Goal: Task Accomplishment & Management: Use online tool/utility

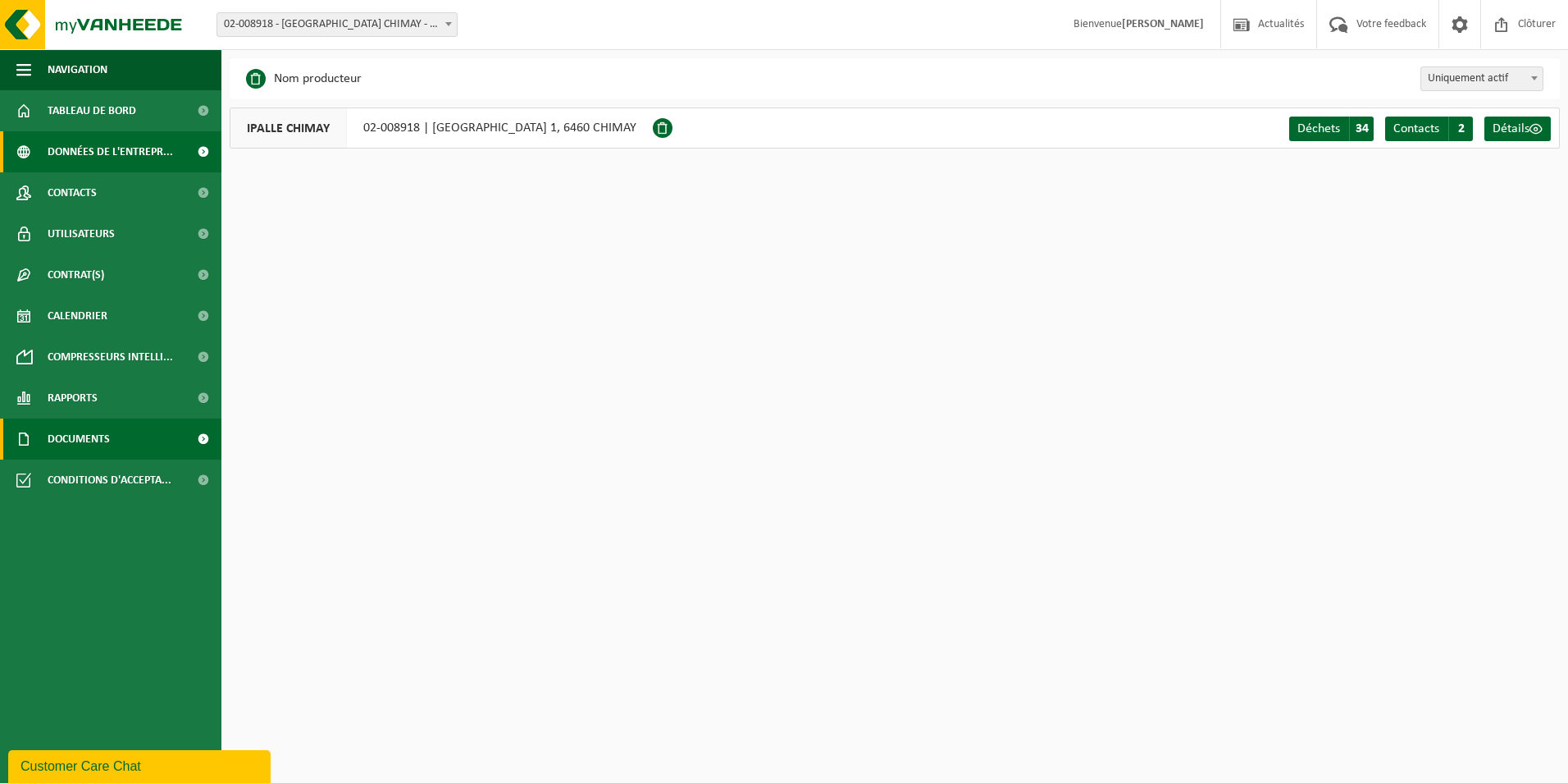
click at [129, 446] on link "Documents" at bounding box center [111, 439] width 221 height 41
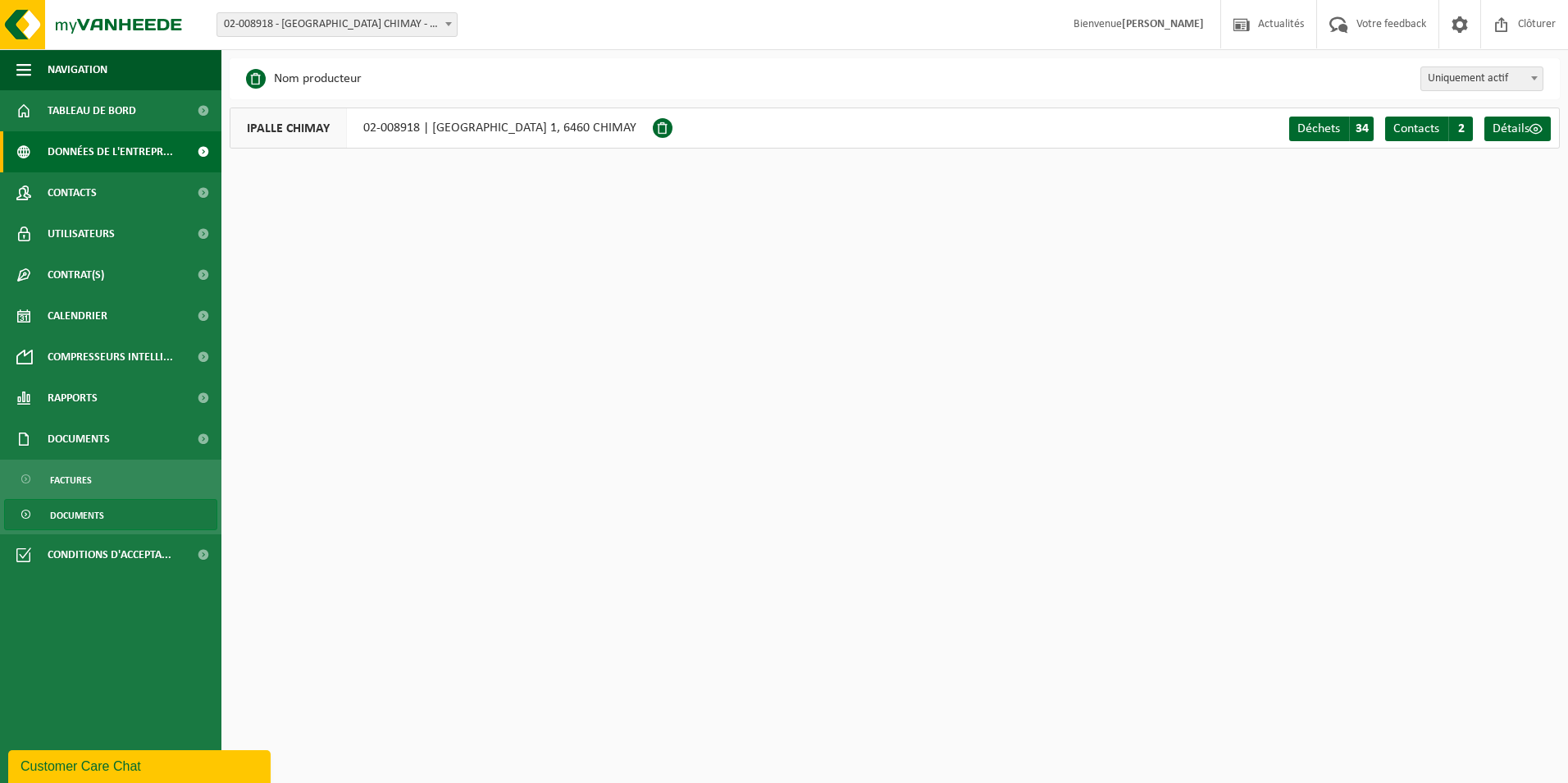
click at [109, 515] on link "Documents" at bounding box center [111, 514] width 213 height 31
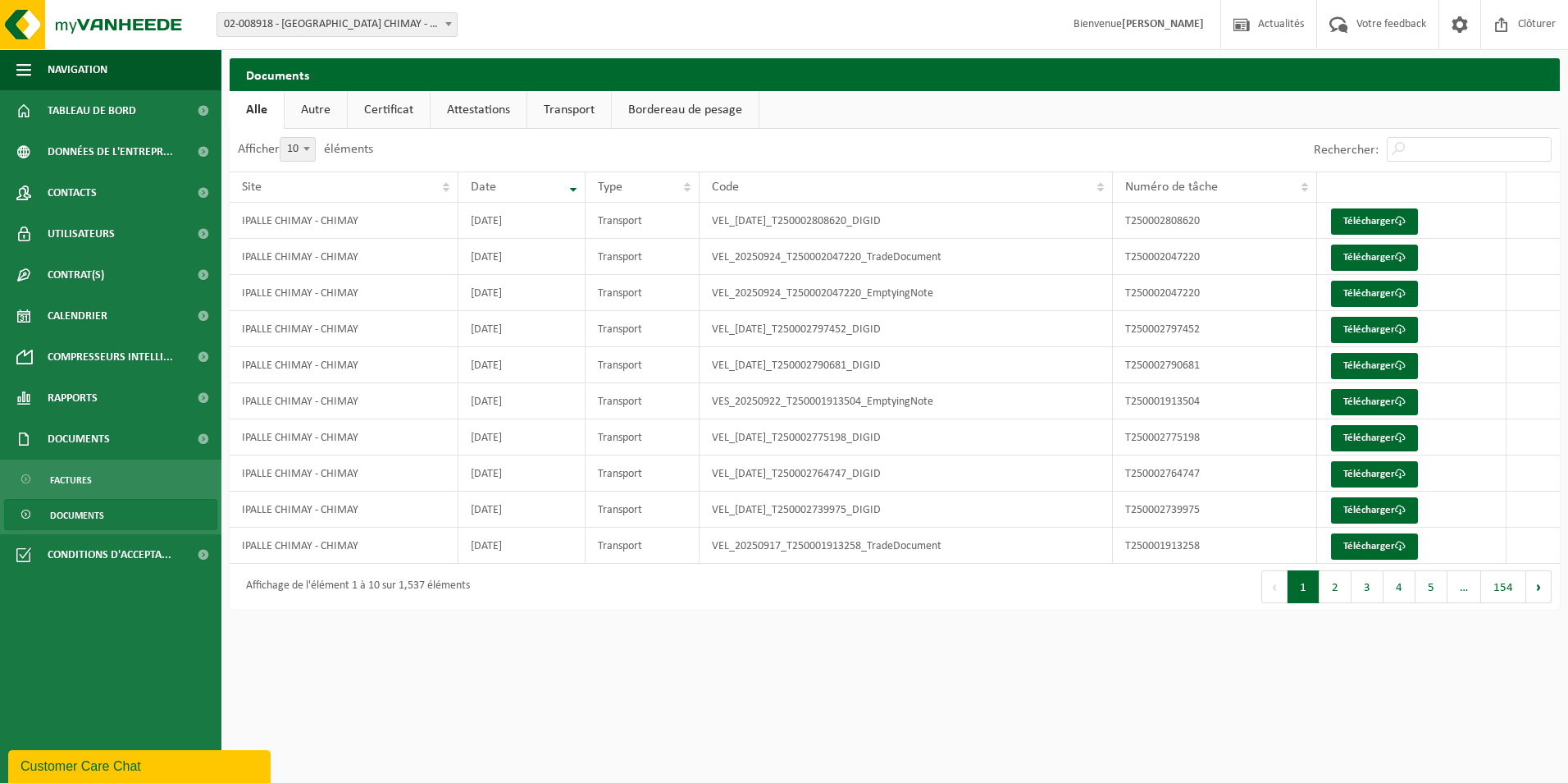
click at [444, 20] on span at bounding box center [448, 24] width 17 height 21
click at [570, 113] on link "Transport" at bounding box center [568, 110] width 83 height 38
click at [676, 117] on link "Bordereau de pesage" at bounding box center [687, 110] width 147 height 38
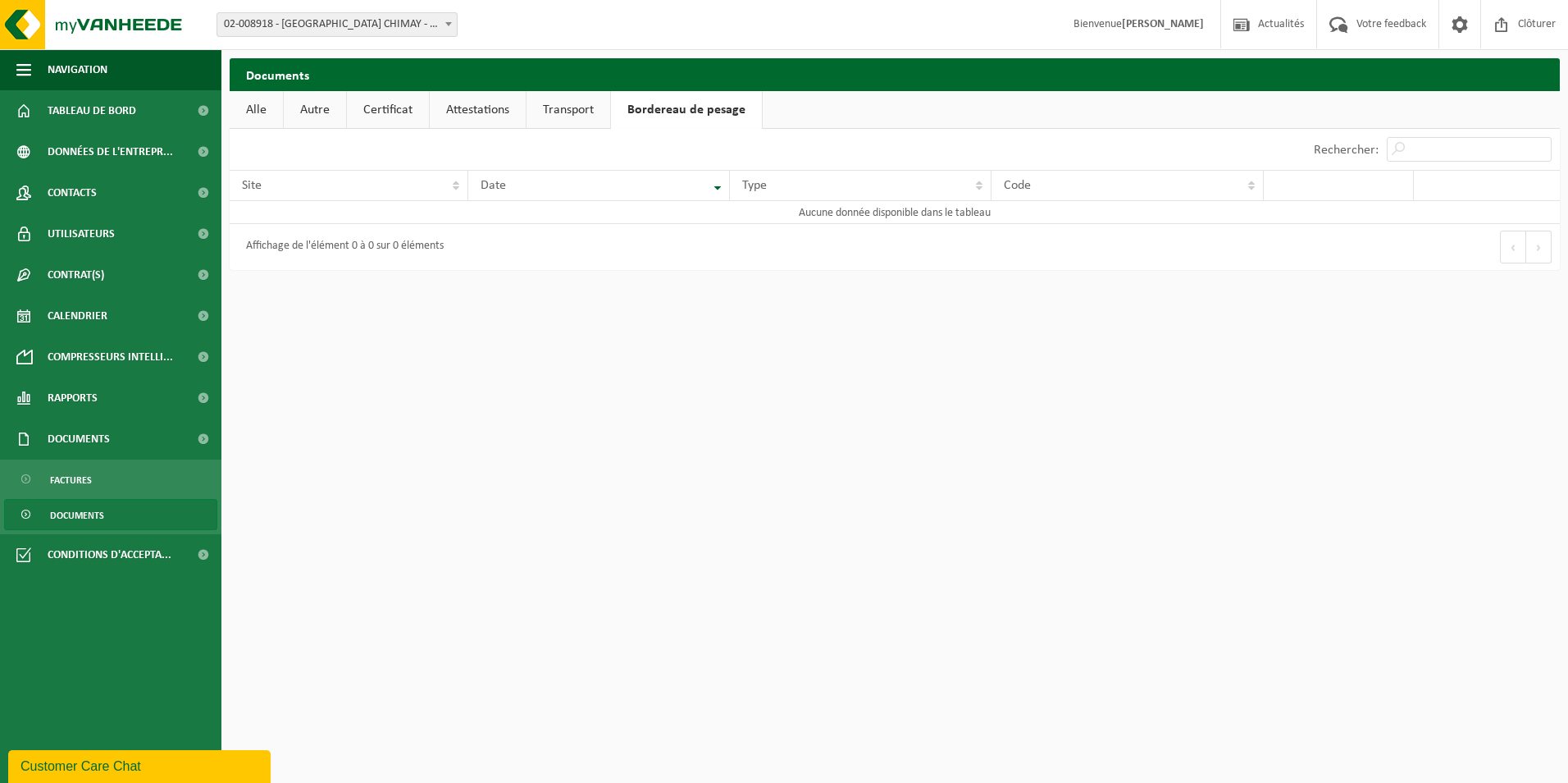
click at [450, 114] on link "Attestations" at bounding box center [477, 110] width 96 height 38
click at [382, 119] on link "Certificat" at bounding box center [387, 110] width 82 height 38
click at [284, 116] on link "Autre" at bounding box center [314, 110] width 62 height 38
click at [246, 104] on link "Alle" at bounding box center [256, 110] width 54 height 38
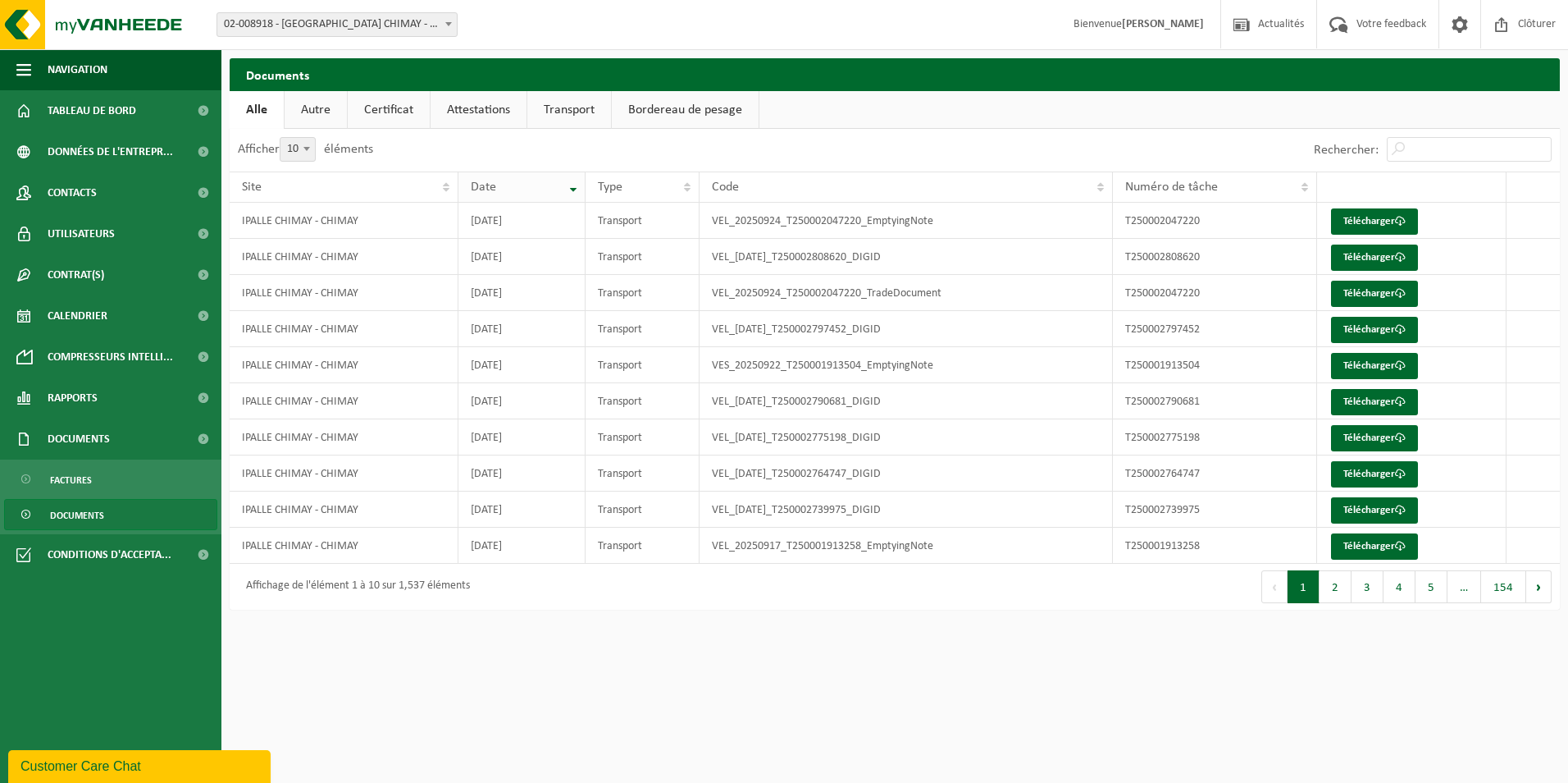
click at [571, 188] on th "Date" at bounding box center [523, 186] width 128 height 31
click at [543, 179] on th "Date" at bounding box center [523, 186] width 128 height 31
click at [526, 192] on div "Date" at bounding box center [517, 186] width 94 height 13
click at [1440, 590] on button "5" at bounding box center [1432, 586] width 32 height 33
click at [1542, 584] on button "Suivant" at bounding box center [1539, 586] width 25 height 33
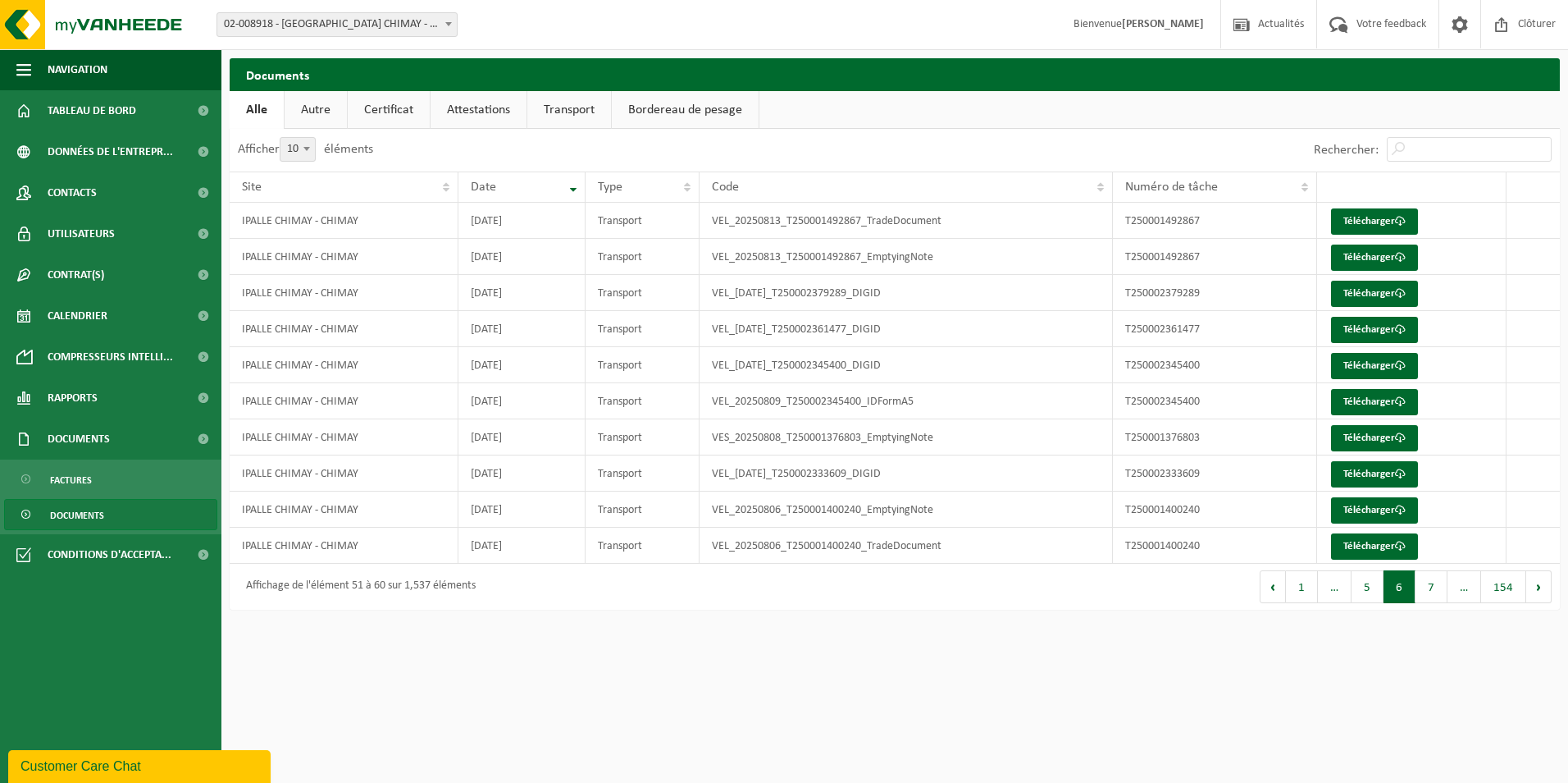
click at [1542, 584] on button "Suivant" at bounding box center [1539, 586] width 25 height 33
click at [523, 365] on td "2025-07-31" at bounding box center [523, 365] width 128 height 36
click at [538, 323] on td "2025-08-02" at bounding box center [523, 329] width 128 height 36
click at [551, 364] on td "2025-07-31" at bounding box center [523, 365] width 128 height 36
click at [183, 397] on link "Rapports" at bounding box center [111, 398] width 221 height 41
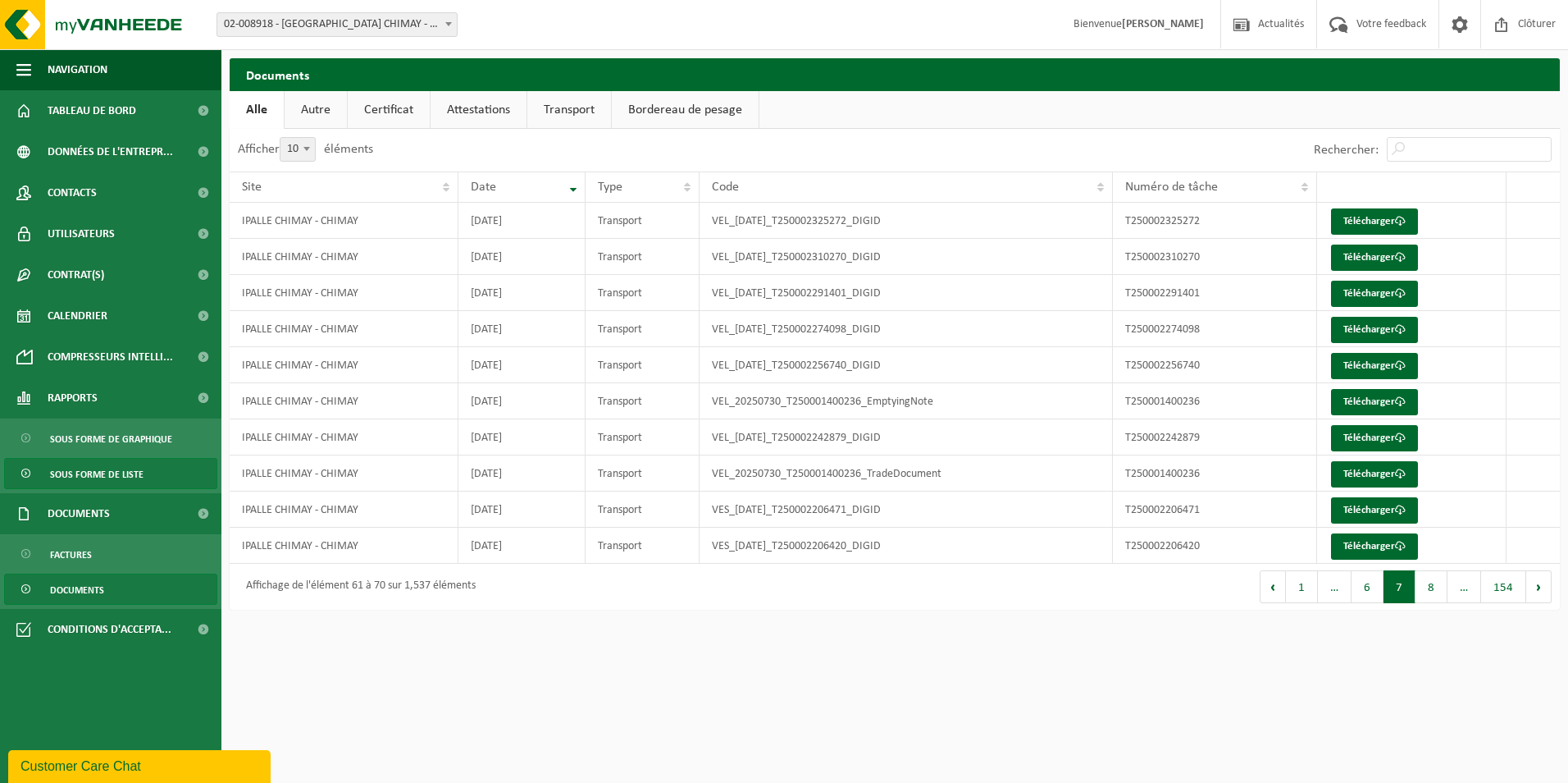
click at [148, 472] on link "Sous forme de liste" at bounding box center [111, 473] width 213 height 31
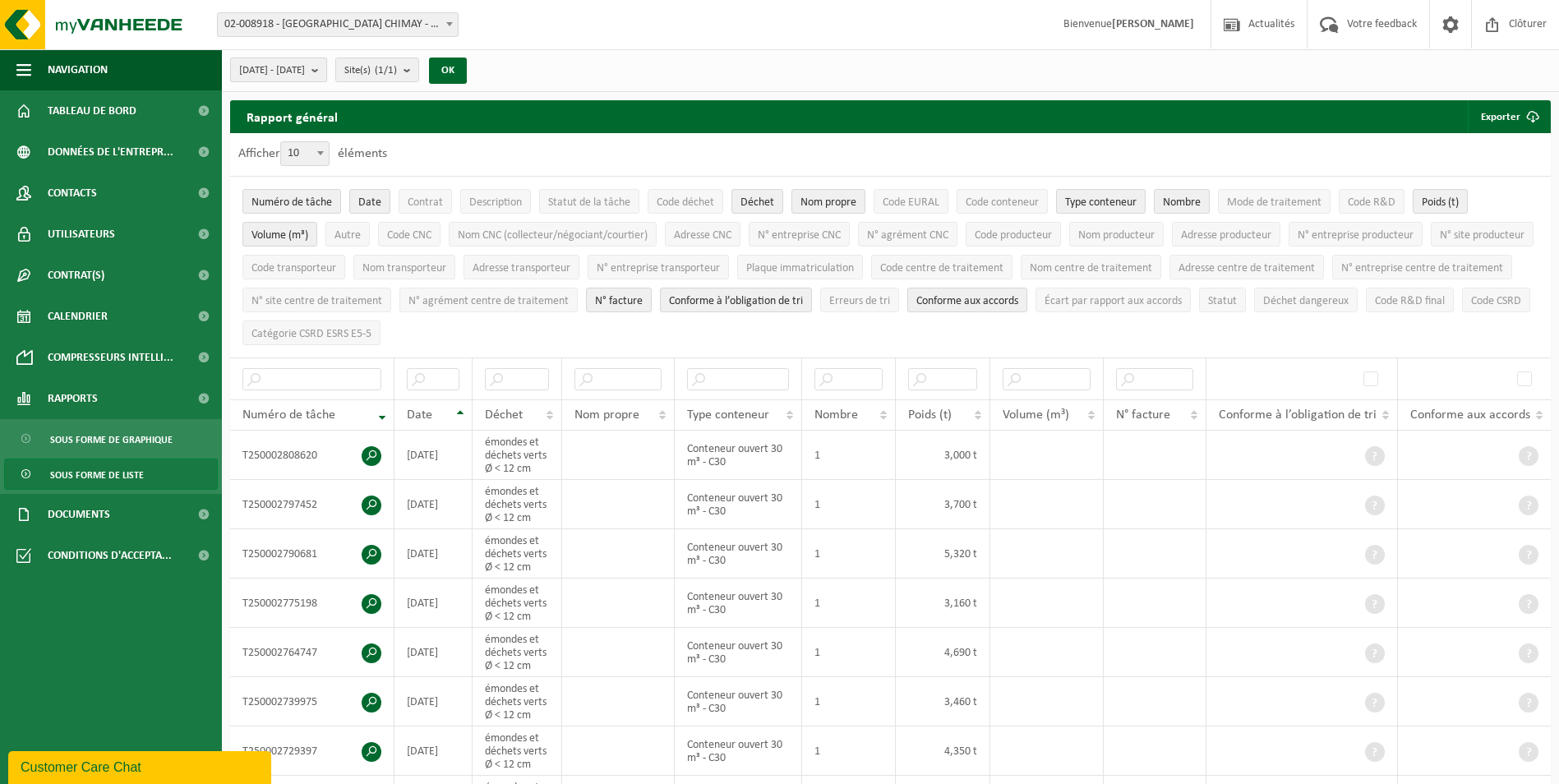
click at [327, 69] on button "[DATE] - [DATE]" at bounding box center [278, 70] width 97 height 25
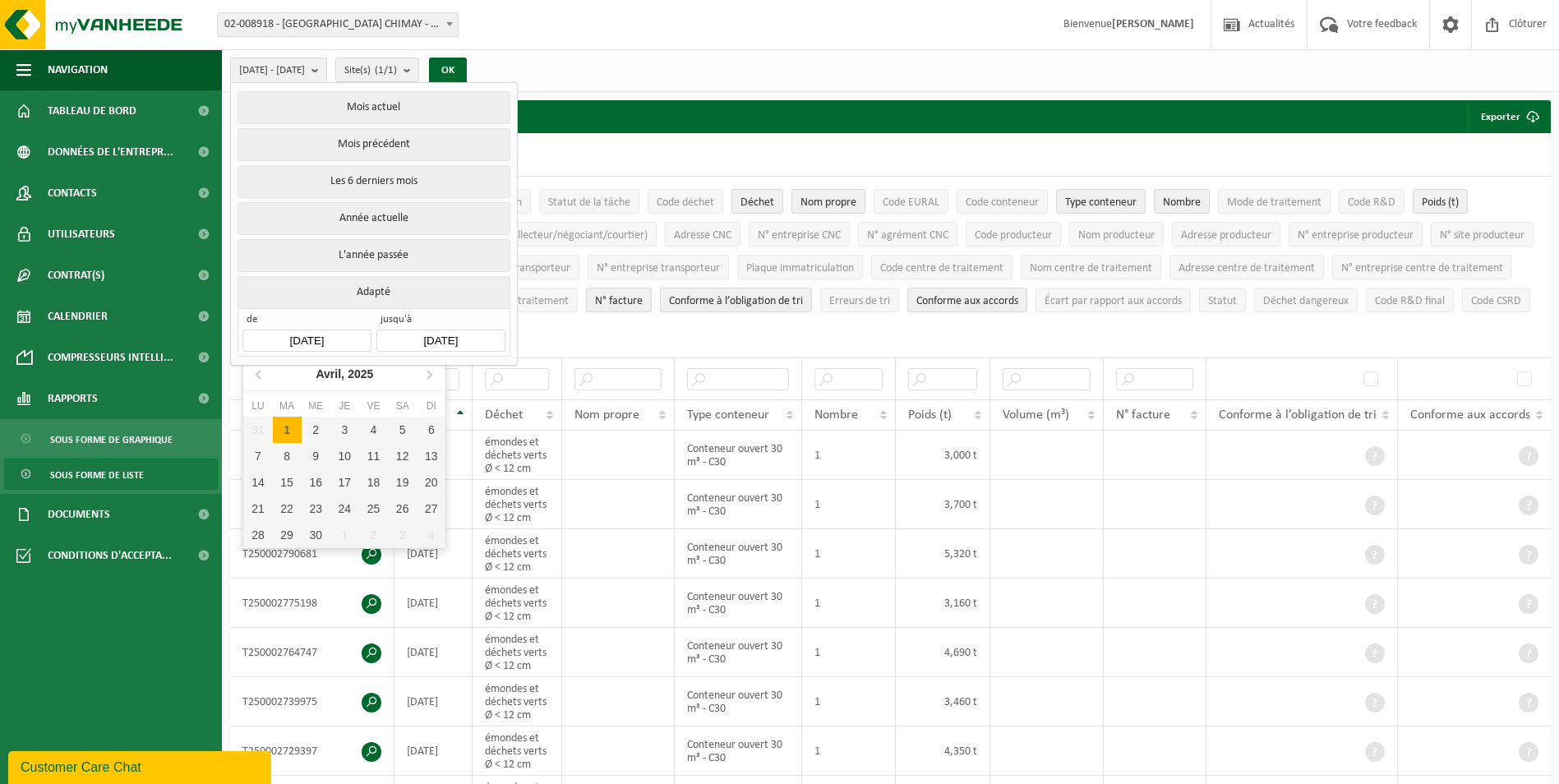
click at [338, 332] on input "[DATE]" at bounding box center [306, 340] width 129 height 22
click at [433, 373] on icon at bounding box center [429, 374] width 26 height 26
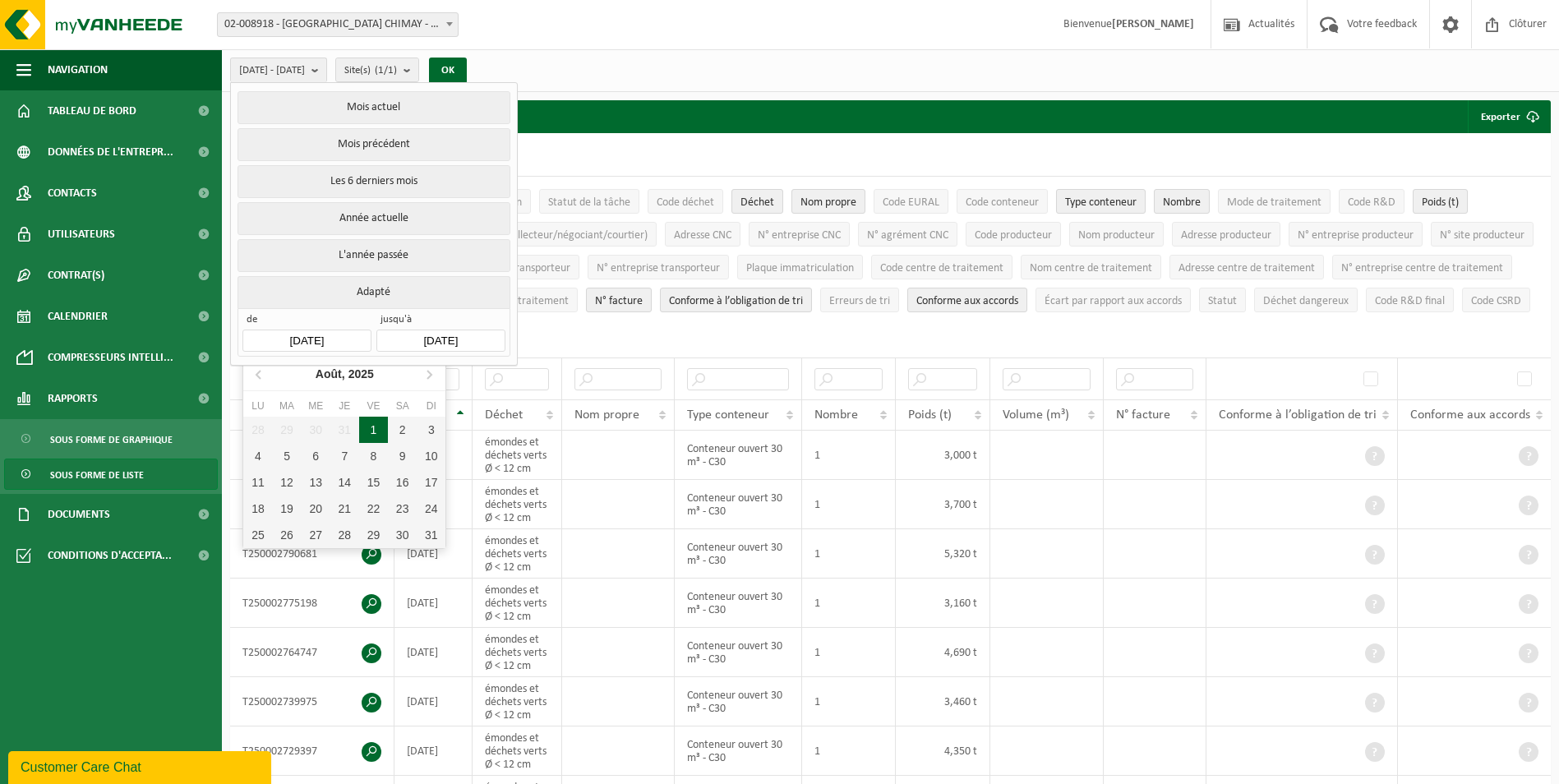
click at [372, 421] on div "1" at bounding box center [373, 429] width 29 height 26
type input "[DATE]"
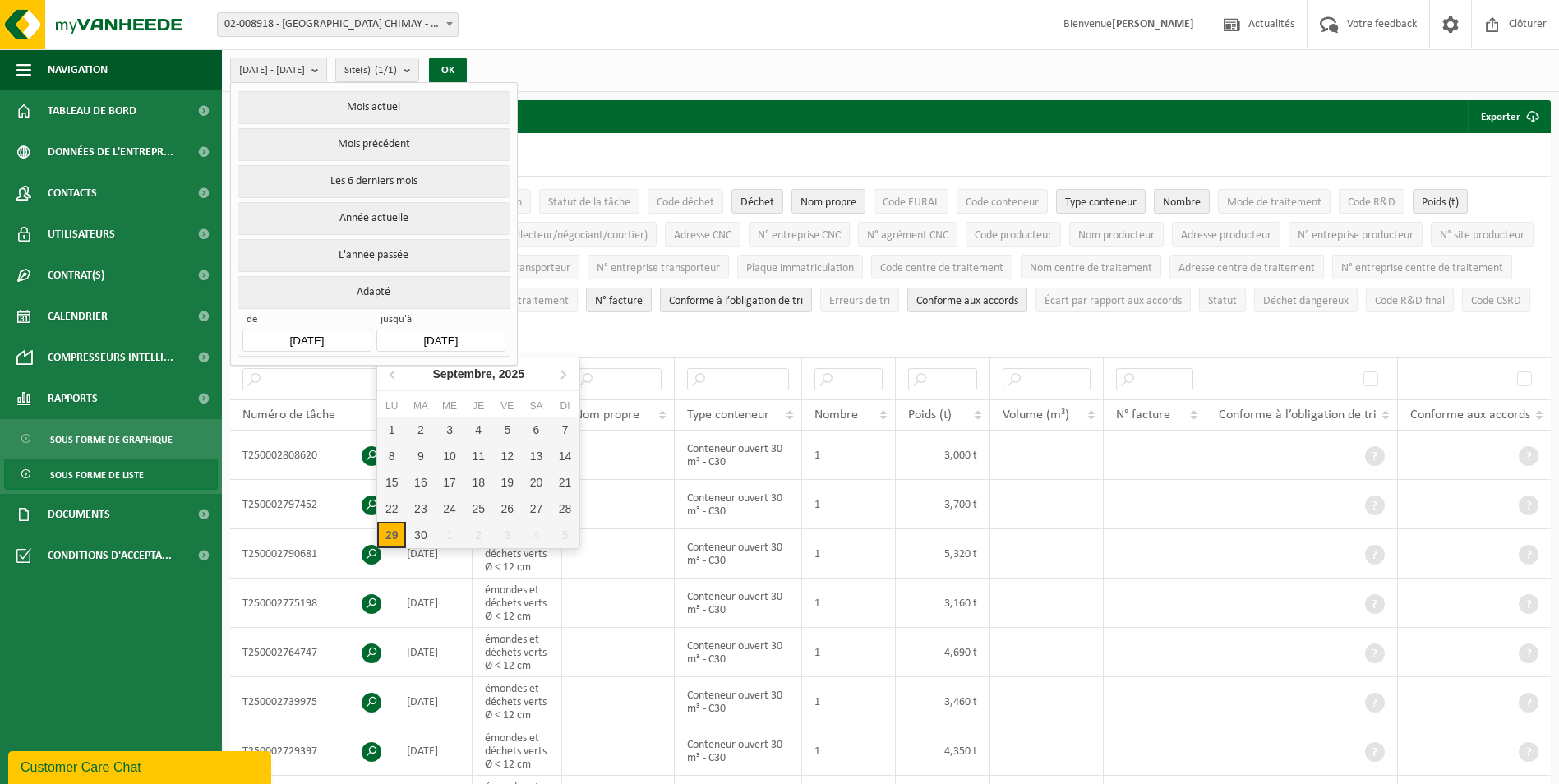
click at [482, 333] on input "[DATE]" at bounding box center [441, 340] width 129 height 22
click at [386, 371] on icon at bounding box center [393, 374] width 26 height 26
click at [555, 535] on div "31" at bounding box center [565, 535] width 29 height 26
type input "[DATE]"
type input "2025-08-01"
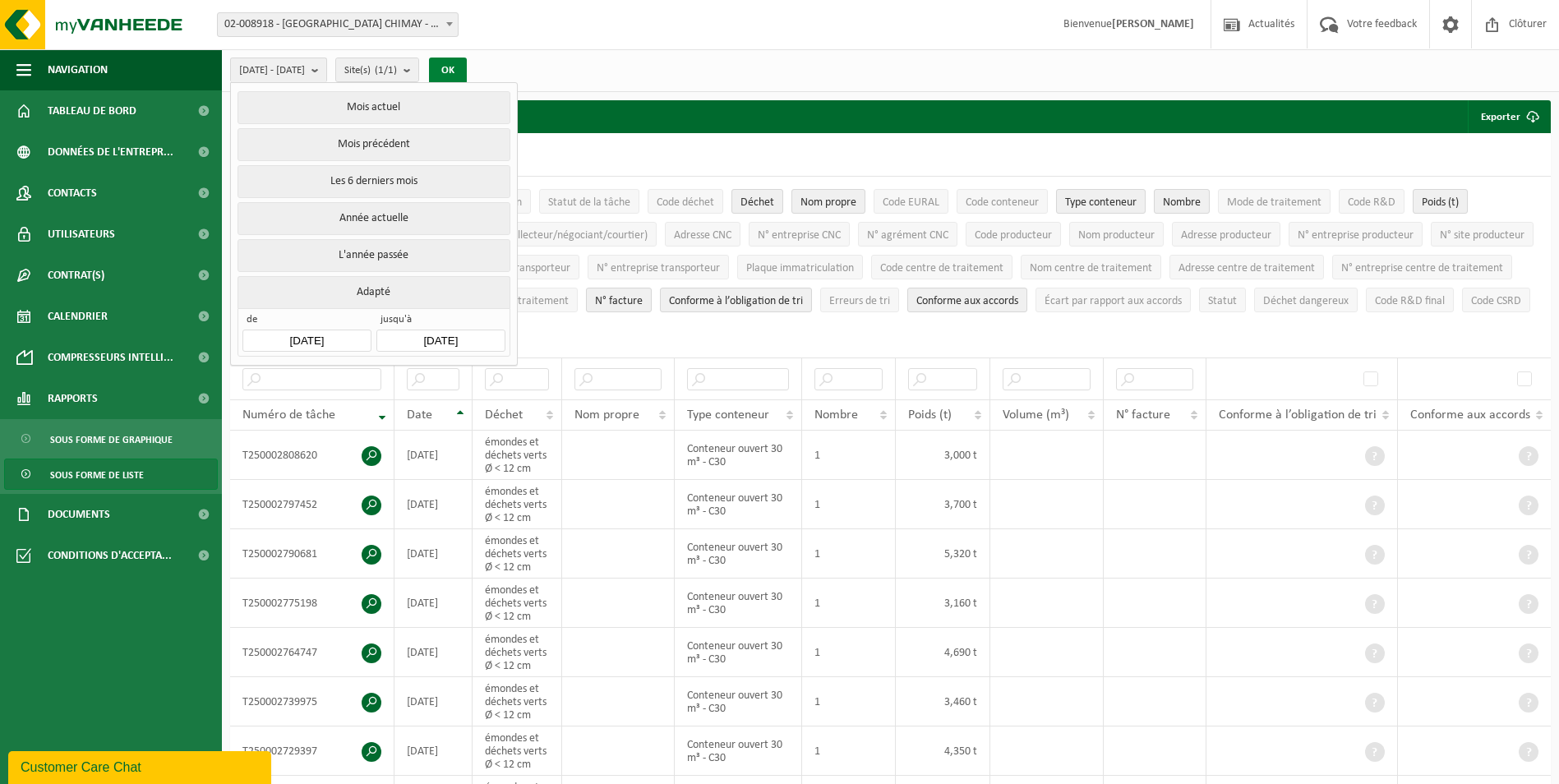
click at [467, 69] on button "OK" at bounding box center [447, 70] width 38 height 26
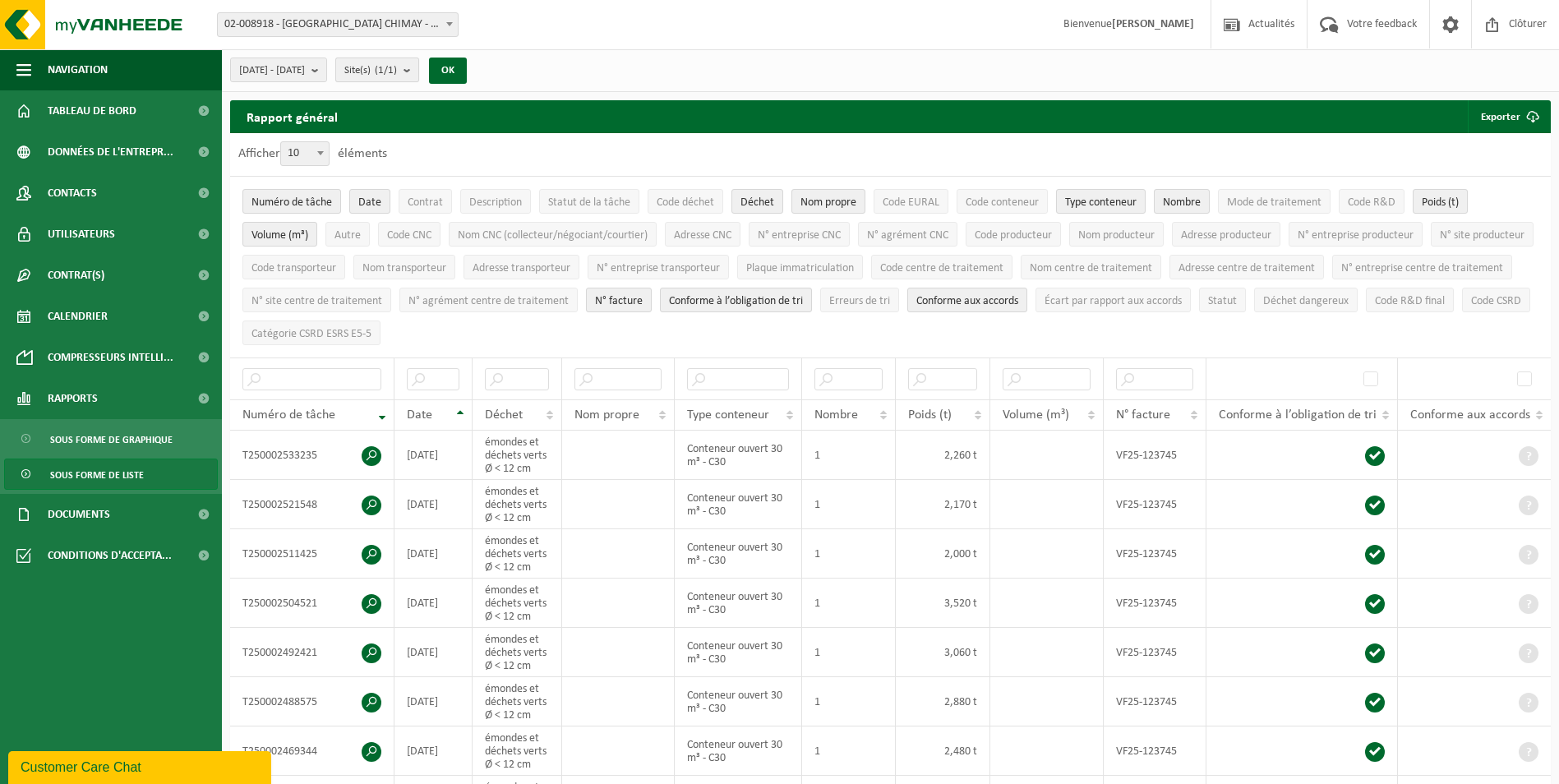
click at [397, 65] on count "(1/1)" at bounding box center [386, 70] width 22 height 11
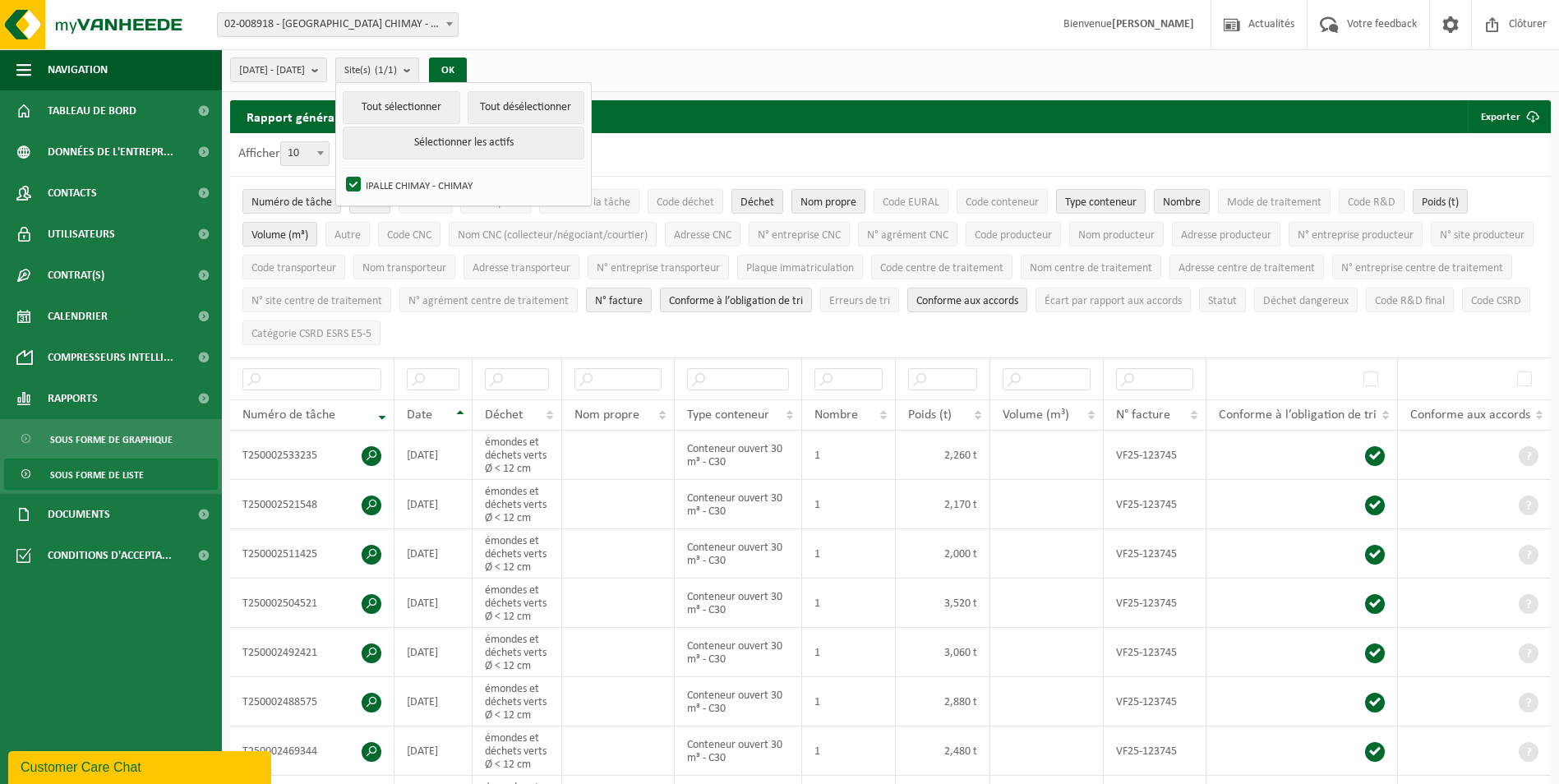
click at [397, 62] on span "Site(s) (1/1)" at bounding box center [371, 70] width 53 height 25
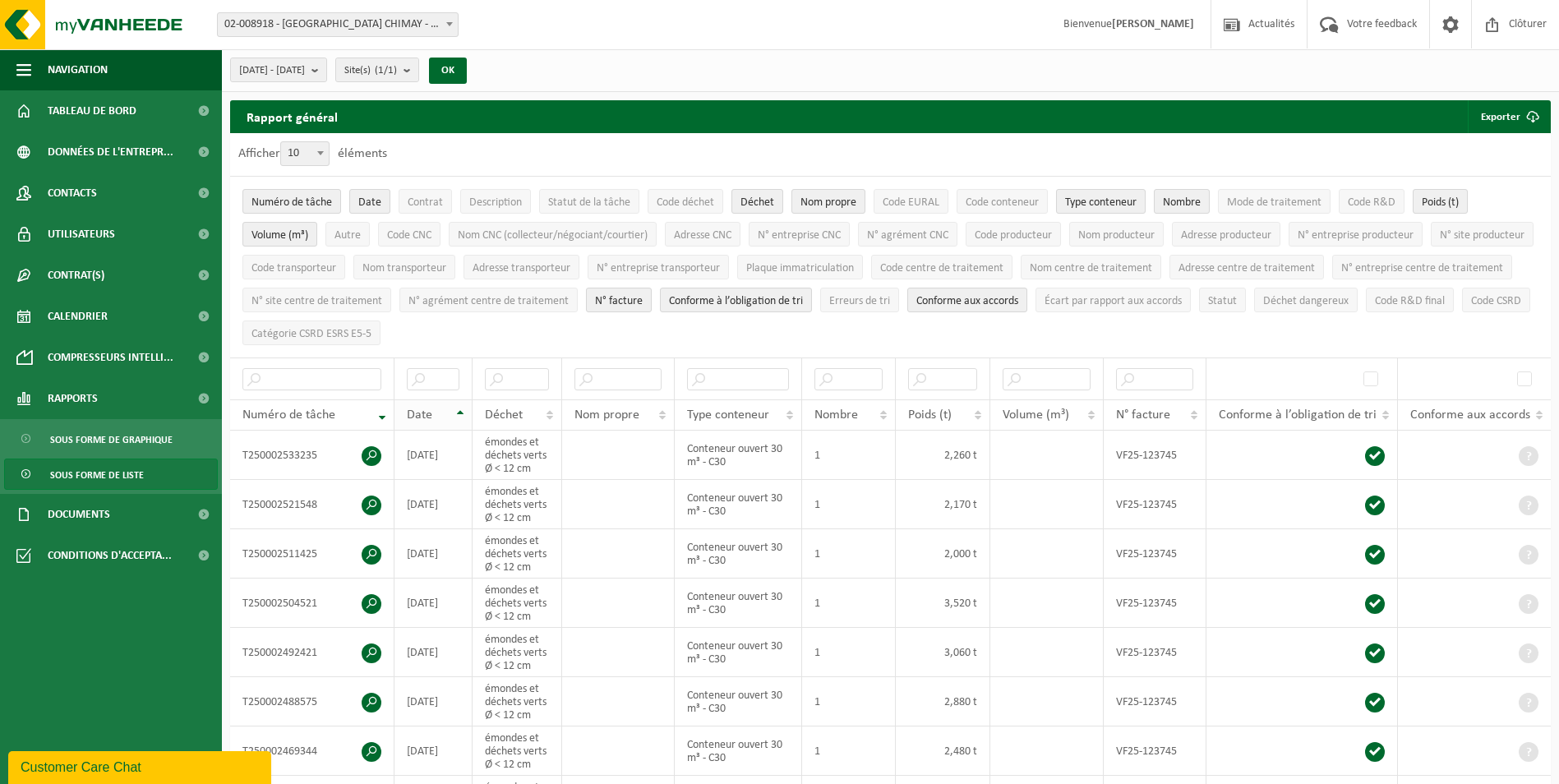
click at [452, 405] on th "Date" at bounding box center [433, 414] width 78 height 31
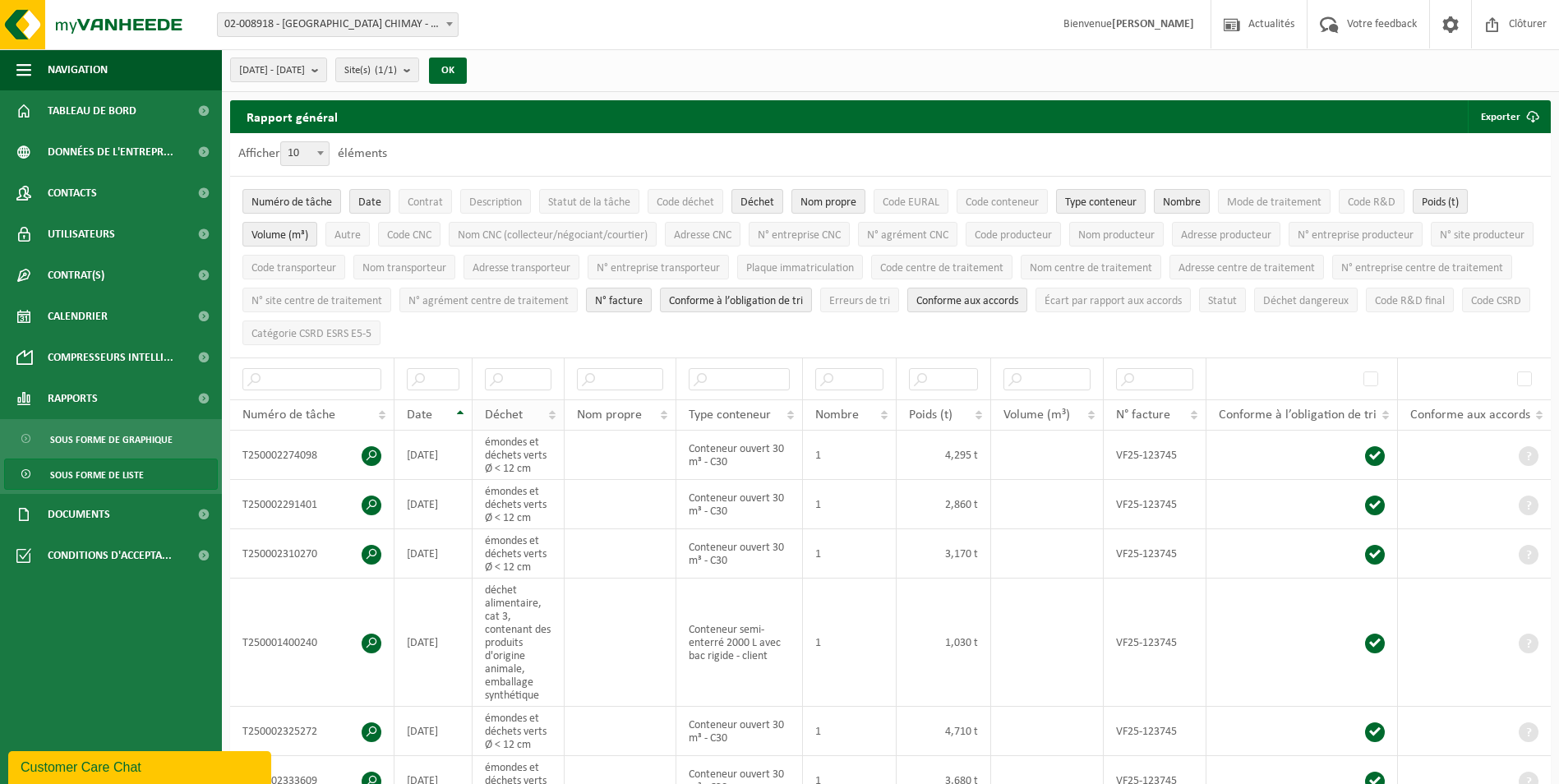
click at [544, 399] on th "Déchet" at bounding box center [518, 414] width 92 height 31
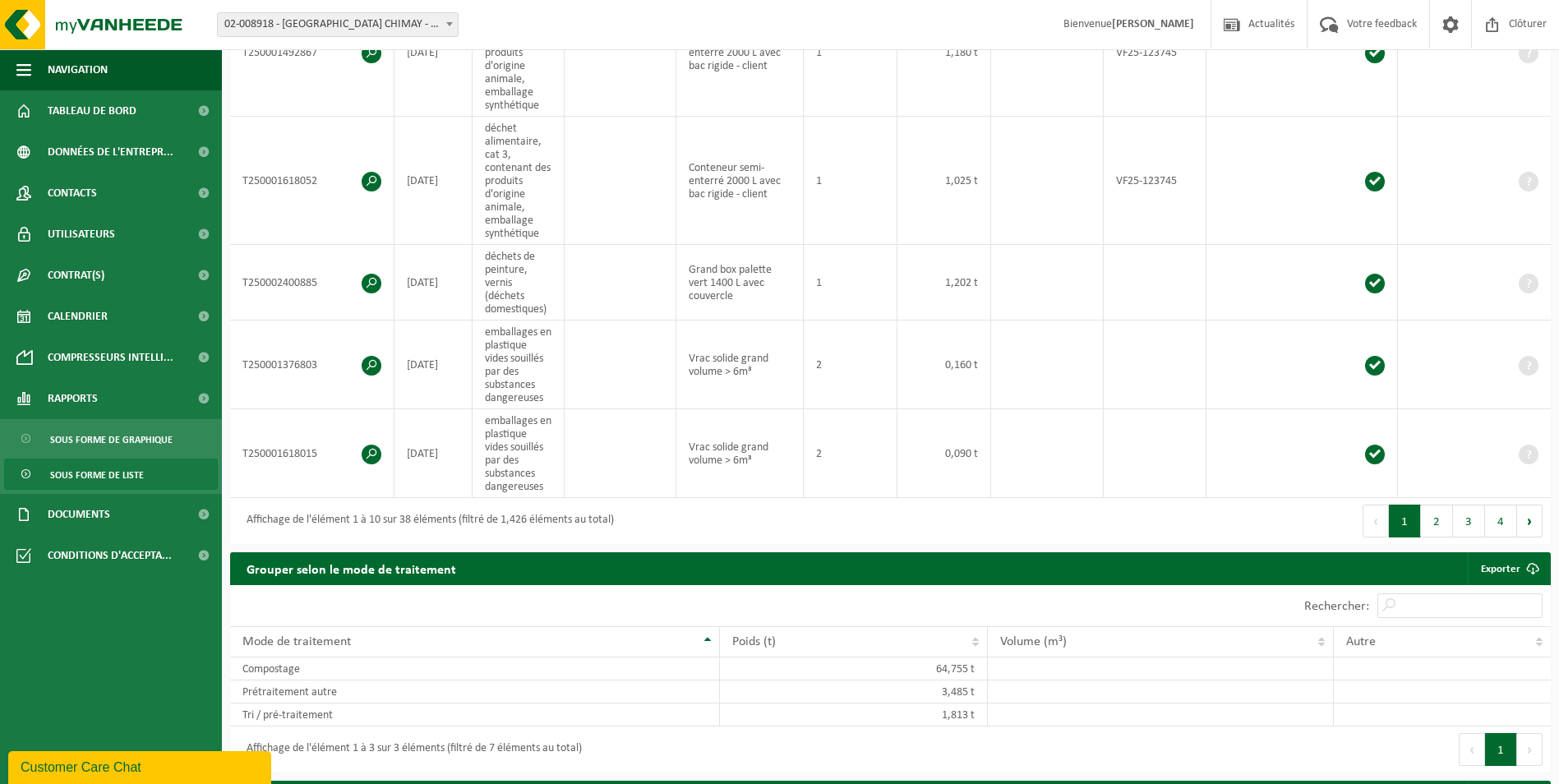
scroll to position [860, 0]
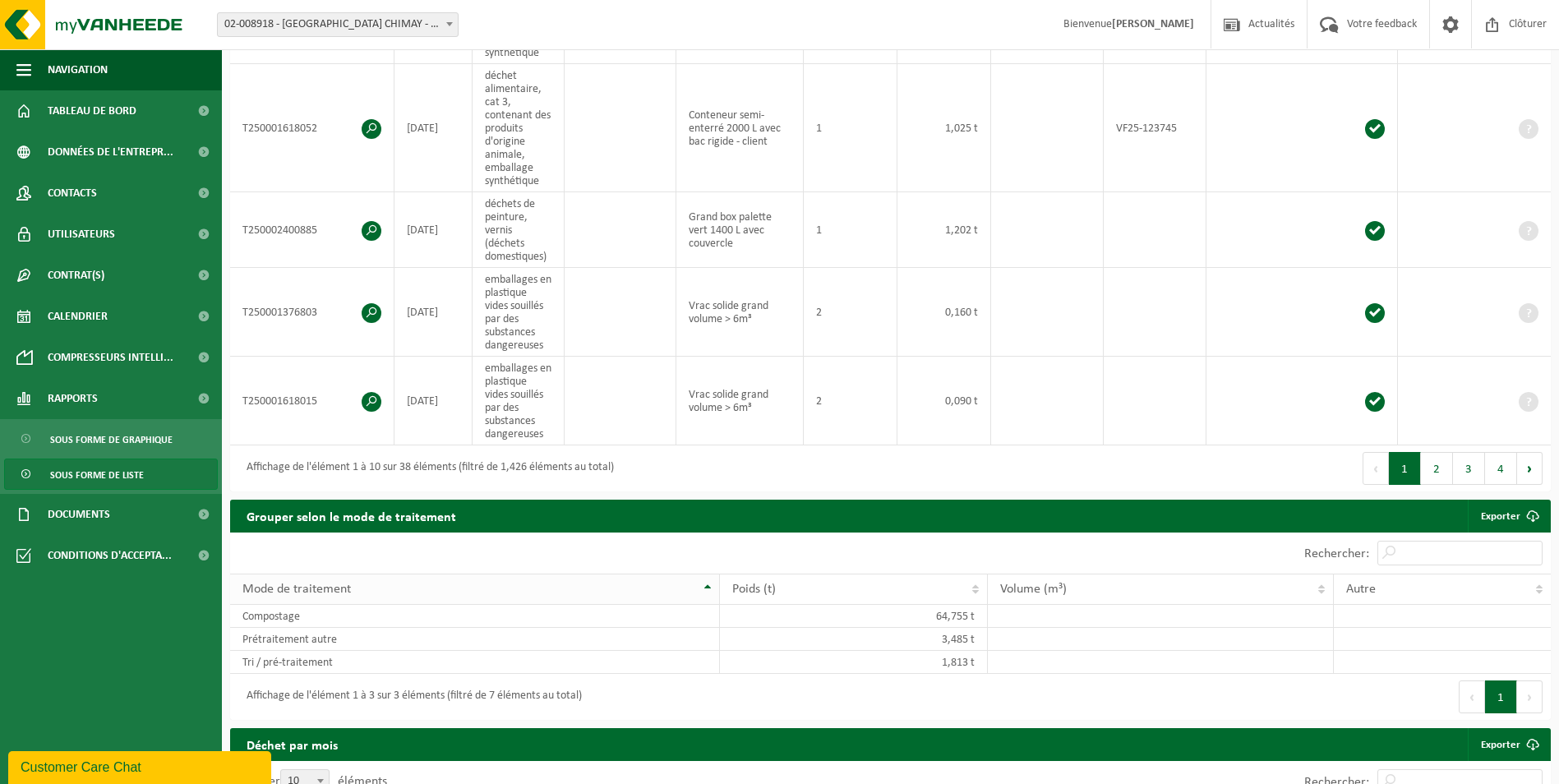
click at [699, 581] on th "Mode de traitement" at bounding box center [474, 589] width 490 height 31
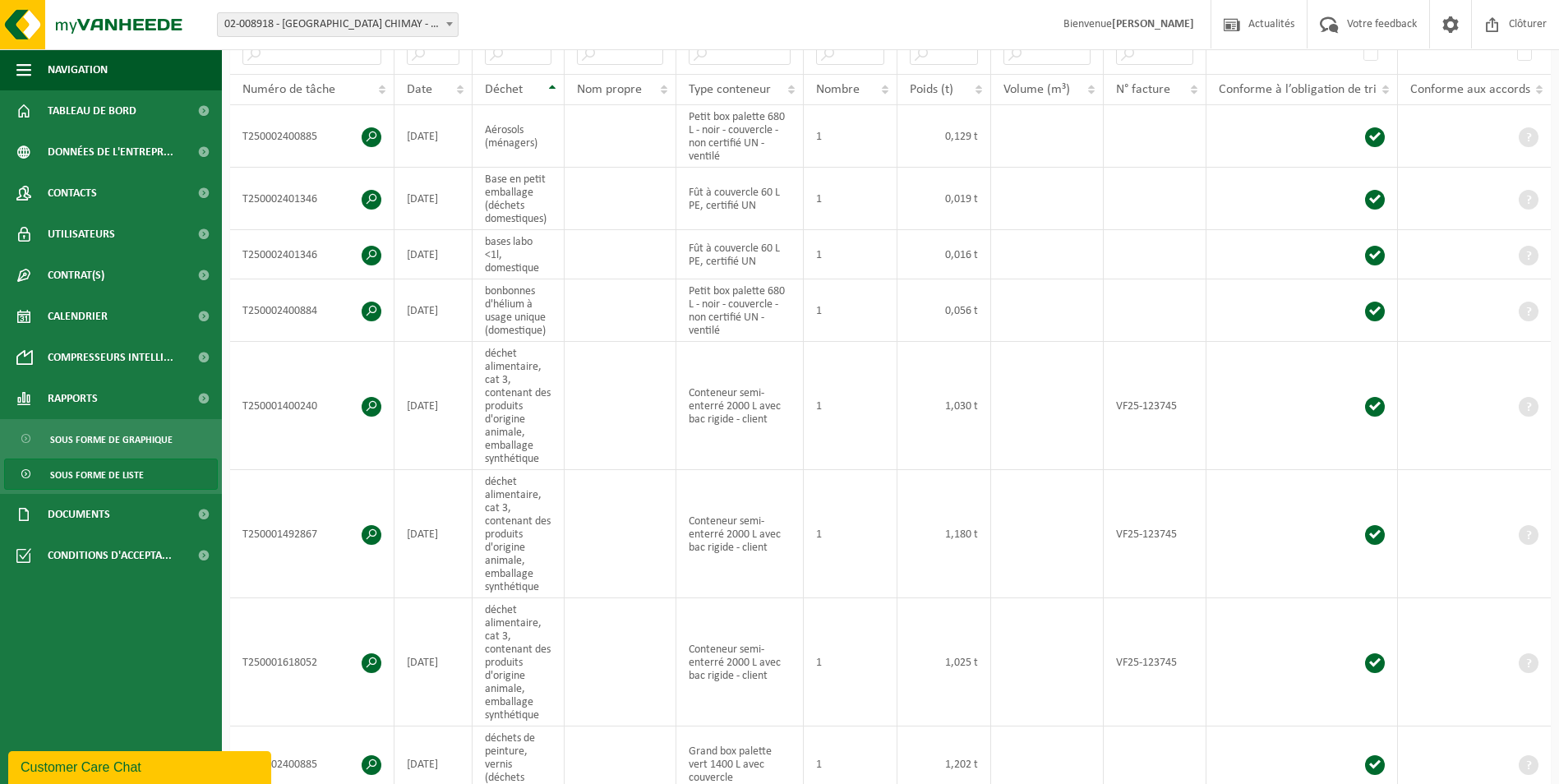
scroll to position [657, 0]
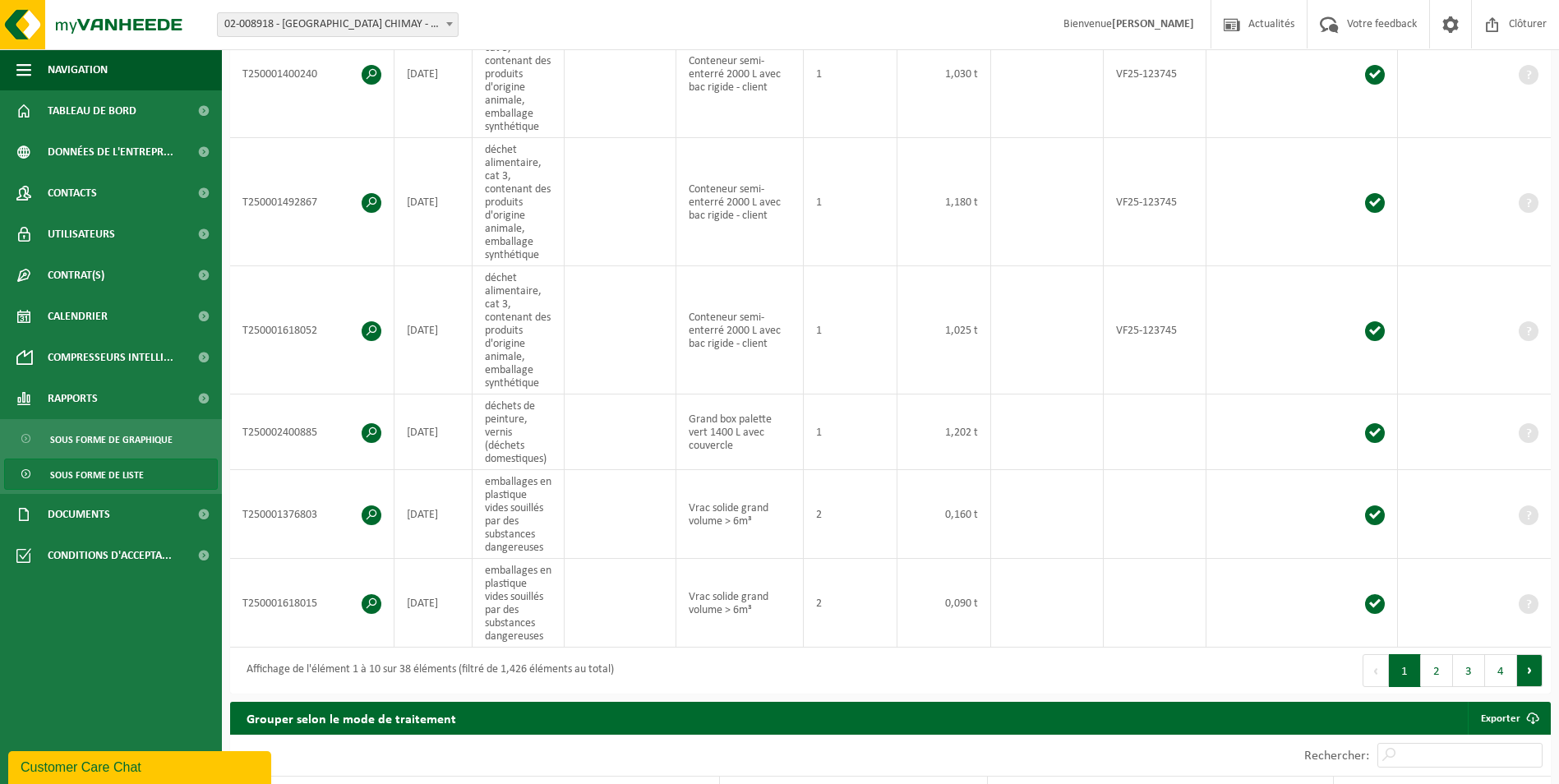
click at [1526, 671] on button "Suivant" at bounding box center [1530, 670] width 26 height 33
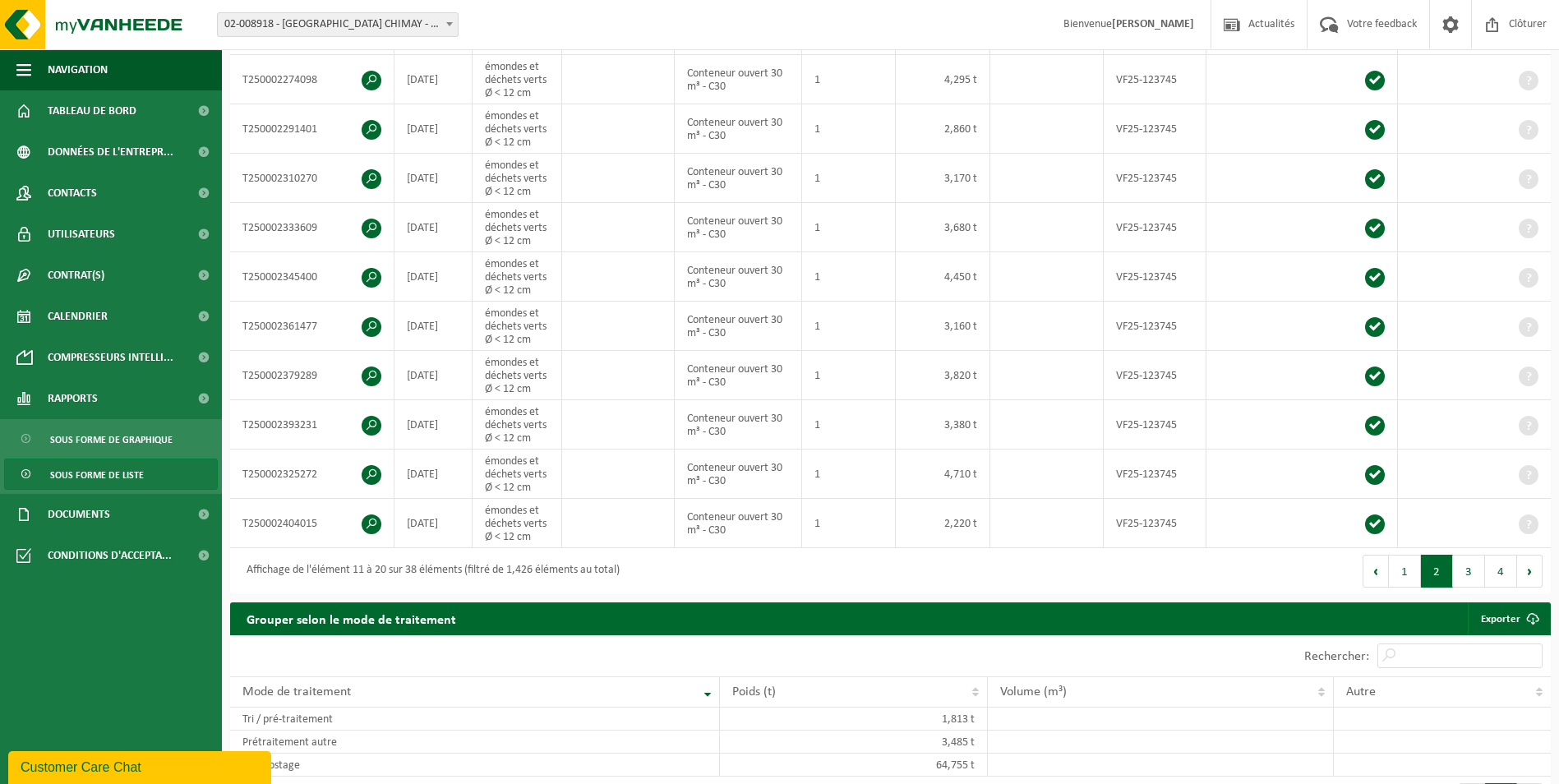
scroll to position [385, 0]
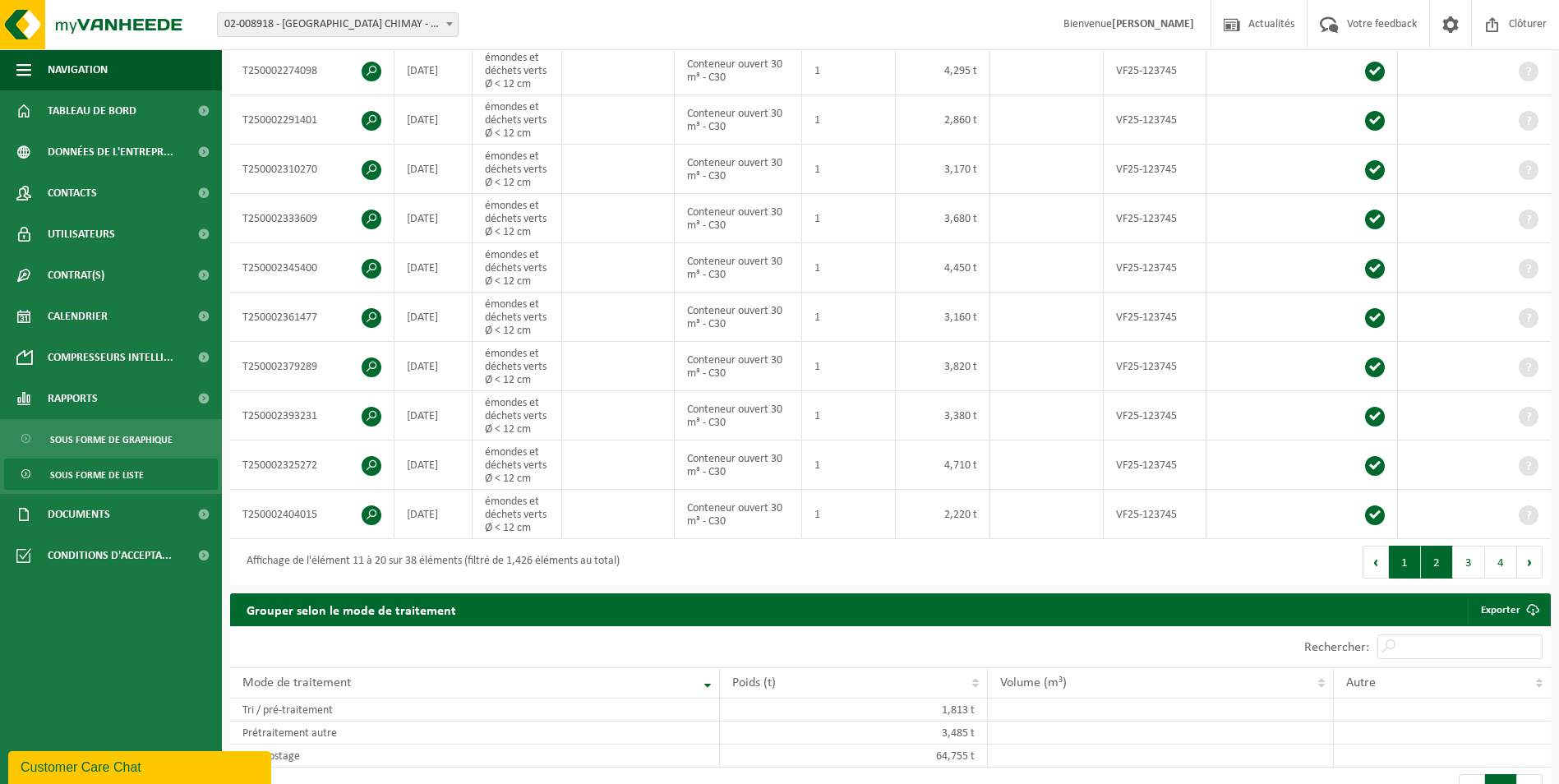
click at [1397, 552] on button "1" at bounding box center [1405, 561] width 32 height 33
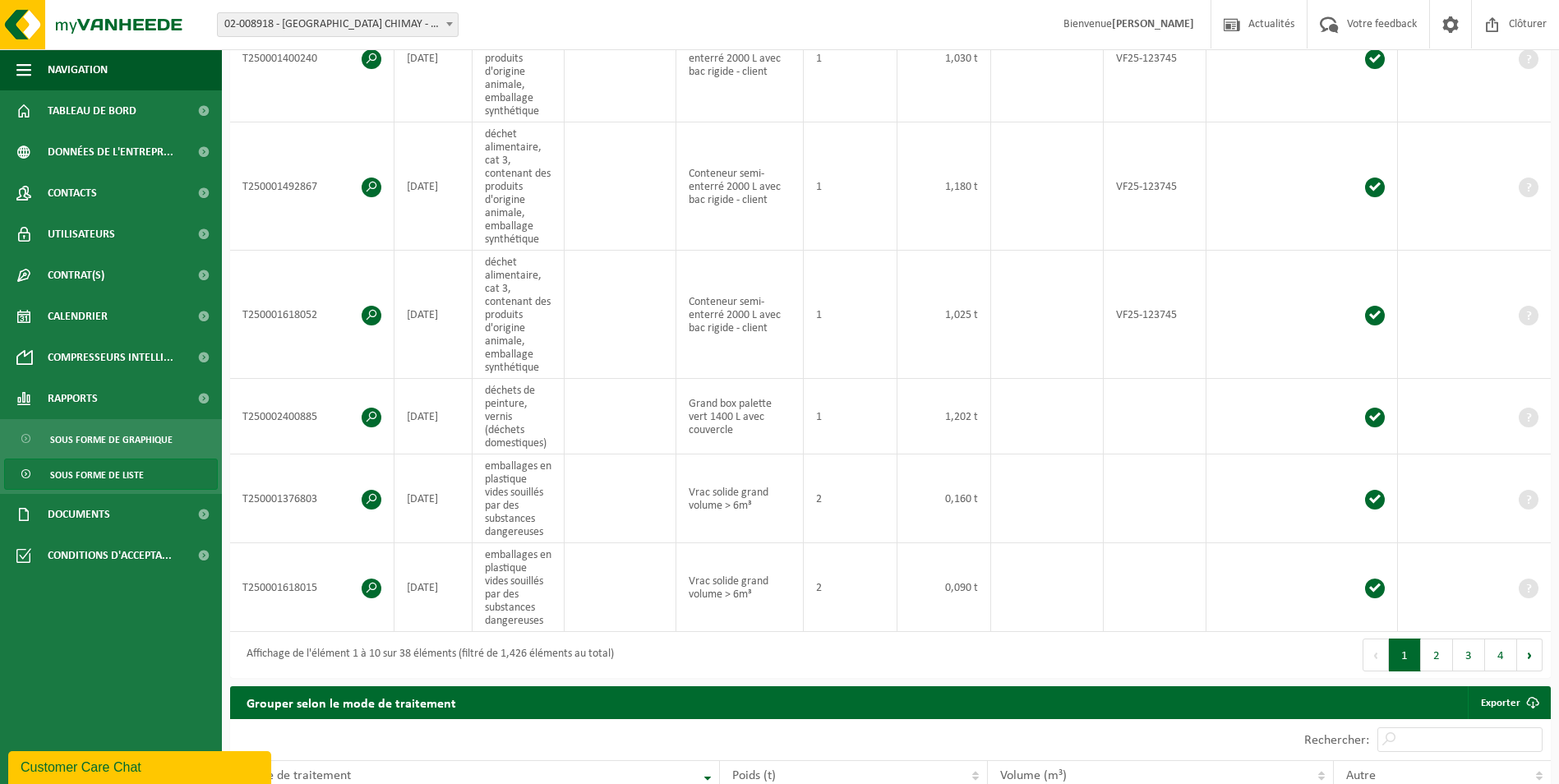
scroll to position [822, 0]
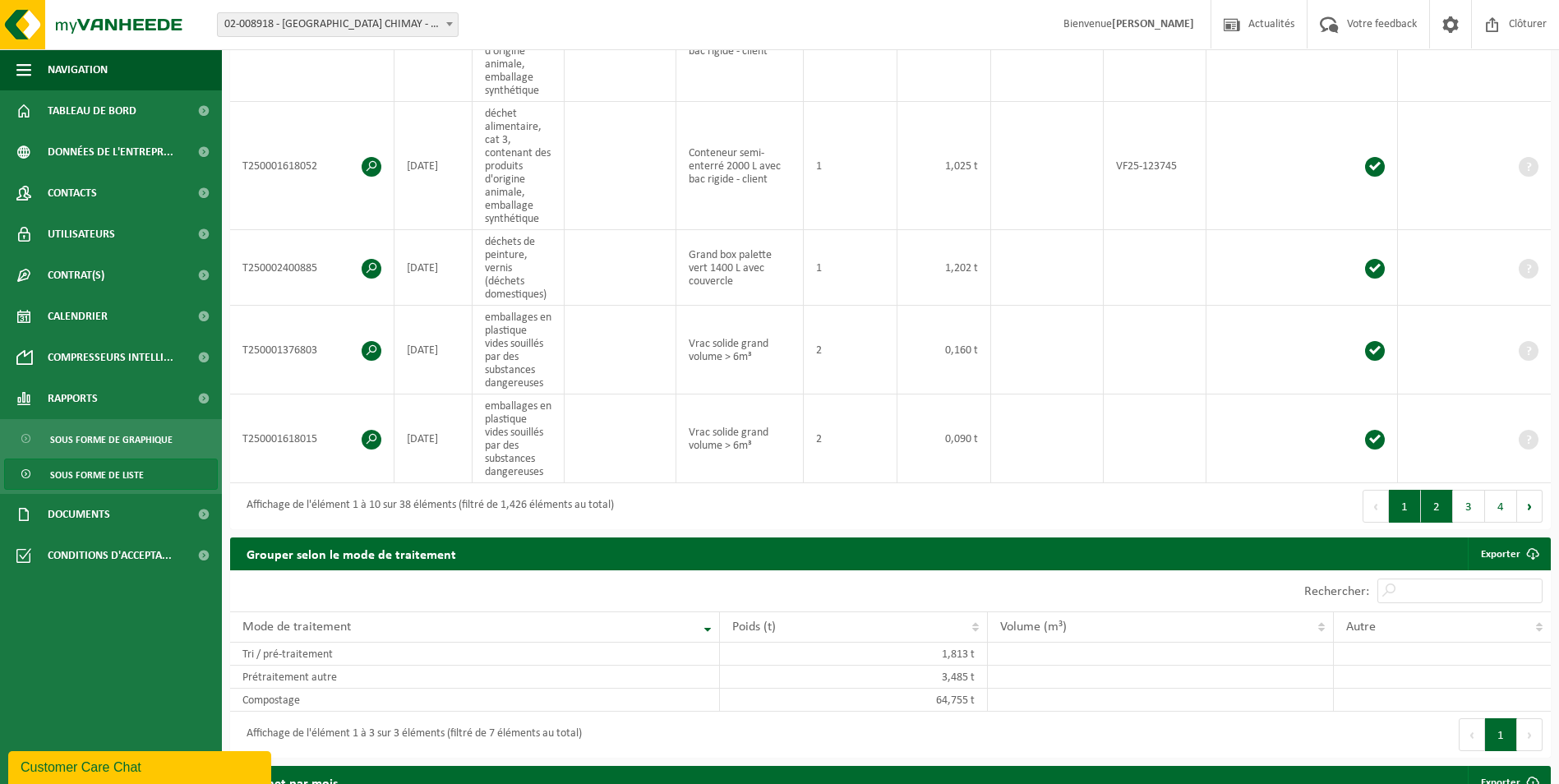
click at [1430, 495] on button "2" at bounding box center [1437, 506] width 32 height 33
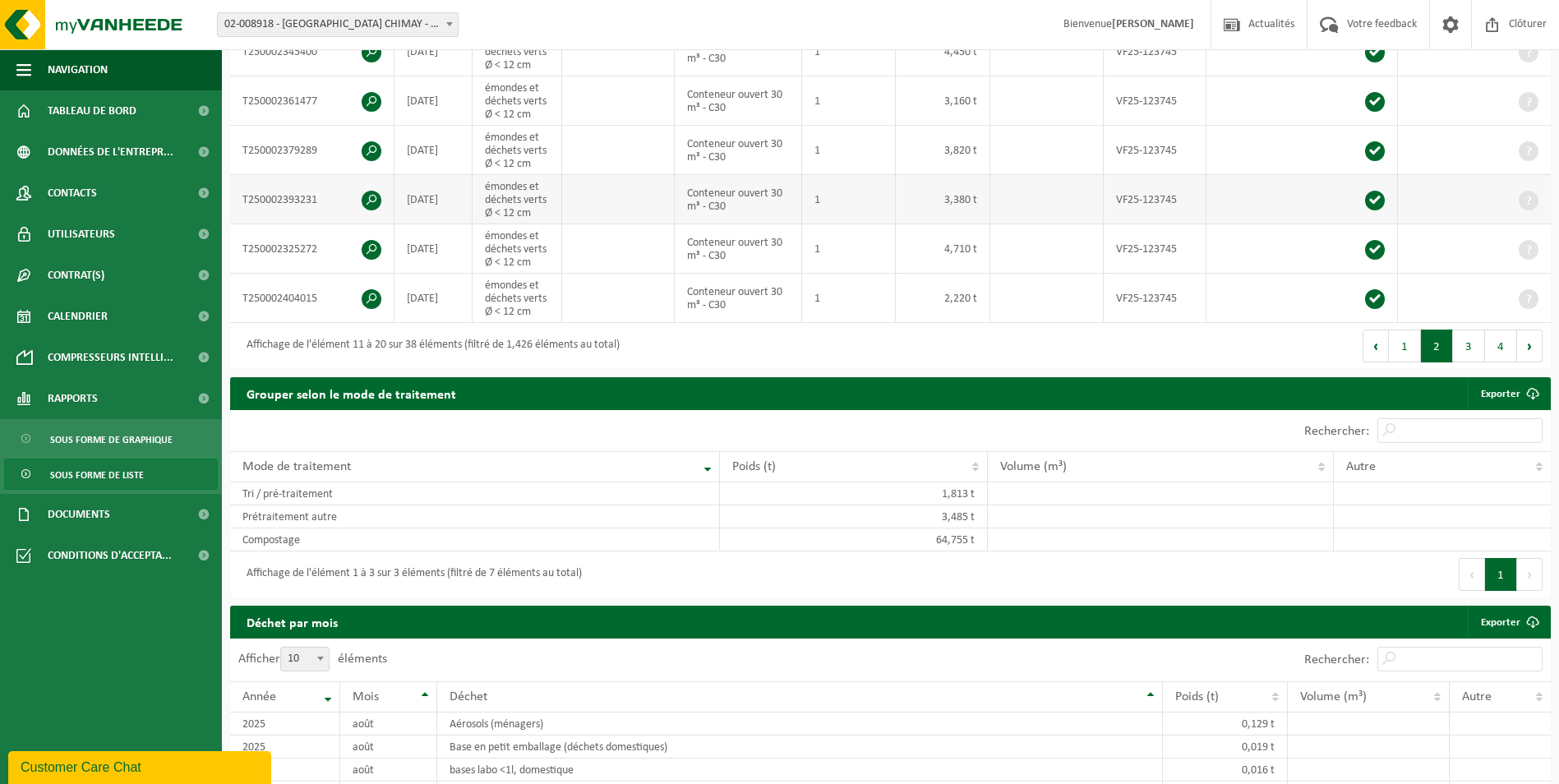
scroll to position [82, 0]
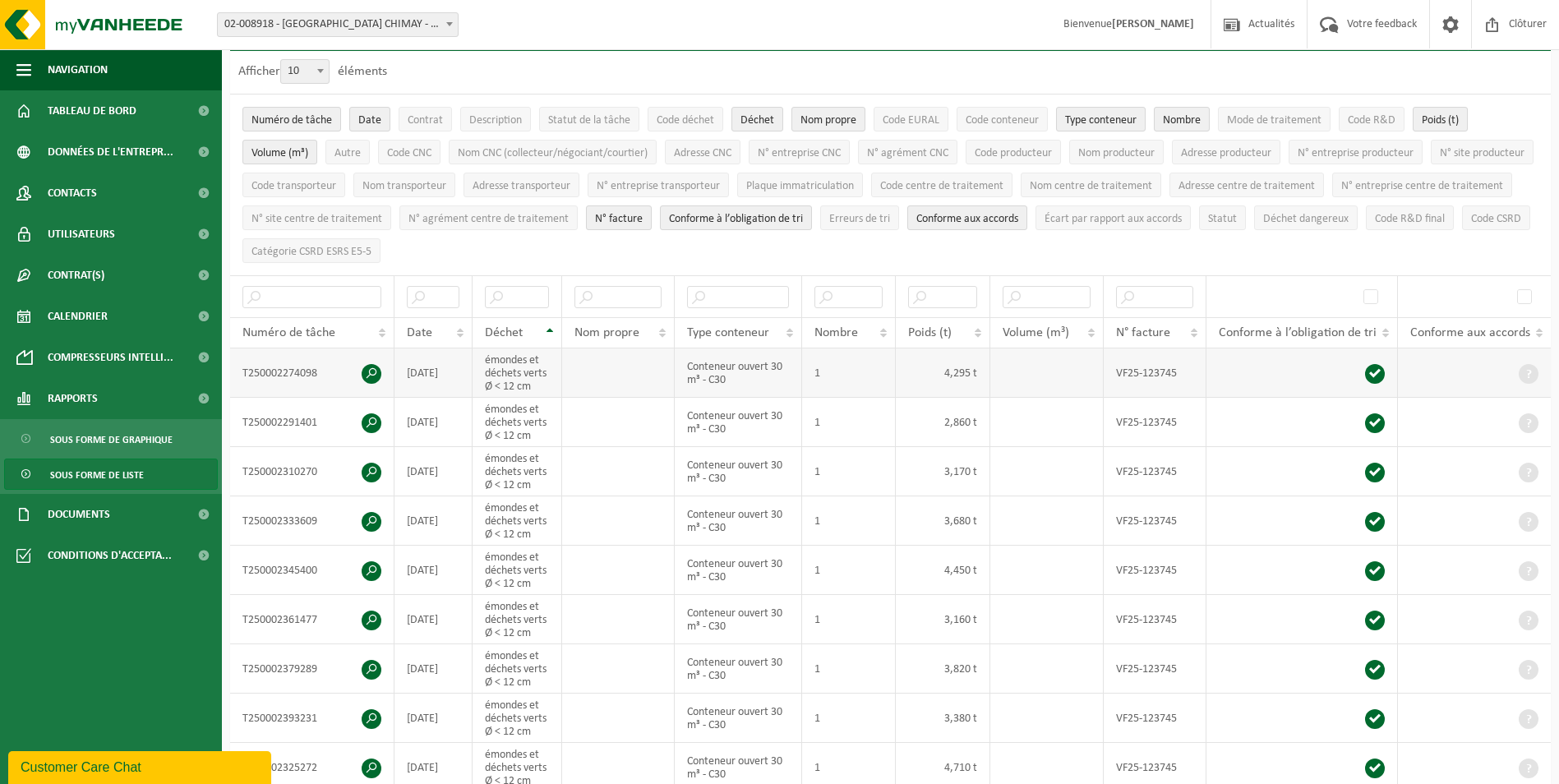
click at [930, 376] on td "4,295 t" at bounding box center [943, 373] width 94 height 49
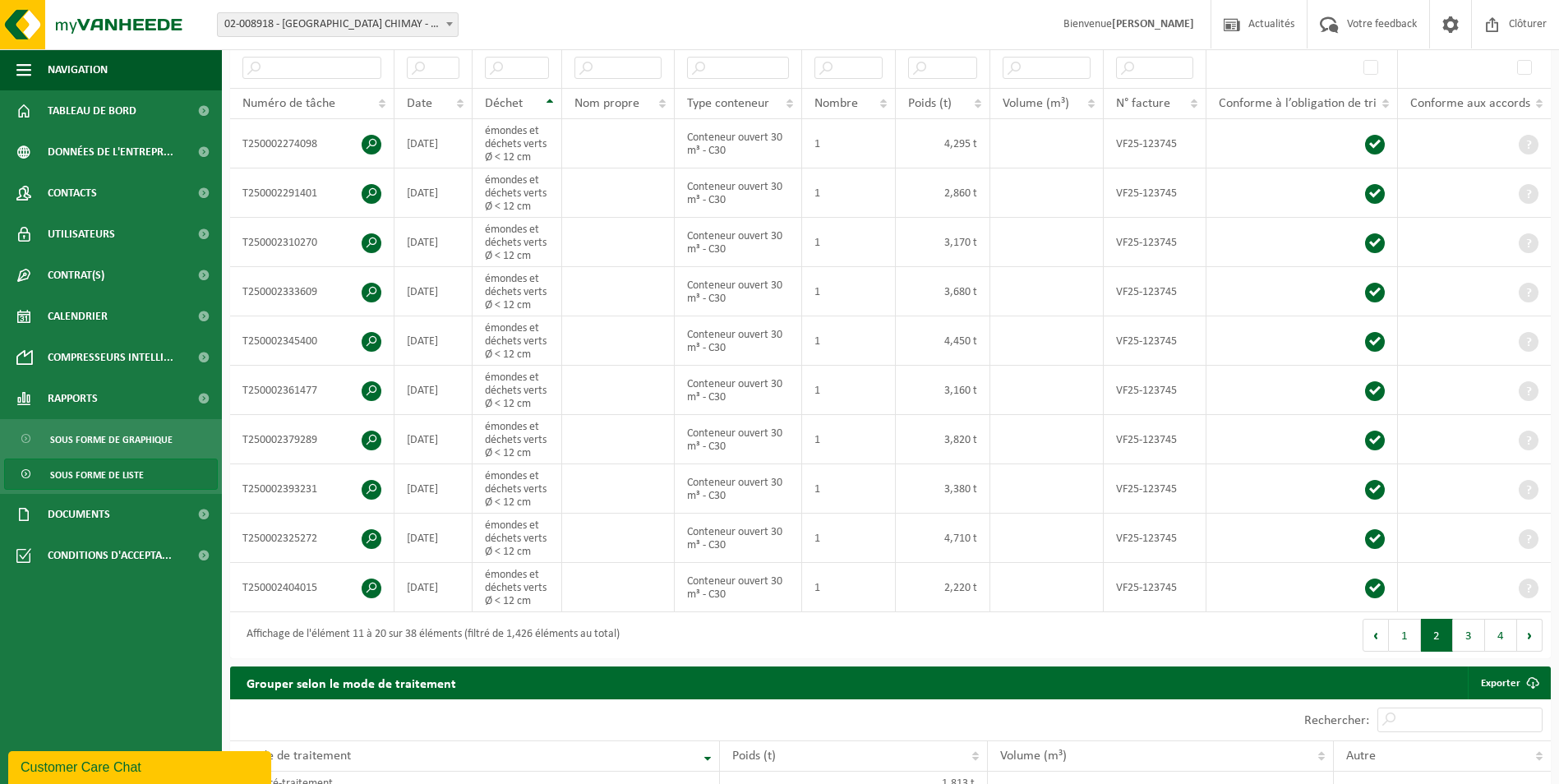
scroll to position [328, 0]
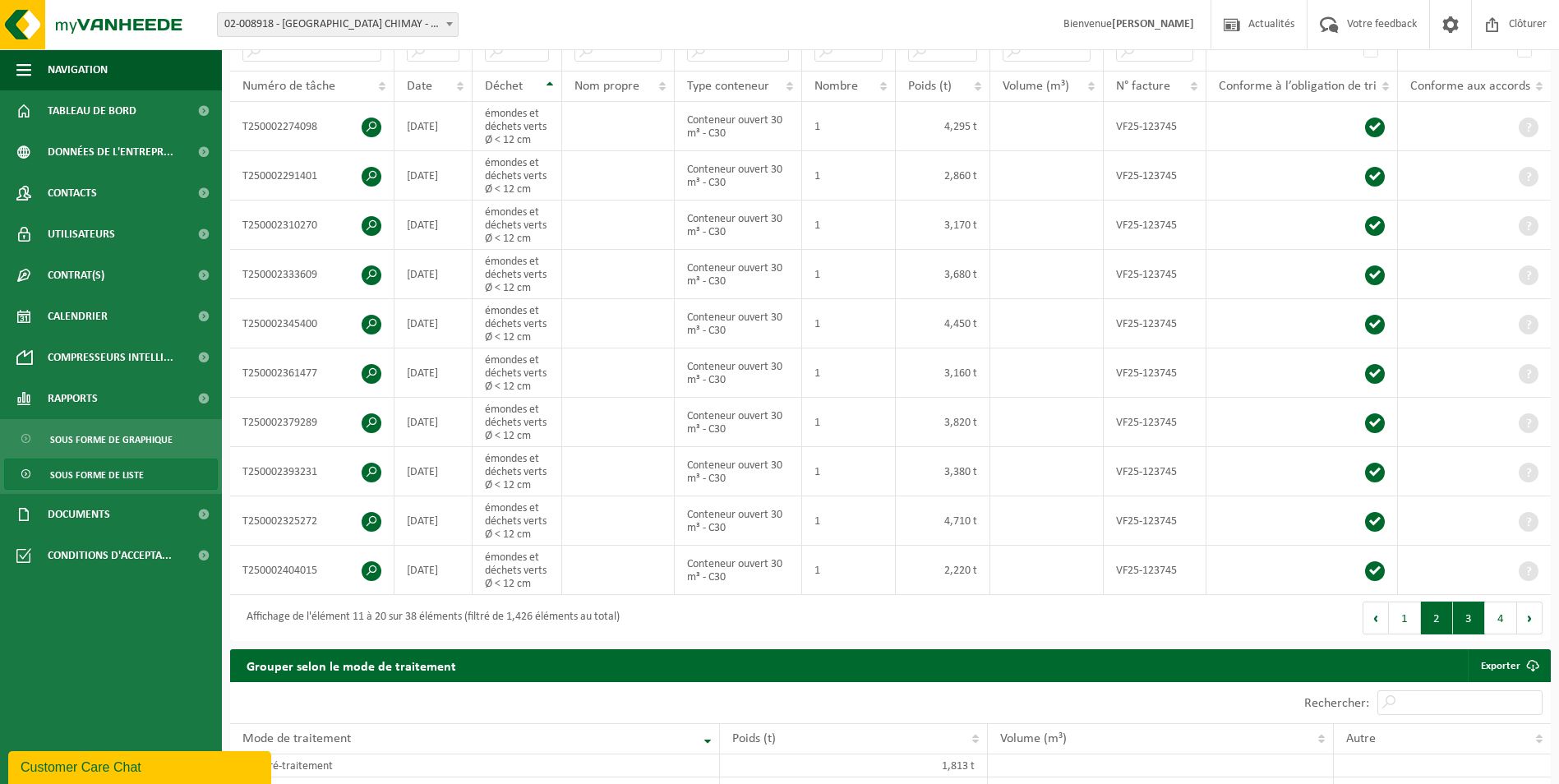
click at [1482, 614] on button "3" at bounding box center [1469, 618] width 32 height 33
click at [1508, 616] on button "4" at bounding box center [1501, 618] width 32 height 33
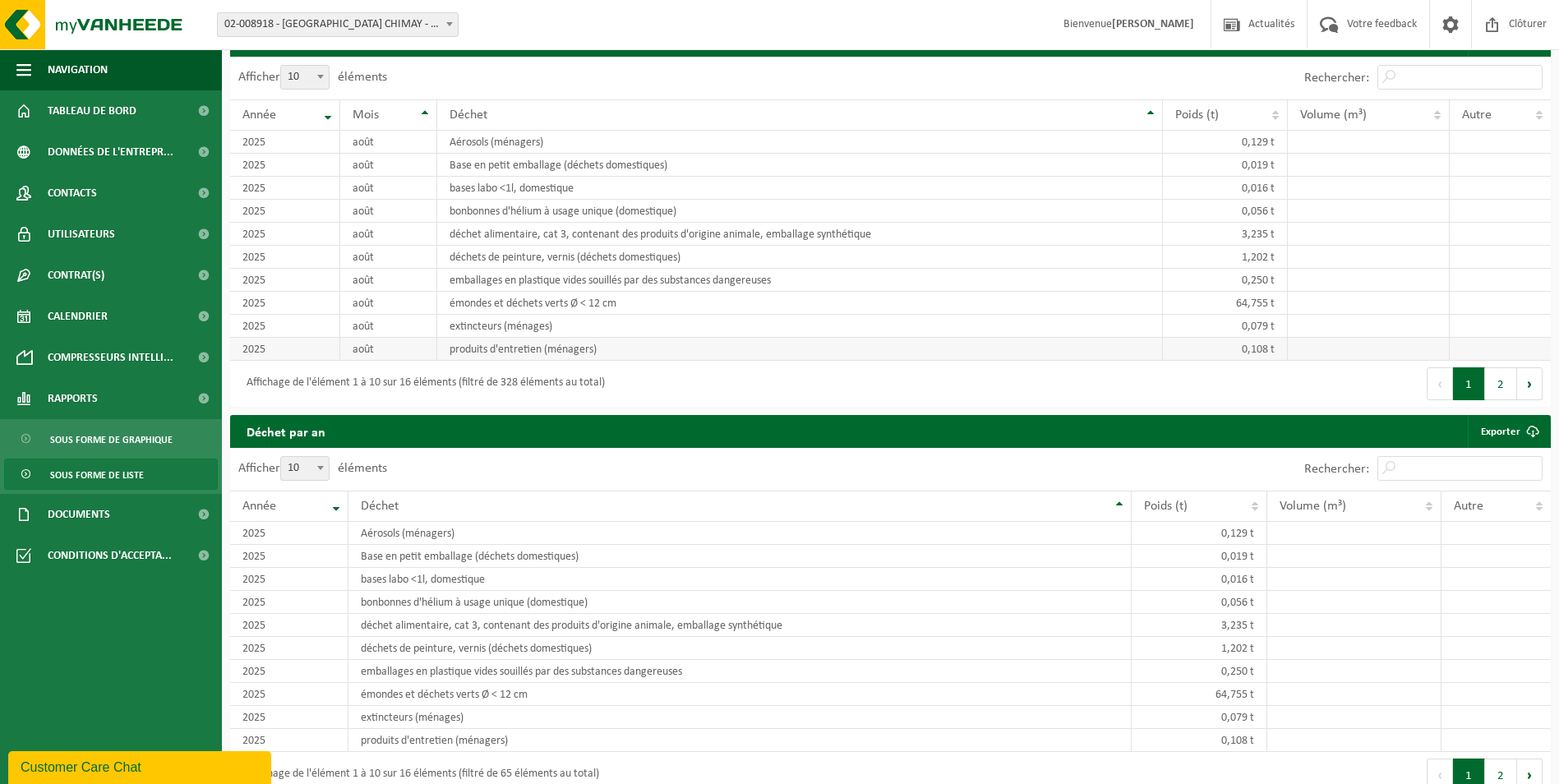
scroll to position [985, 0]
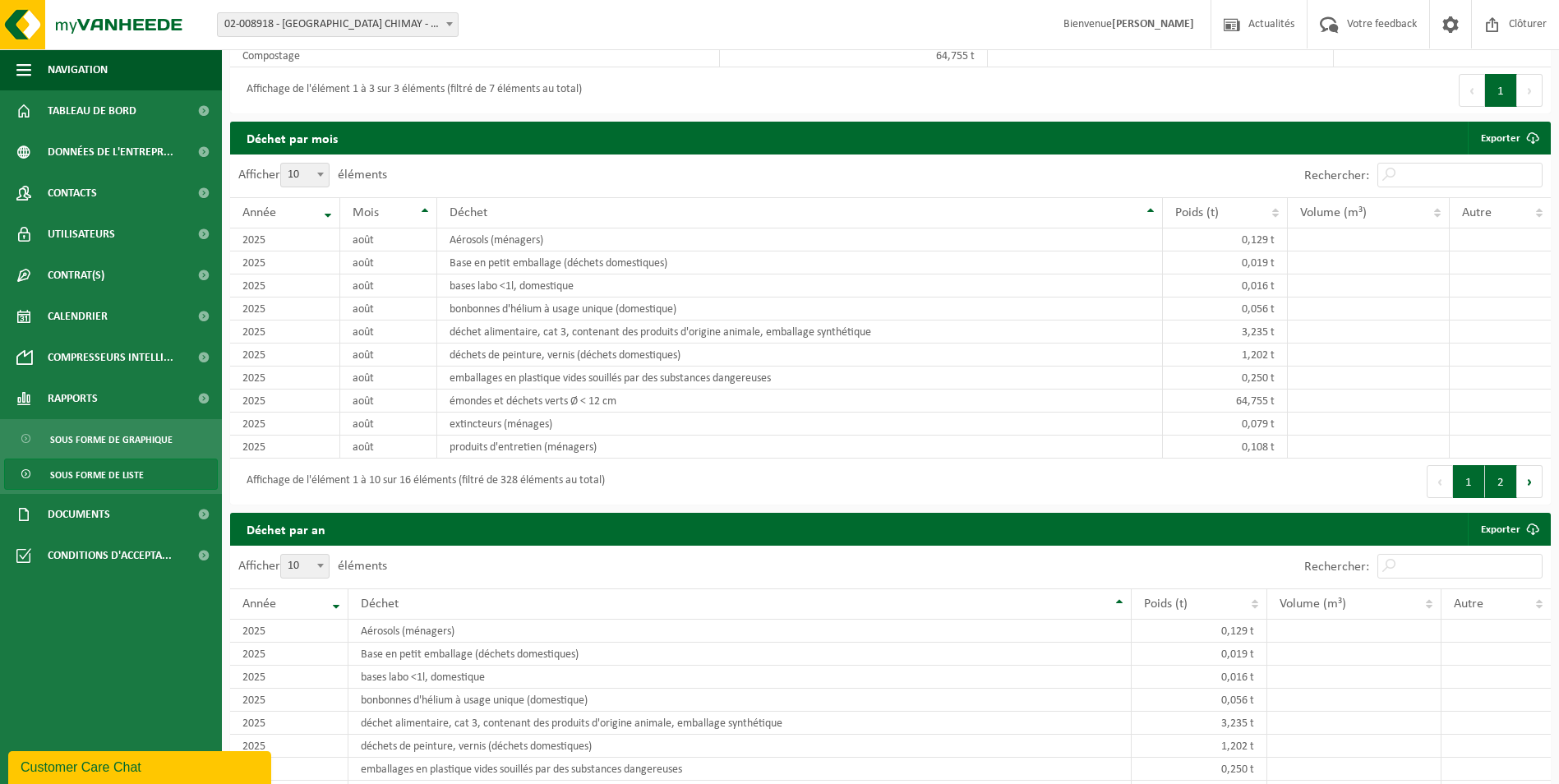
click at [1499, 480] on button "2" at bounding box center [1501, 480] width 32 height 33
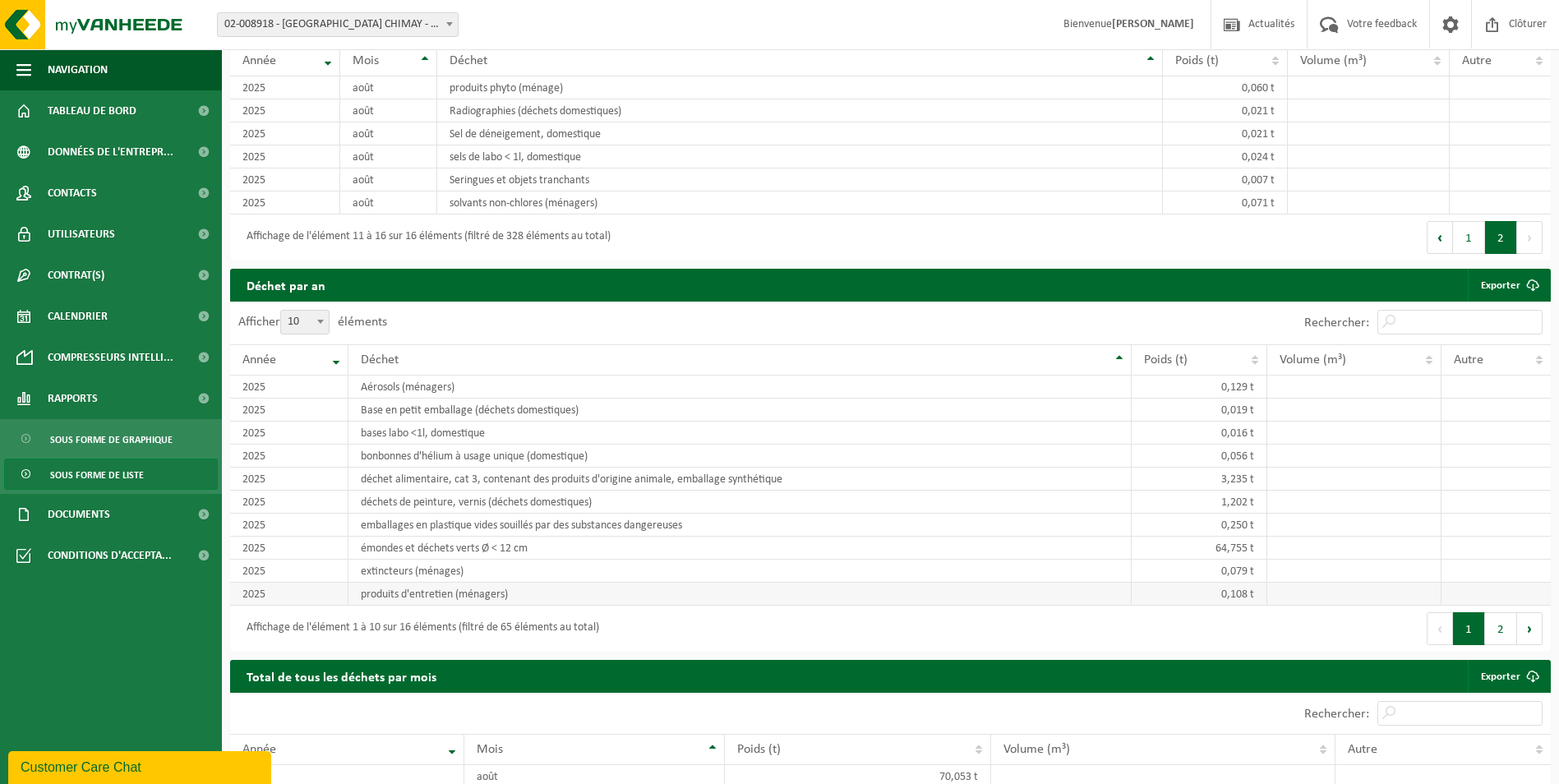
scroll to position [1150, 0]
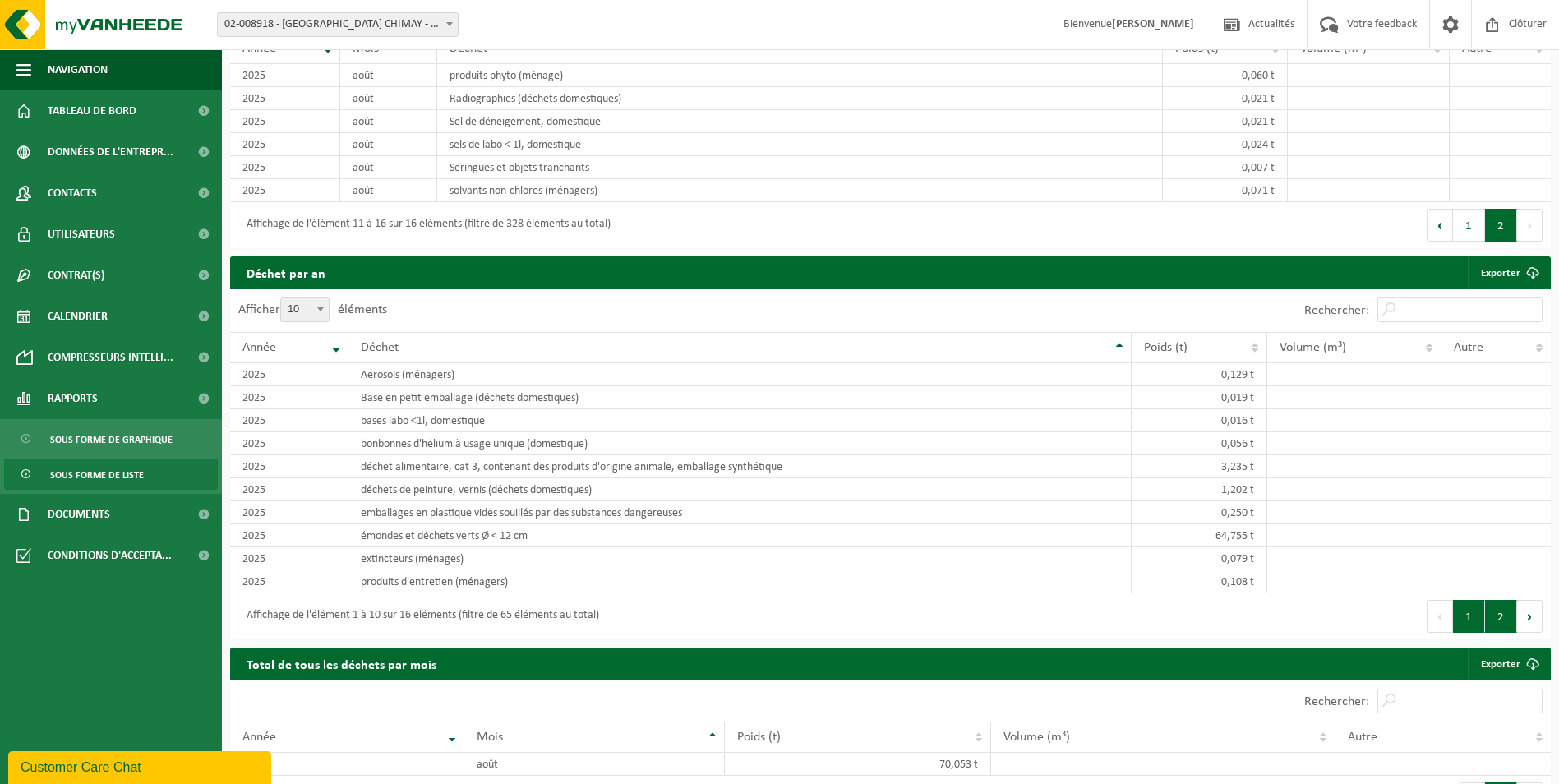
click at [1502, 611] on button "2" at bounding box center [1501, 616] width 32 height 33
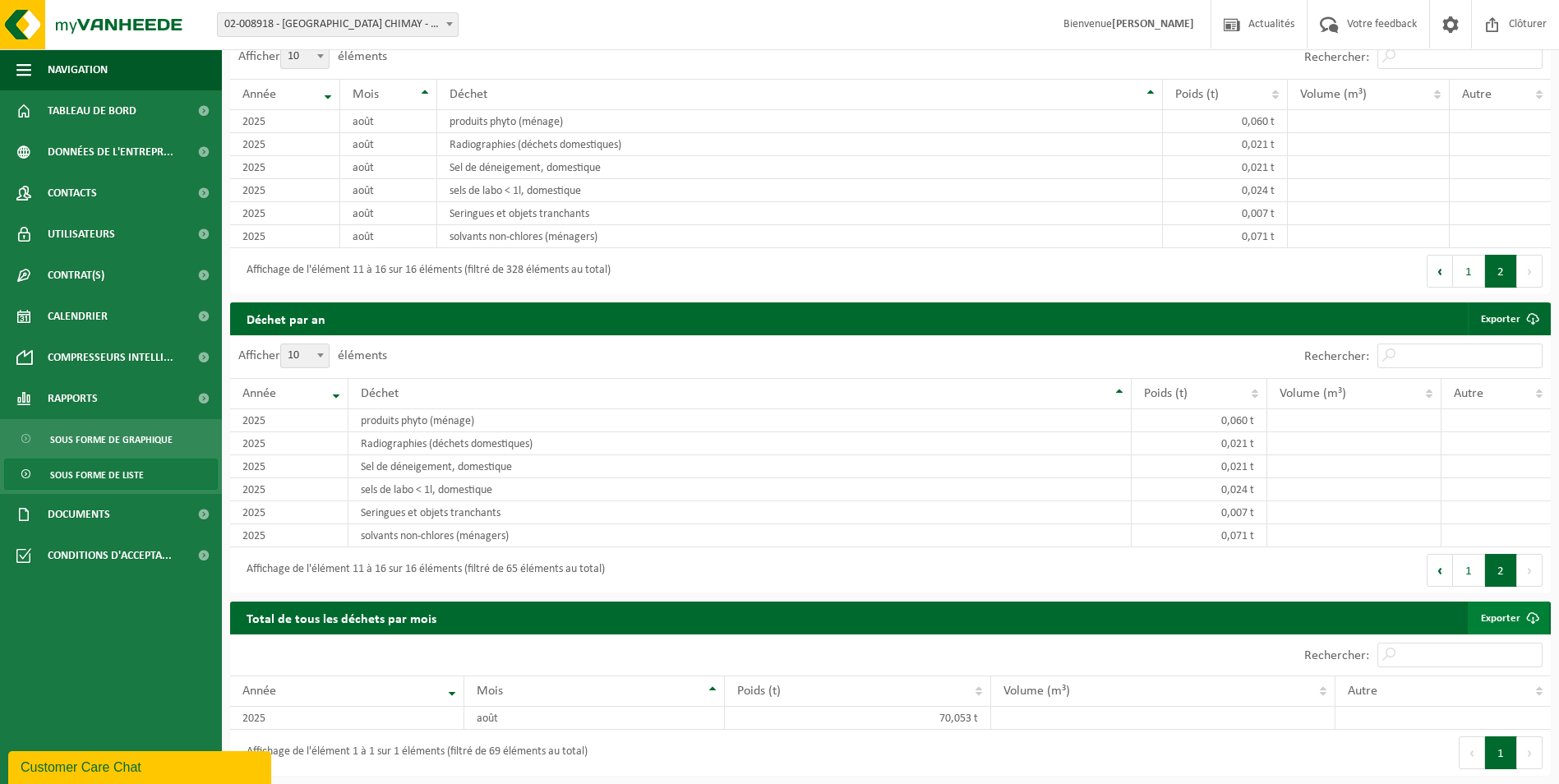
scroll to position [1099, 0]
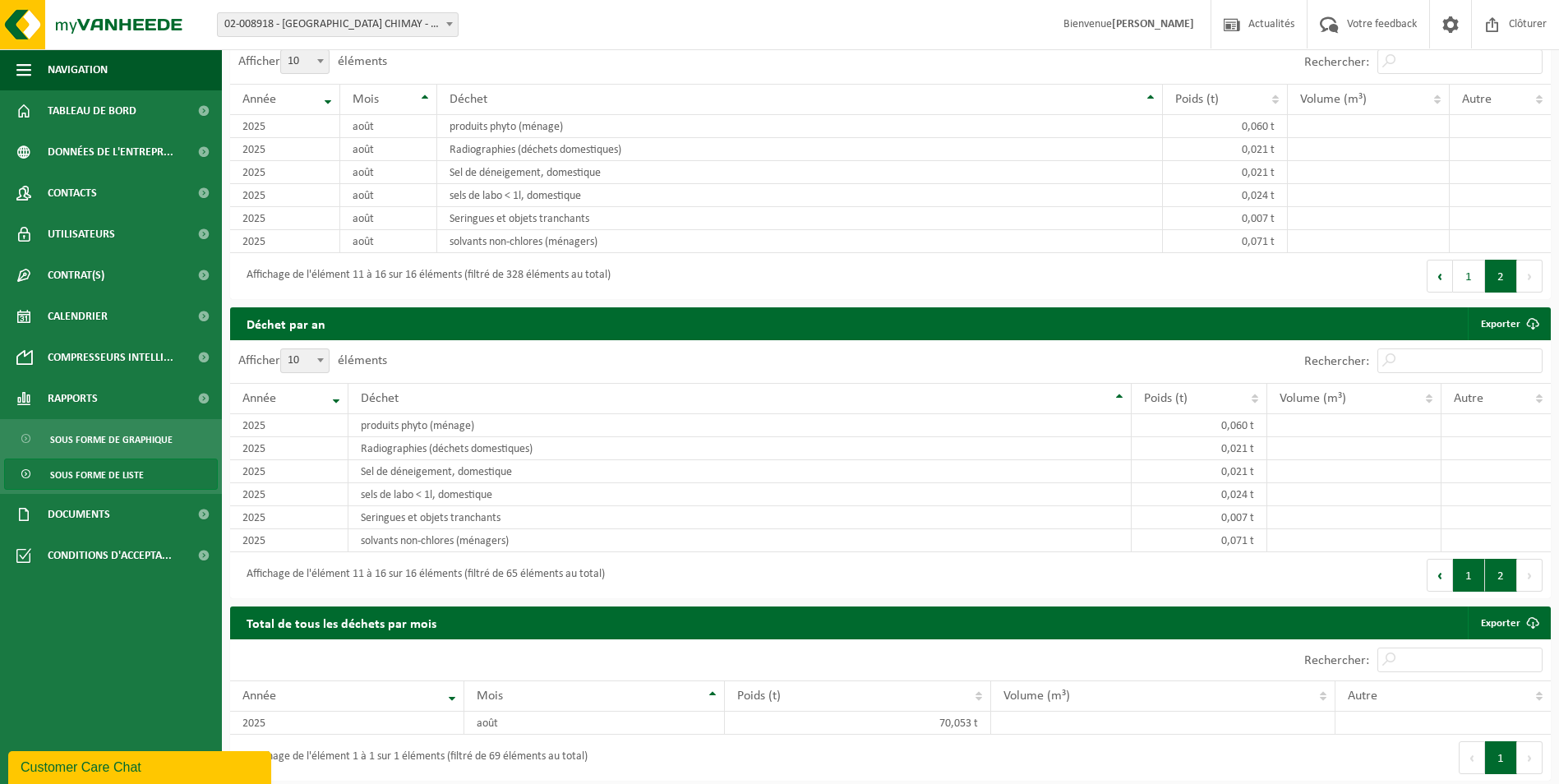
click at [1469, 568] on button "1" at bounding box center [1469, 575] width 32 height 33
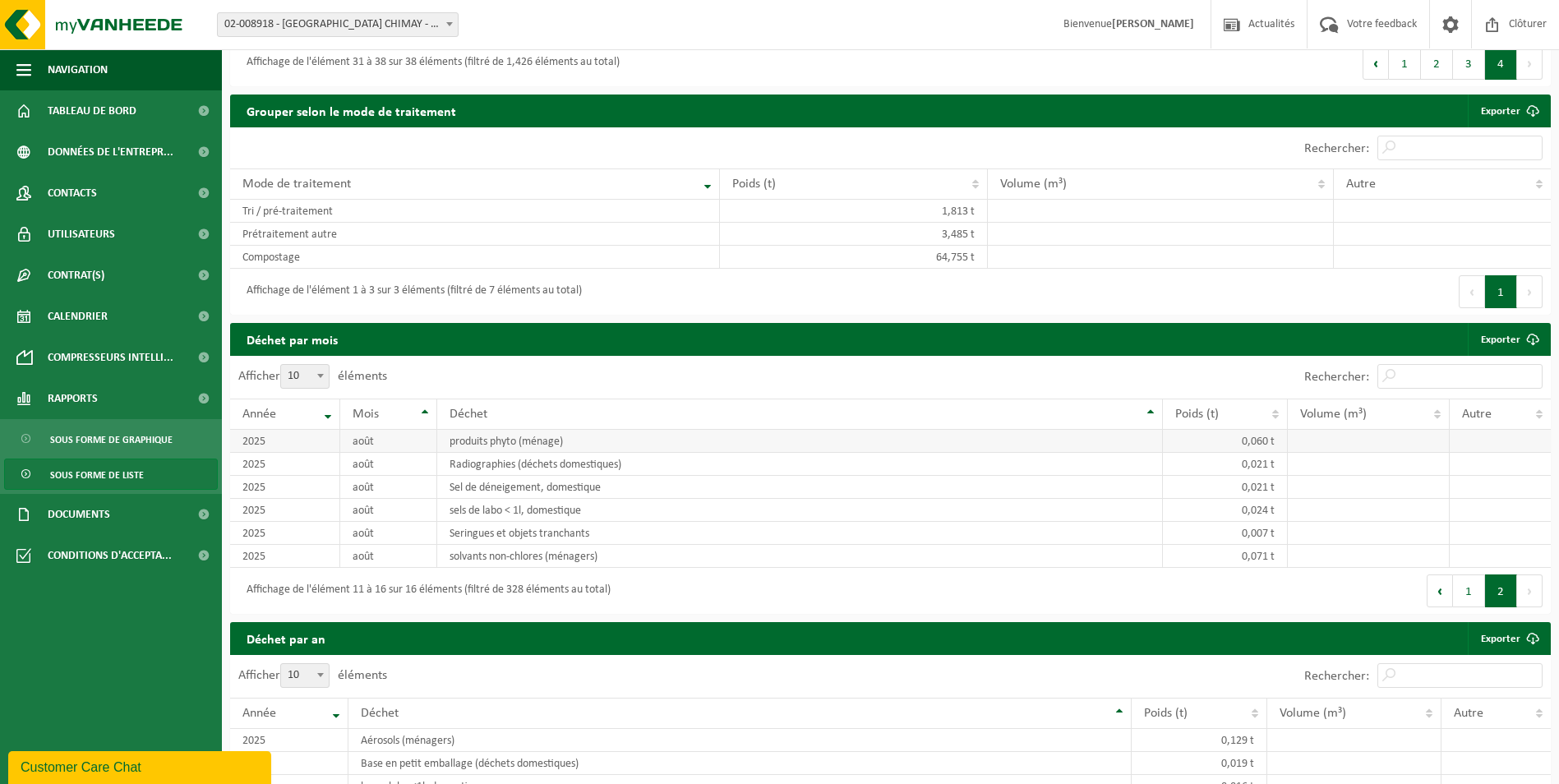
scroll to position [780, 0]
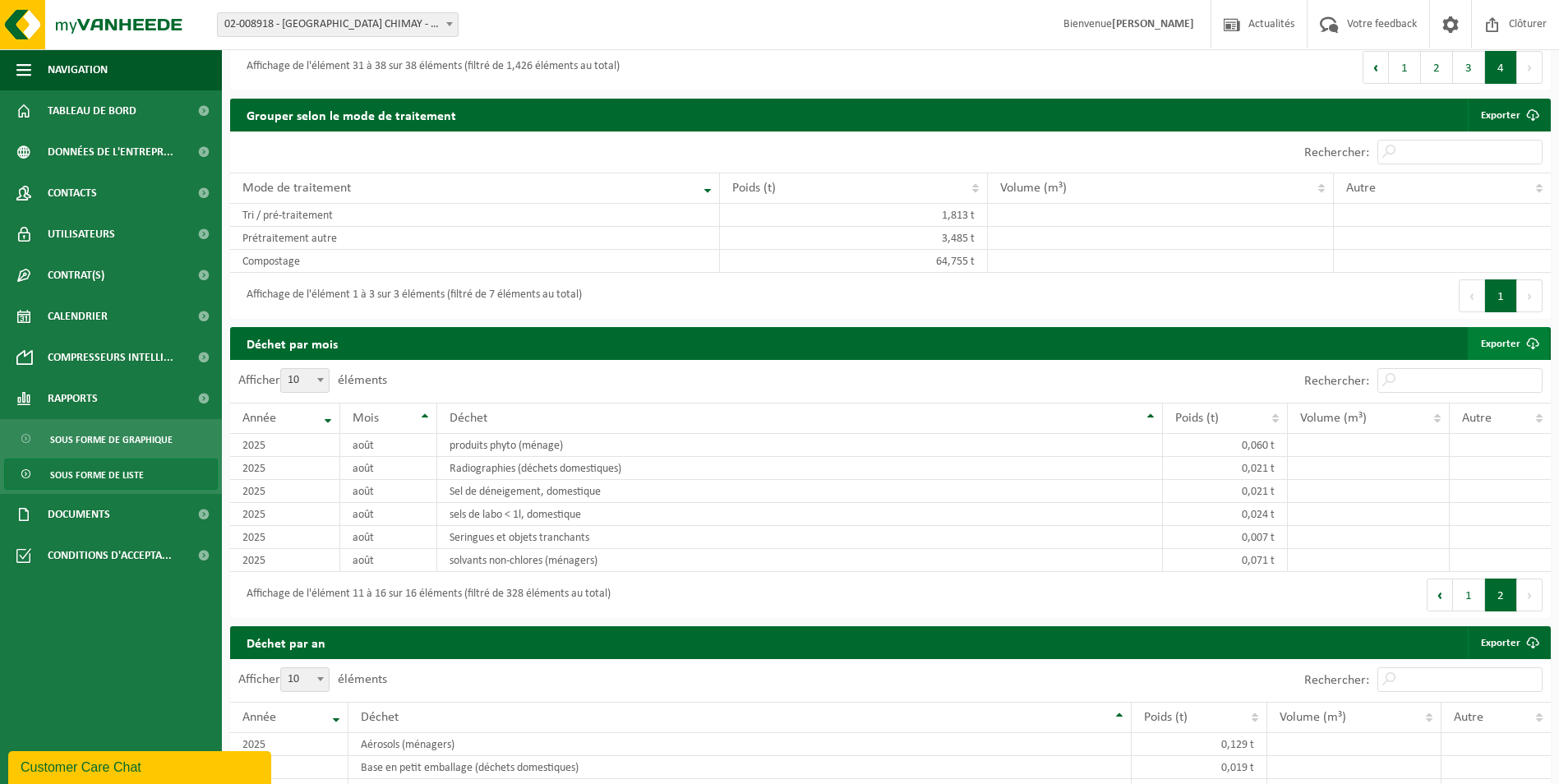
click at [1507, 335] on link "Exporter" at bounding box center [1509, 343] width 81 height 33
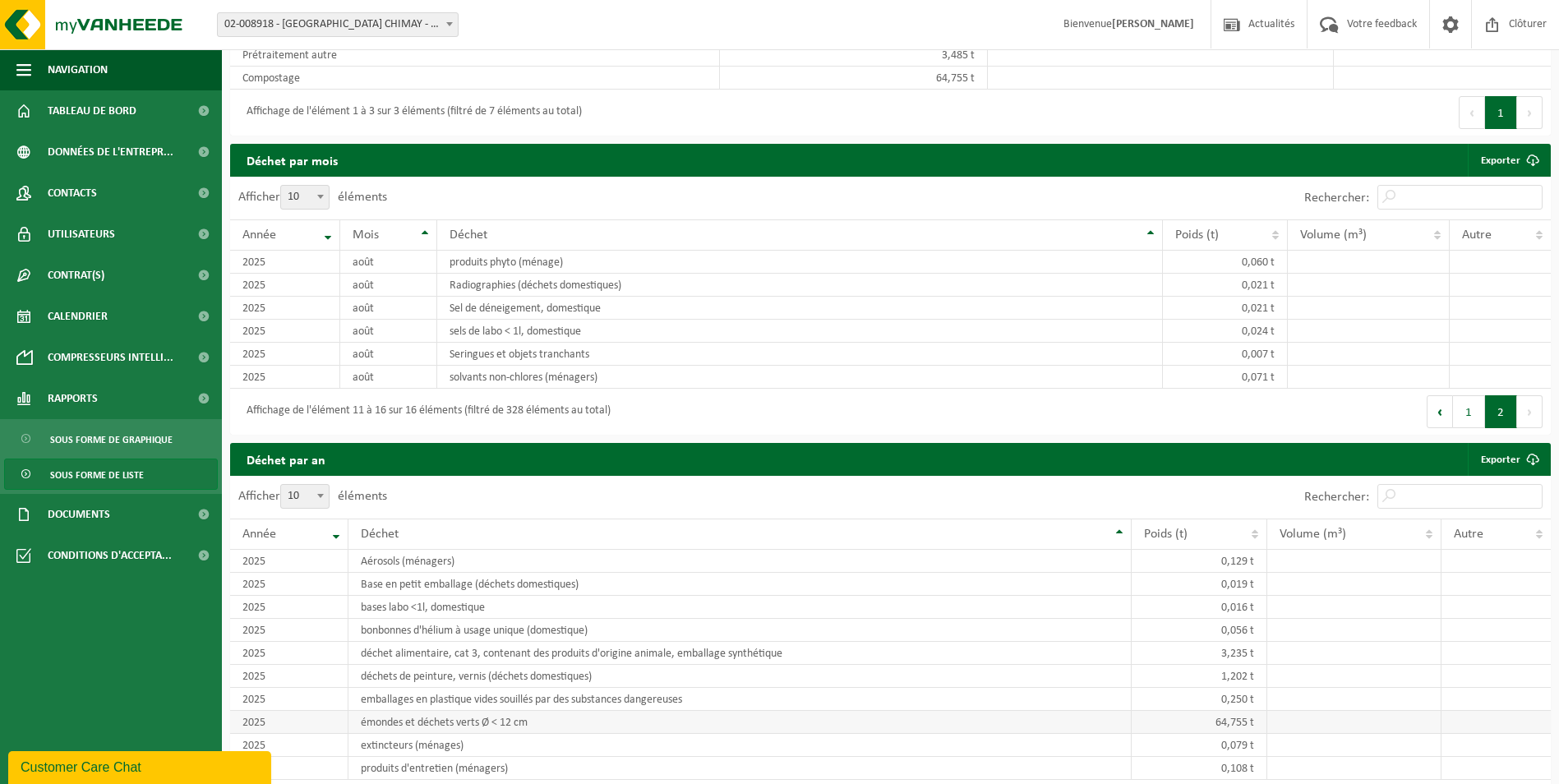
scroll to position [945, 0]
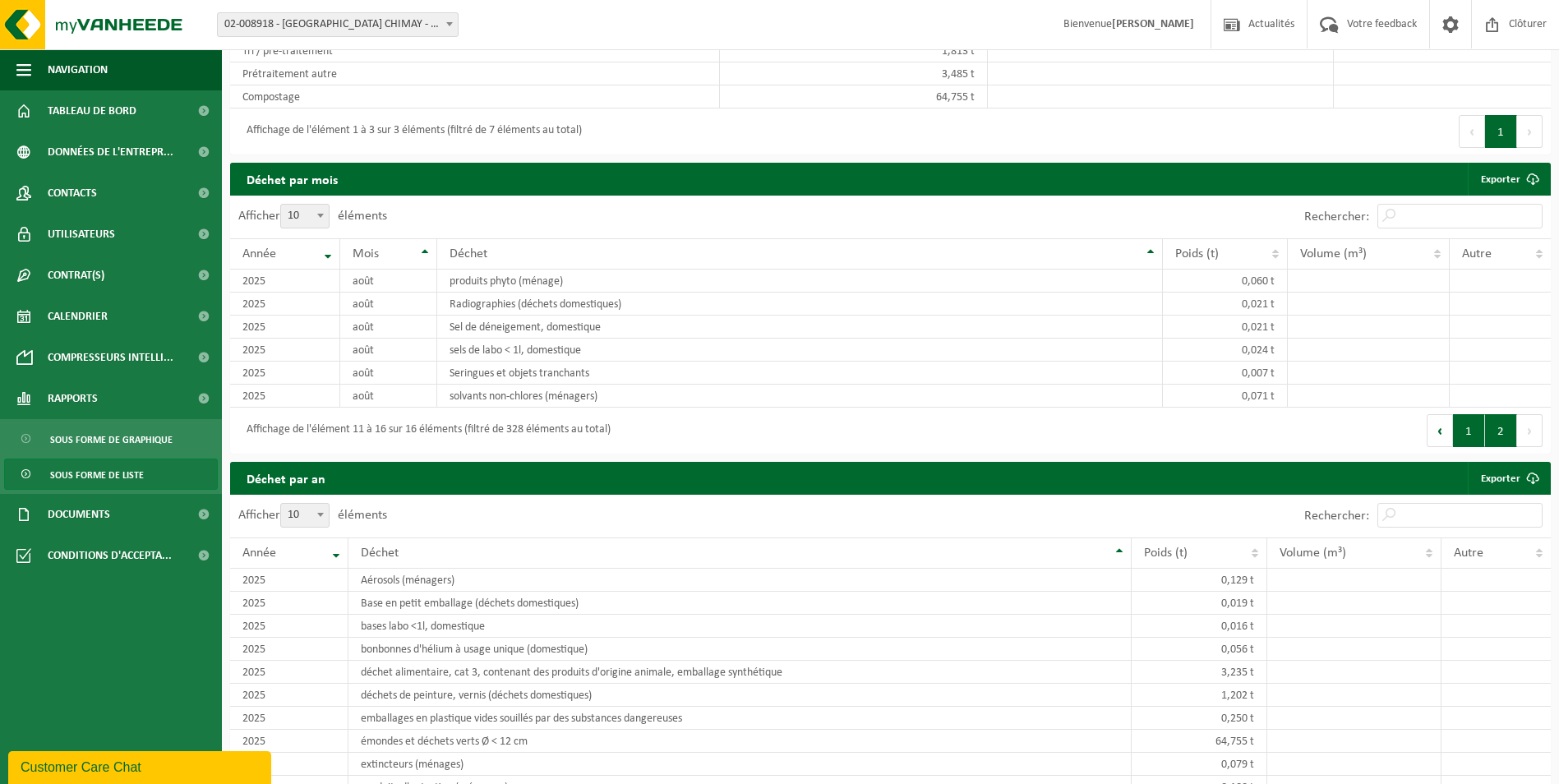
click at [1479, 420] on button "1" at bounding box center [1469, 430] width 32 height 33
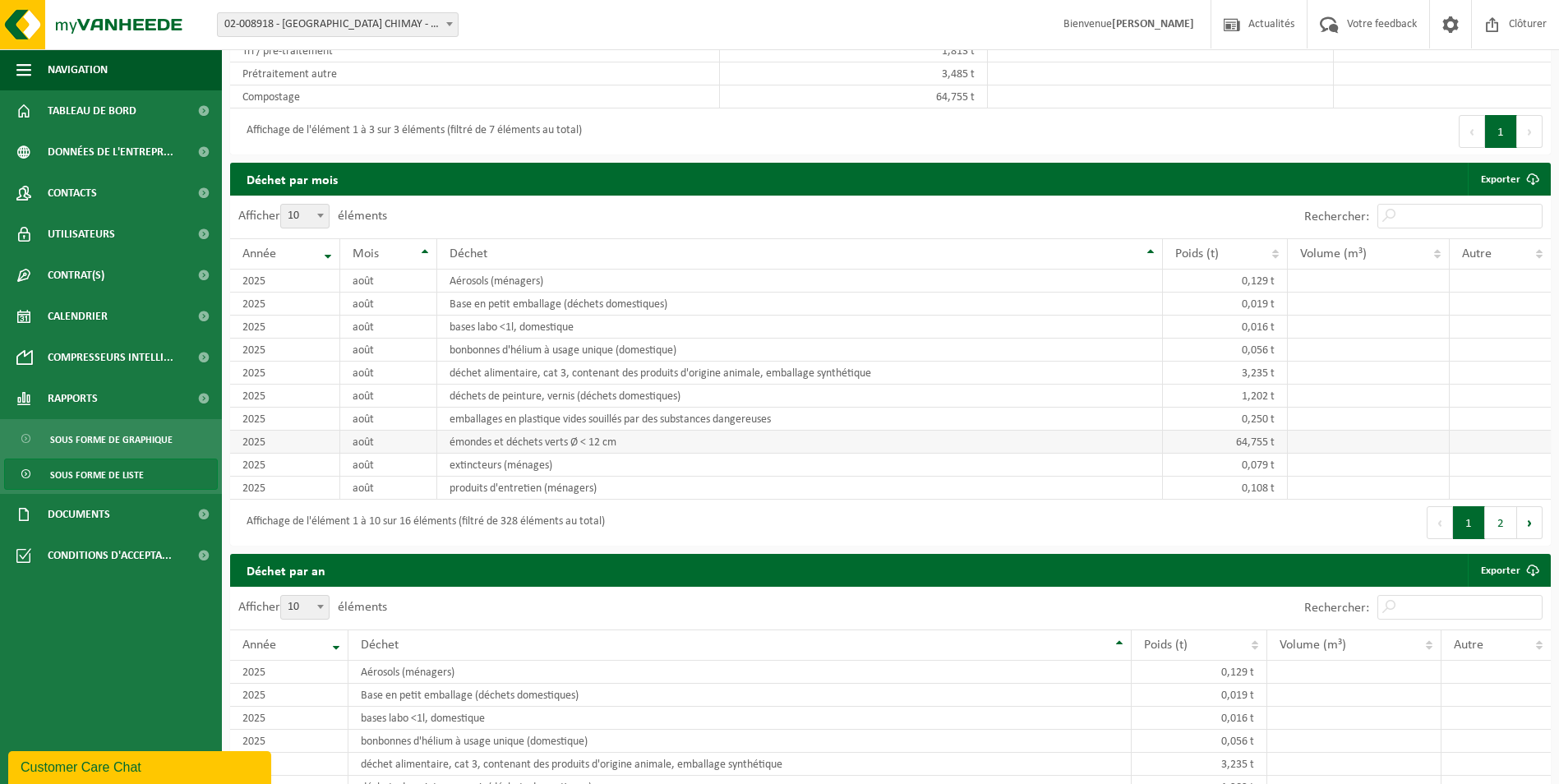
click at [1213, 434] on td "64,755 t" at bounding box center [1225, 442] width 125 height 23
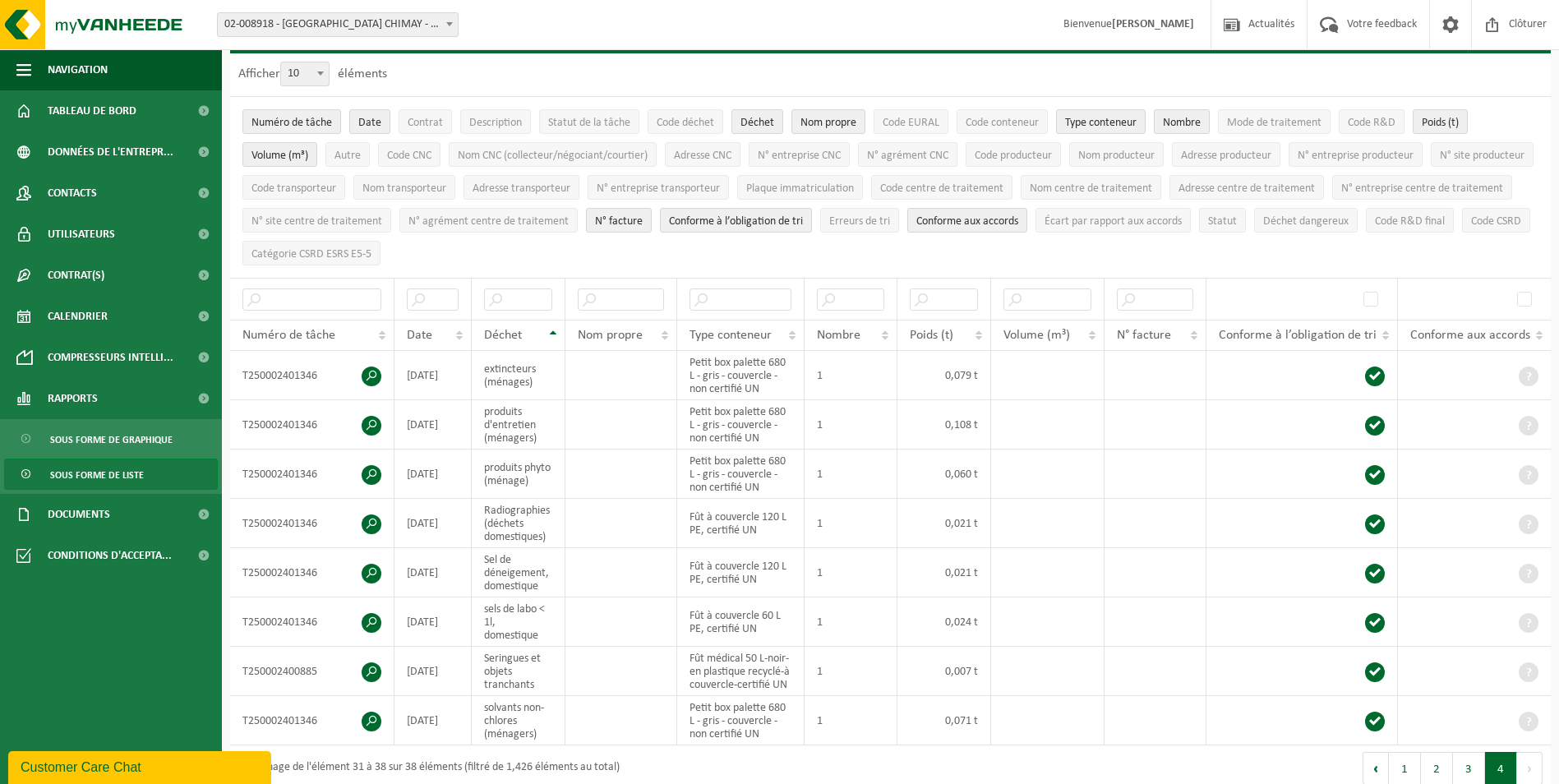
scroll to position [0, 0]
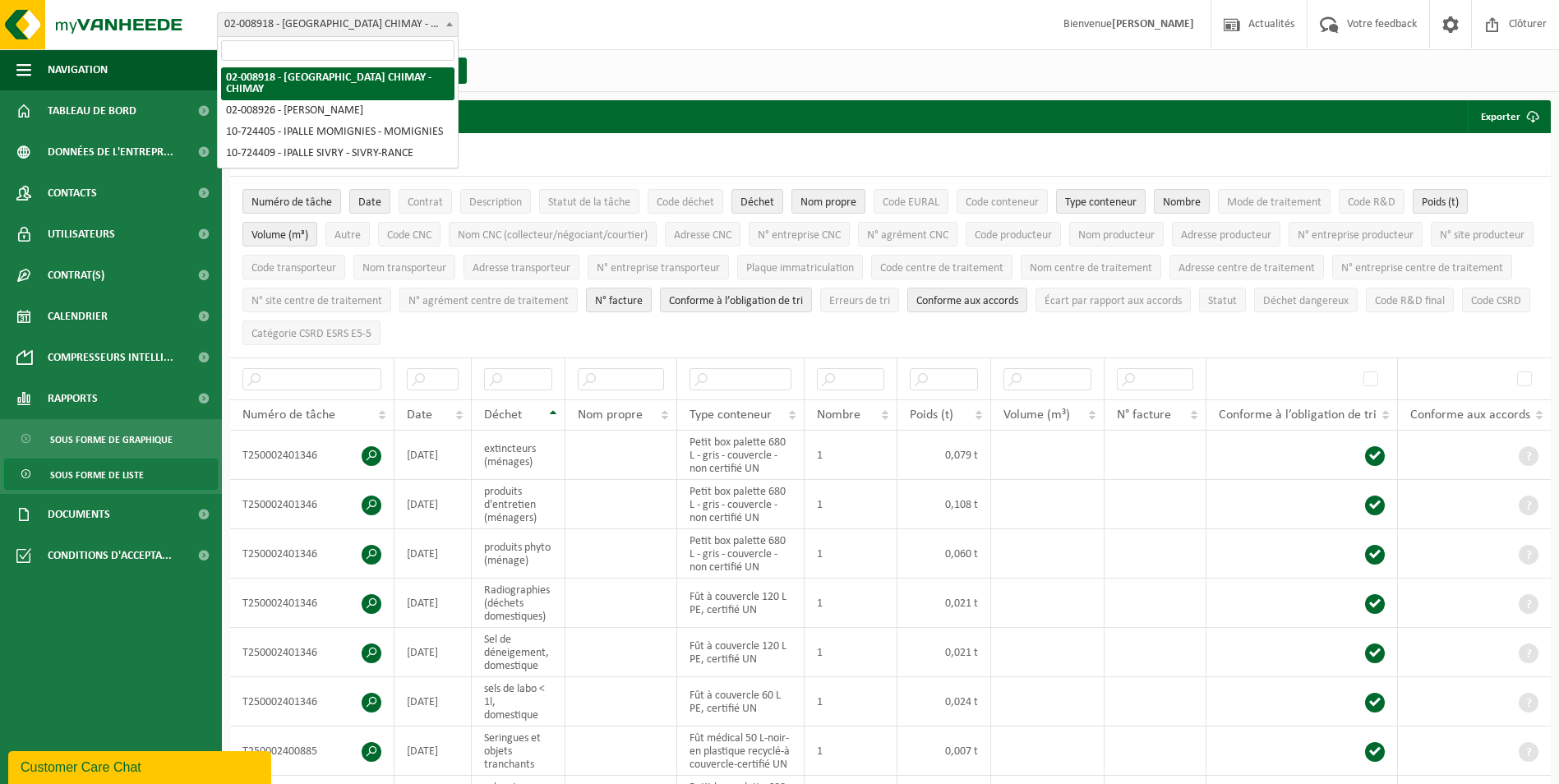
click at [384, 25] on span "02-008918 - [GEOGRAPHIC_DATA] CHIMAY - CHIMAY" at bounding box center [337, 25] width 240 height 23
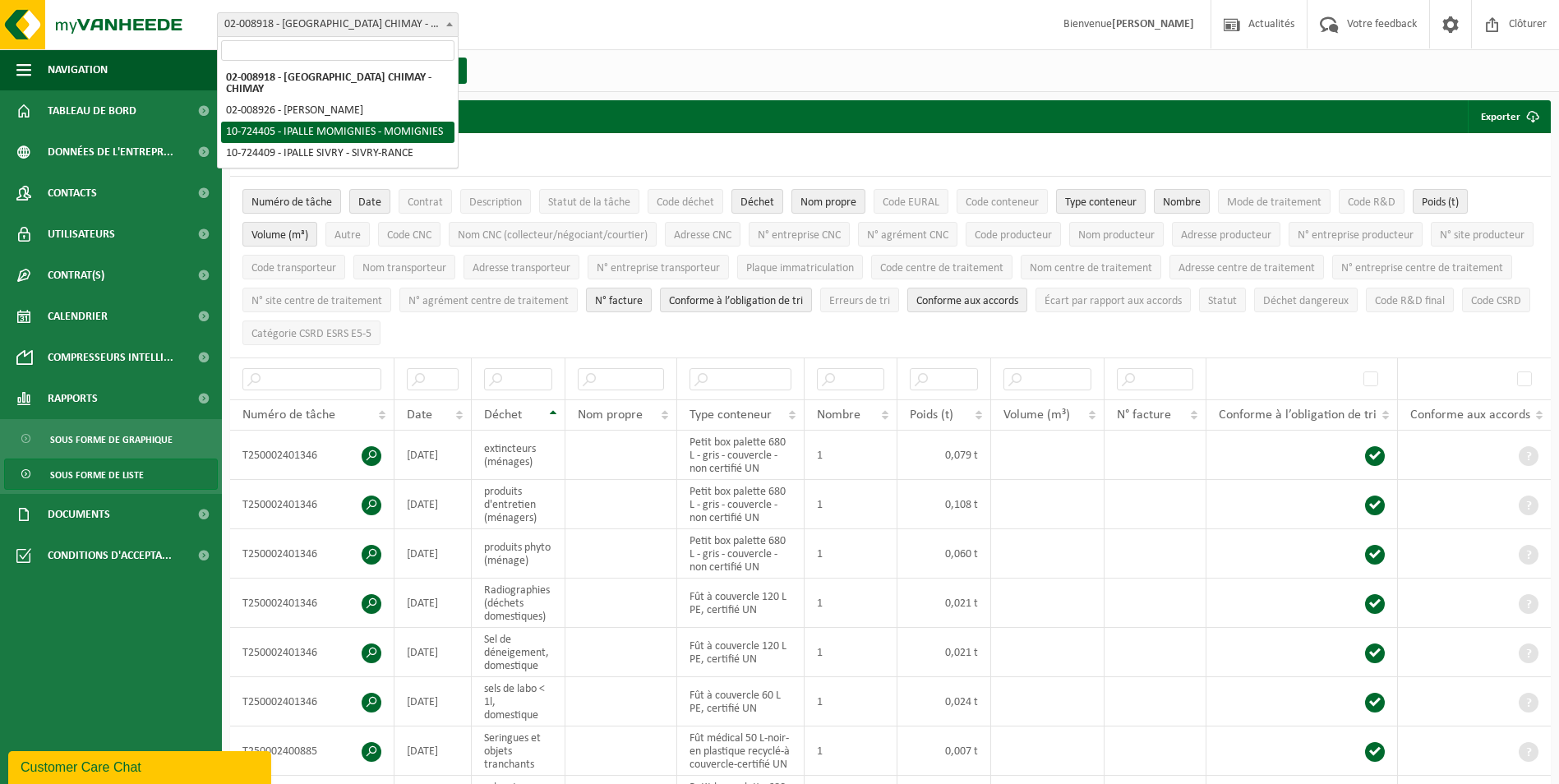
select select "9991"
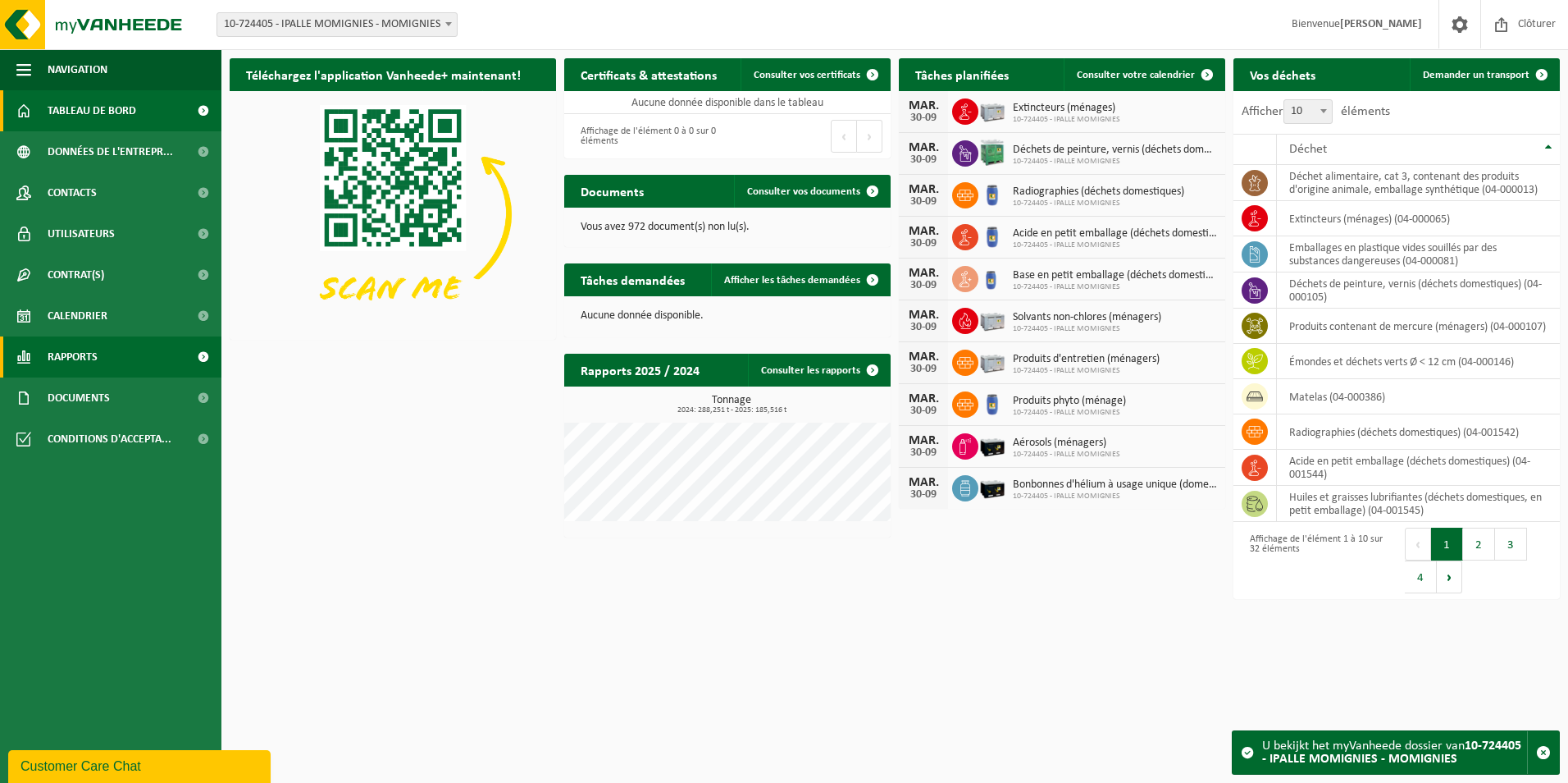
click at [92, 350] on span "Rapports" at bounding box center [72, 357] width 50 height 41
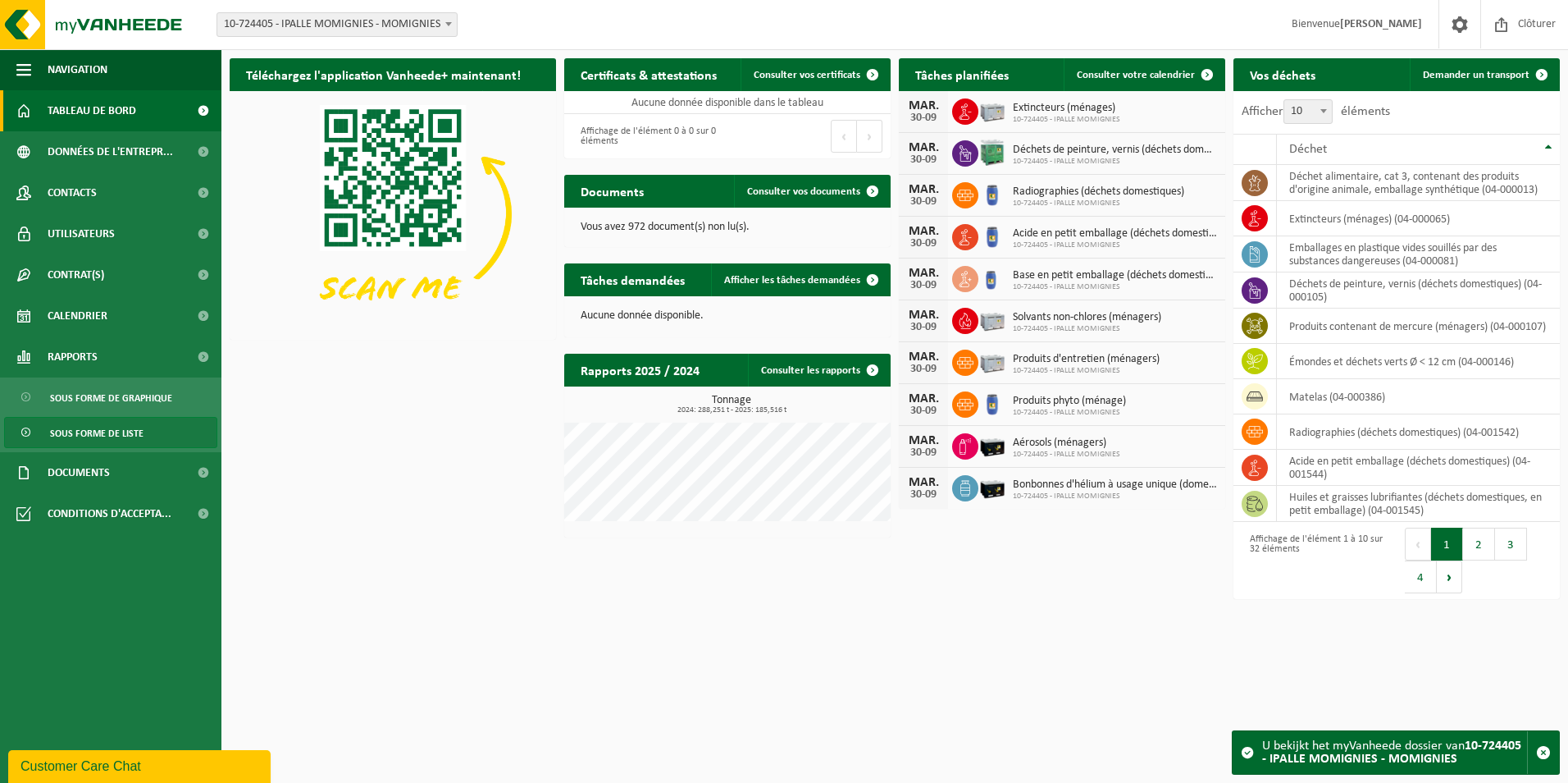
click at [93, 434] on span "Sous forme de liste" at bounding box center [97, 432] width 93 height 31
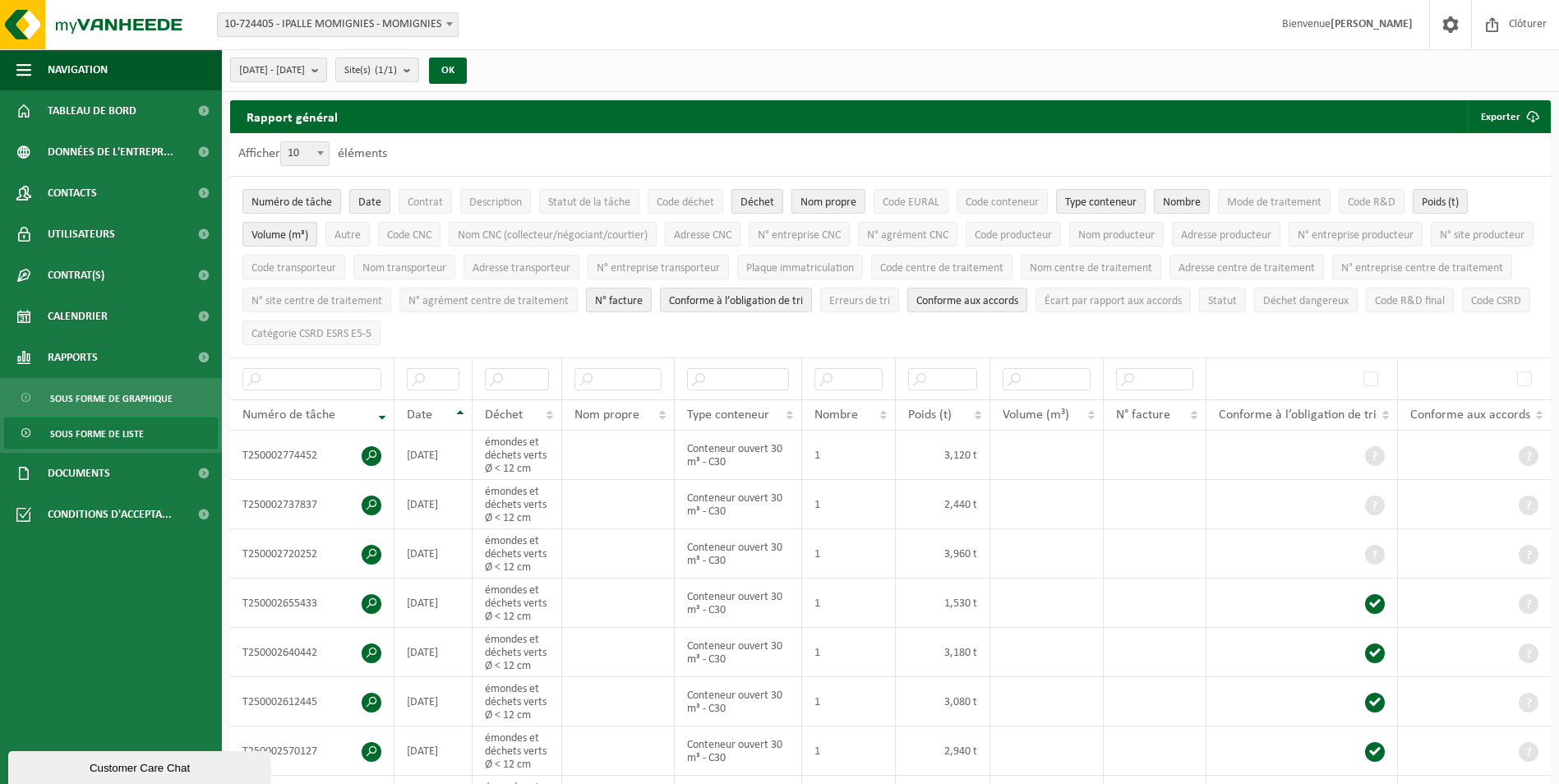
click at [327, 65] on b "submit" at bounding box center [319, 70] width 15 height 23
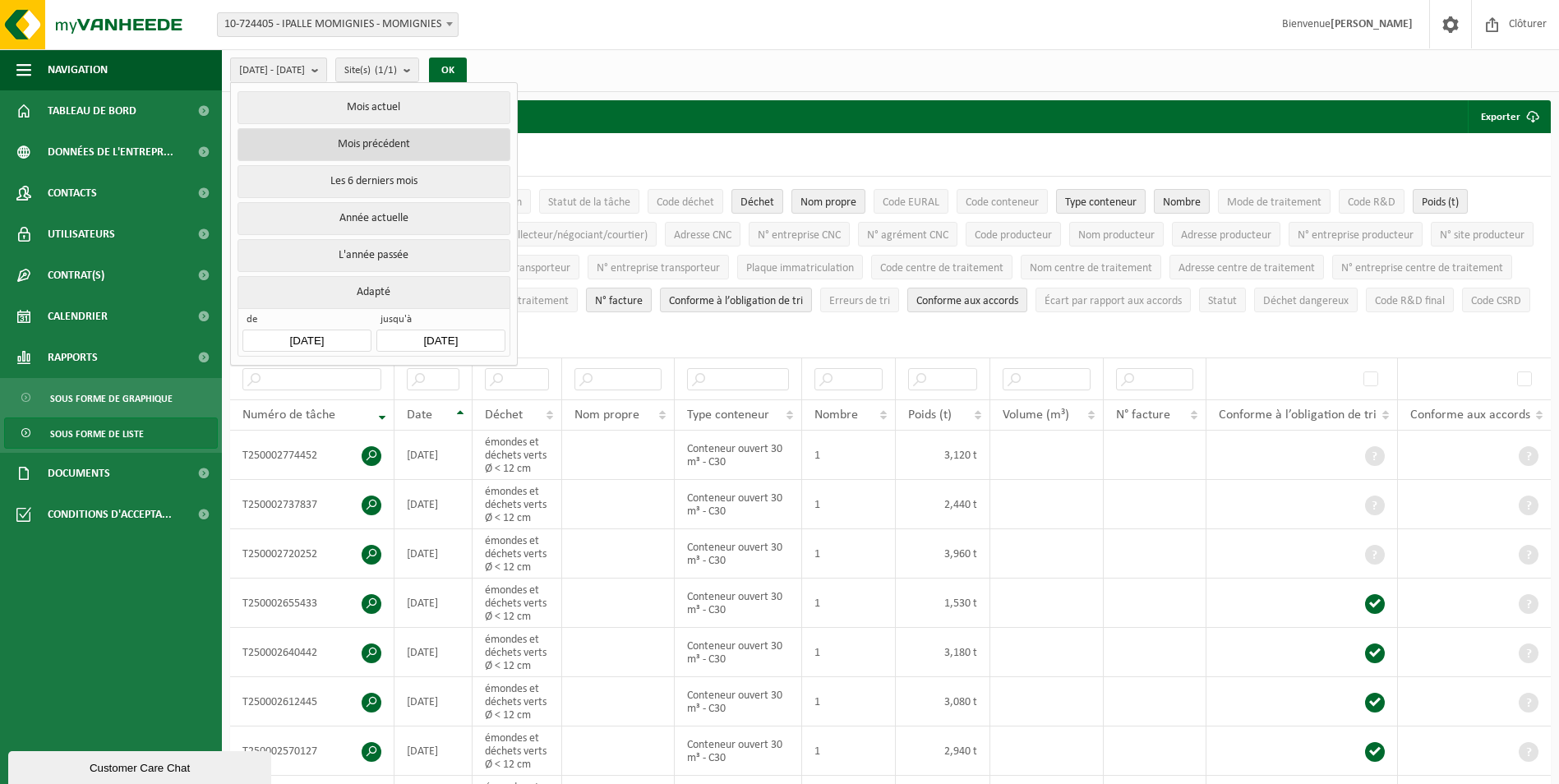
click at [359, 151] on button "Mois précédent" at bounding box center [373, 144] width 272 height 33
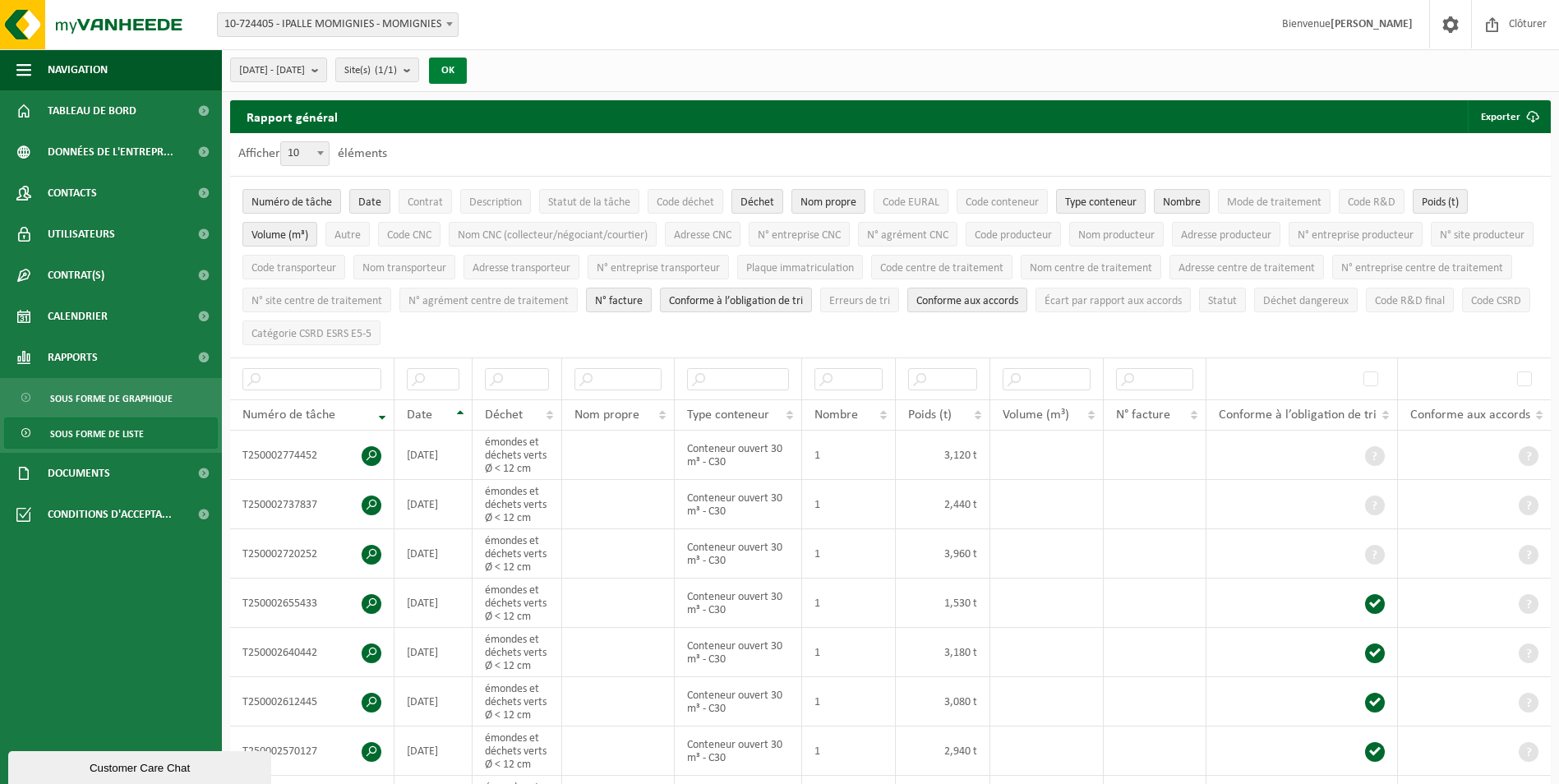
click at [467, 75] on button "OK" at bounding box center [447, 70] width 38 height 26
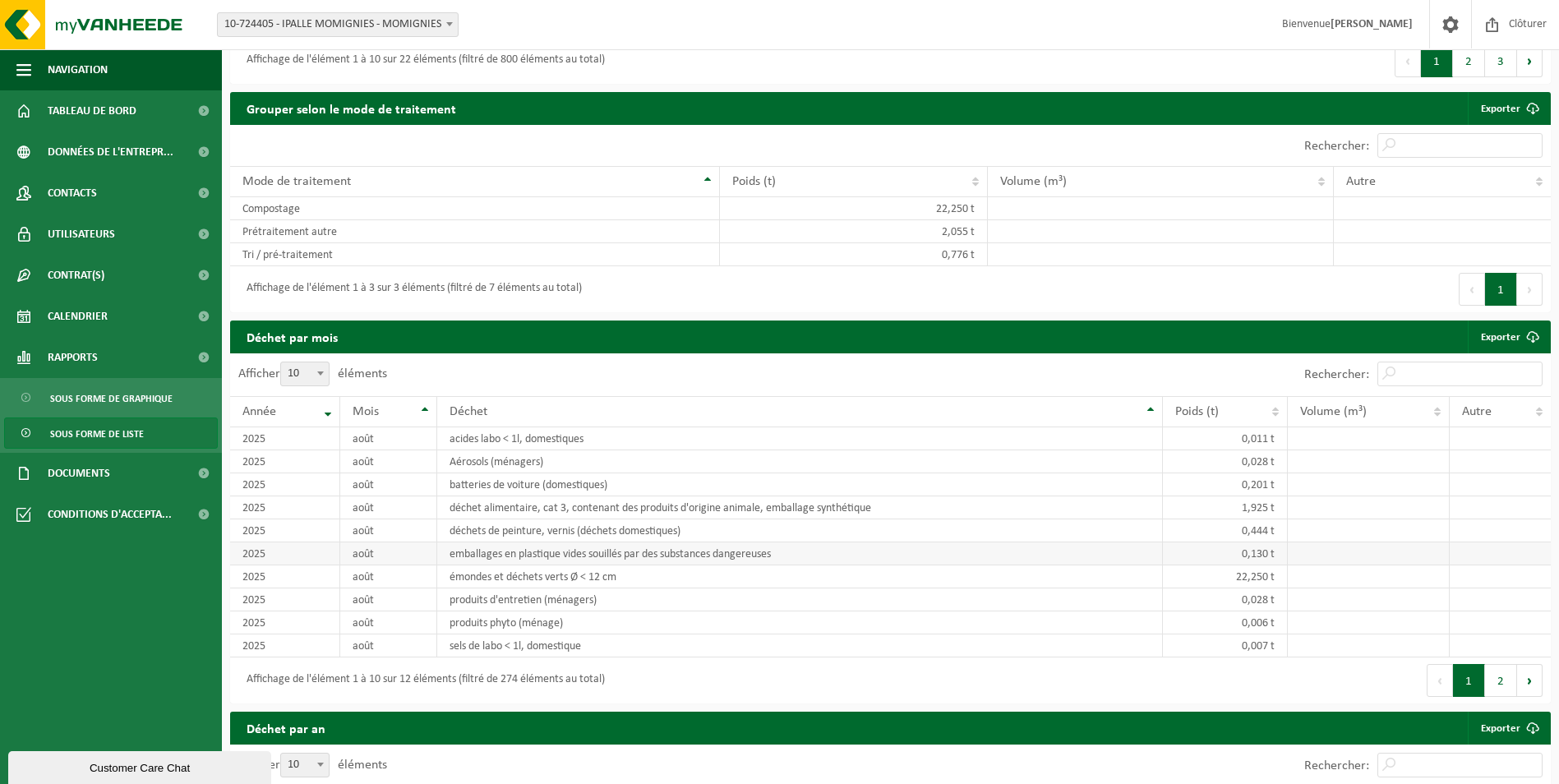
scroll to position [1068, 0]
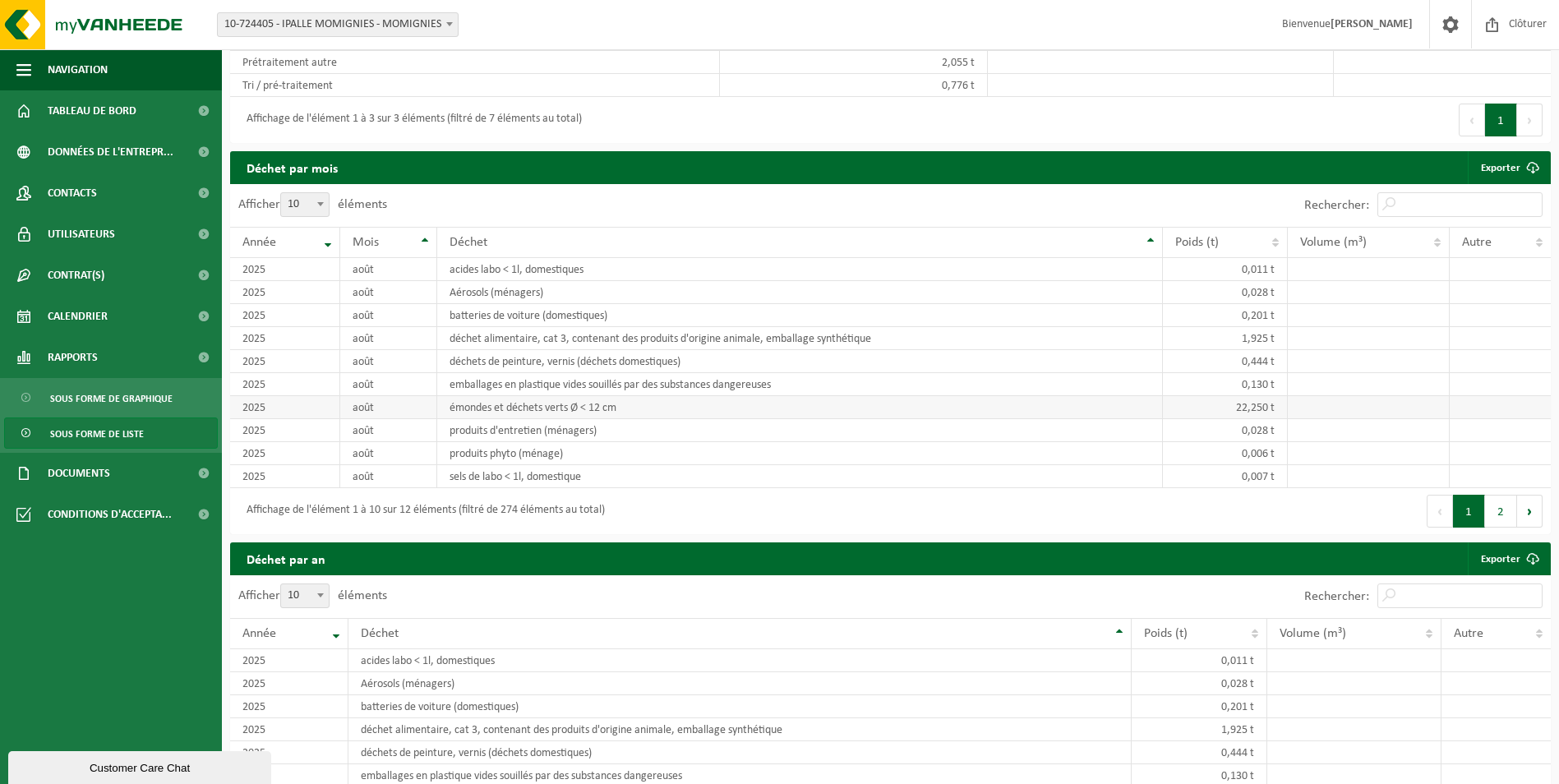
click at [1200, 415] on td "22,250 t" at bounding box center [1225, 407] width 125 height 23
click at [1188, 406] on td "22,250 t" at bounding box center [1225, 407] width 125 height 23
click at [1187, 415] on td "22,250 t" at bounding box center [1225, 407] width 125 height 23
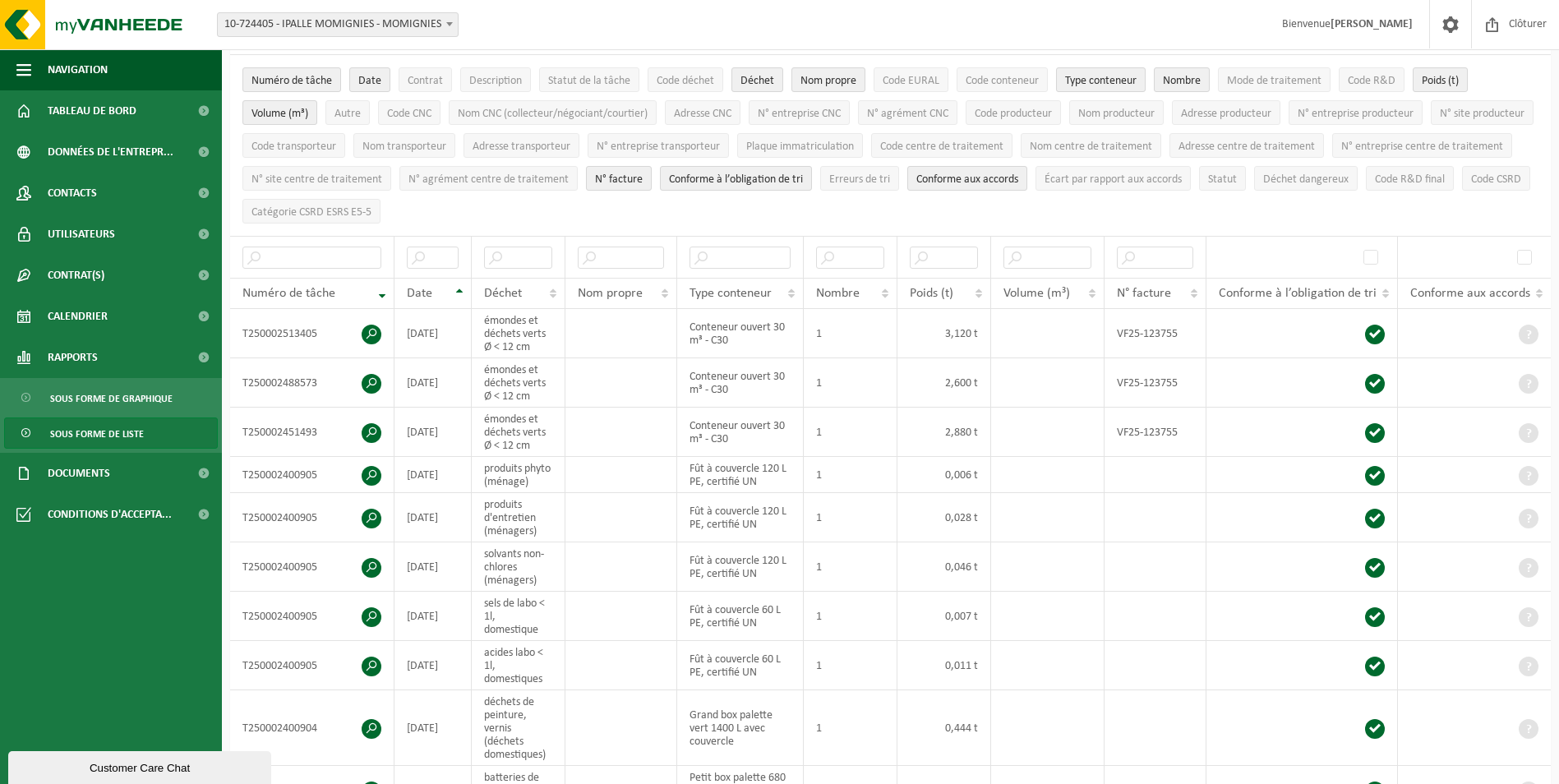
scroll to position [82, 0]
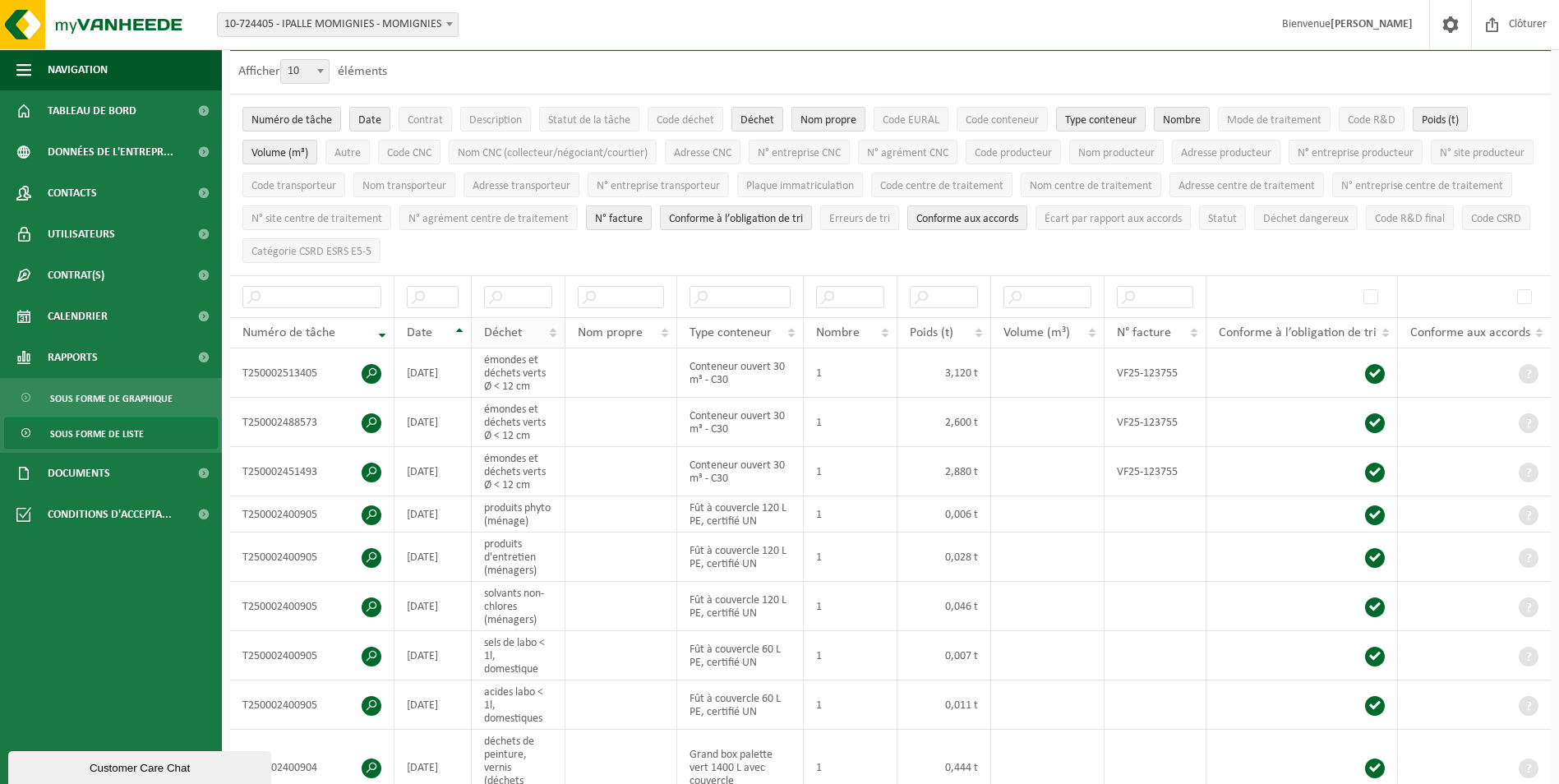
click at [536, 326] on div "Déchet" at bounding box center [514, 333] width 60 height 13
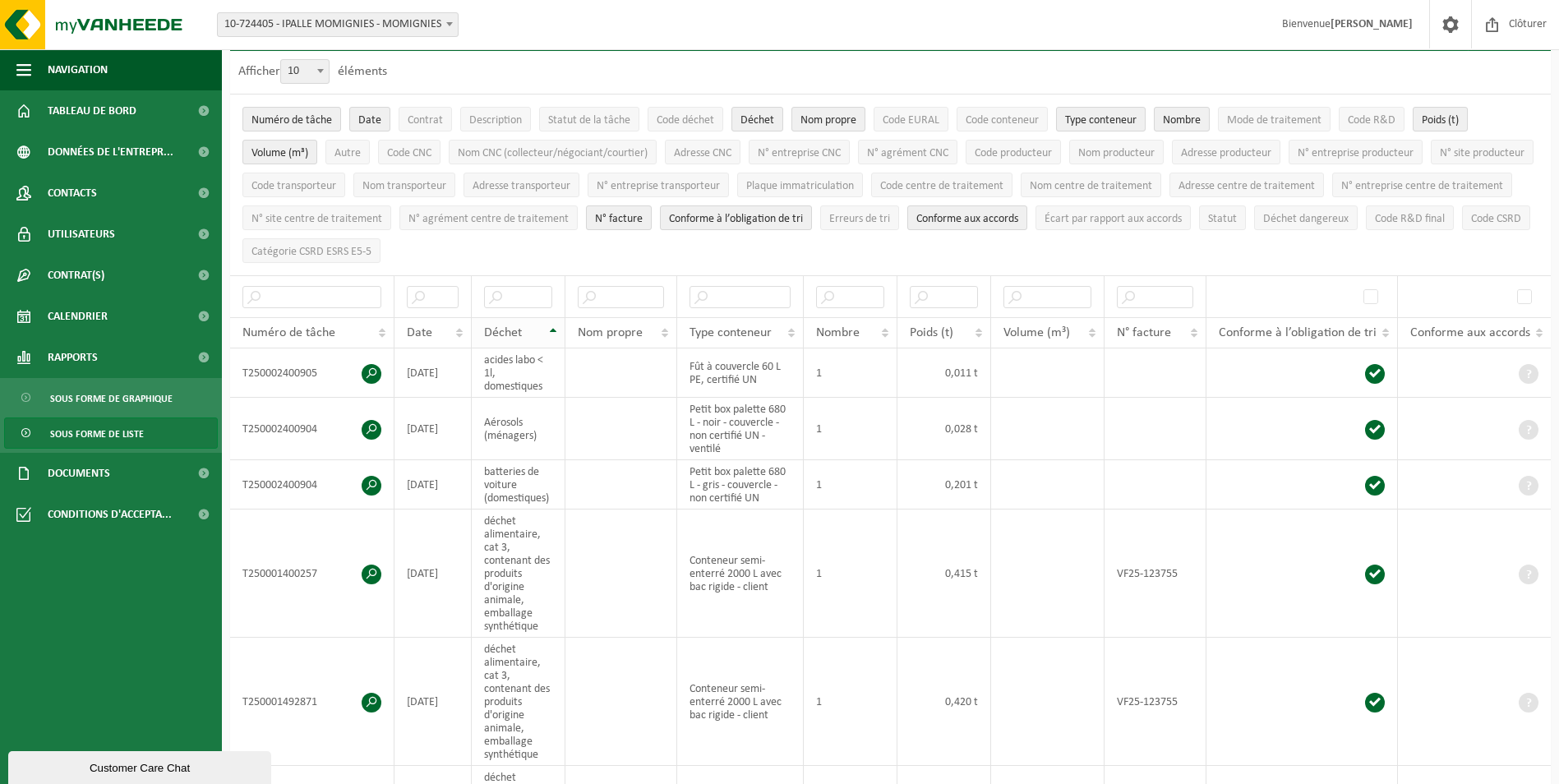
click at [533, 326] on div "Déchet" at bounding box center [514, 333] width 60 height 13
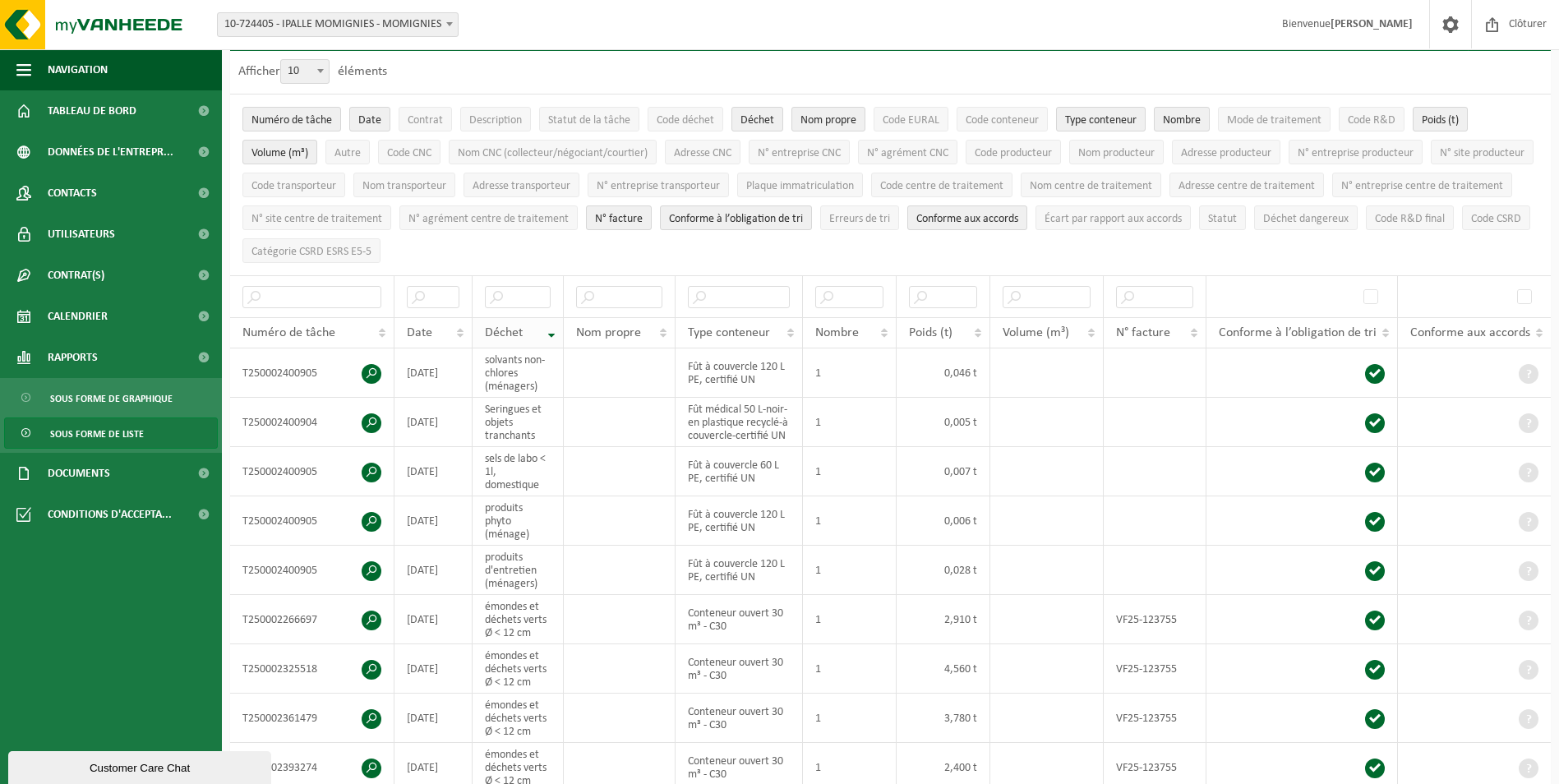
click at [532, 326] on div "Déchet" at bounding box center [513, 333] width 57 height 13
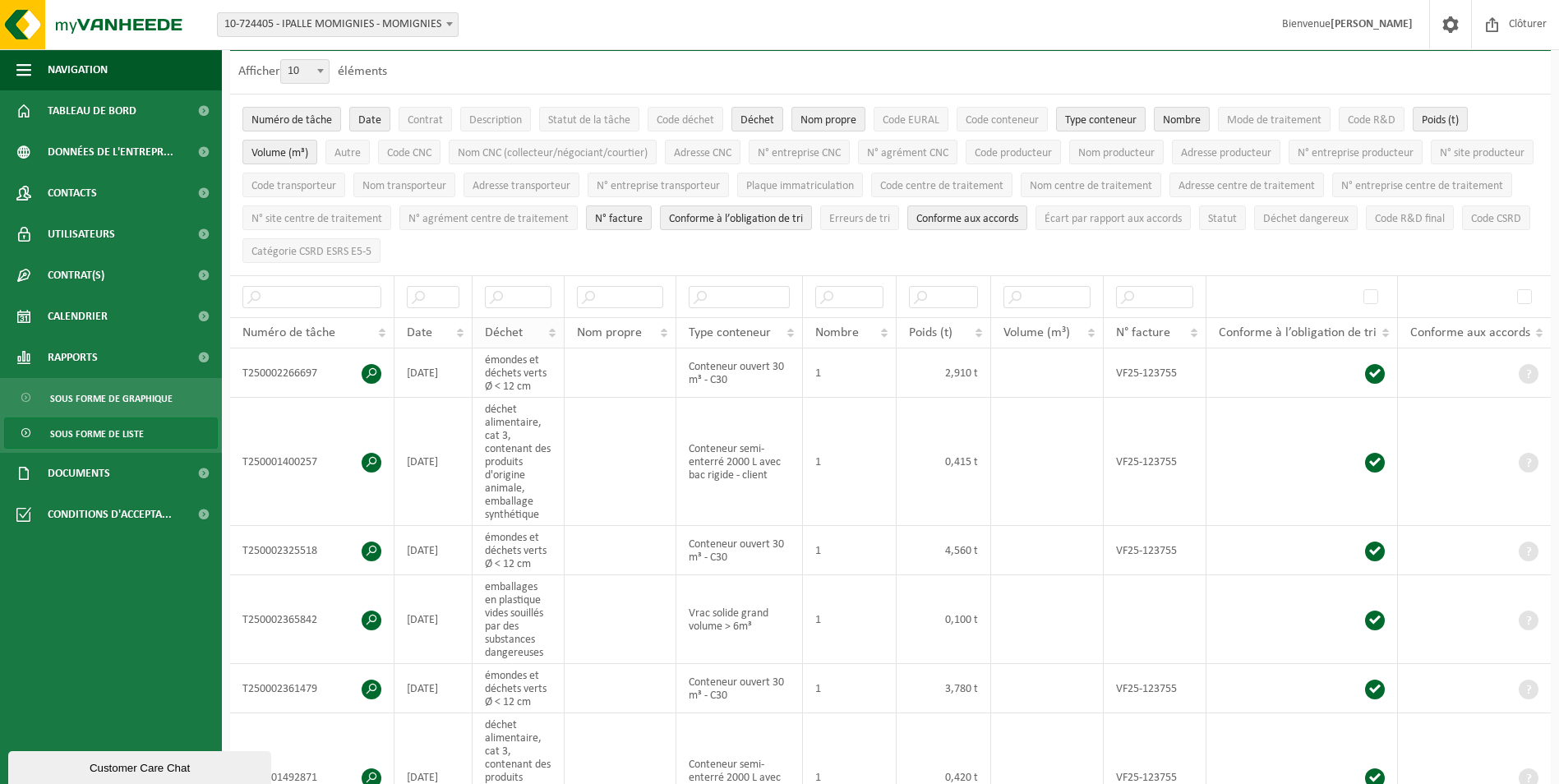
click at [553, 328] on th "Déchet" at bounding box center [518, 332] width 92 height 31
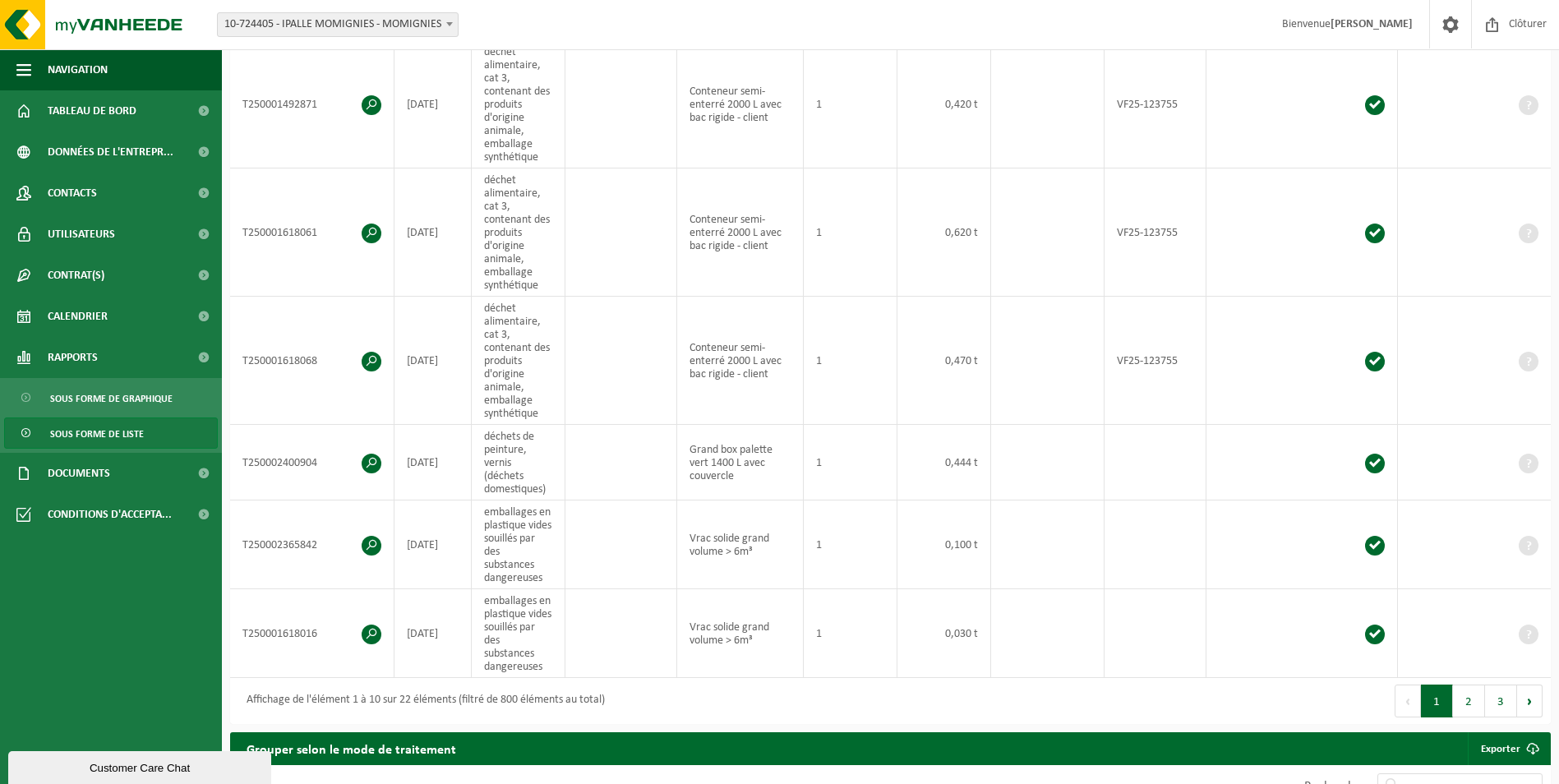
scroll to position [985, 0]
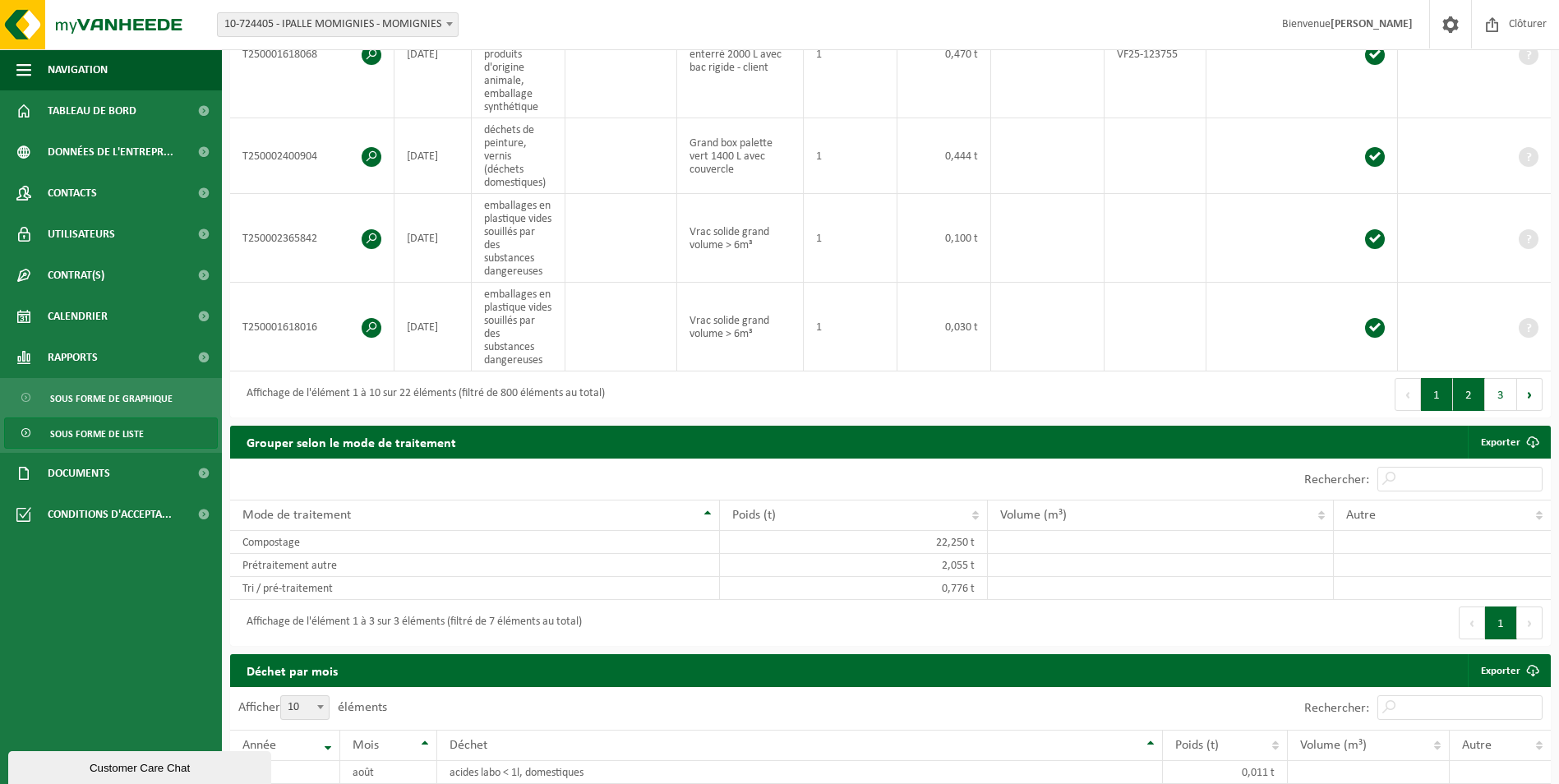
click at [1470, 389] on button "2" at bounding box center [1469, 394] width 32 height 33
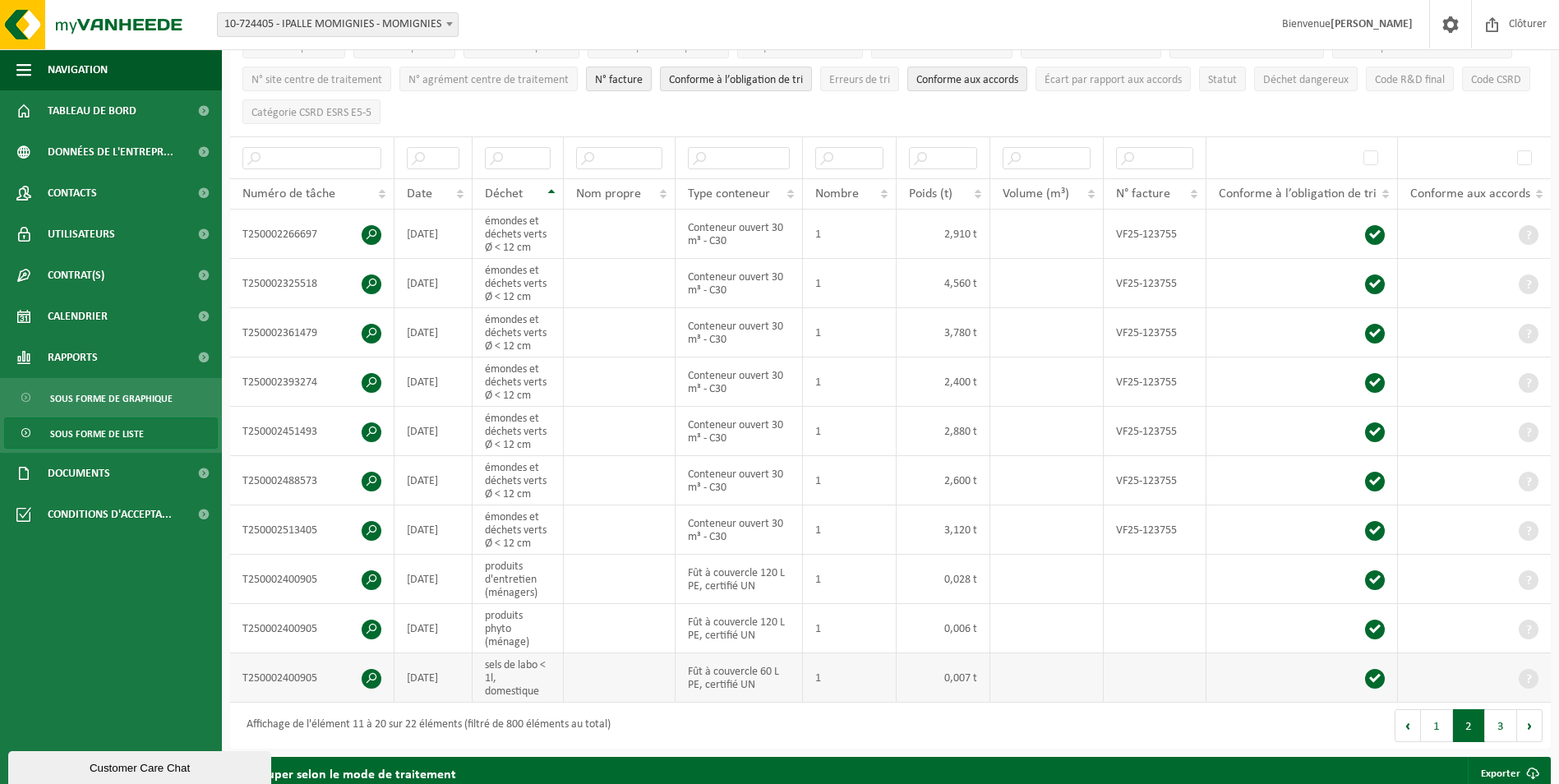
scroll to position [56, 0]
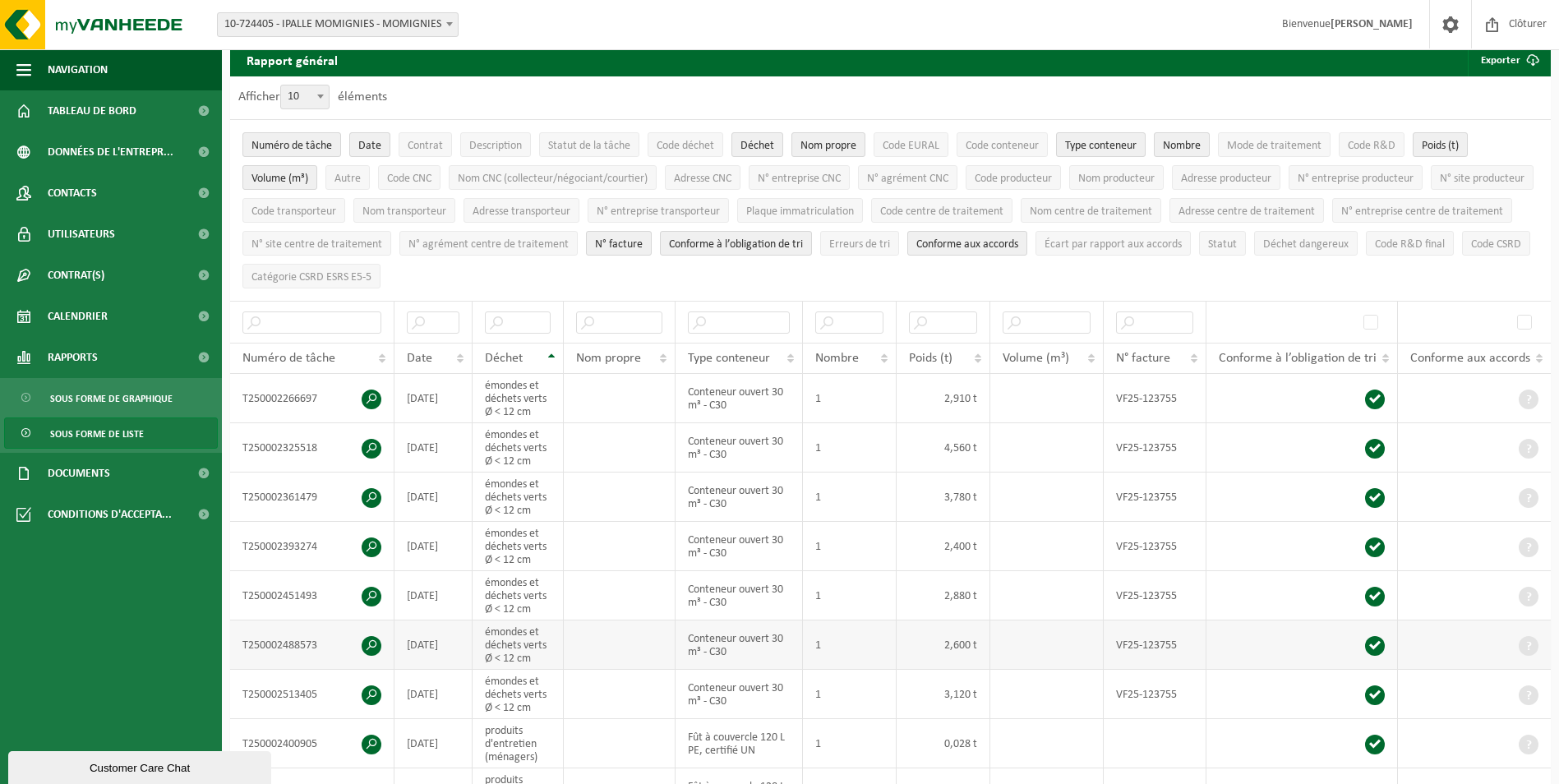
drag, startPoint x: 516, startPoint y: 639, endPoint x: 590, endPoint y: 648, distance: 74.5
click at [516, 640] on td "émondes et déchets verts Ø < 12 cm" at bounding box center [518, 645] width 92 height 49
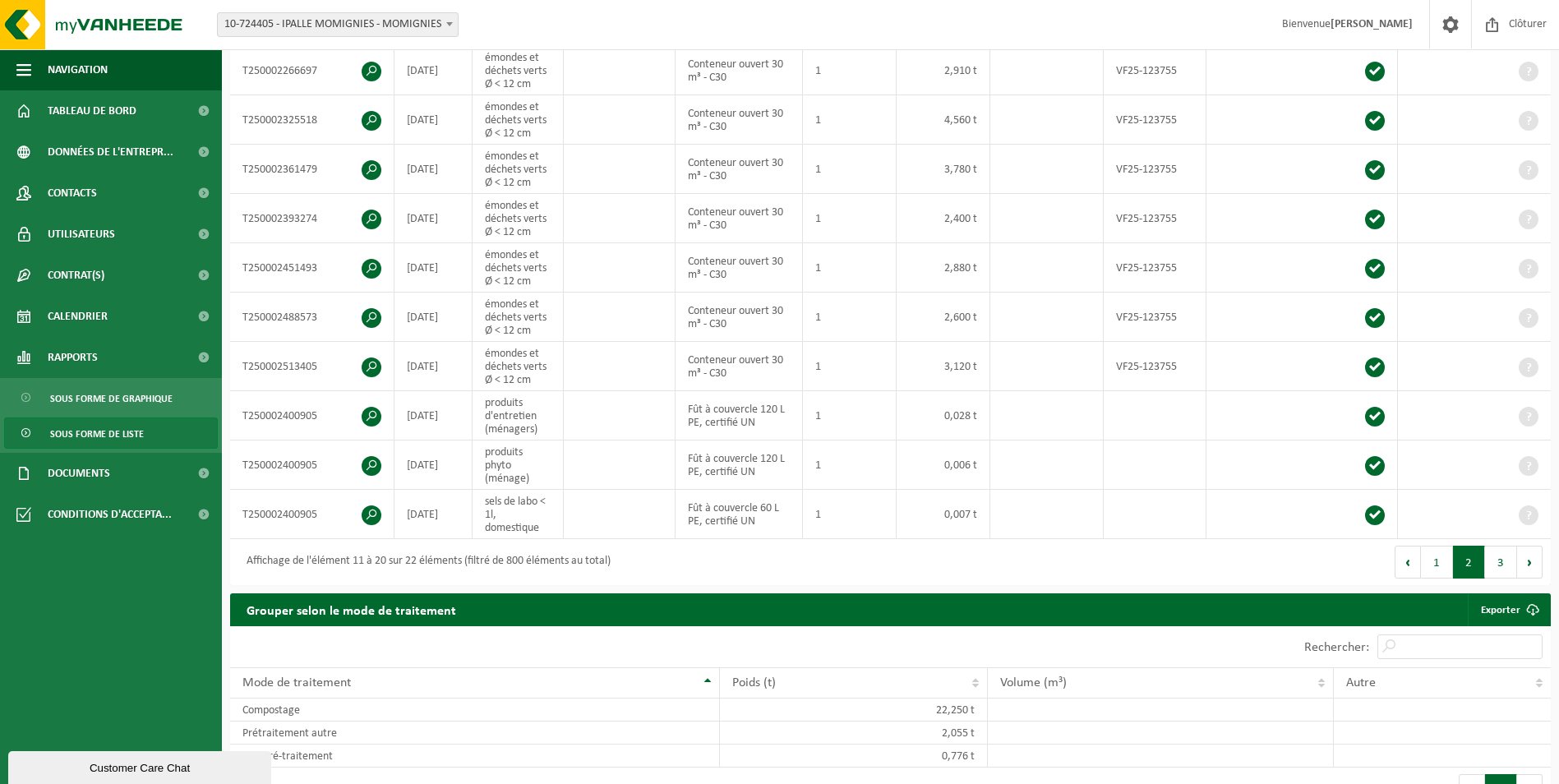
scroll to position [385, 0]
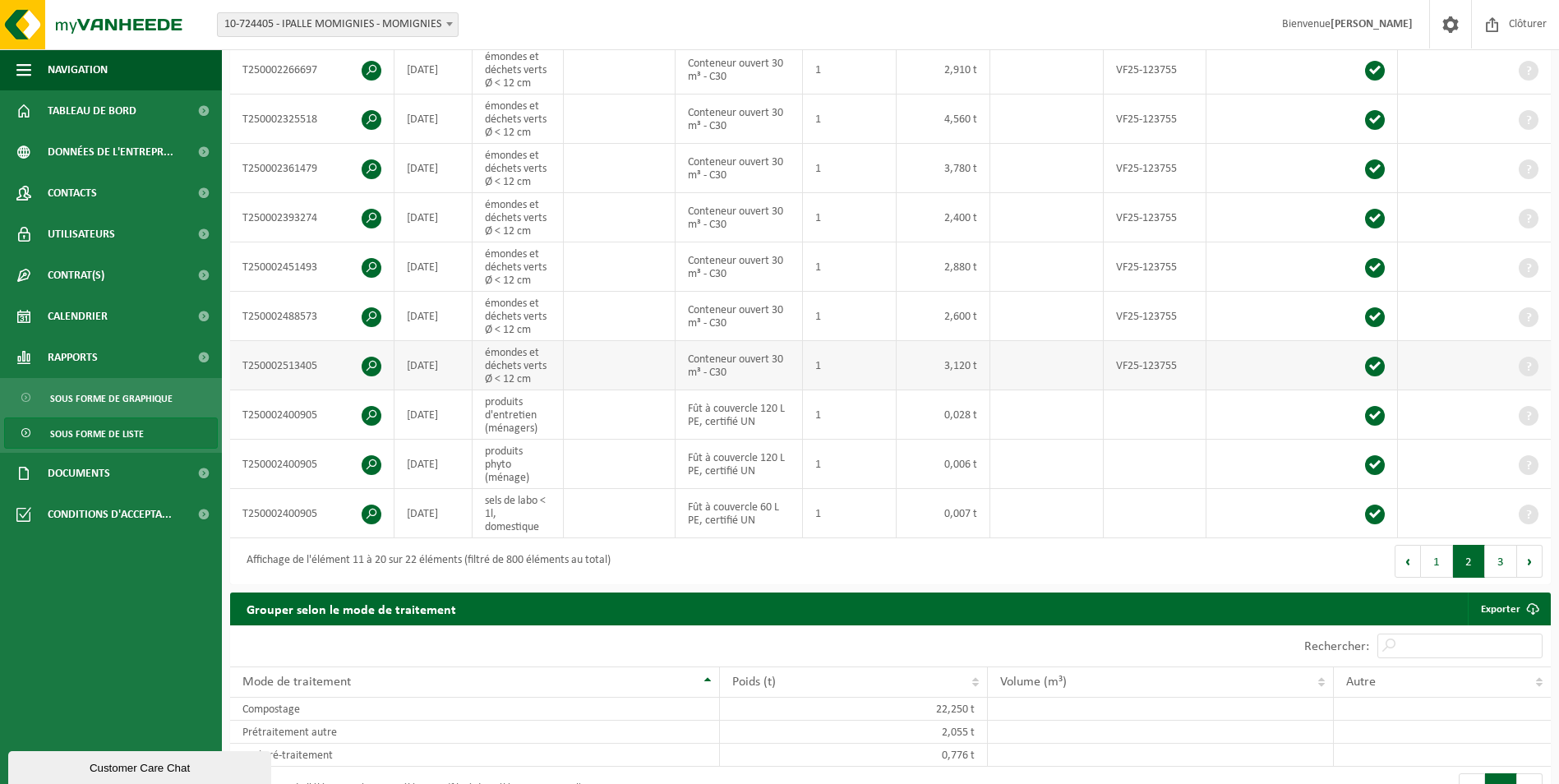
click at [527, 357] on td "émondes et déchets verts Ø < 12 cm" at bounding box center [518, 366] width 92 height 49
click at [522, 309] on td "émondes et déchets verts Ø < 12 cm" at bounding box center [518, 316] width 92 height 49
click at [522, 267] on td "émondes et déchets verts Ø < 12 cm" at bounding box center [518, 267] width 92 height 49
click at [533, 209] on td "émondes et déchets verts Ø < 12 cm" at bounding box center [518, 217] width 92 height 49
click at [513, 163] on td "émondes et déchets verts Ø < 12 cm" at bounding box center [518, 168] width 92 height 49
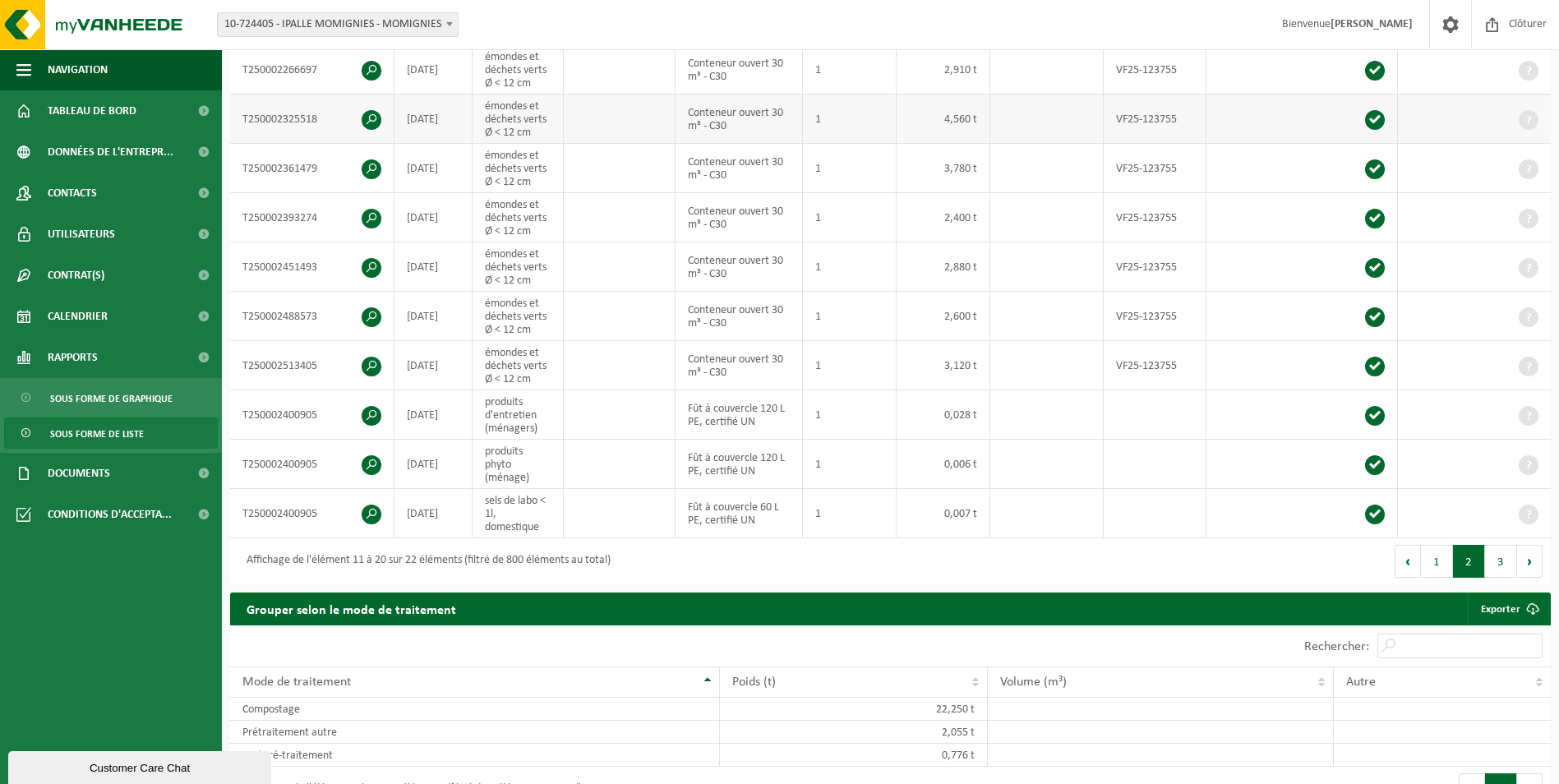
click at [515, 106] on td "émondes et déchets verts Ø < 12 cm" at bounding box center [518, 119] width 92 height 49
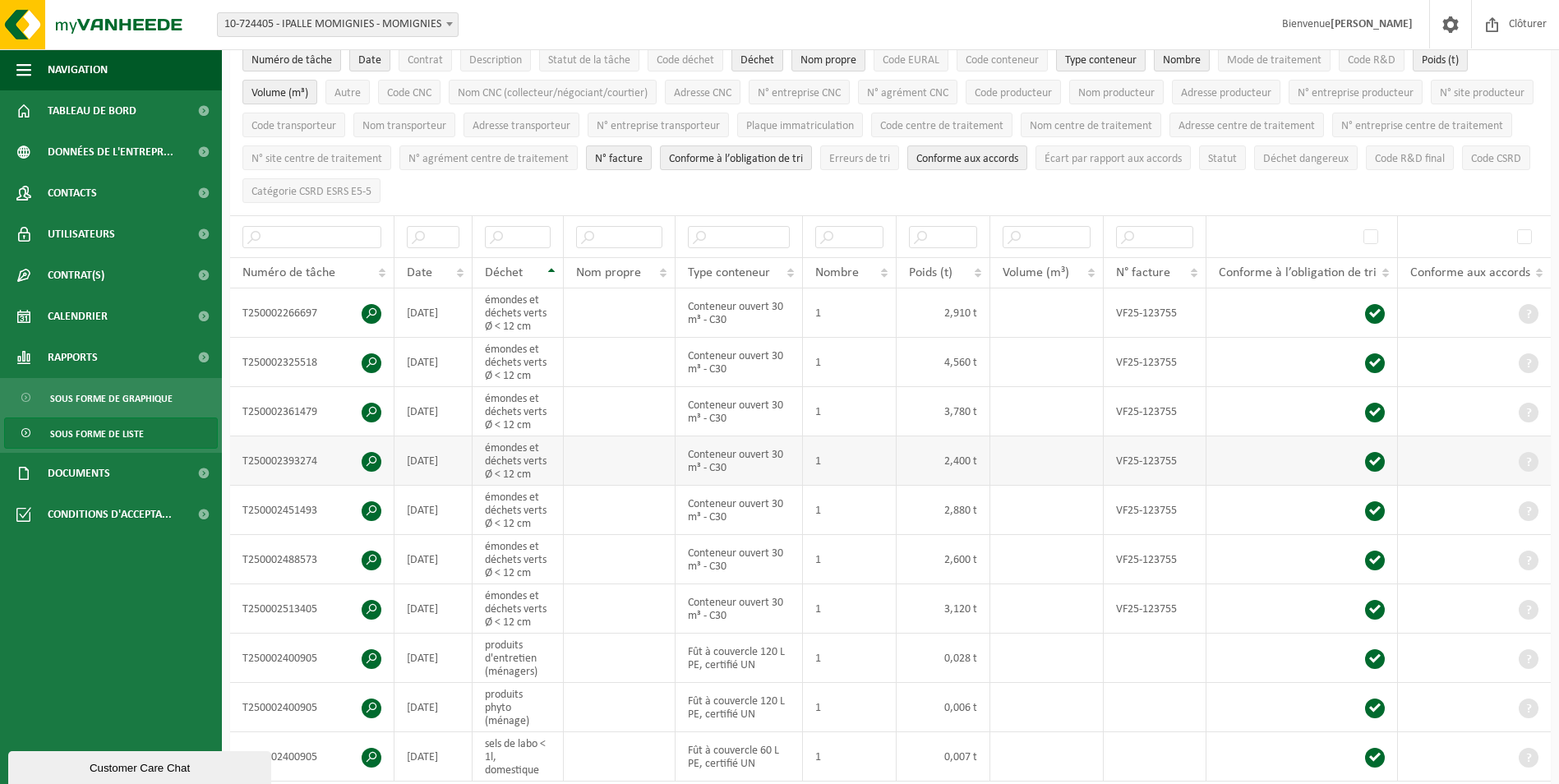
scroll to position [139, 0]
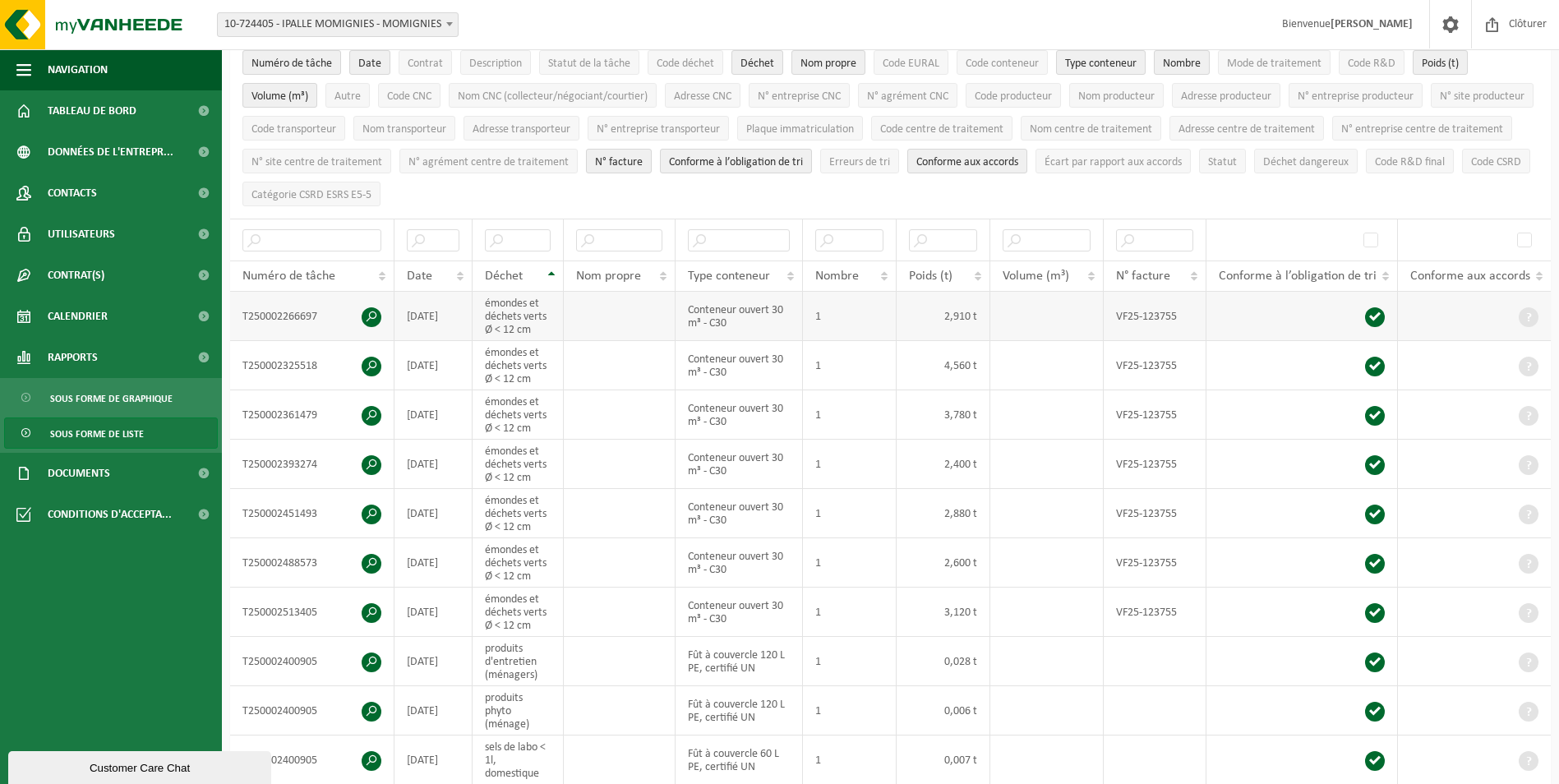
click at [528, 309] on td "émondes et déchets verts Ø < 12 cm" at bounding box center [518, 316] width 92 height 49
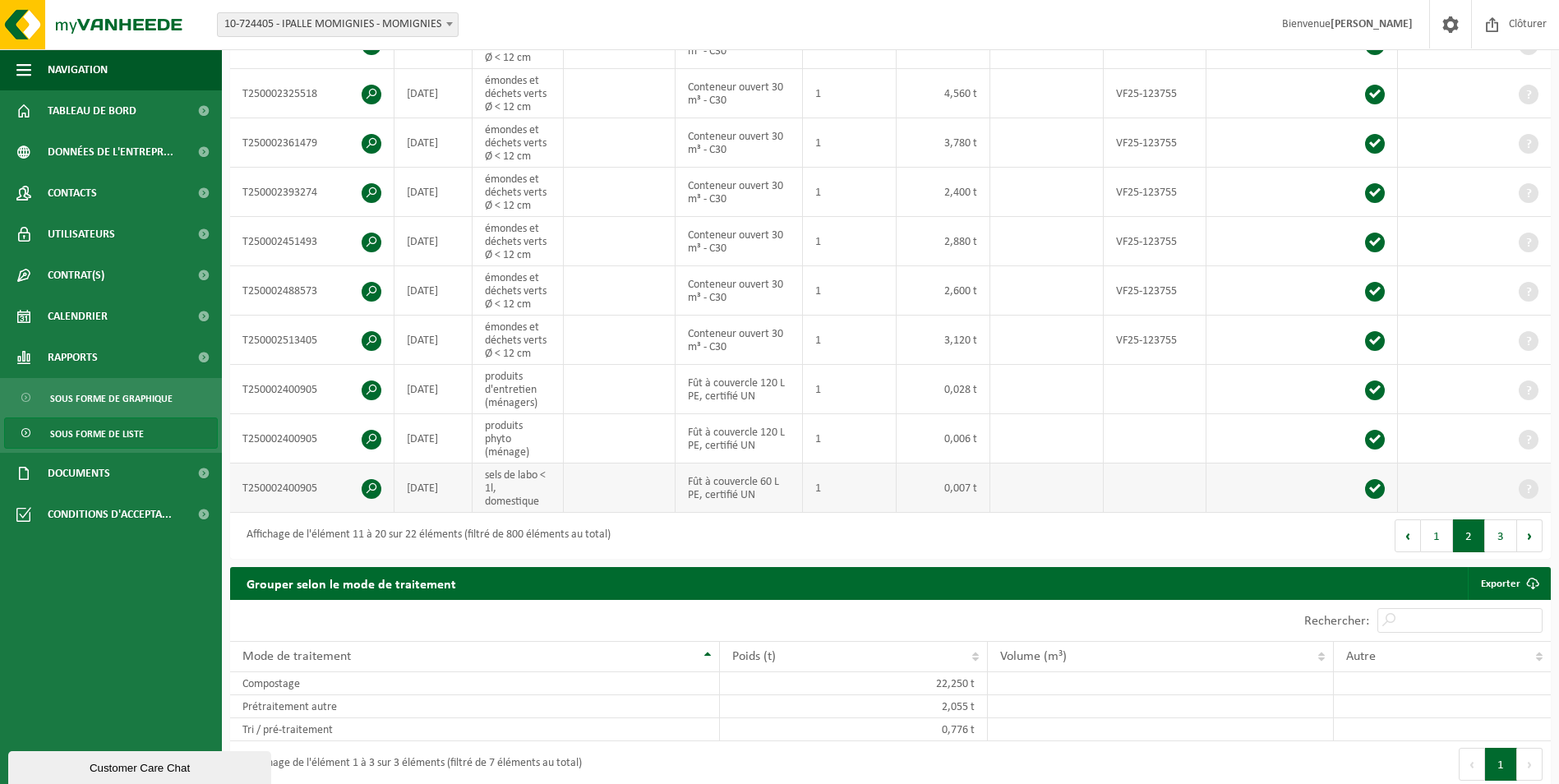
scroll to position [328, 0]
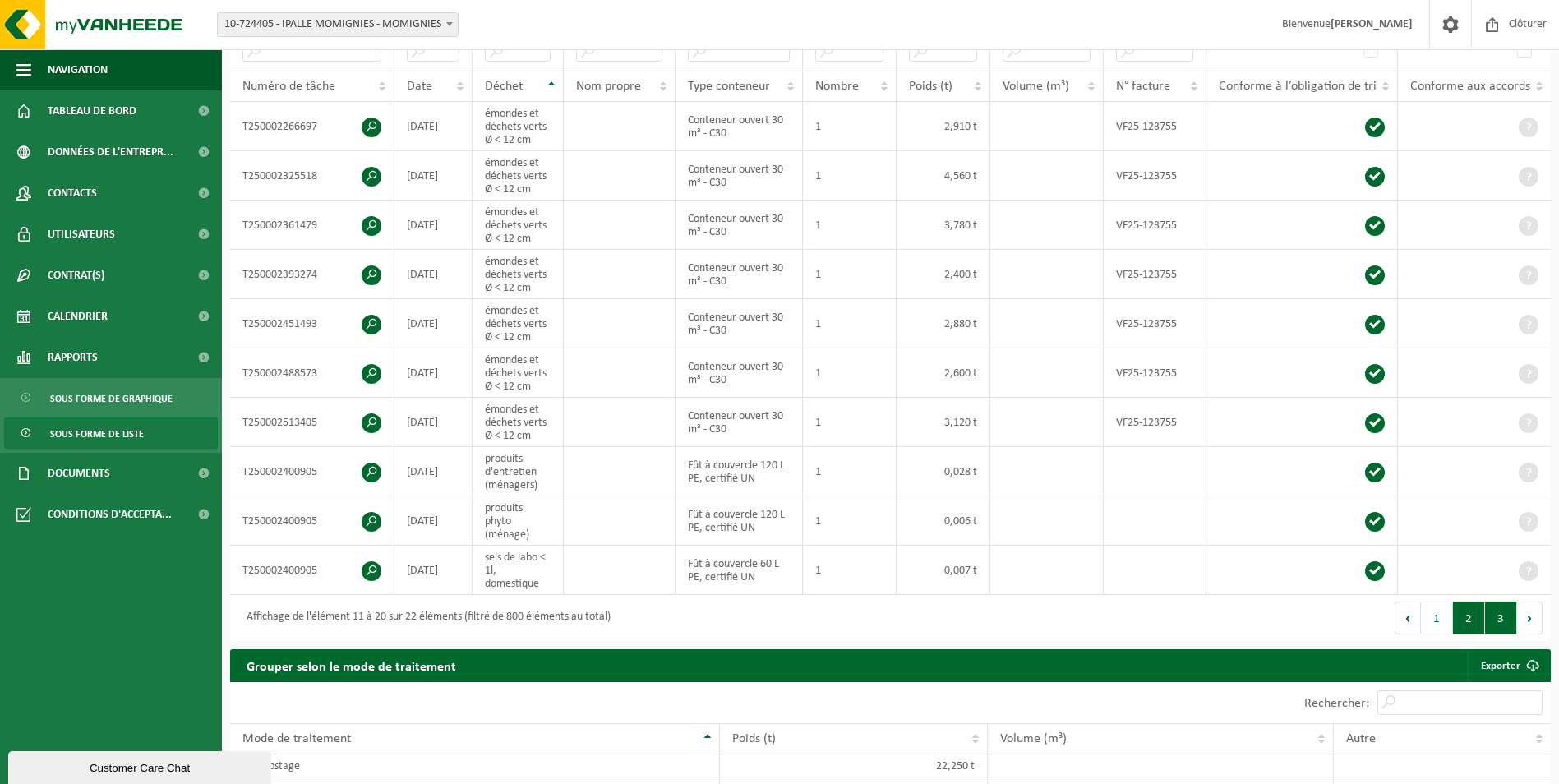
click at [1507, 602] on button "3" at bounding box center [1501, 618] width 32 height 33
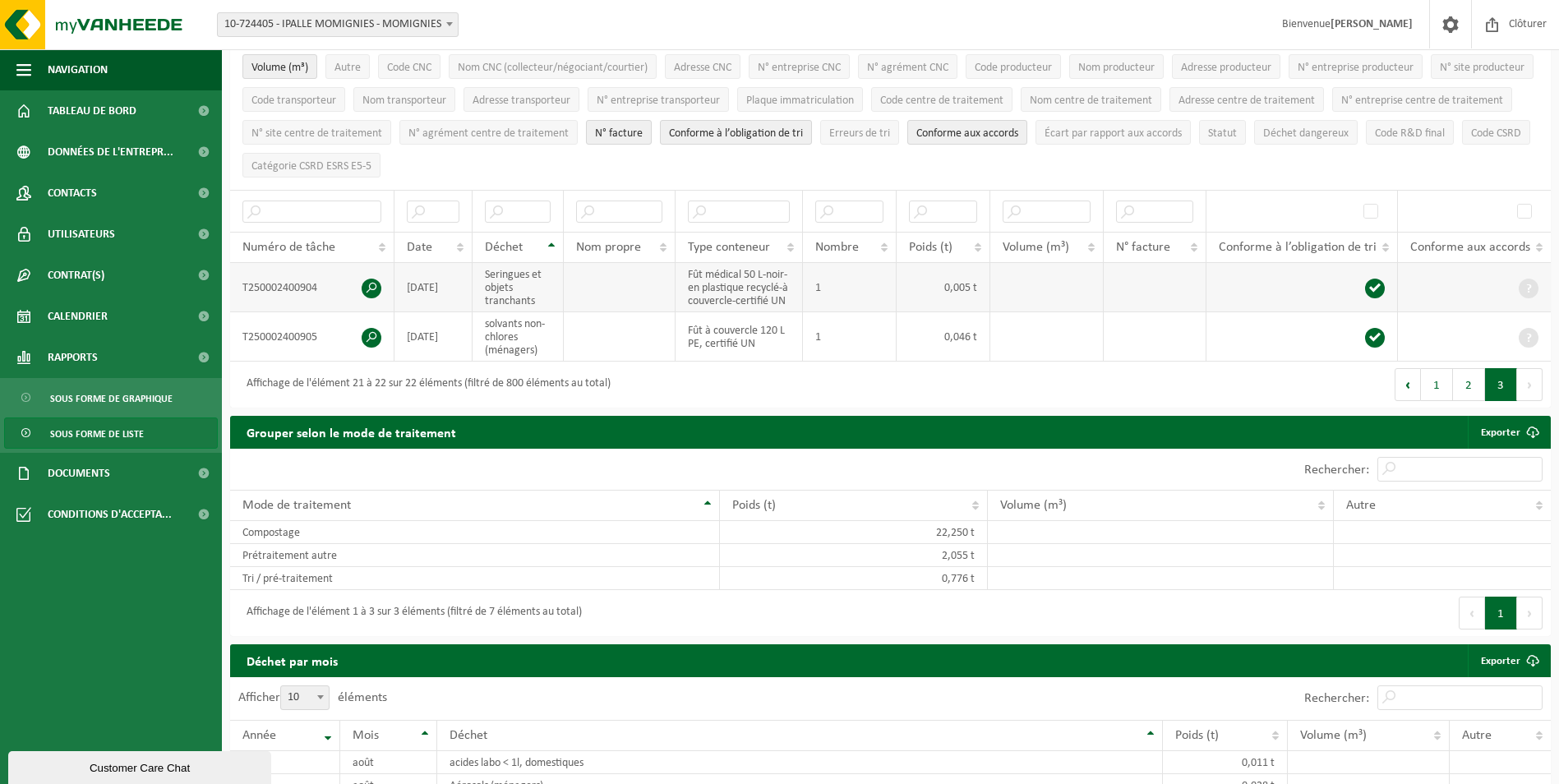
scroll to position [165, 0]
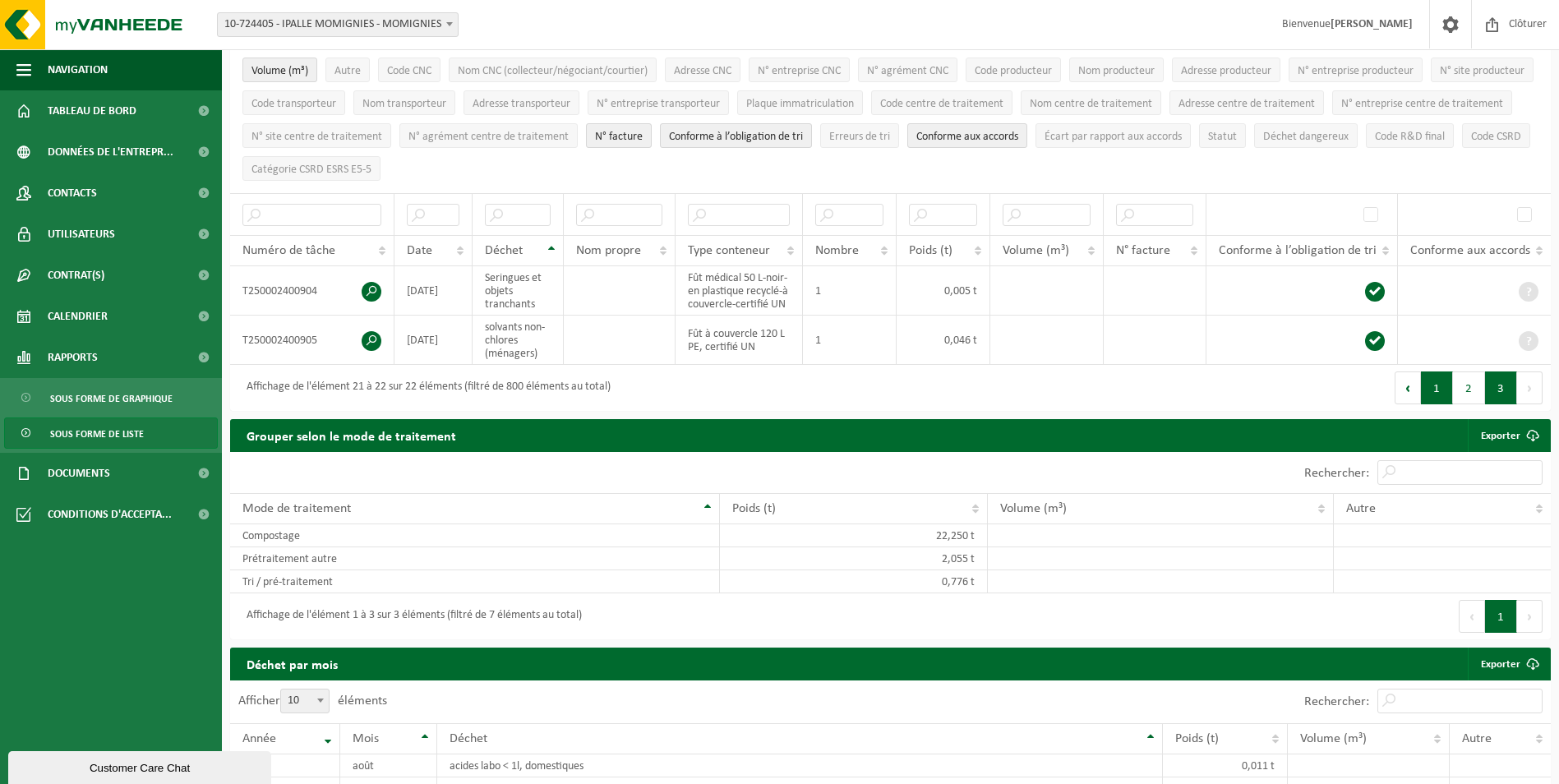
click at [1438, 383] on button "1" at bounding box center [1437, 387] width 32 height 33
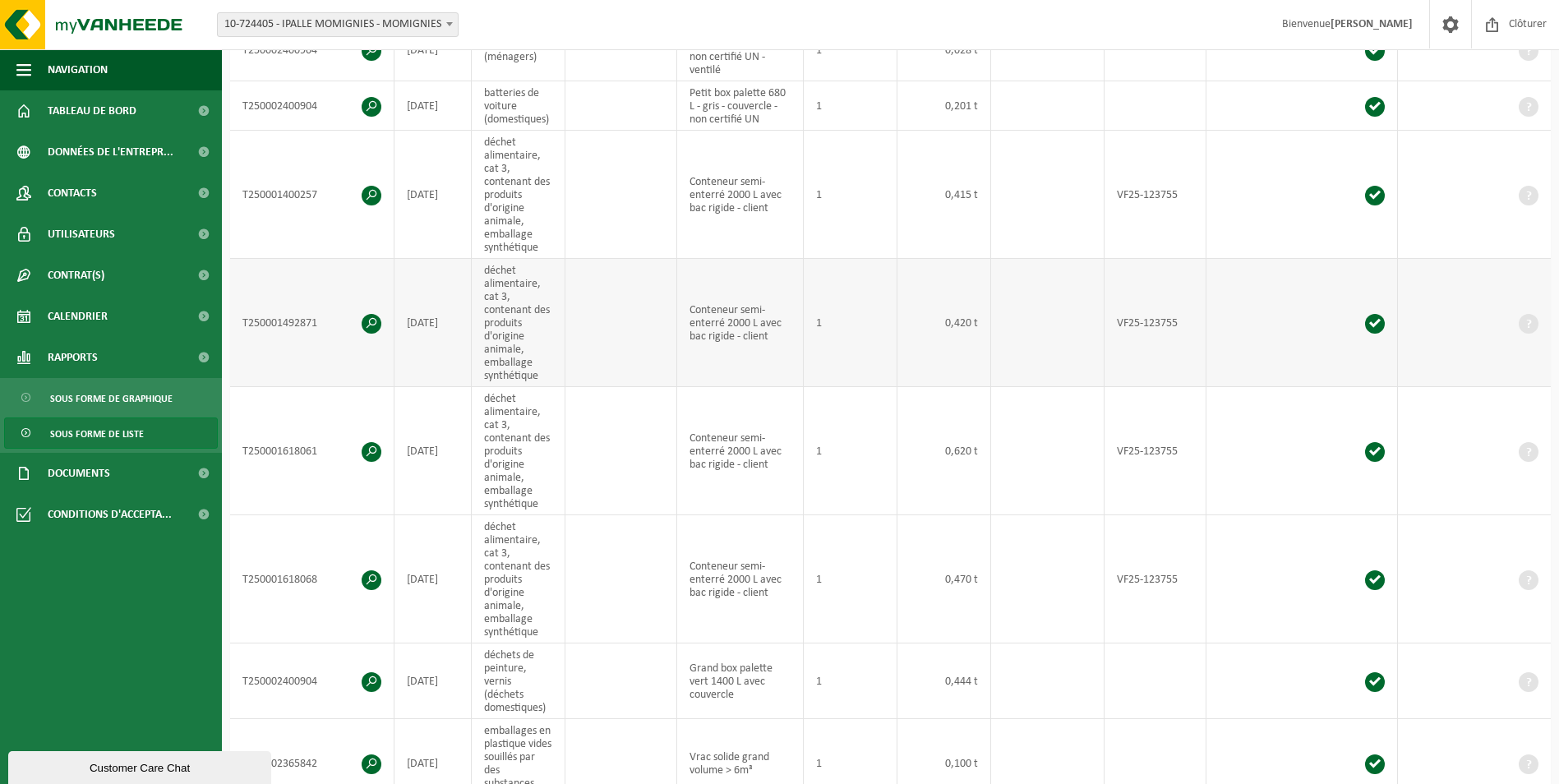
scroll to position [490, 0]
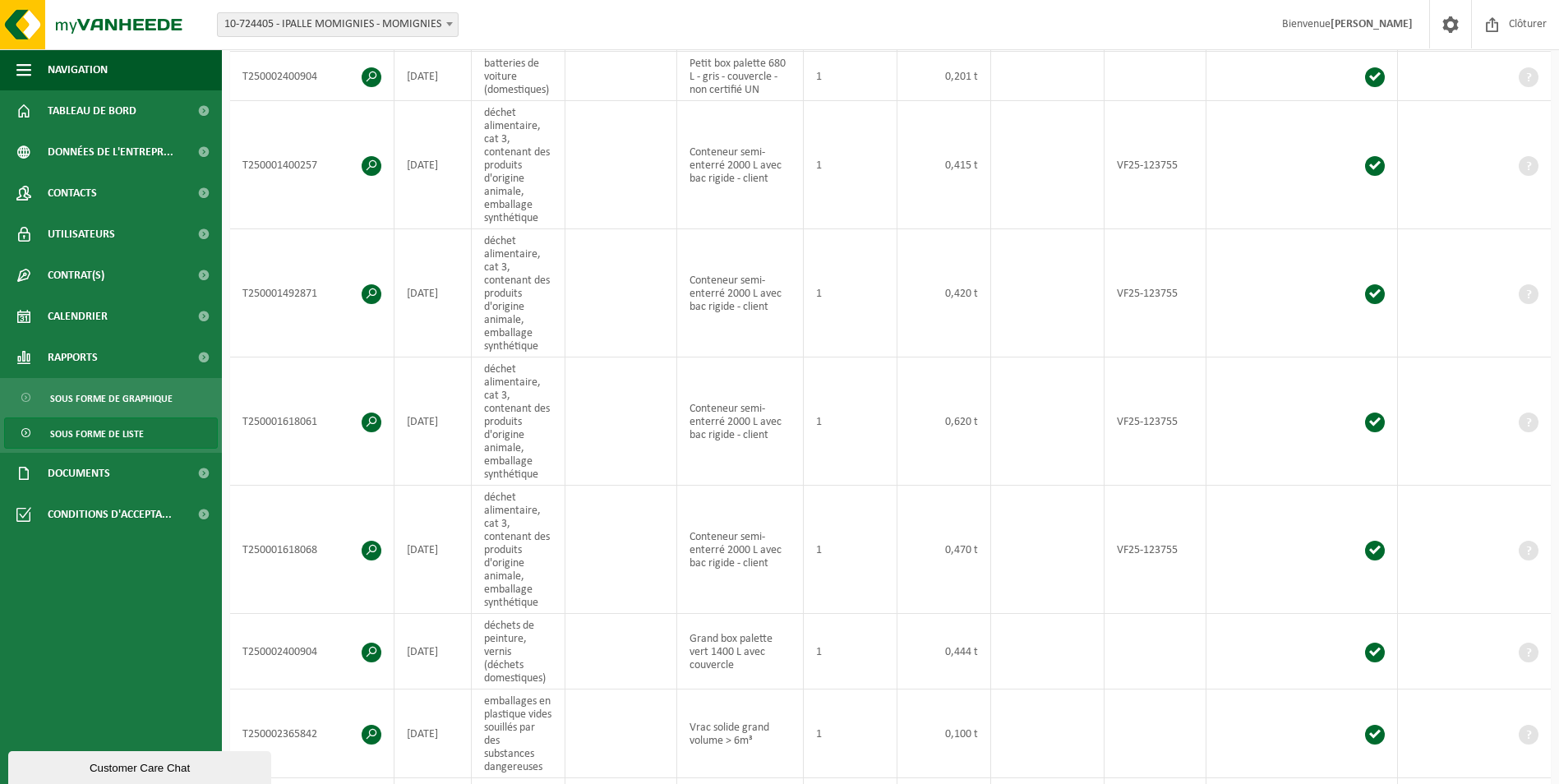
click at [446, 26] on b at bounding box center [449, 24] width 6 height 4
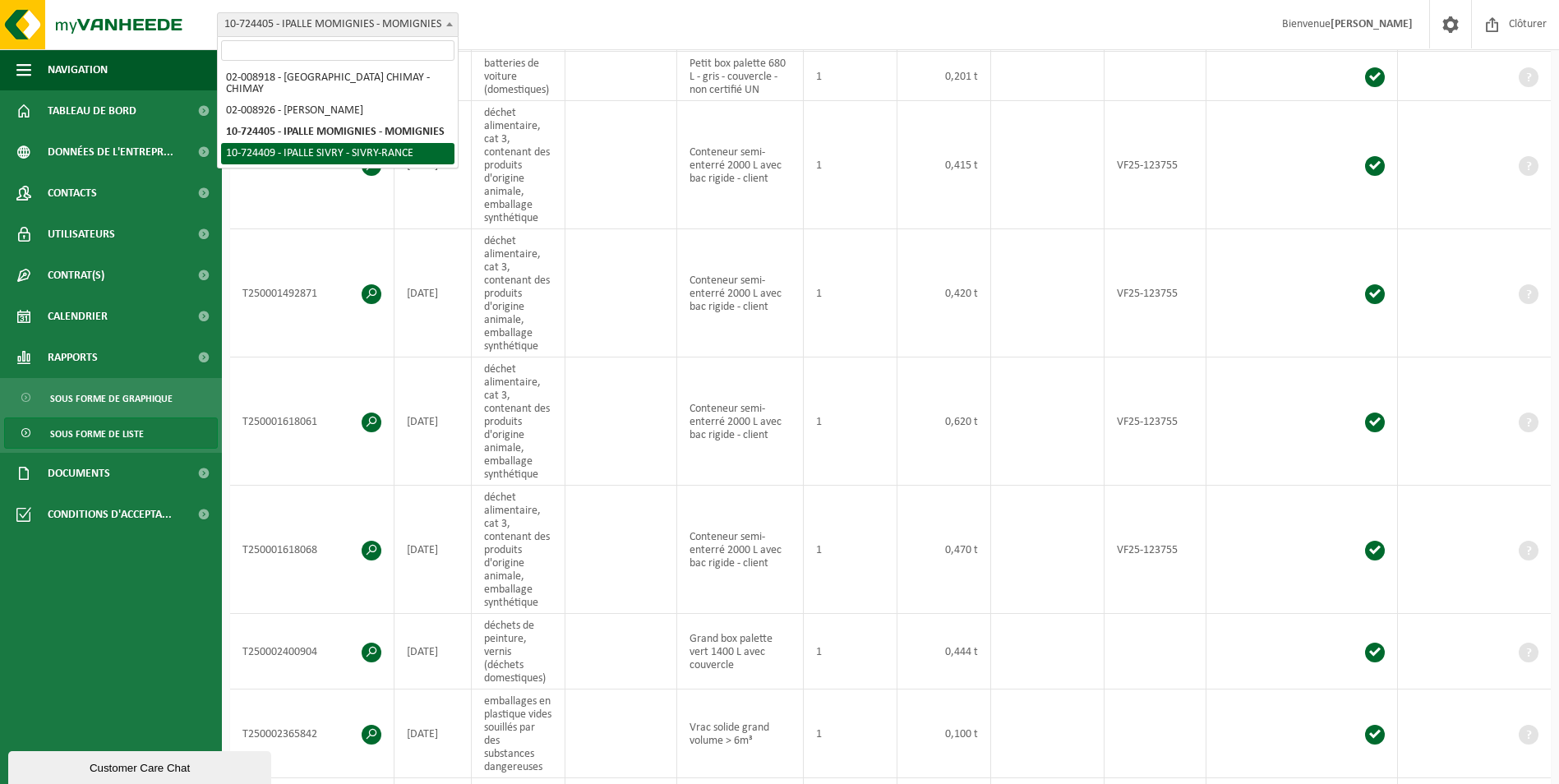
select select "26713"
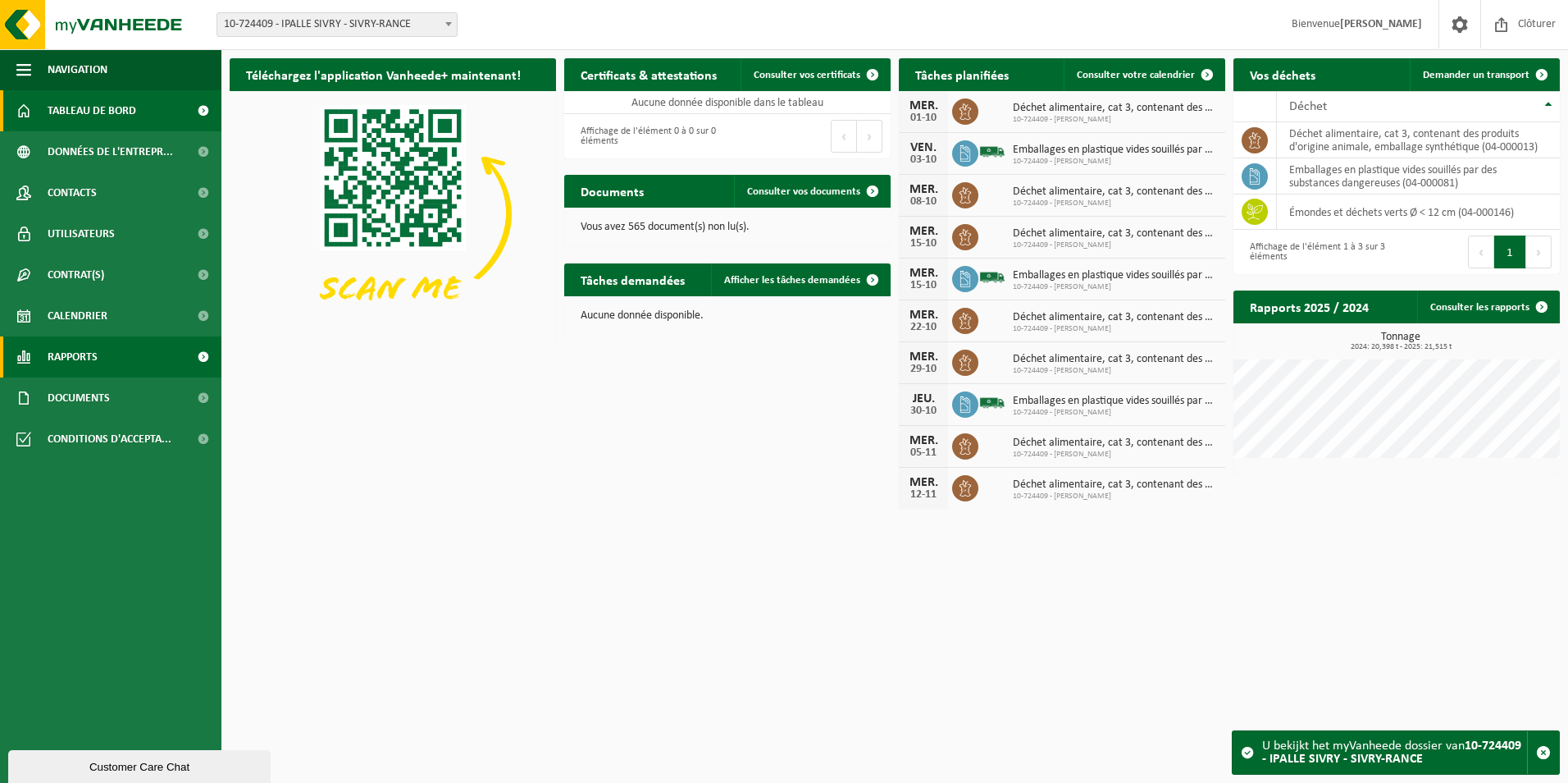
click at [82, 353] on span "Rapports" at bounding box center [72, 357] width 50 height 41
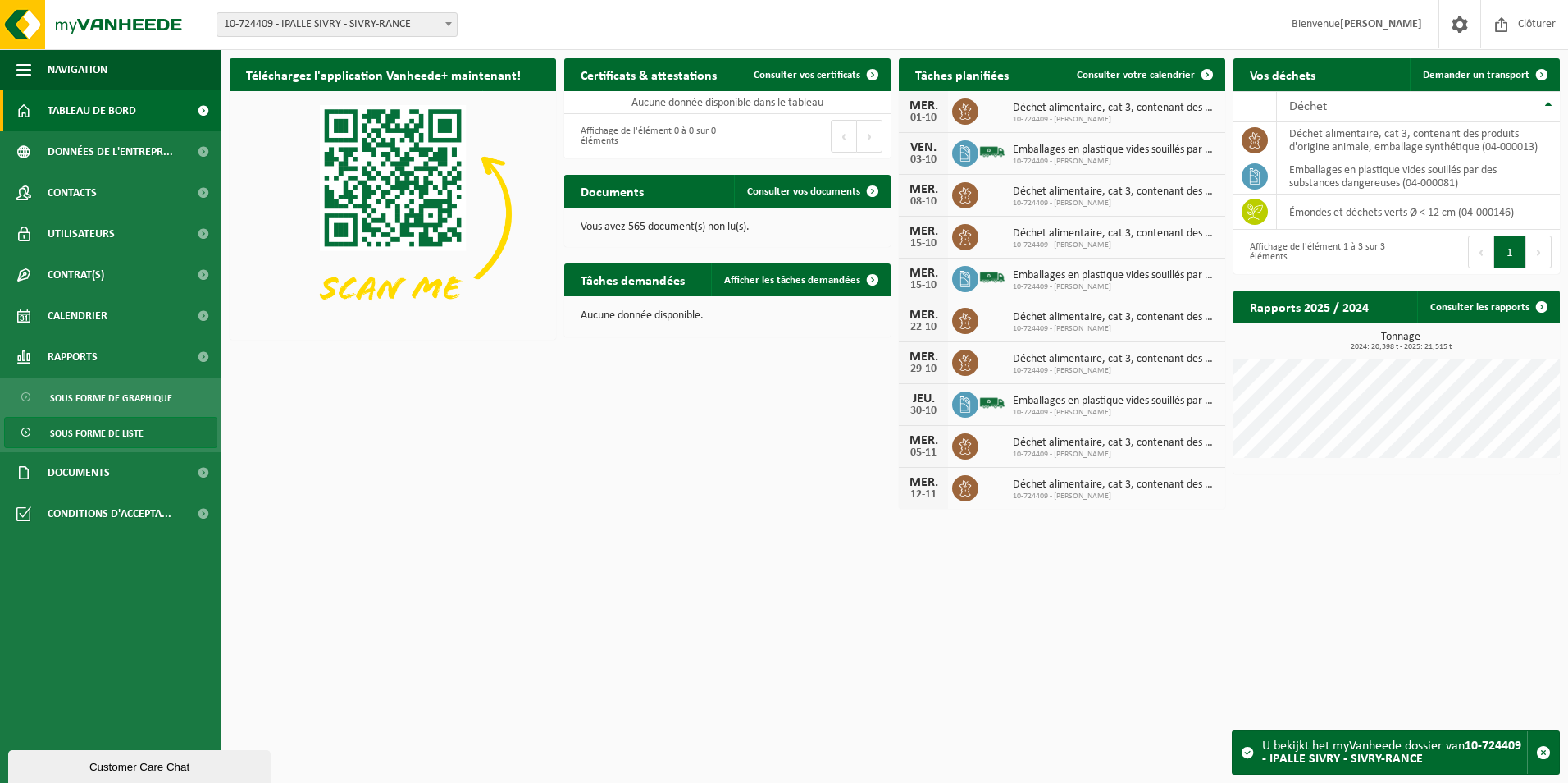
click at [106, 432] on span "Sous forme de liste" at bounding box center [97, 432] width 93 height 31
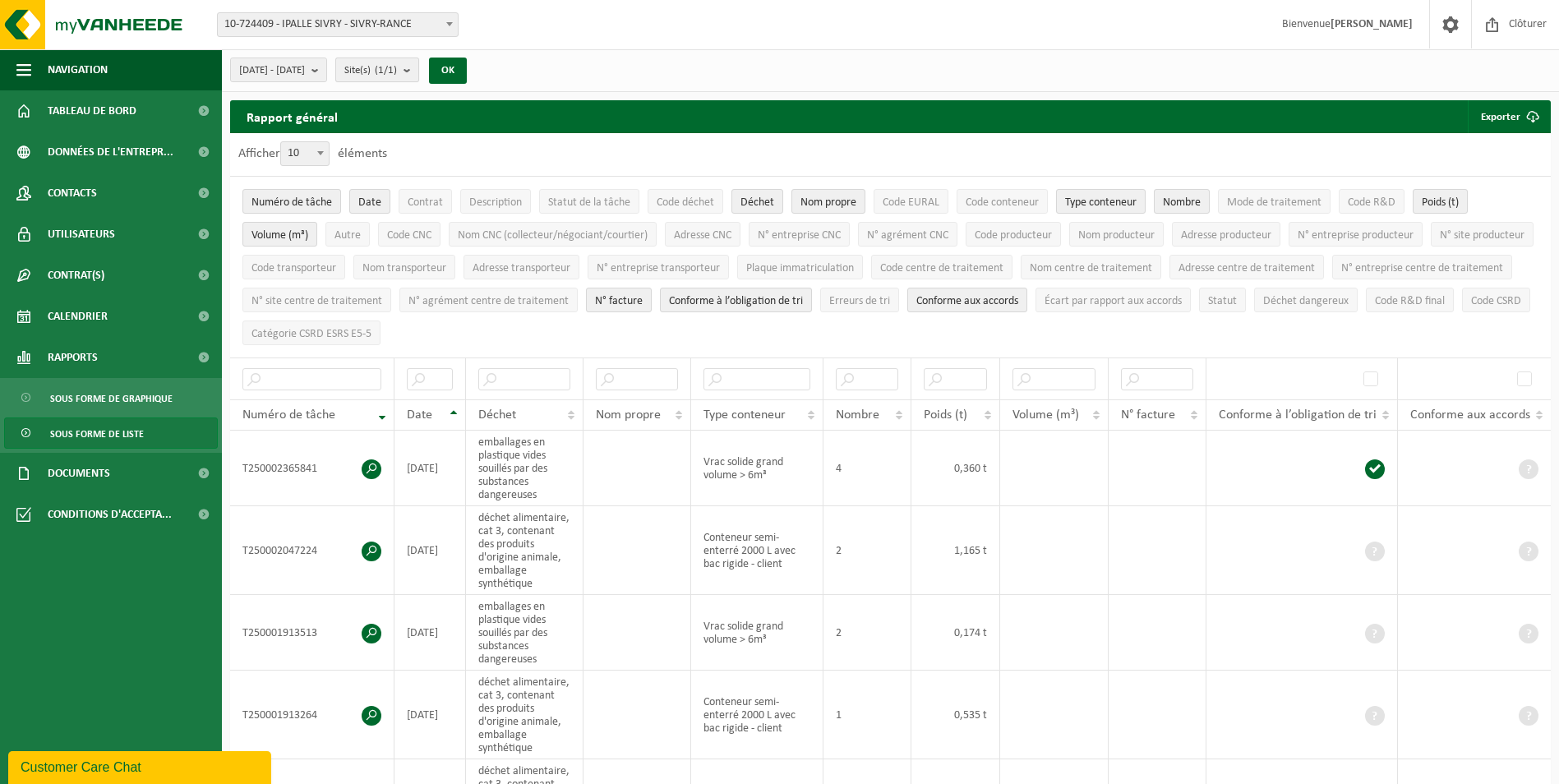
click at [397, 73] on count "(1/1)" at bounding box center [386, 70] width 22 height 11
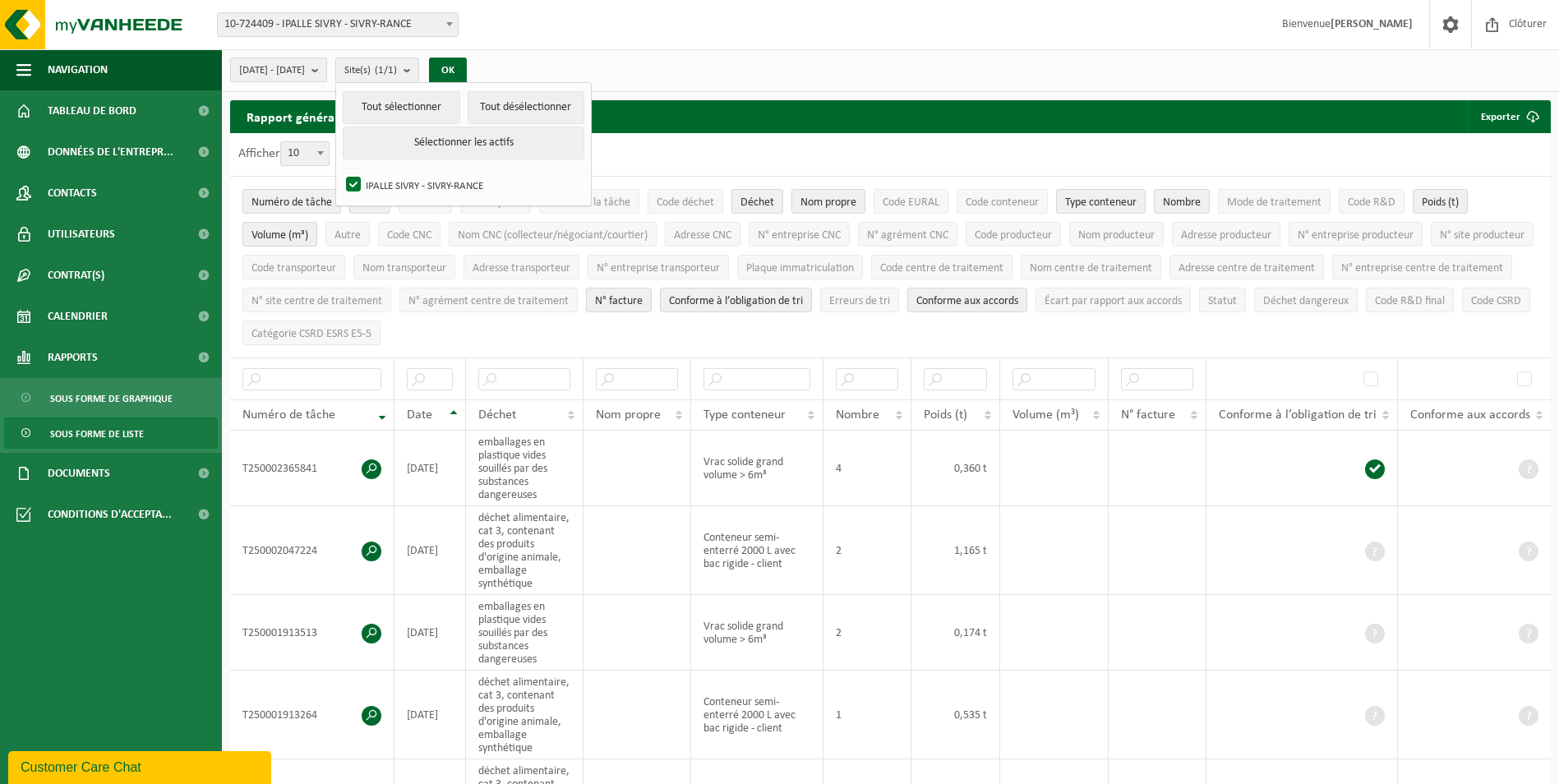
click at [305, 70] on span "[DATE] - [DATE]" at bounding box center [272, 70] width 66 height 25
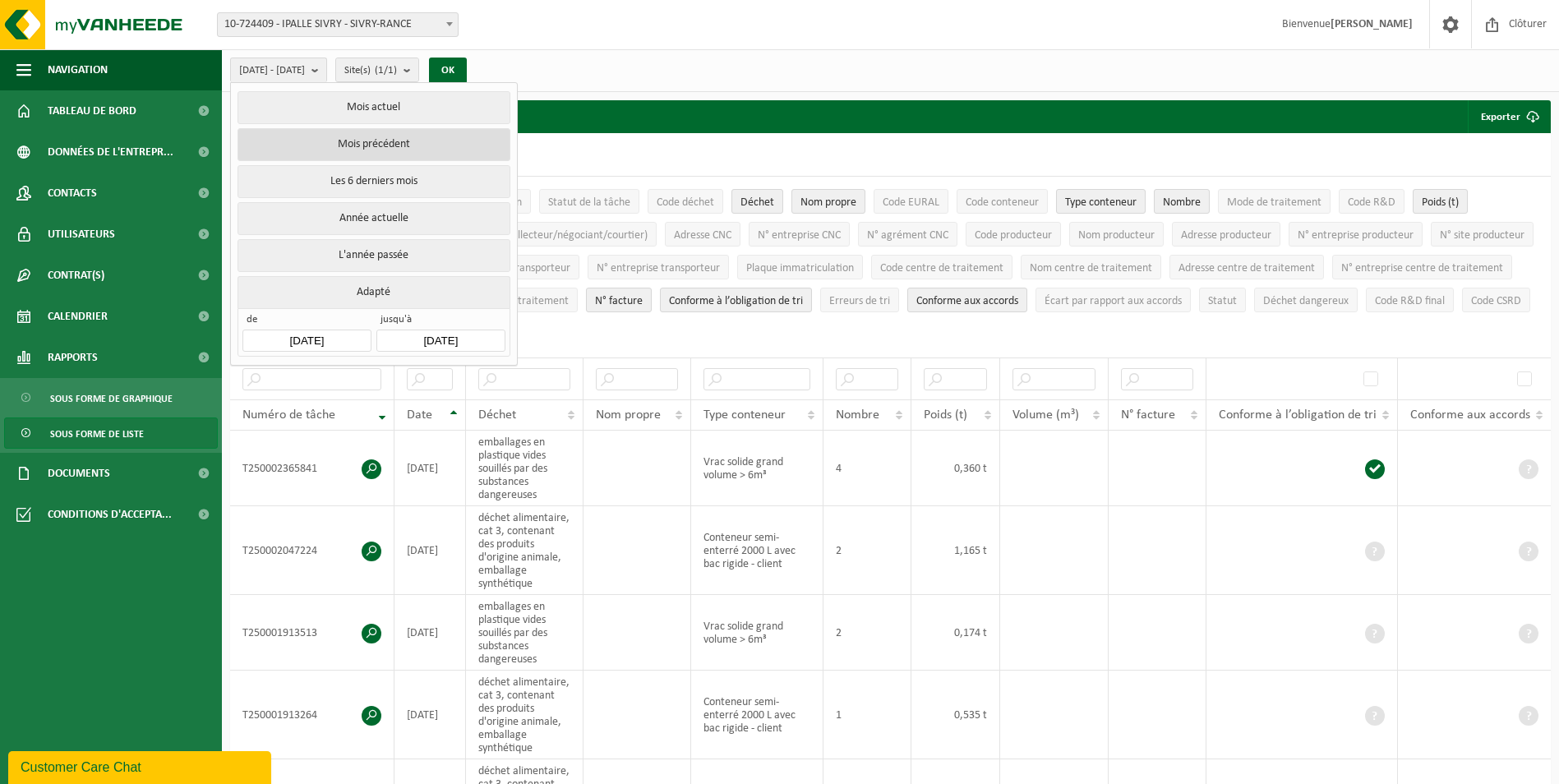
click at [342, 140] on button "Mois précédent" at bounding box center [373, 144] width 272 height 33
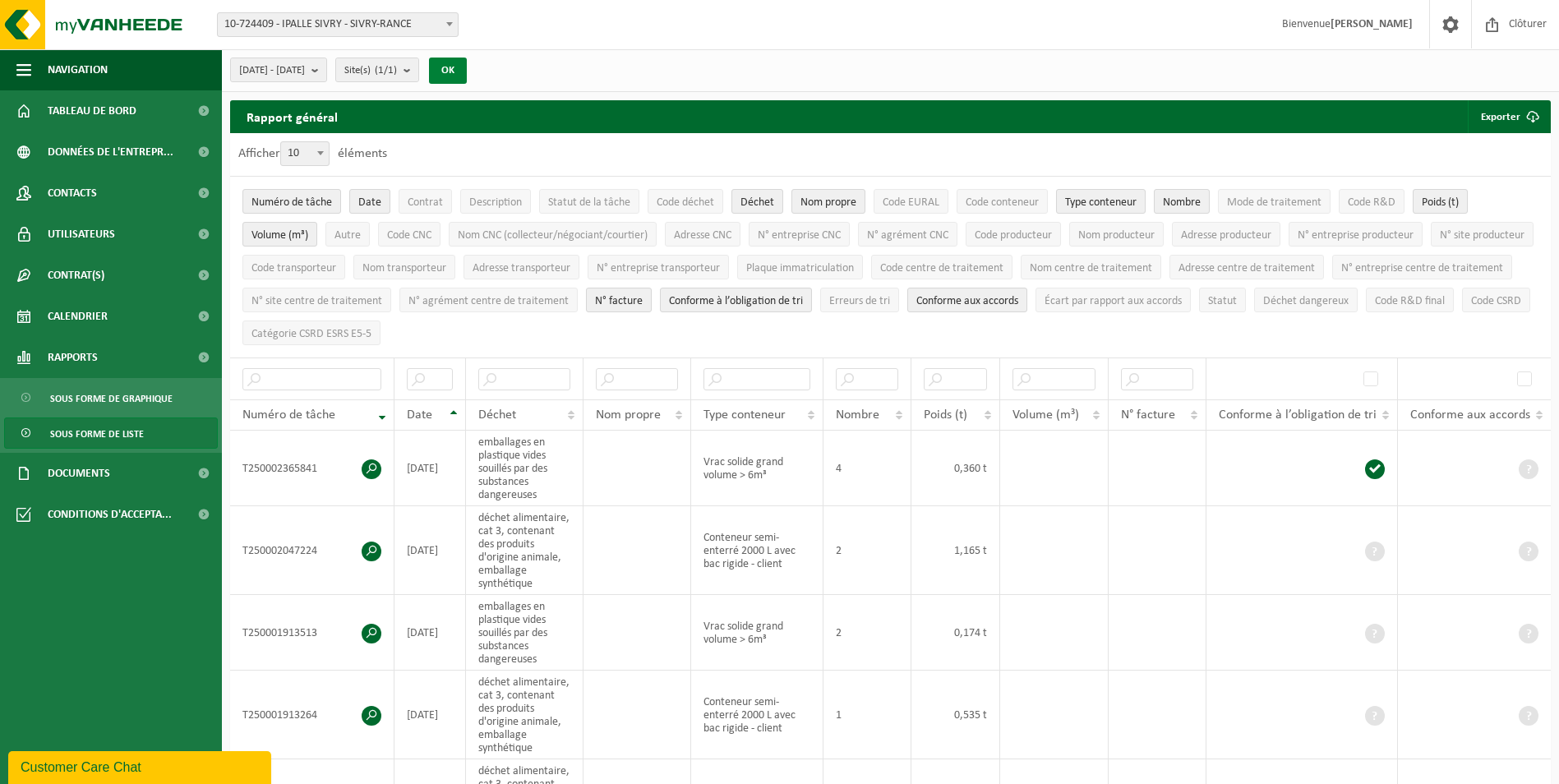
click at [467, 64] on button "OK" at bounding box center [447, 70] width 38 height 26
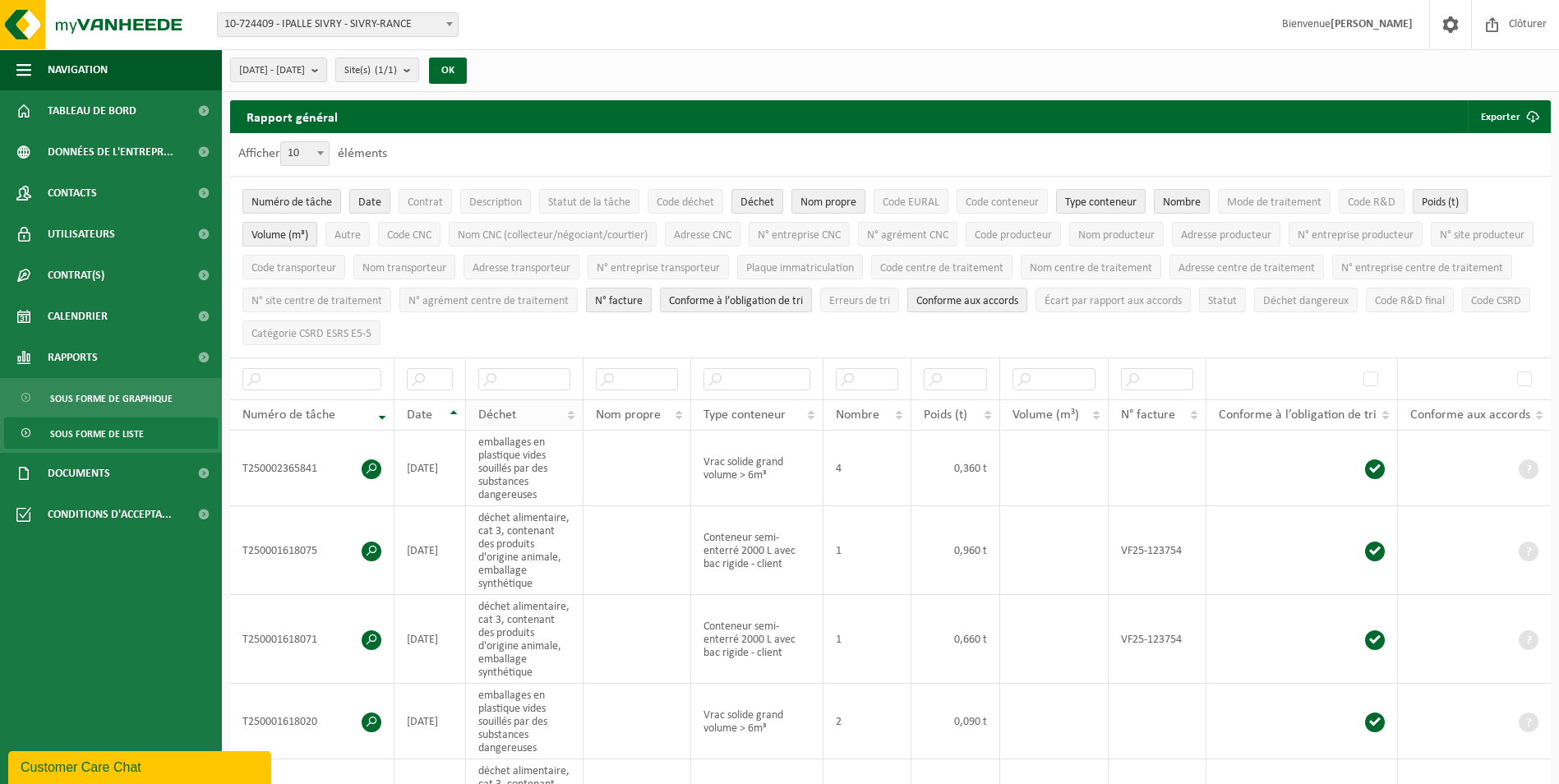
click at [551, 421] on th "Déchet" at bounding box center [525, 414] width 118 height 31
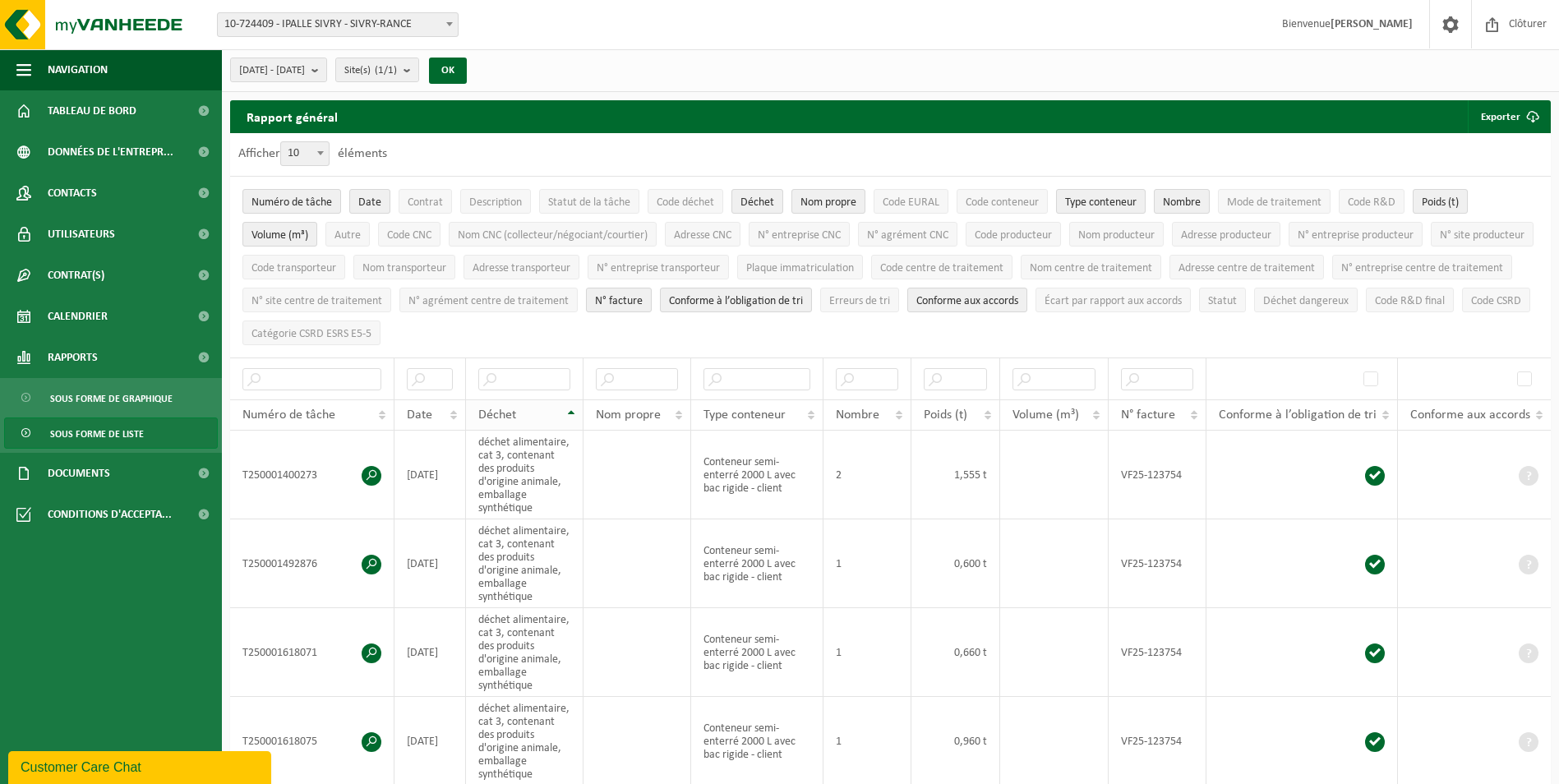
click at [554, 403] on th "Déchet" at bounding box center [525, 414] width 118 height 31
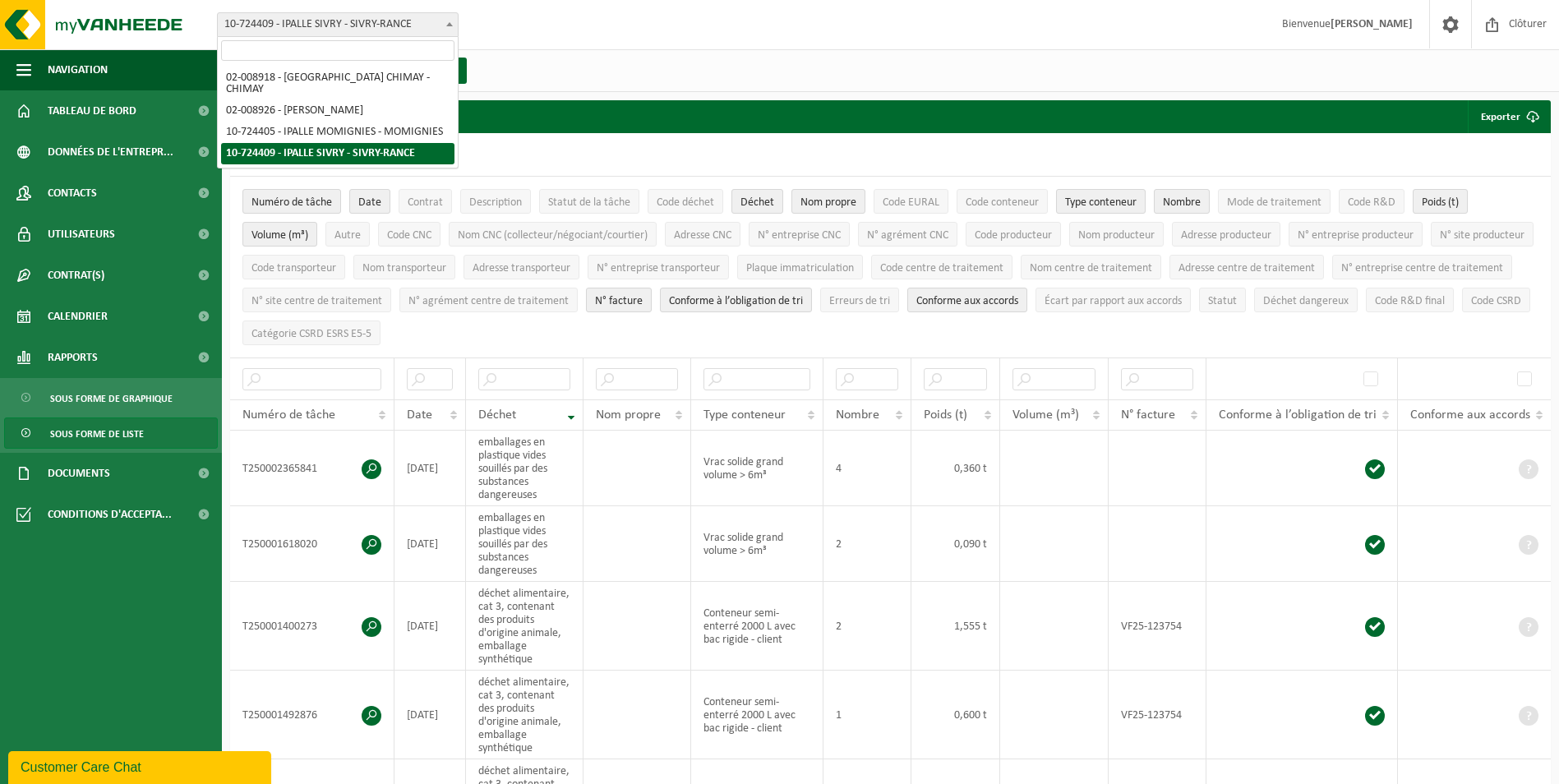
click at [335, 26] on span "10-724409 - IPALLE SIVRY - SIVRY-RANCE" at bounding box center [337, 25] width 240 height 23
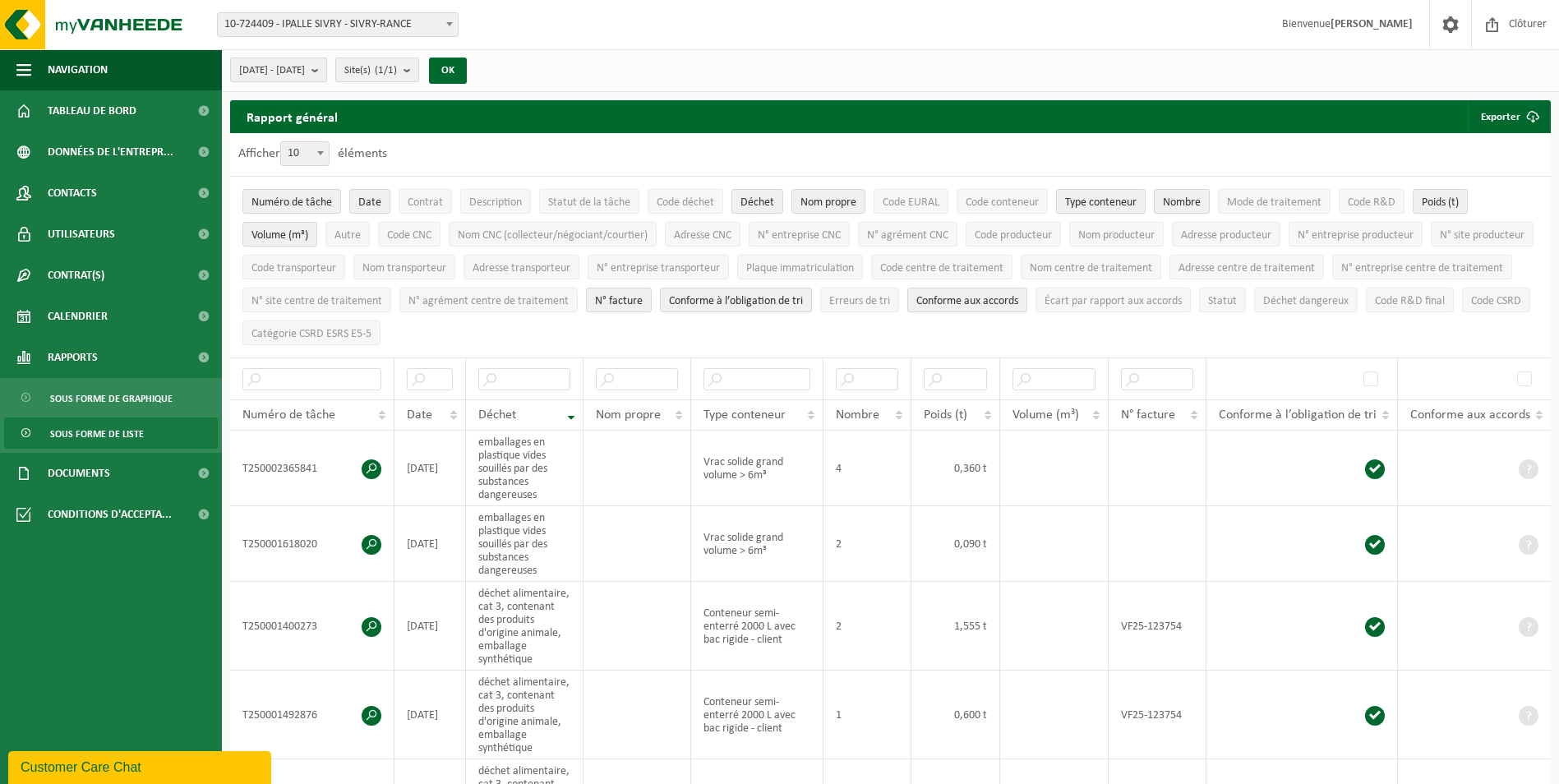
click at [305, 66] on span "[DATE] - [DATE]" at bounding box center [272, 70] width 66 height 25
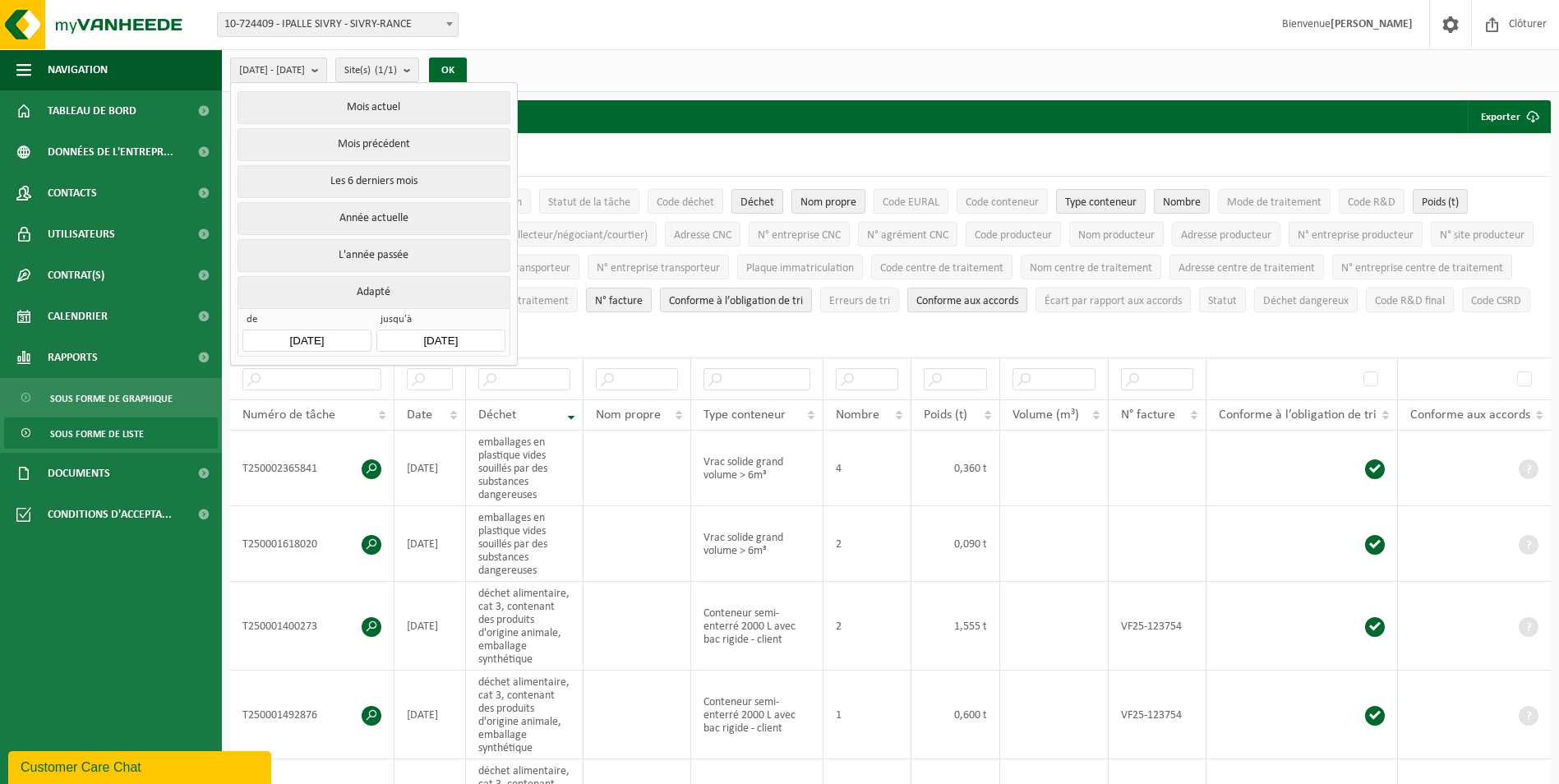
click at [329, 143] on button "Mois précédent" at bounding box center [373, 144] width 272 height 33
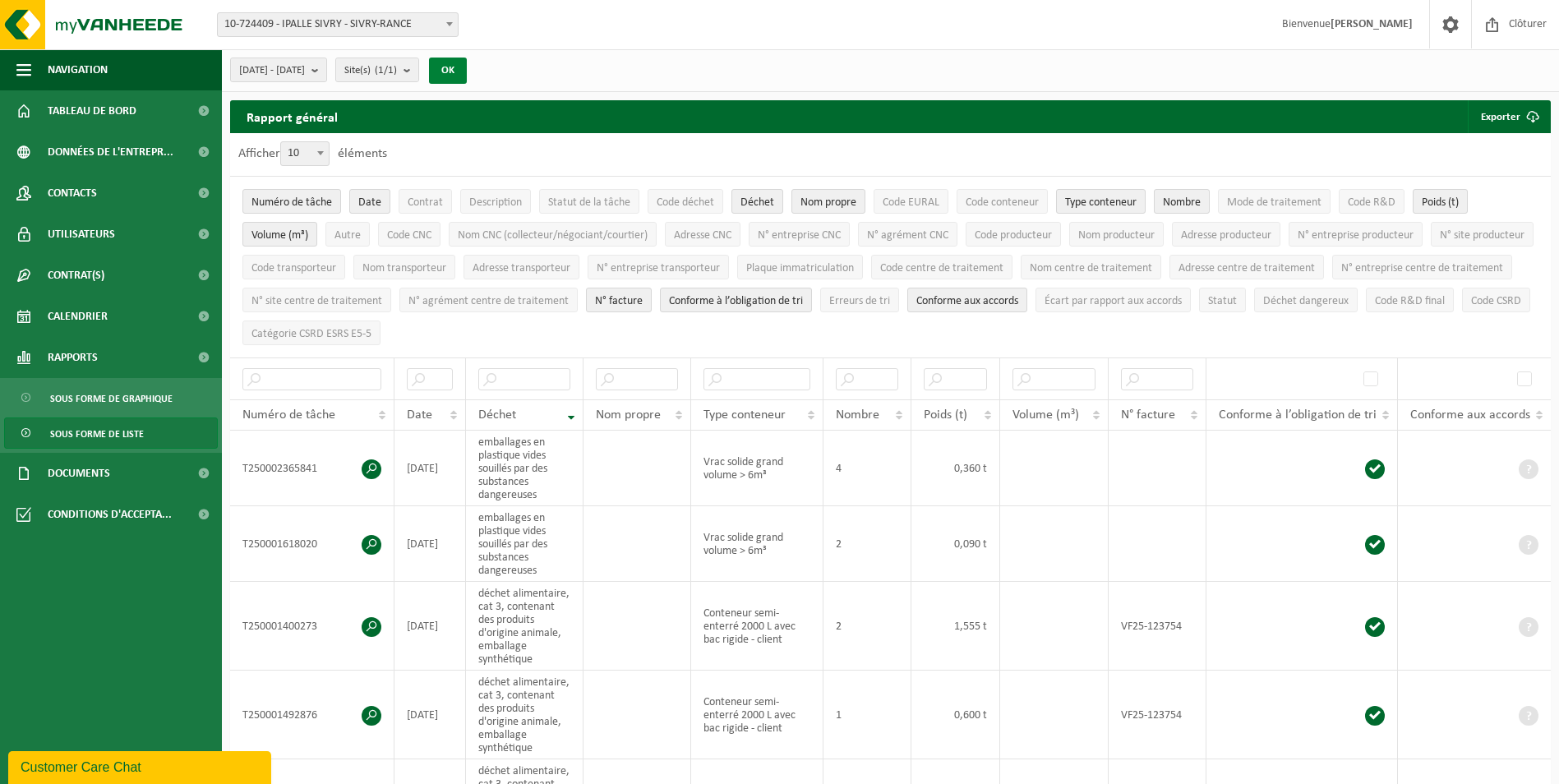
click at [467, 68] on button "OK" at bounding box center [447, 70] width 38 height 26
click at [762, 196] on span "Déchet" at bounding box center [757, 202] width 33 height 12
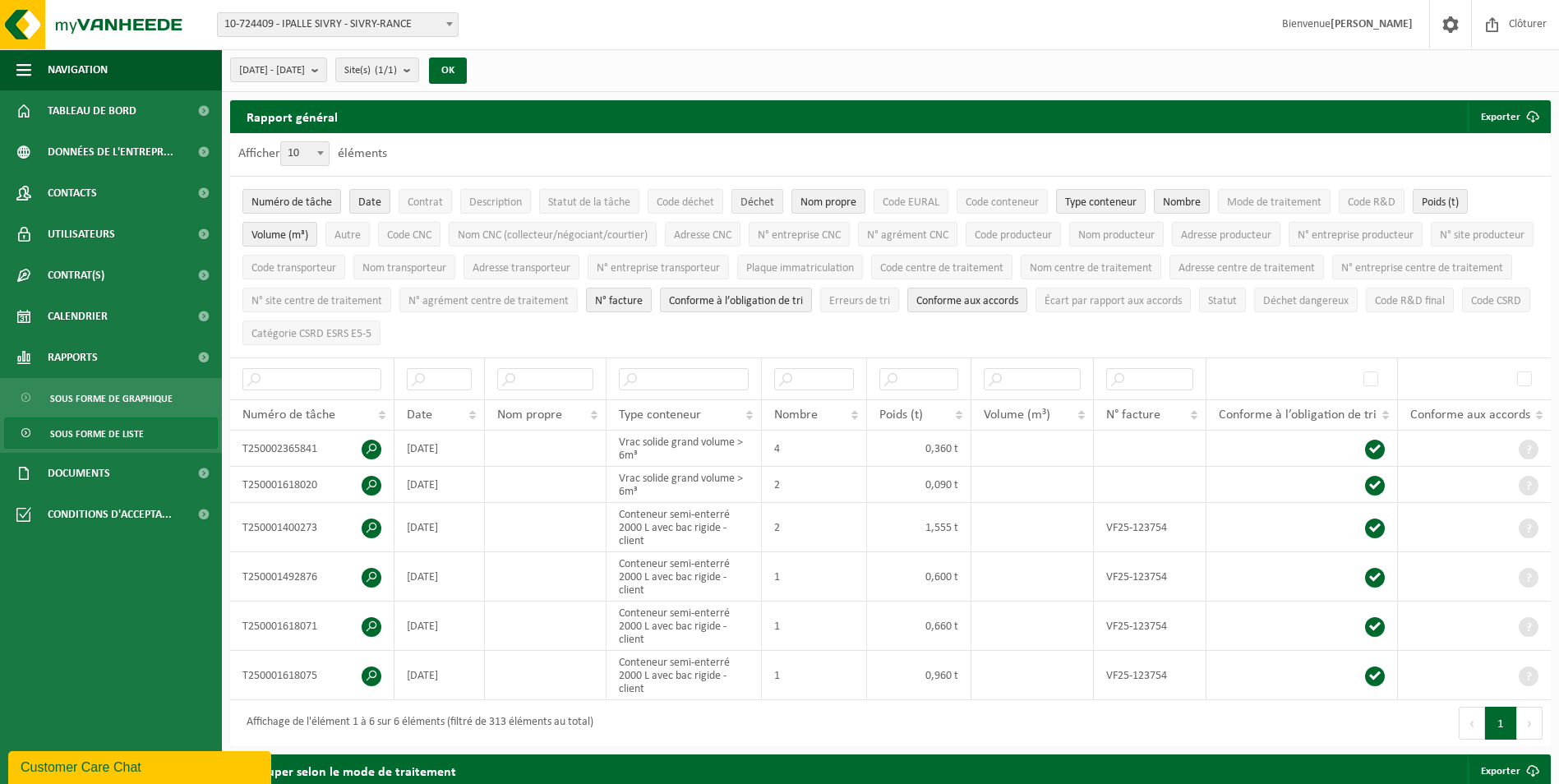
click at [762, 196] on span "Déchet" at bounding box center [757, 202] width 33 height 12
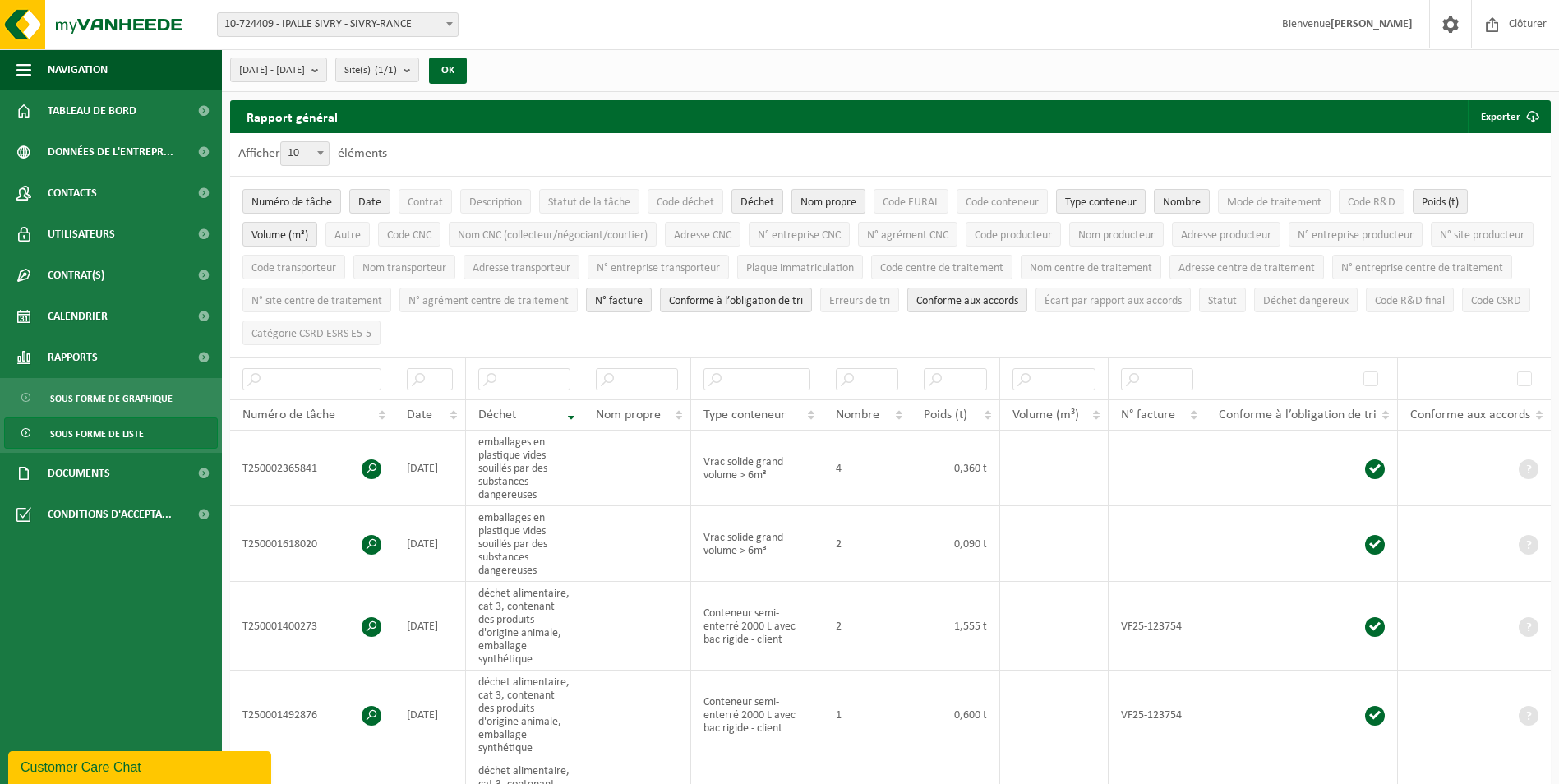
click at [840, 192] on button "Nom propre" at bounding box center [828, 201] width 74 height 25
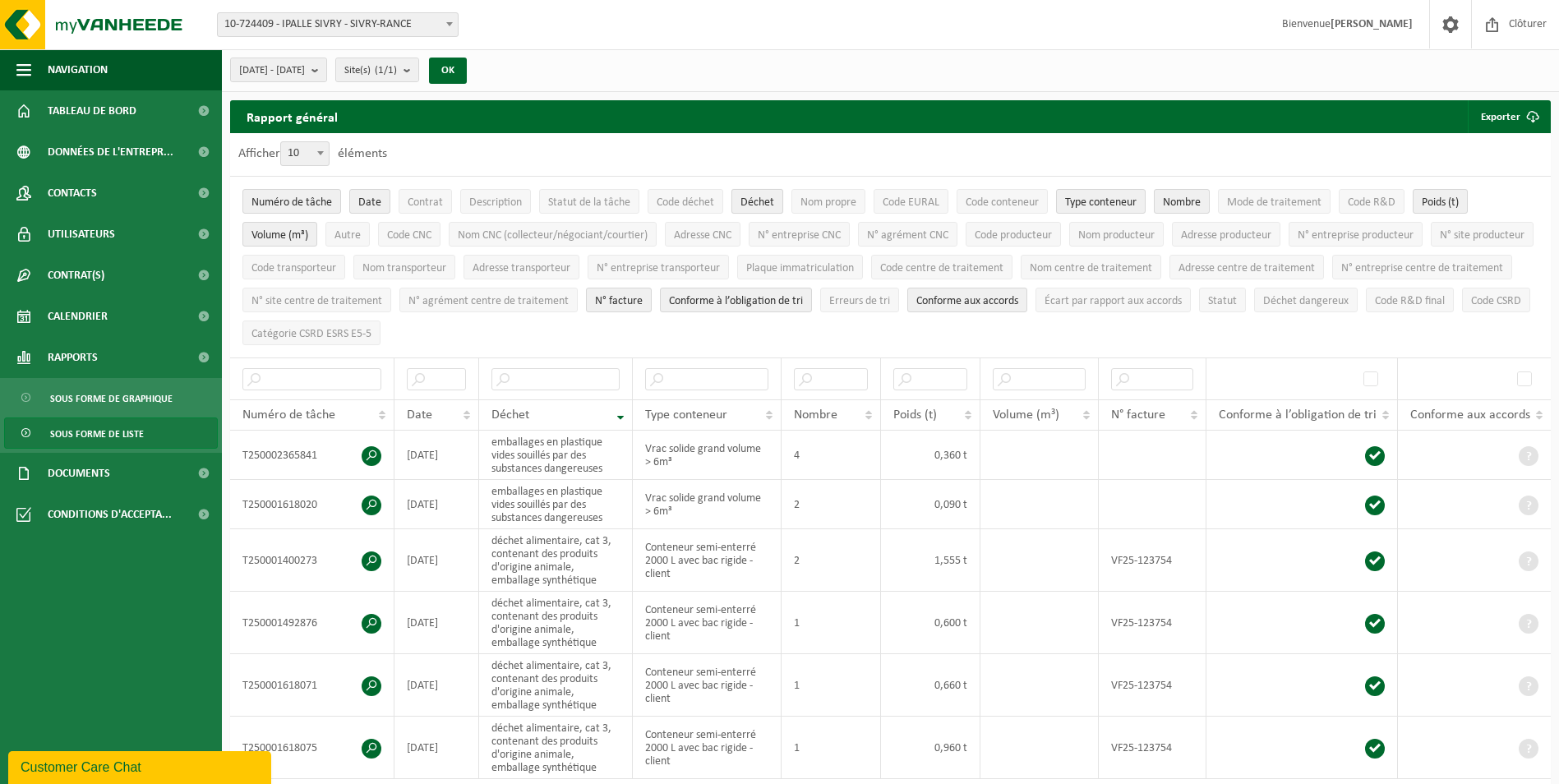
click at [759, 191] on button "Déchet" at bounding box center [757, 201] width 52 height 25
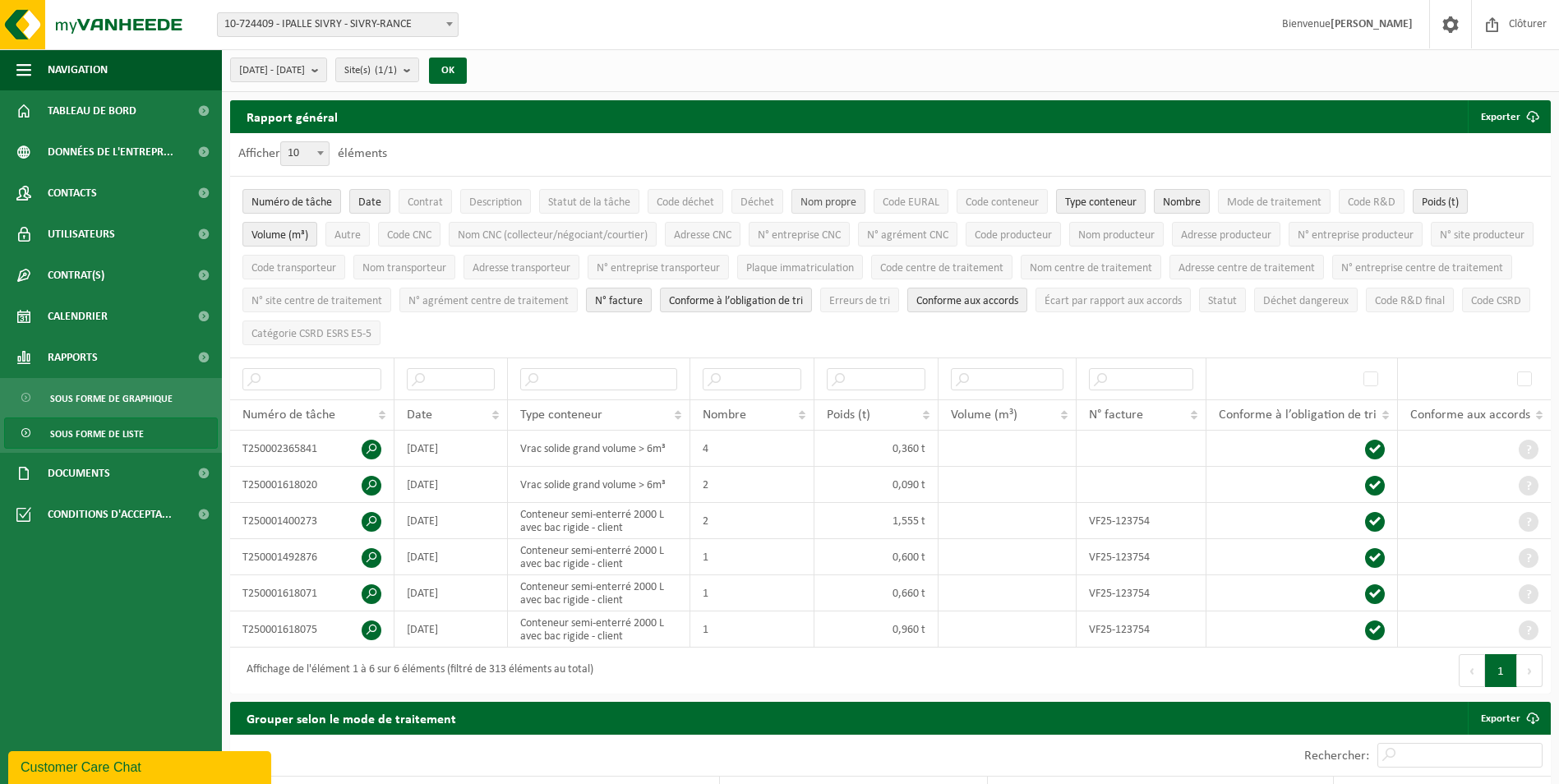
click at [805, 201] on span "Nom propre" at bounding box center [827, 202] width 55 height 12
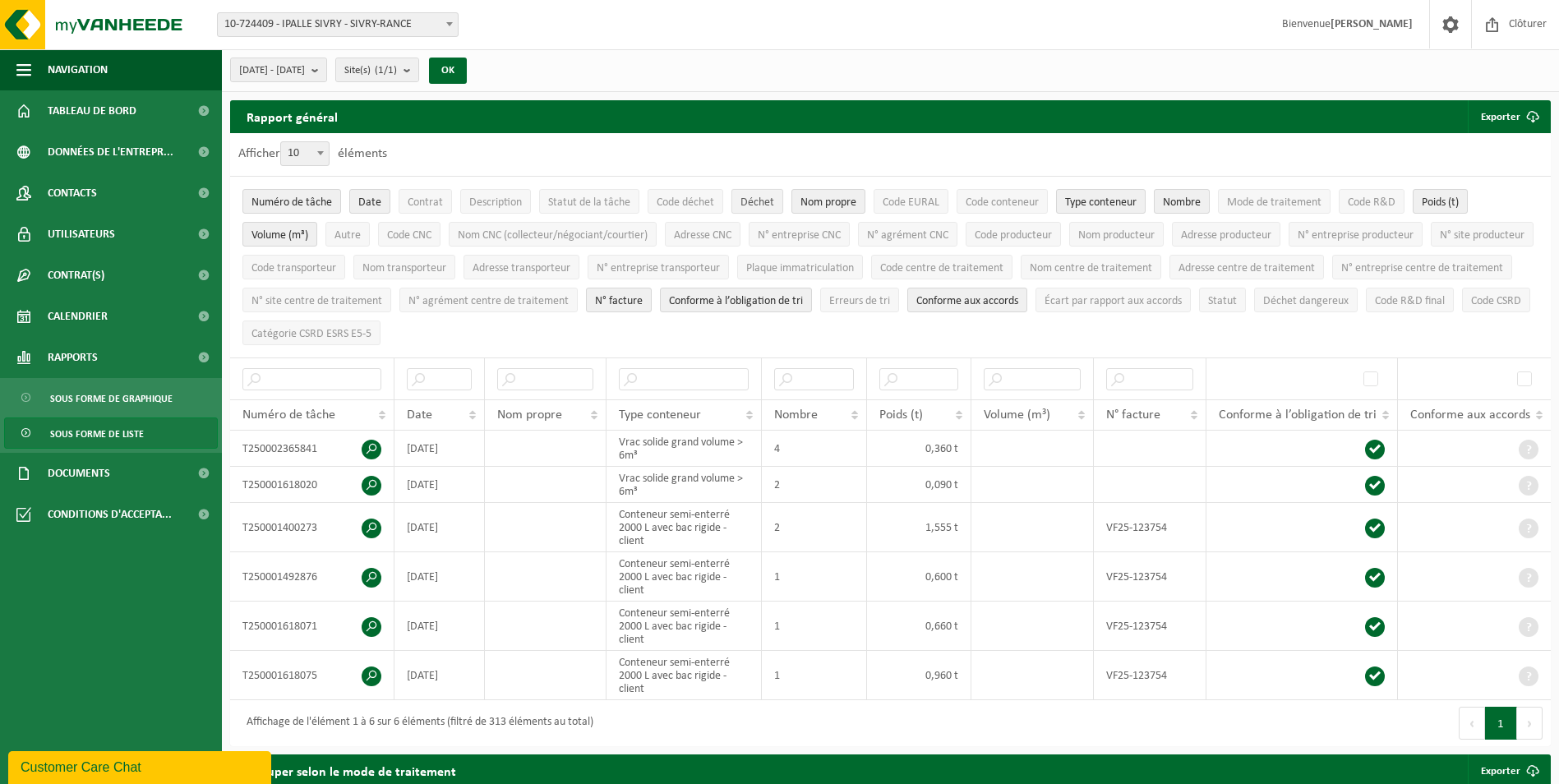
click at [760, 203] on span "Déchet" at bounding box center [757, 202] width 33 height 12
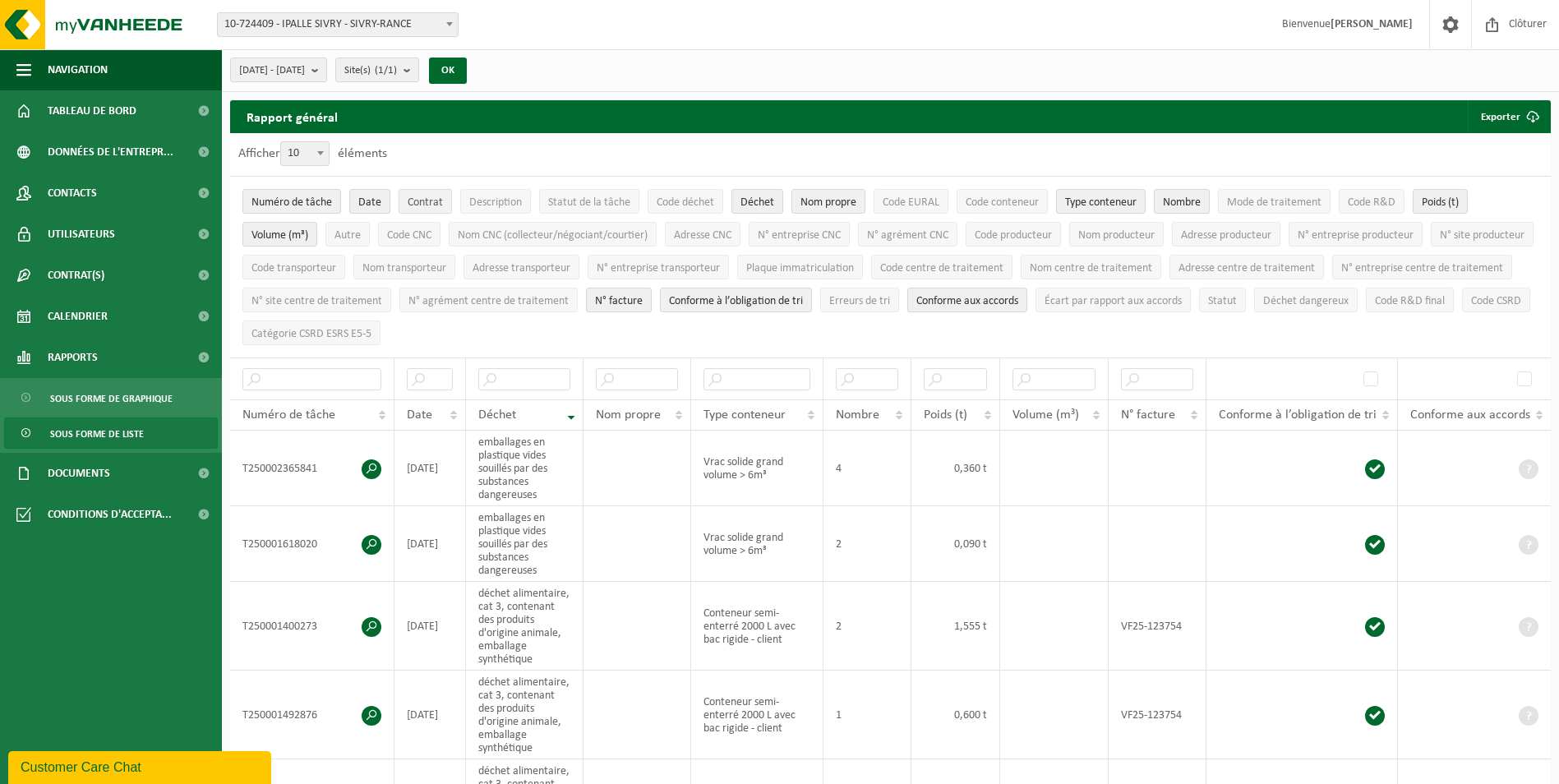
click at [437, 208] on span "Contrat" at bounding box center [425, 202] width 35 height 12
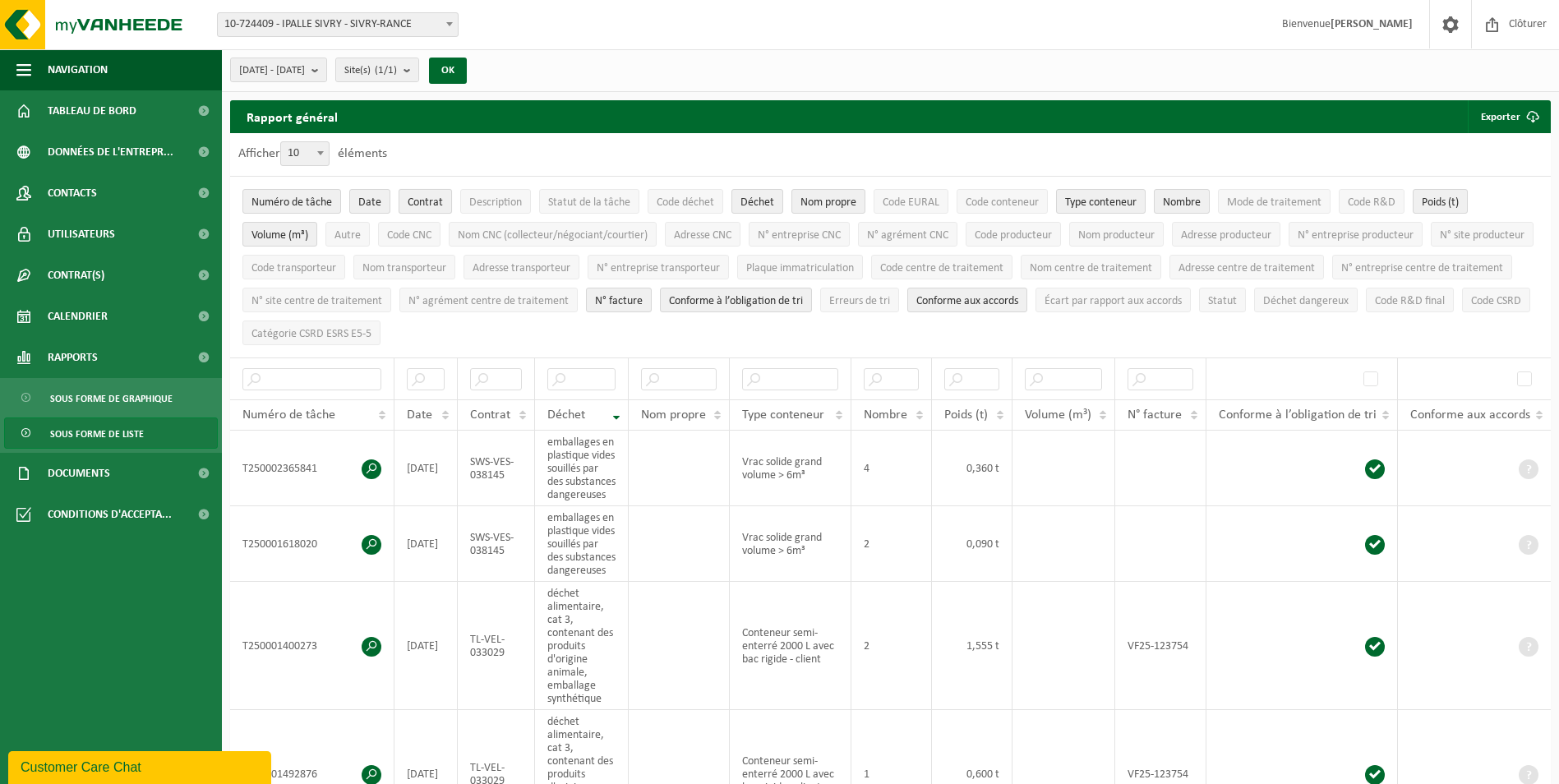
click at [426, 199] on span "Contrat" at bounding box center [425, 202] width 35 height 12
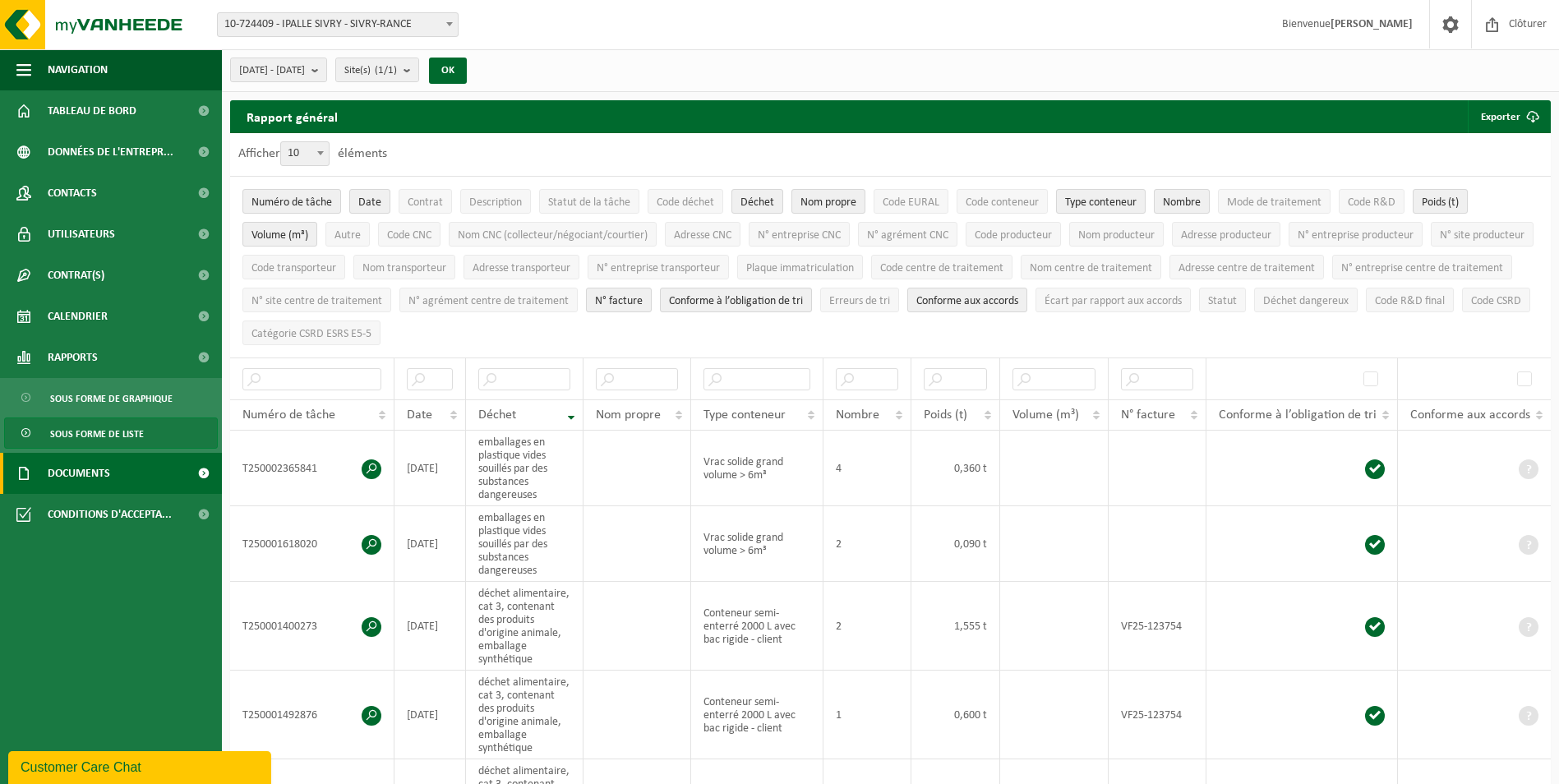
click at [87, 467] on span "Documents" at bounding box center [78, 473] width 63 height 41
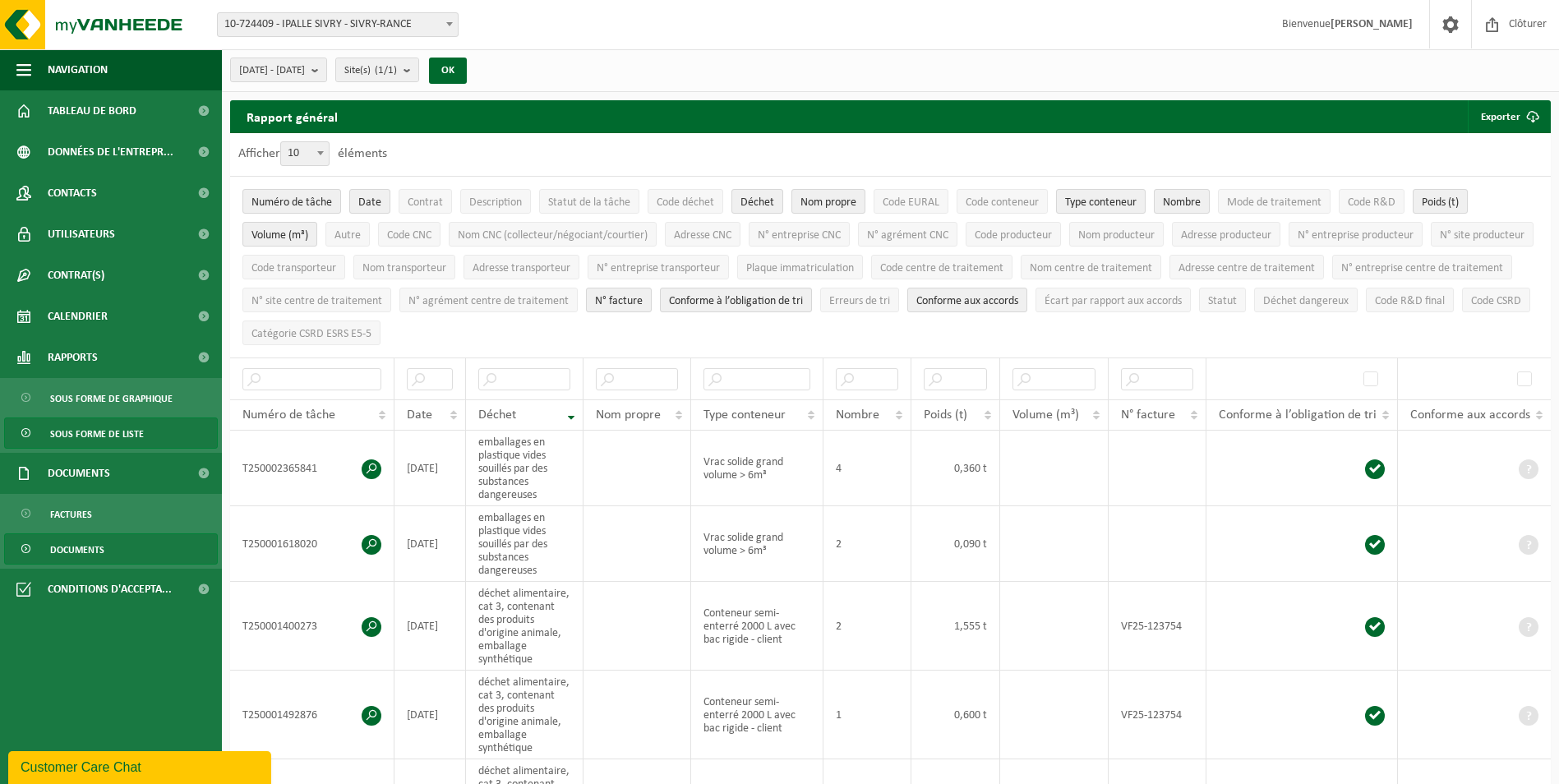
drag, startPoint x: 107, startPoint y: 552, endPoint x: 145, endPoint y: 554, distance: 38.1
click at [109, 553] on link "Documents" at bounding box center [111, 548] width 214 height 31
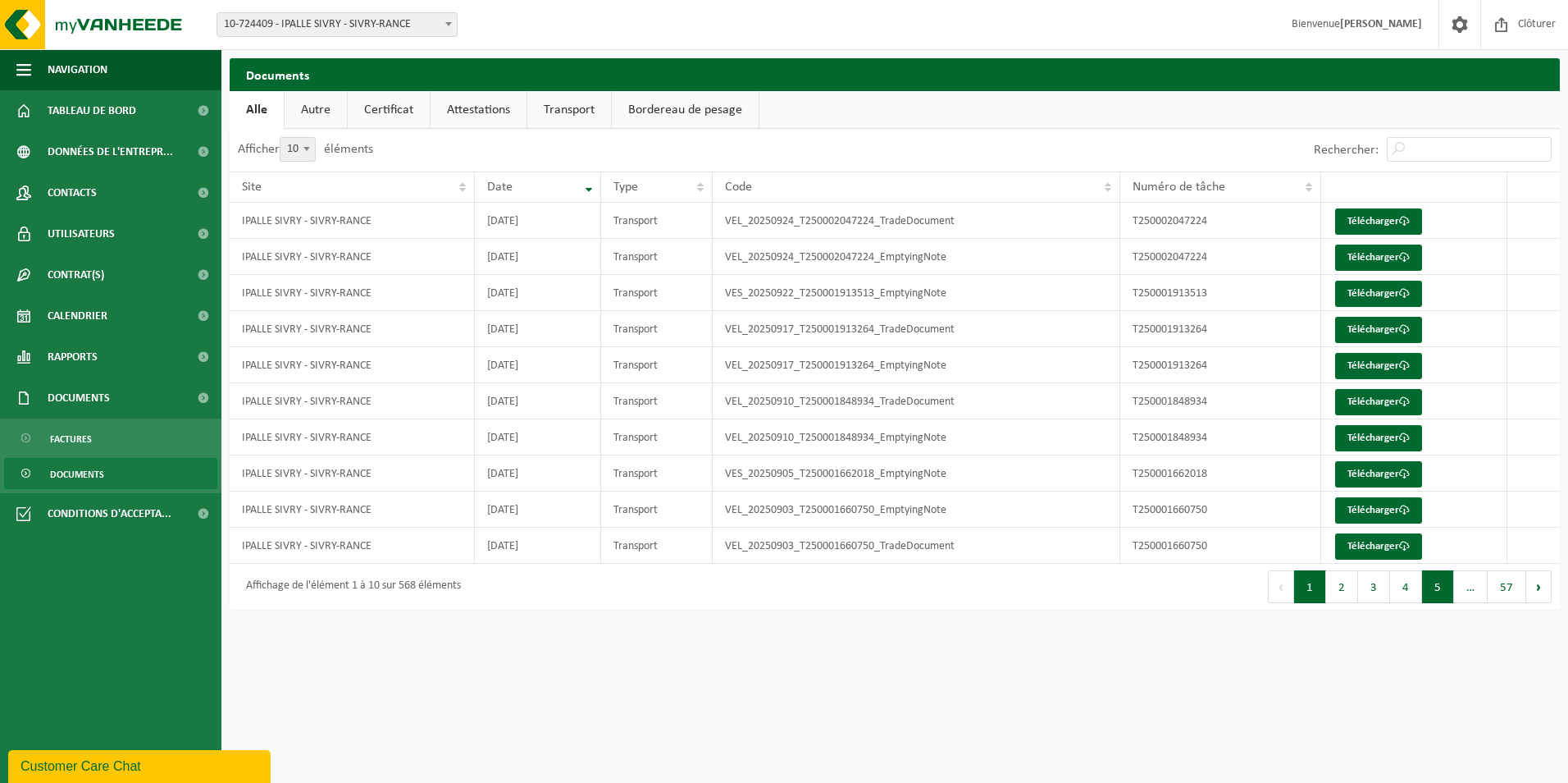
click at [1439, 586] on button "5" at bounding box center [1438, 586] width 32 height 33
click at [1403, 590] on button "5" at bounding box center [1406, 586] width 32 height 33
click at [1384, 594] on button "4" at bounding box center [1374, 586] width 32 height 33
click at [1332, 588] on button "2" at bounding box center [1342, 586] width 32 height 33
click at [1367, 591] on button "3" at bounding box center [1374, 586] width 32 height 33
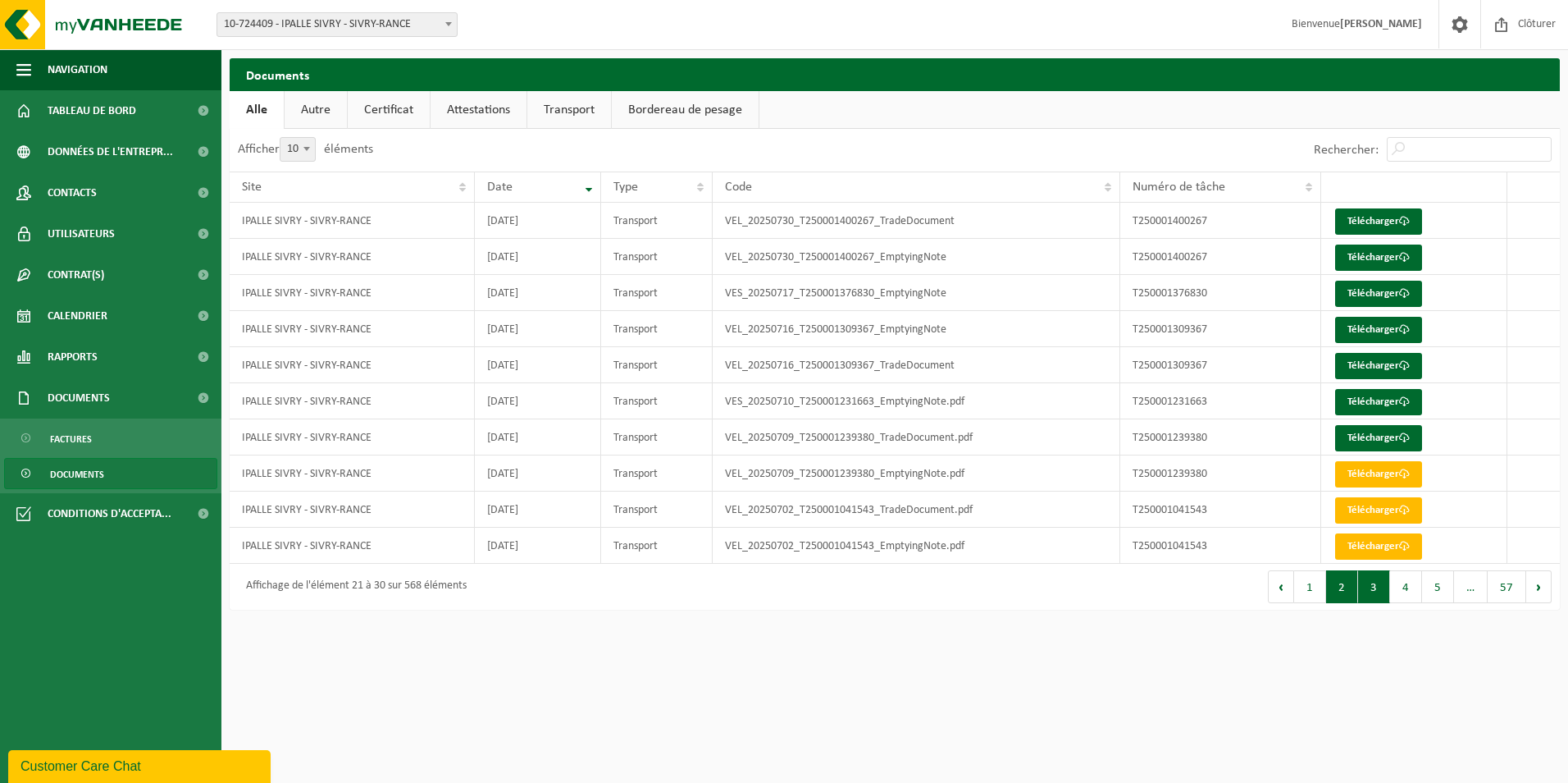
click at [1347, 595] on button "2" at bounding box center [1342, 586] width 32 height 33
click at [393, 27] on span "10-724409 - IPALLE SIVRY - SIVRY-RANCE" at bounding box center [336, 25] width 240 height 23
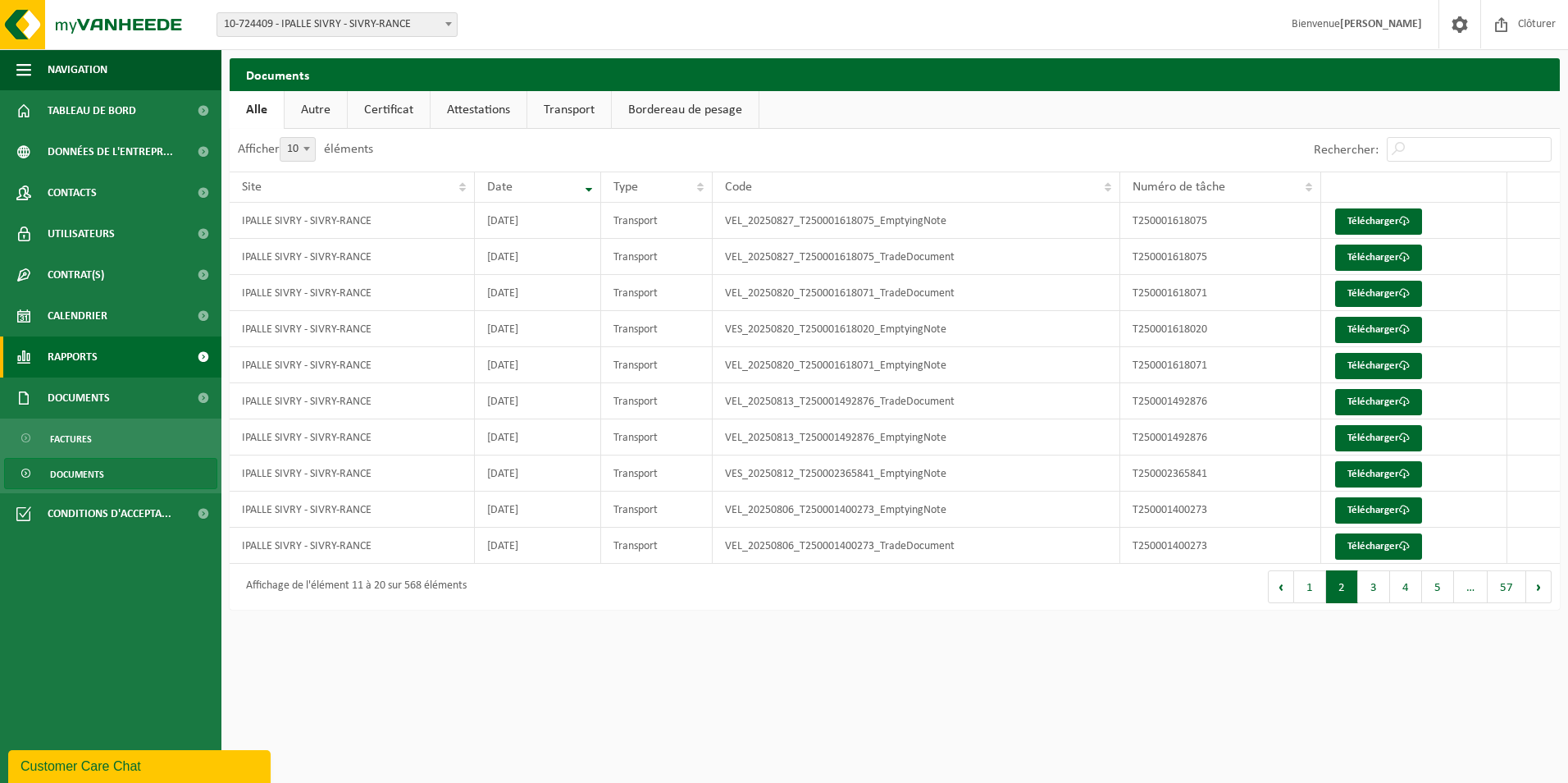
click at [112, 360] on link "Rapports" at bounding box center [111, 357] width 221 height 41
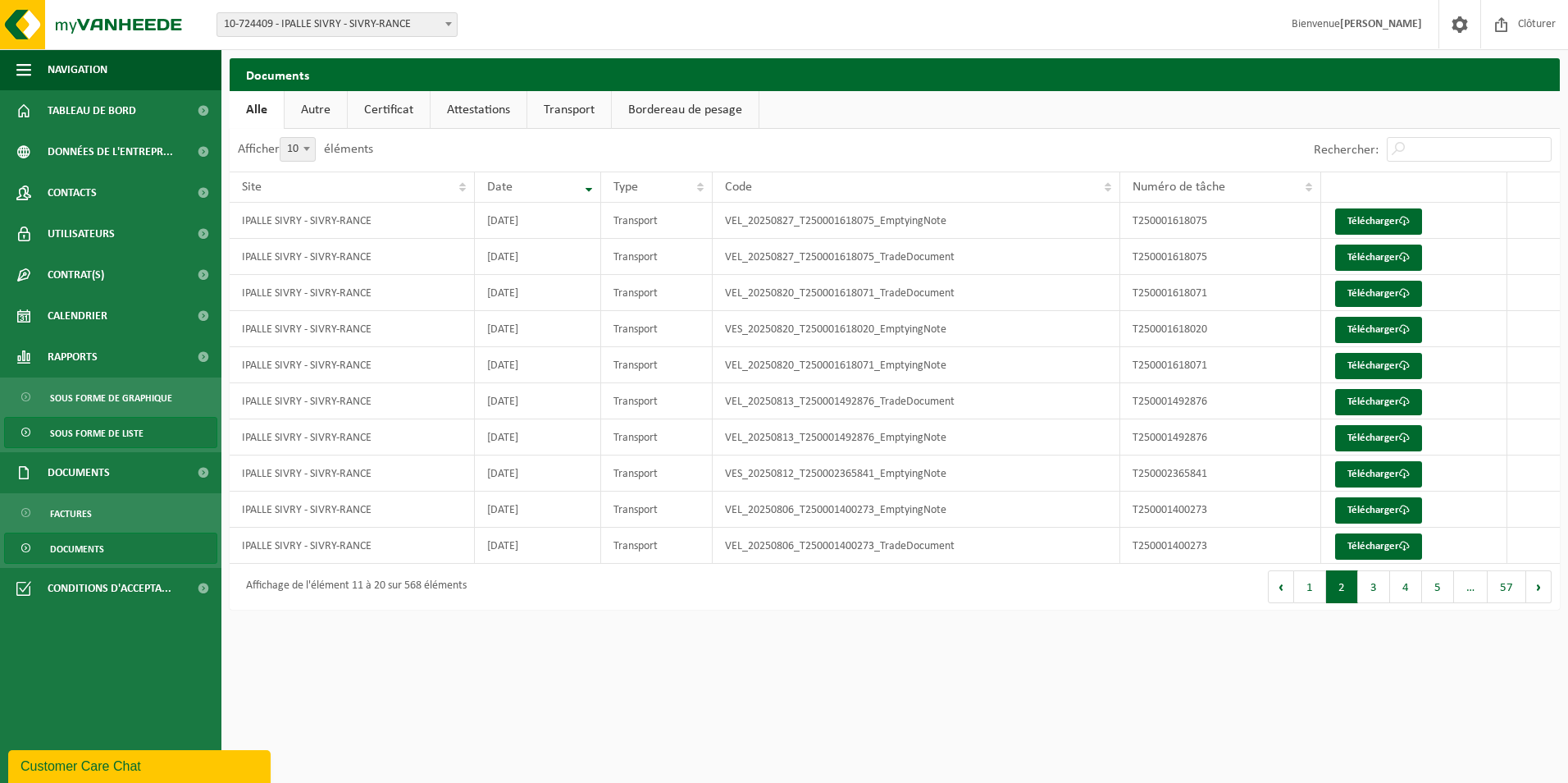
click at [106, 431] on span "Sous forme de liste" at bounding box center [97, 432] width 93 height 31
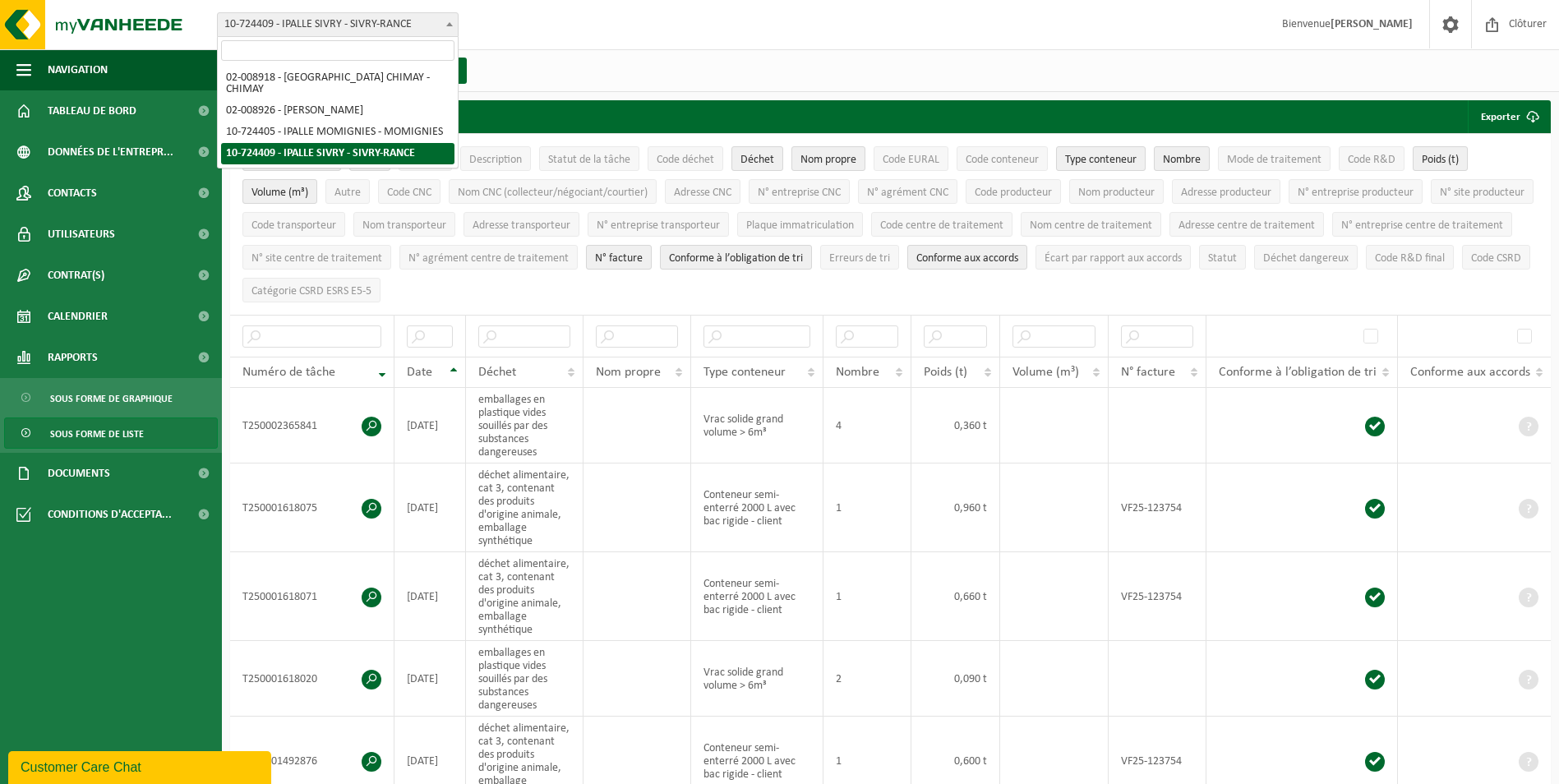
click at [329, 18] on span "10-724409 - IPALLE SIVRY - SIVRY-RANCE" at bounding box center [337, 25] width 240 height 23
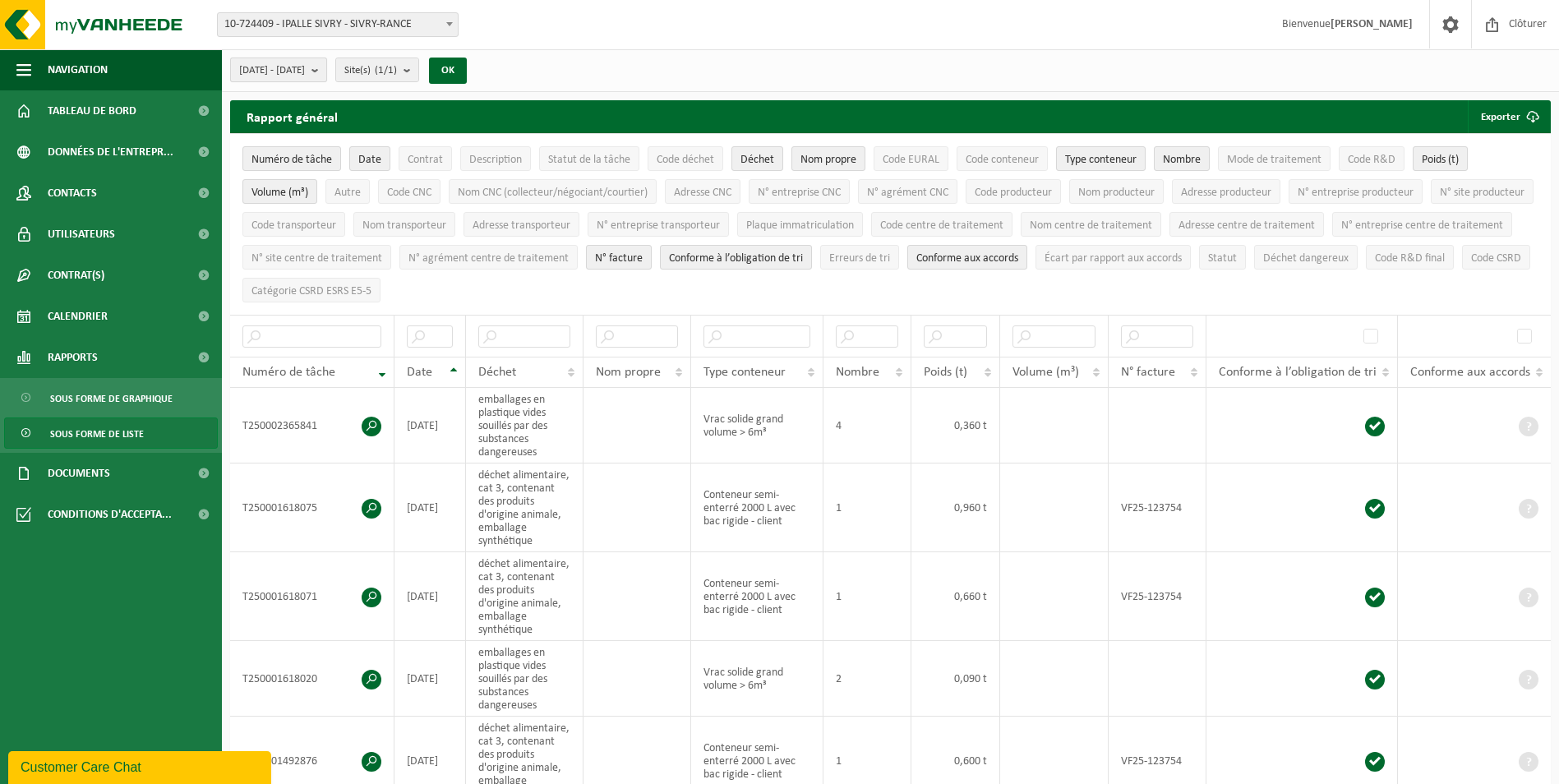
click at [305, 70] on span "2025-08-01 - 2025-08-31" at bounding box center [272, 70] width 66 height 25
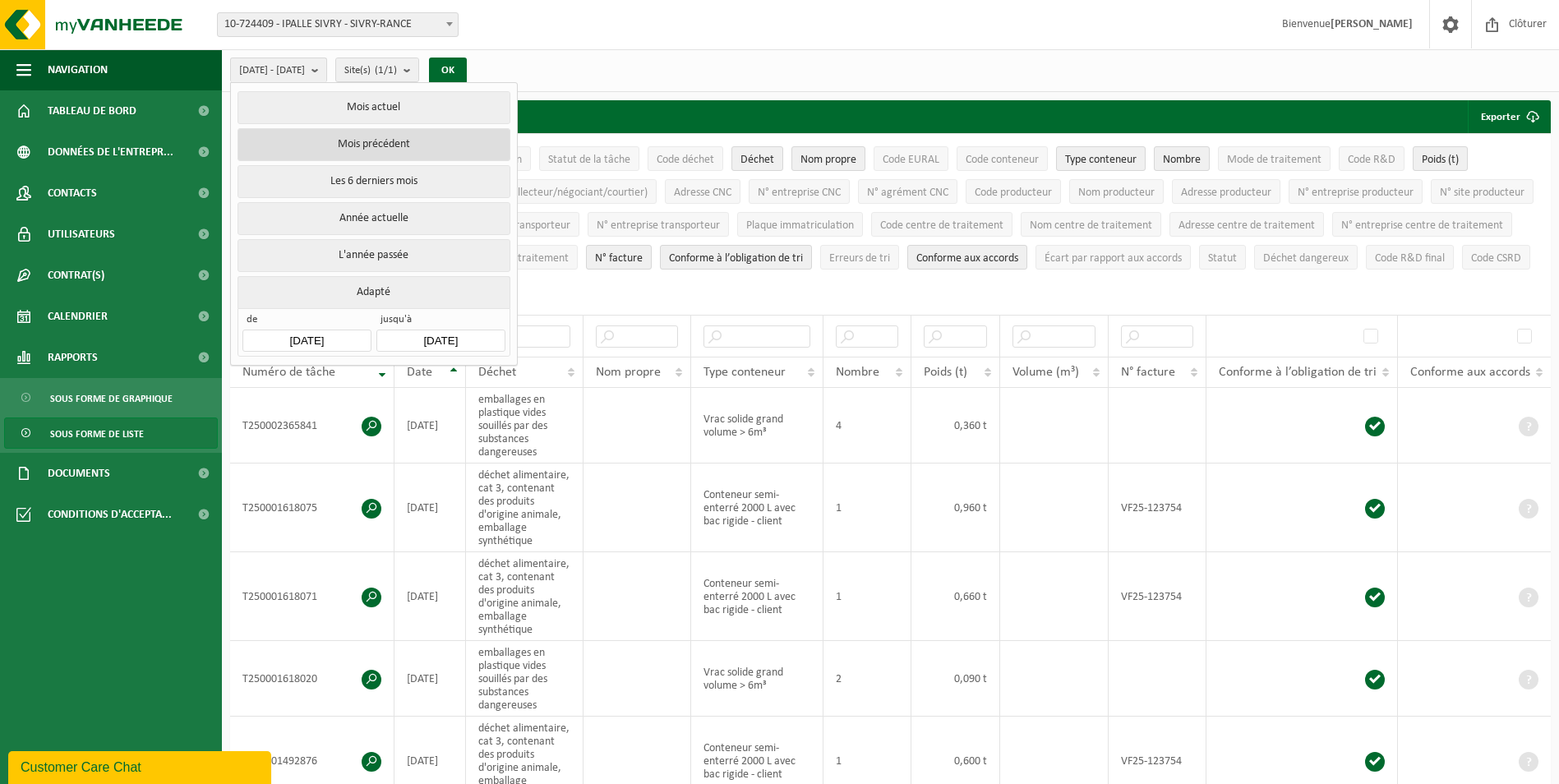
click at [349, 150] on button "Mois précédent" at bounding box center [373, 144] width 272 height 33
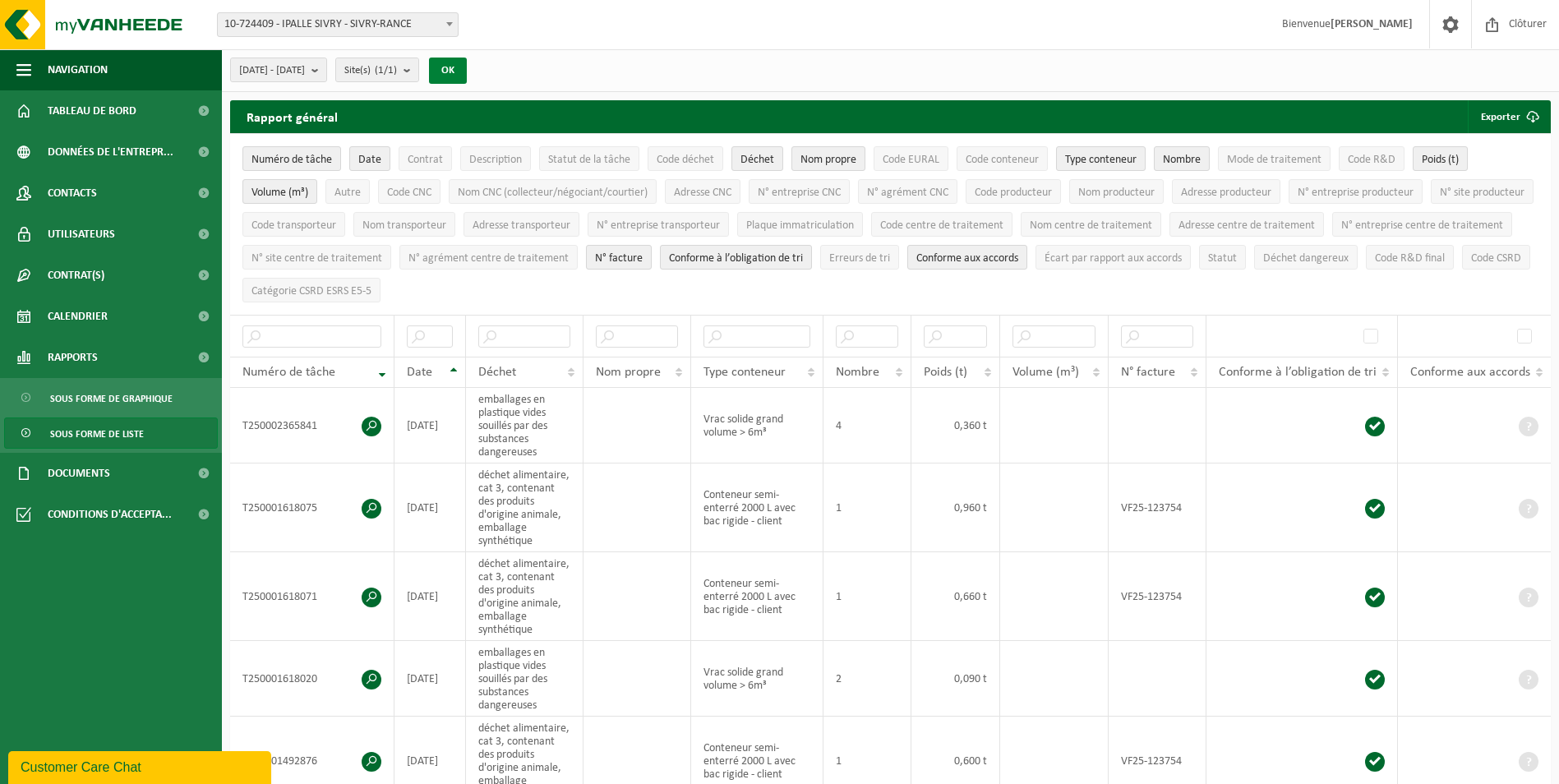
click at [467, 67] on button "OK" at bounding box center [447, 70] width 38 height 26
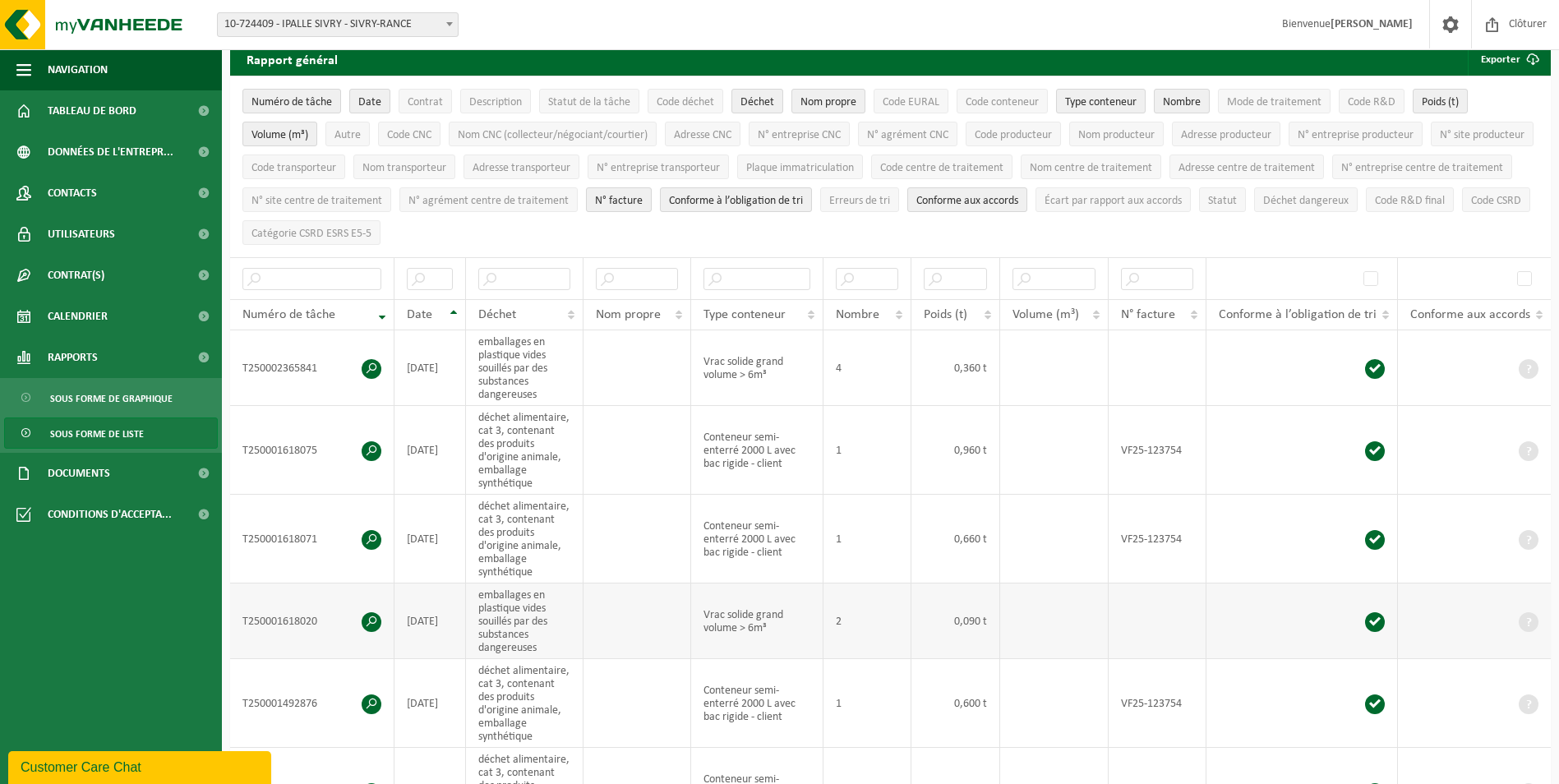
scroll to position [165, 0]
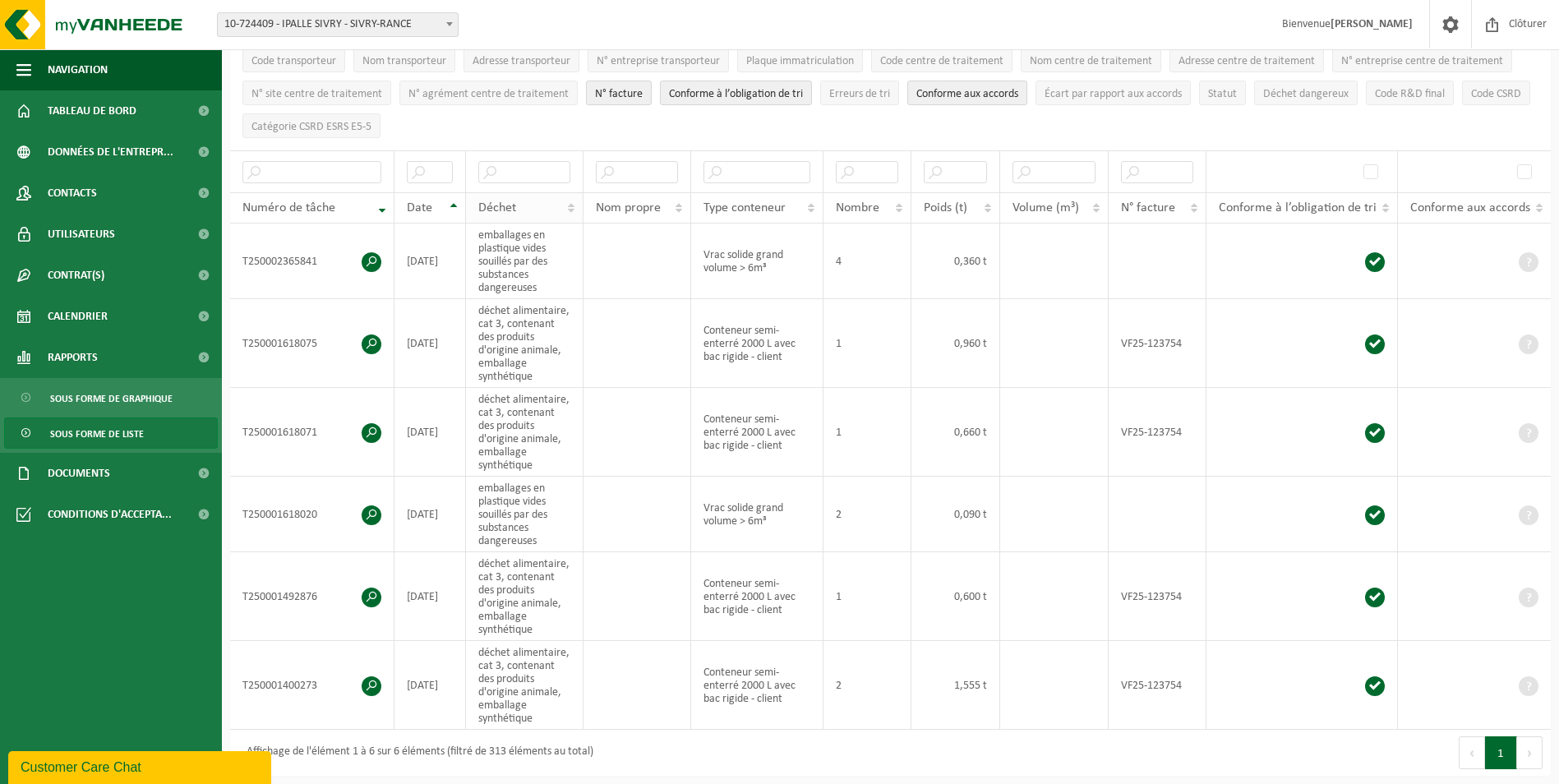
click at [569, 201] on th "Déchet" at bounding box center [525, 207] width 118 height 31
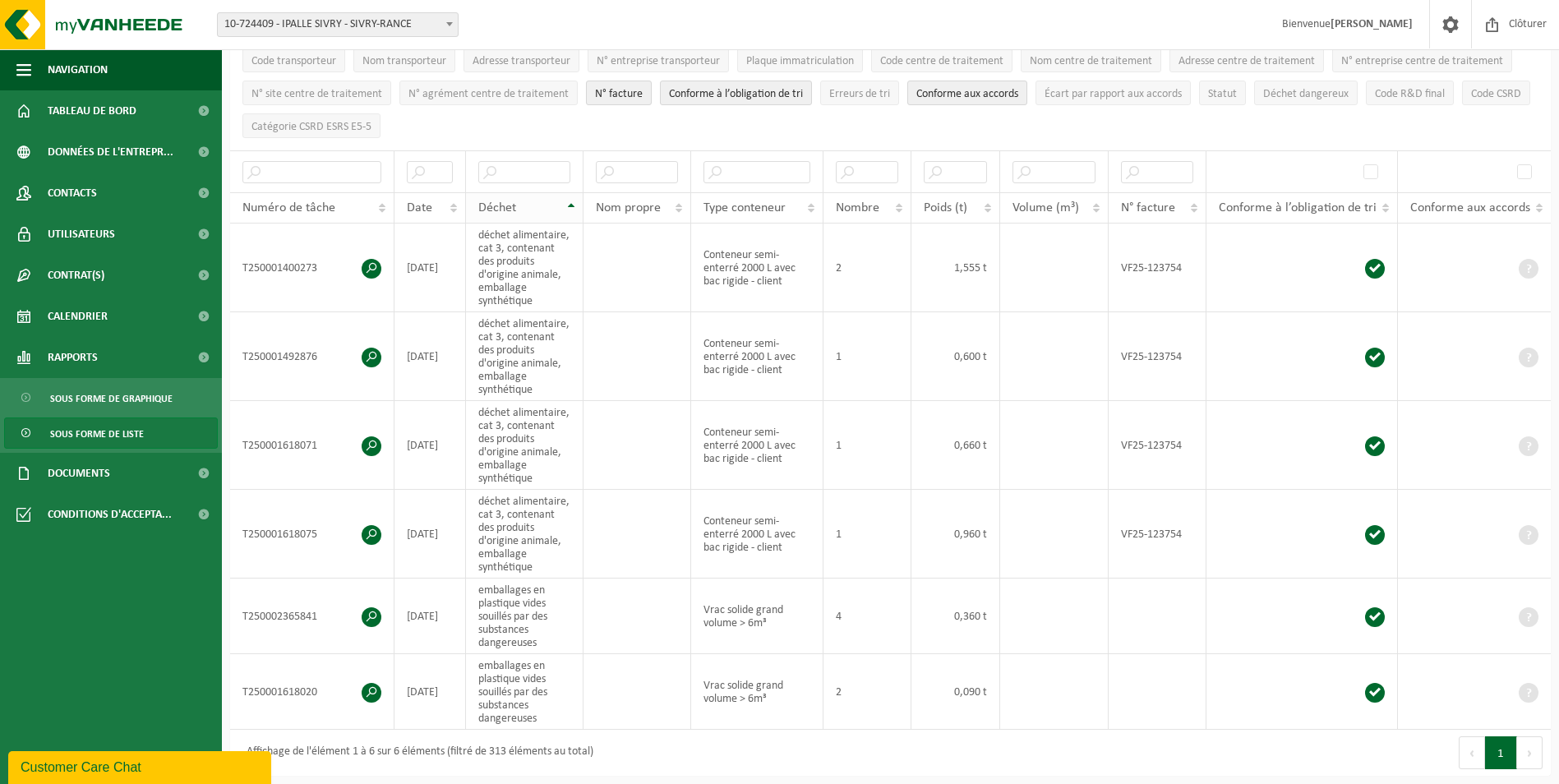
click at [569, 195] on th "Déchet" at bounding box center [525, 207] width 118 height 31
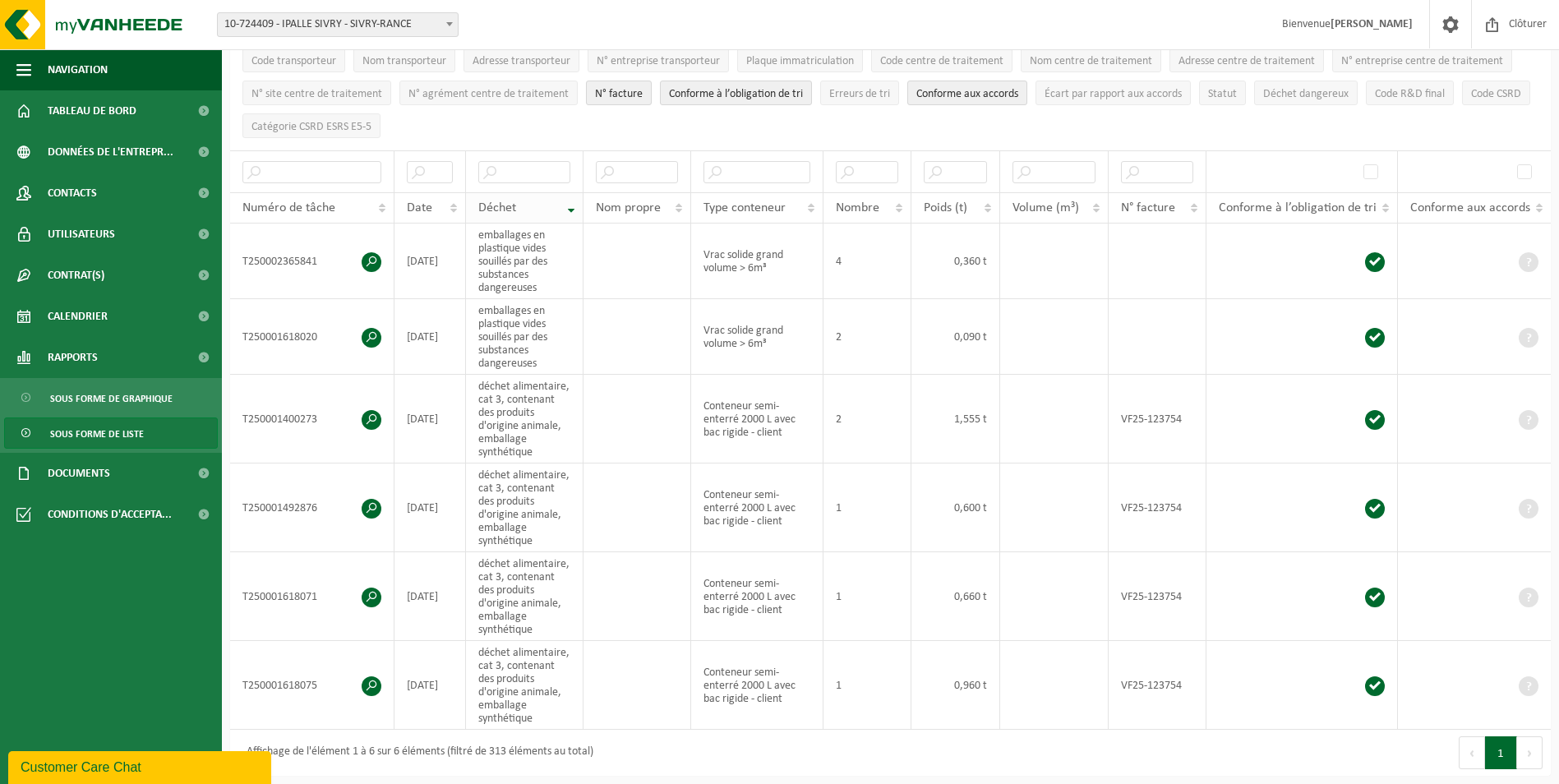
click at [569, 195] on th "Déchet" at bounding box center [525, 207] width 118 height 31
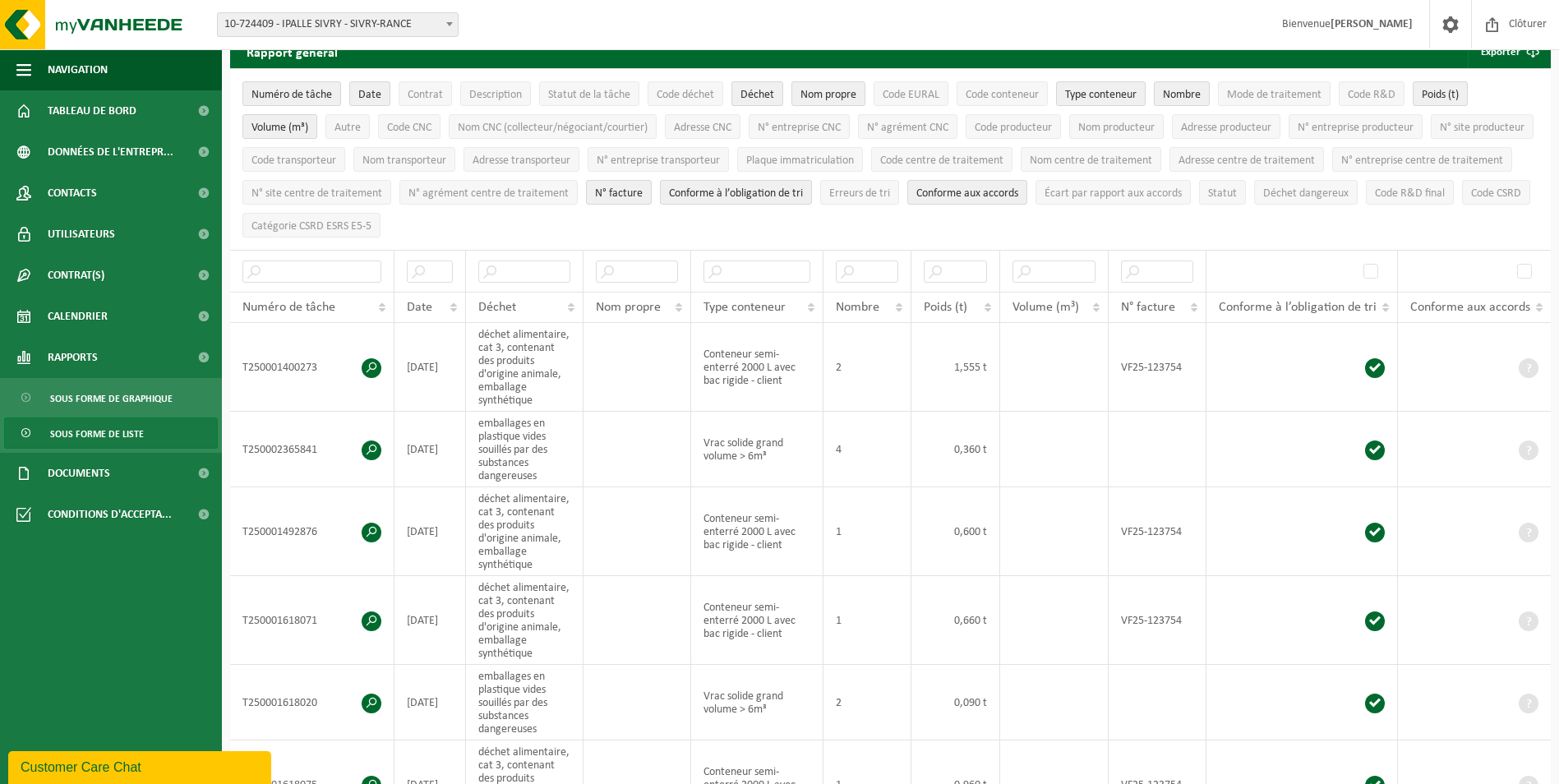
scroll to position [31, 0]
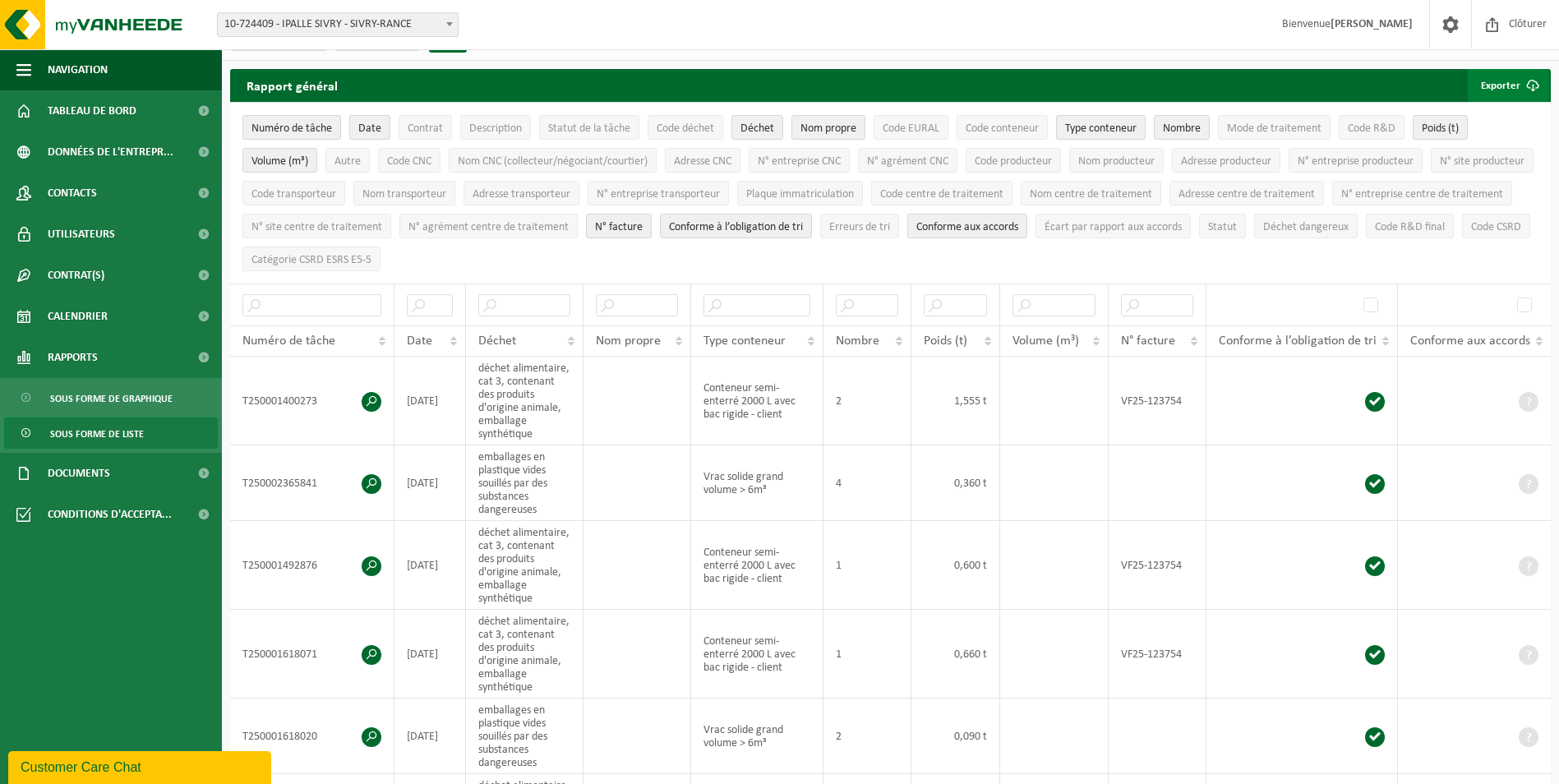
click at [1505, 83] on button "Exporter" at bounding box center [1509, 84] width 81 height 33
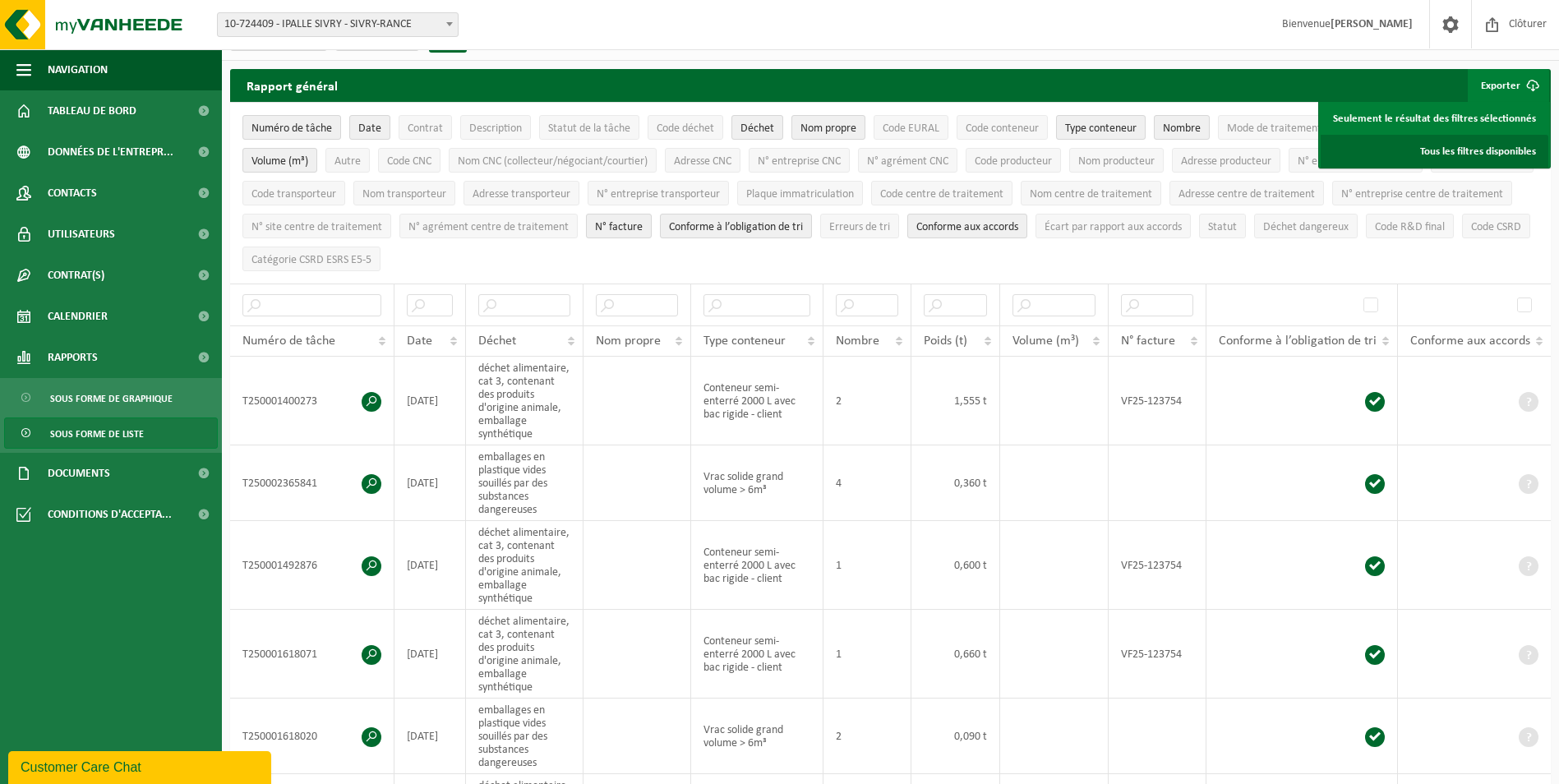
click at [1488, 157] on link "Tous les filtres disponibles" at bounding box center [1435, 150] width 228 height 33
click at [1482, 206] on ul "Numéro de tâche Date Contrat Description Statut de la tâche Code déchet Déchet …" at bounding box center [890, 193] width 1321 height 180
click at [1467, 151] on link "Tous les filtres disponibles" at bounding box center [1435, 150] width 228 height 33
click at [1451, 217] on ul "Numéro de tâche Date Contrat Description Statut de la tâche Code déchet Déchet …" at bounding box center [890, 193] width 1321 height 180
click at [1484, 216] on ul "Numéro de tâche Date Contrat Description Statut de la tâche Code déchet Déchet …" at bounding box center [890, 193] width 1321 height 180
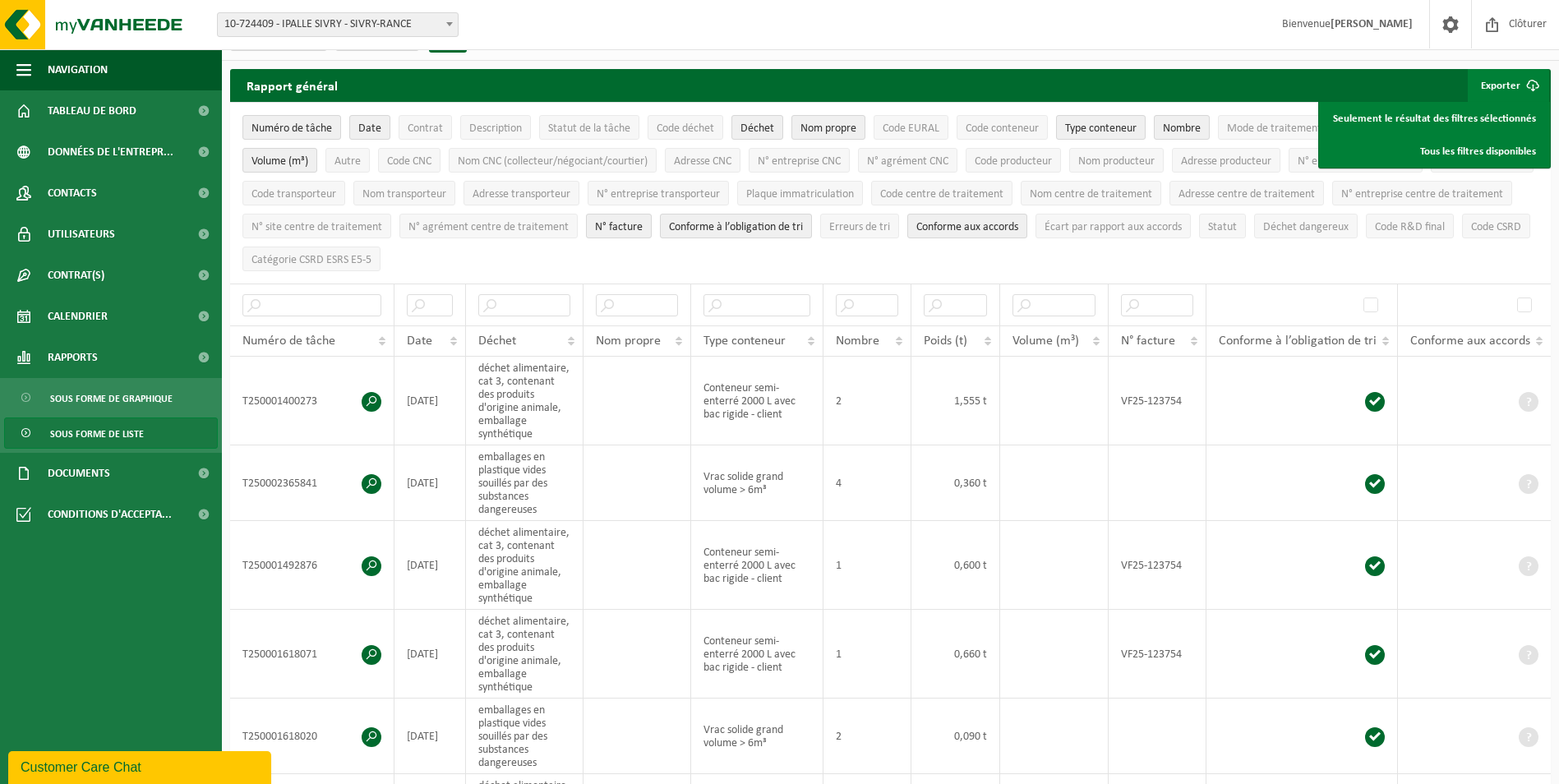
click at [1538, 238] on ul "Numéro de tâche Date Contrat Description Statut de la tâche Code déchet Déchet …" at bounding box center [890, 193] width 1321 height 180
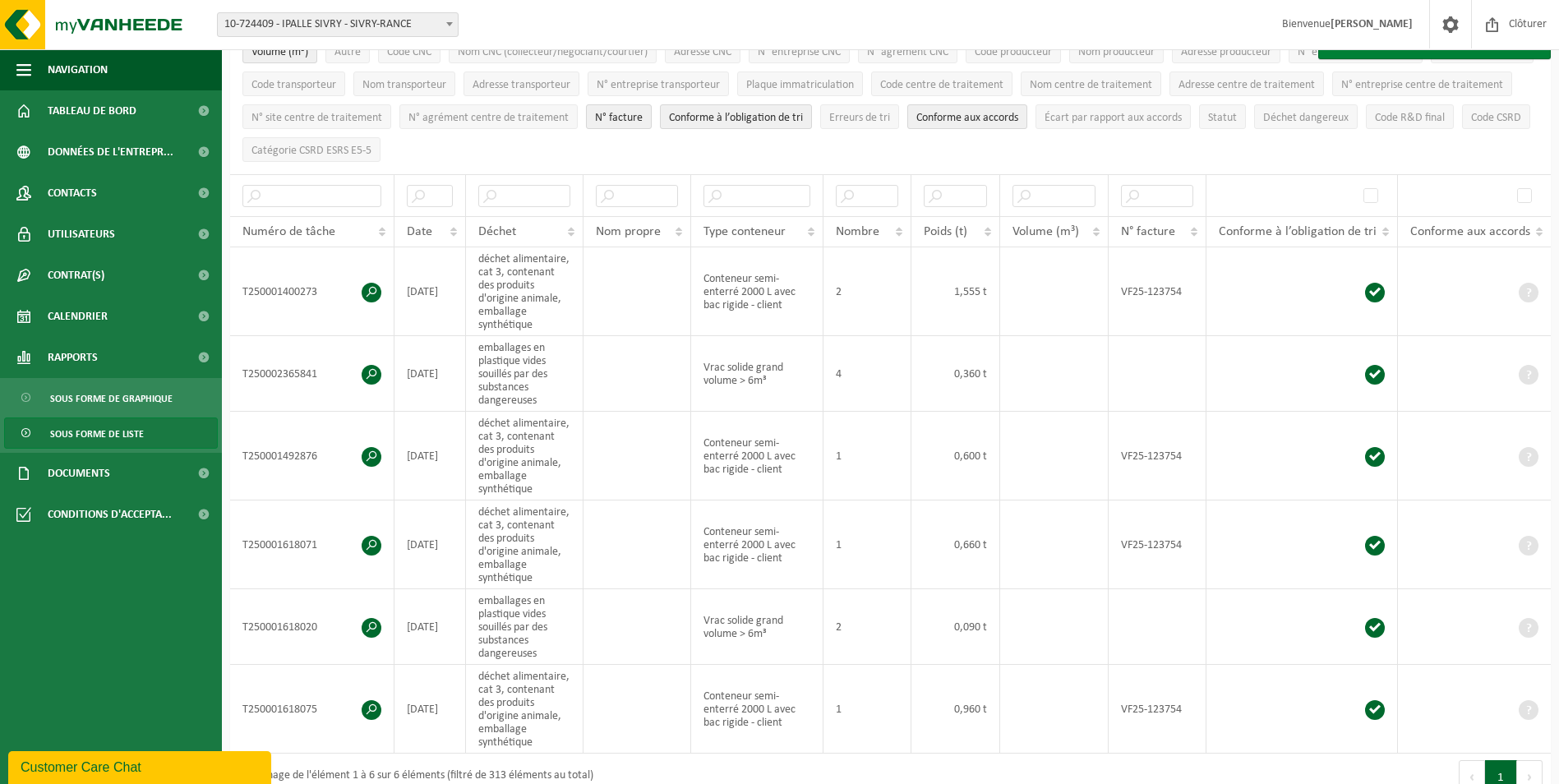
scroll to position [0, 0]
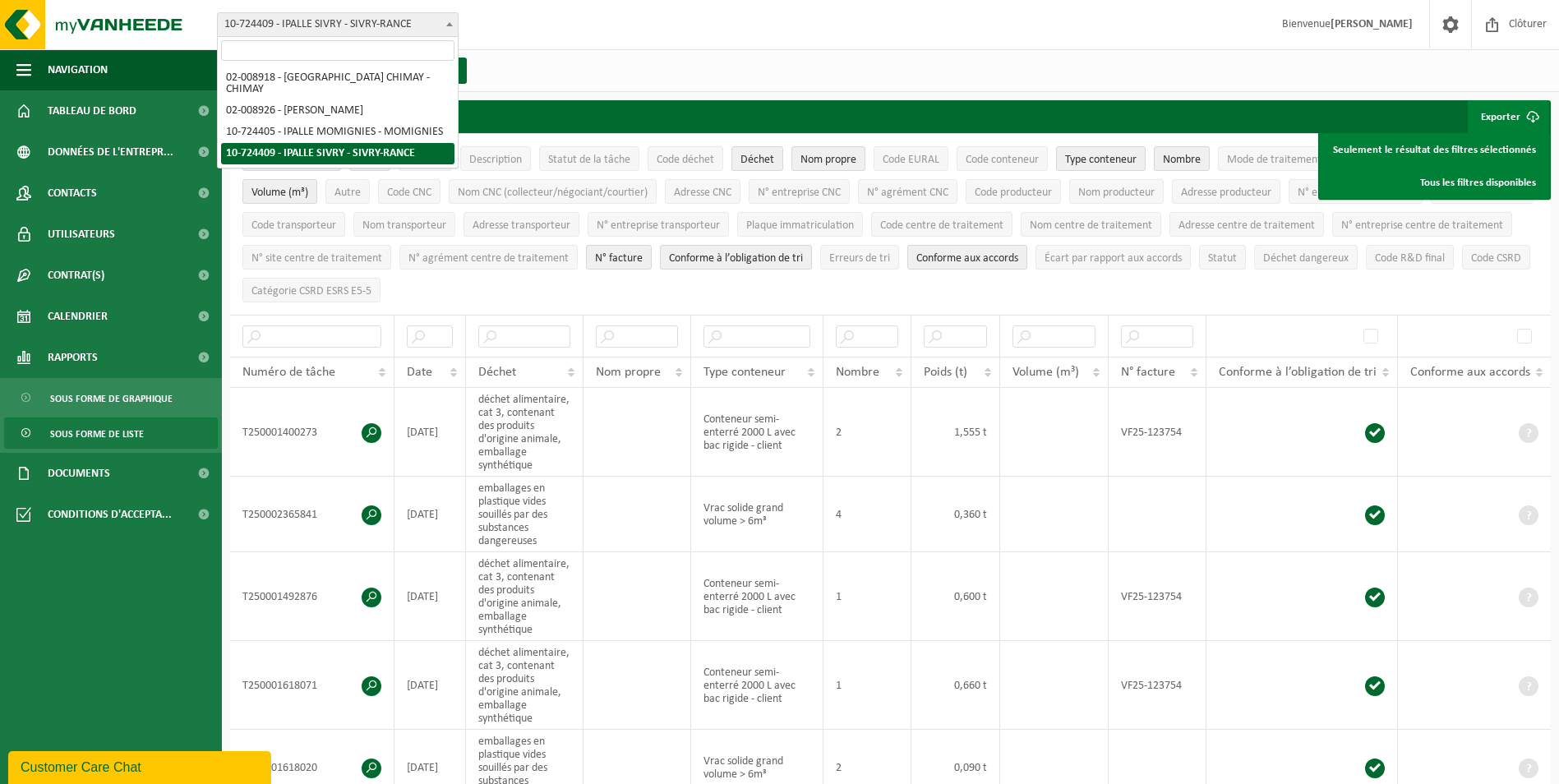
click at [419, 27] on span "10-724409 - IPALLE SIVRY - SIVRY-RANCE" at bounding box center [337, 25] width 240 height 23
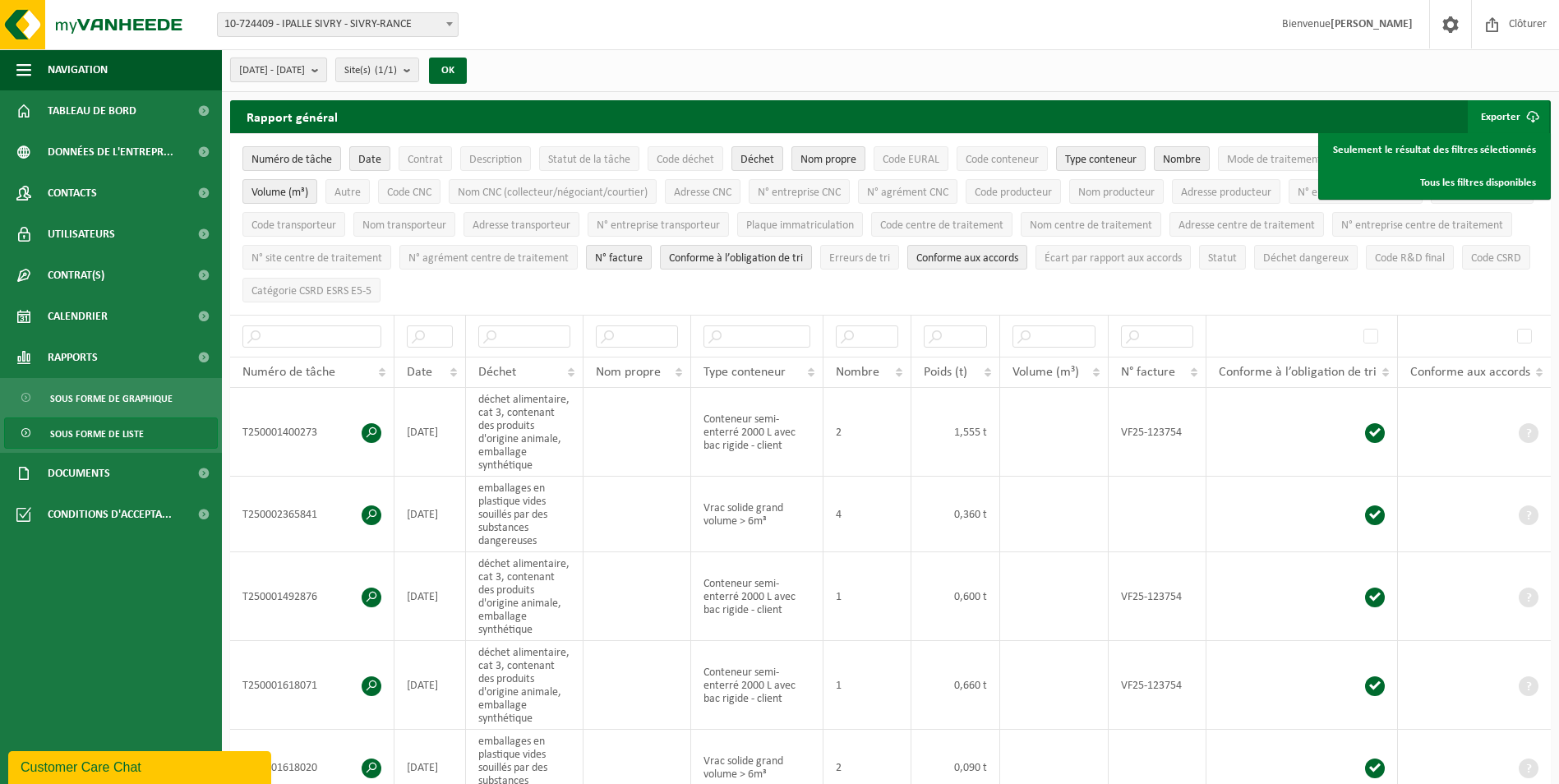
click at [327, 70] on button "[DATE] - [DATE]" at bounding box center [278, 70] width 97 height 25
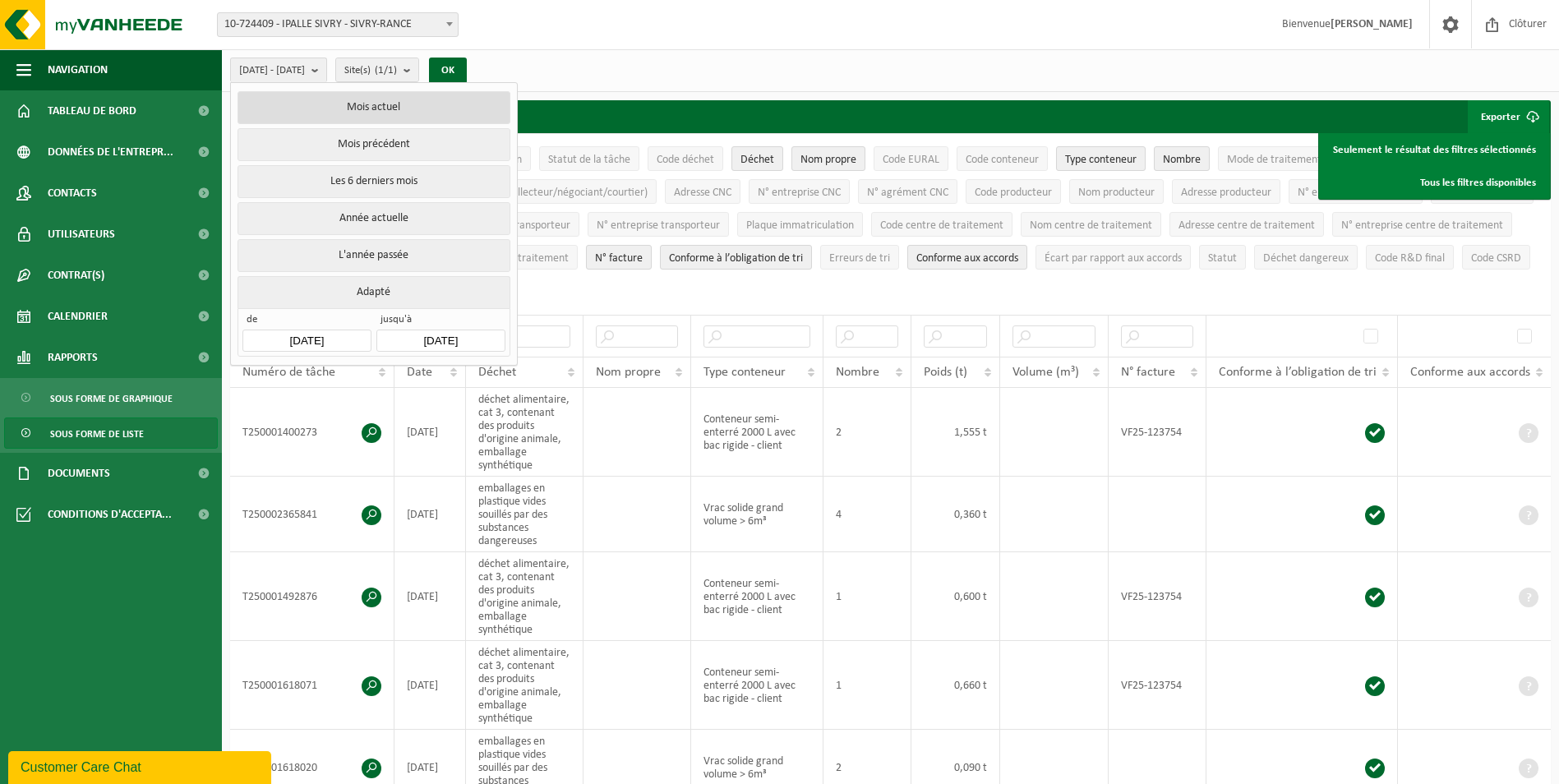
click at [410, 112] on button "Mois actuel" at bounding box center [373, 107] width 272 height 33
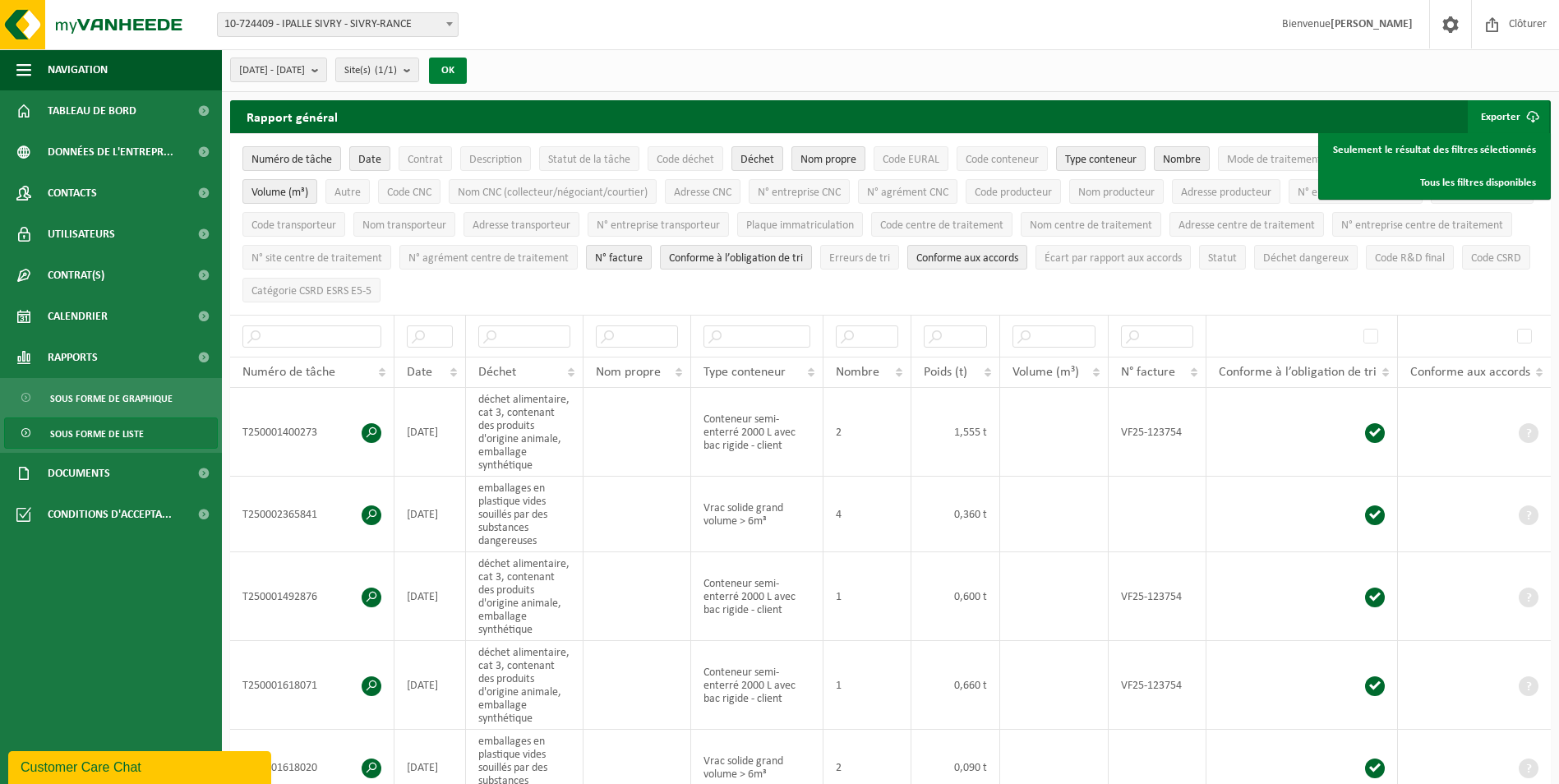
click at [467, 65] on button "OK" at bounding box center [447, 70] width 38 height 26
click at [467, 67] on button "OK" at bounding box center [447, 70] width 38 height 26
click at [305, 62] on span "2025-09-01 - 2025-09-29" at bounding box center [272, 70] width 66 height 25
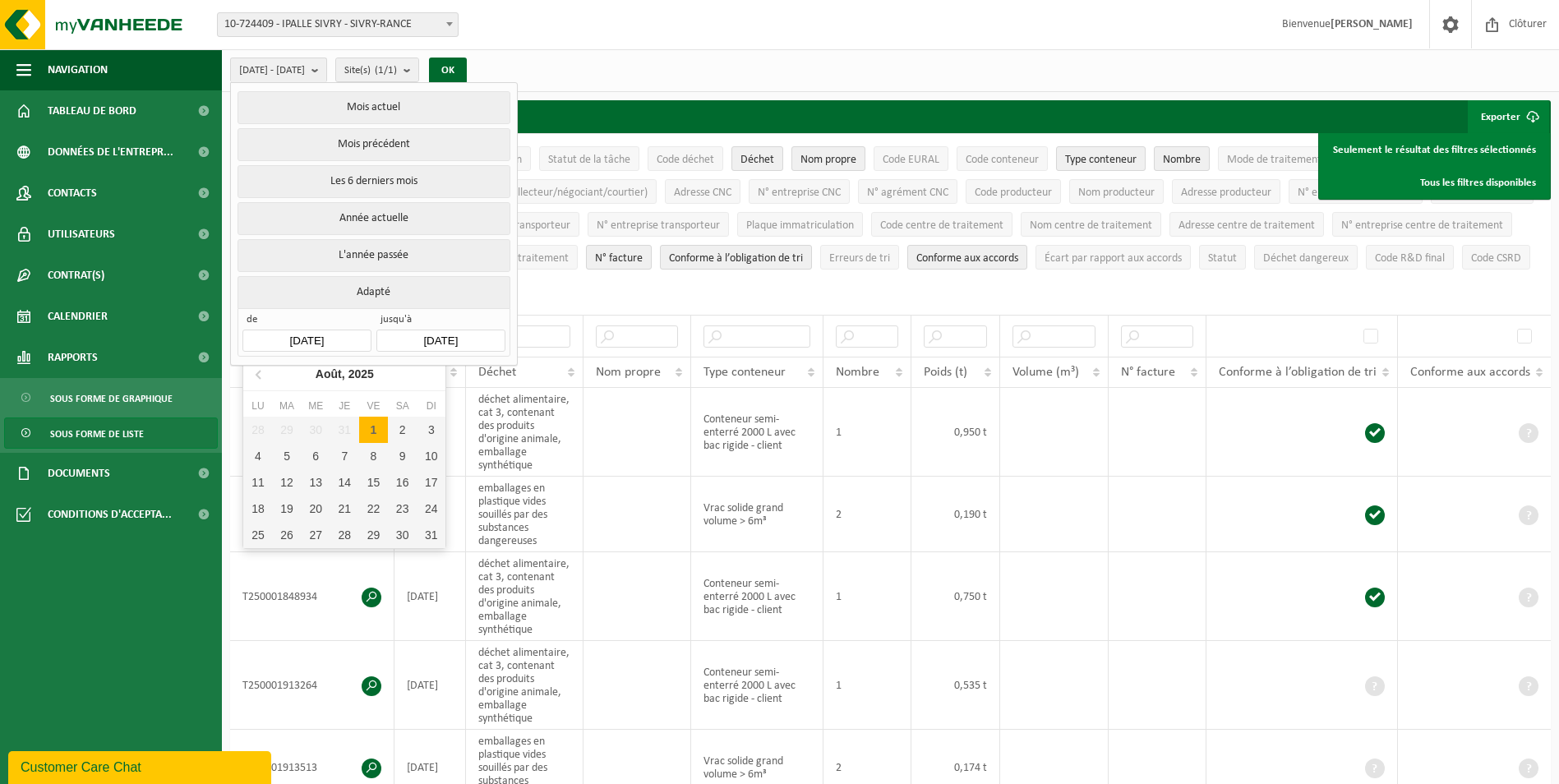
click at [356, 341] on input "2025-09-01" at bounding box center [306, 340] width 129 height 22
click at [376, 428] on div "1" at bounding box center [373, 429] width 29 height 26
type input "[DATE]"
click at [371, 421] on div "1" at bounding box center [373, 429] width 29 height 26
type input "[DATE]"
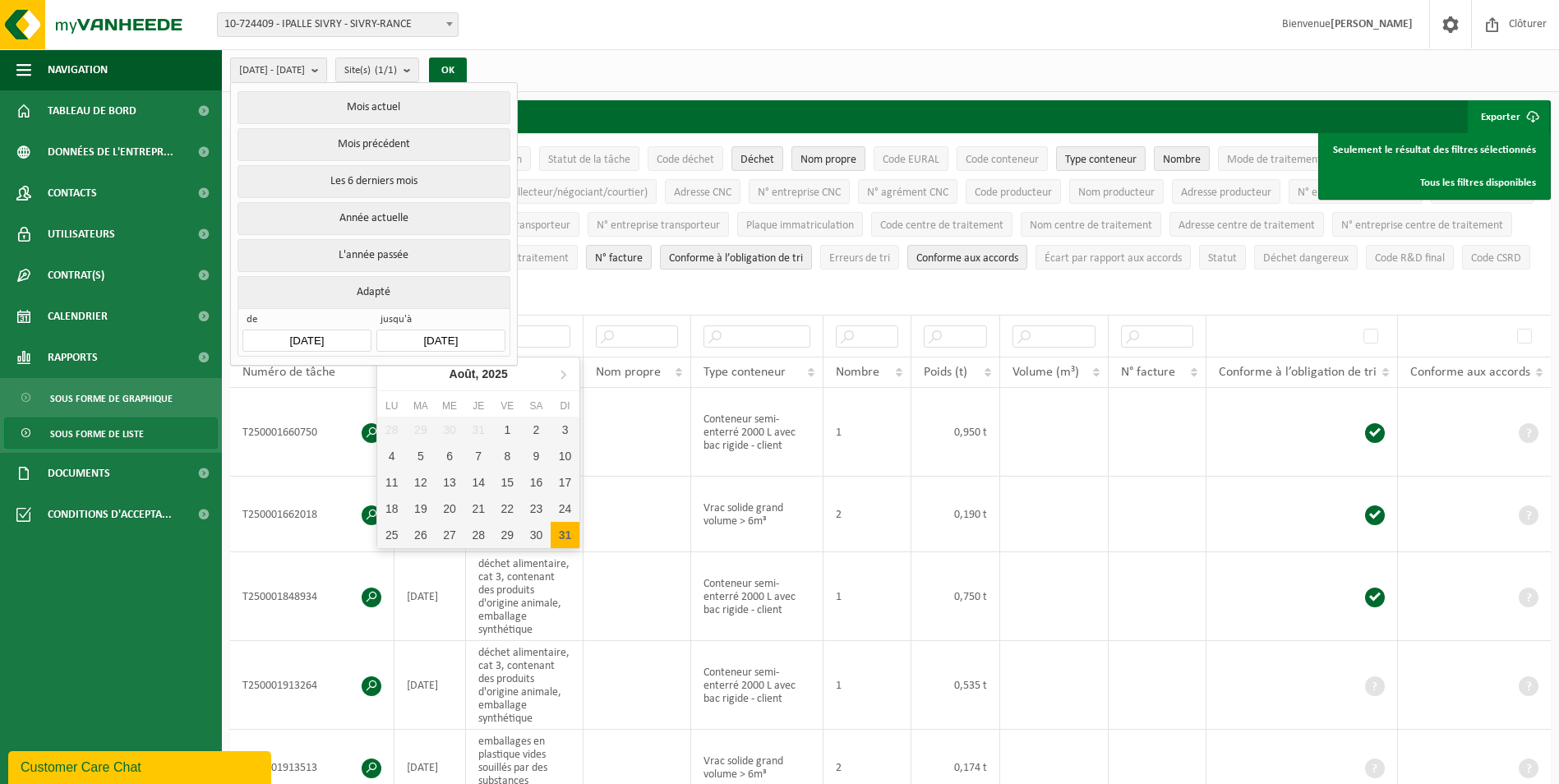
click at [474, 330] on input "[DATE]" at bounding box center [441, 340] width 129 height 22
click at [570, 533] on div "31" at bounding box center [565, 535] width 29 height 26
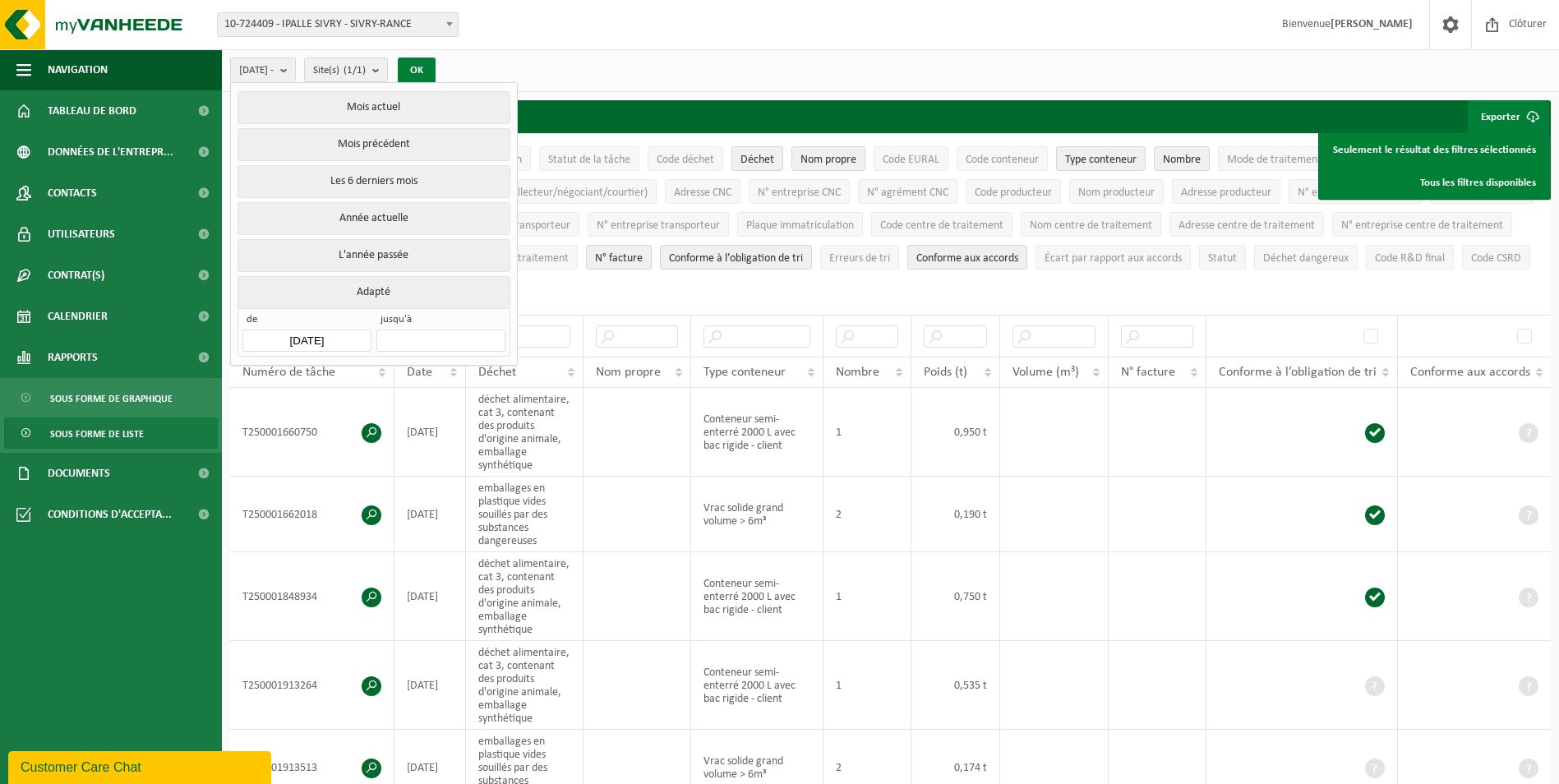
click at [430, 69] on button "OK" at bounding box center [416, 70] width 38 height 26
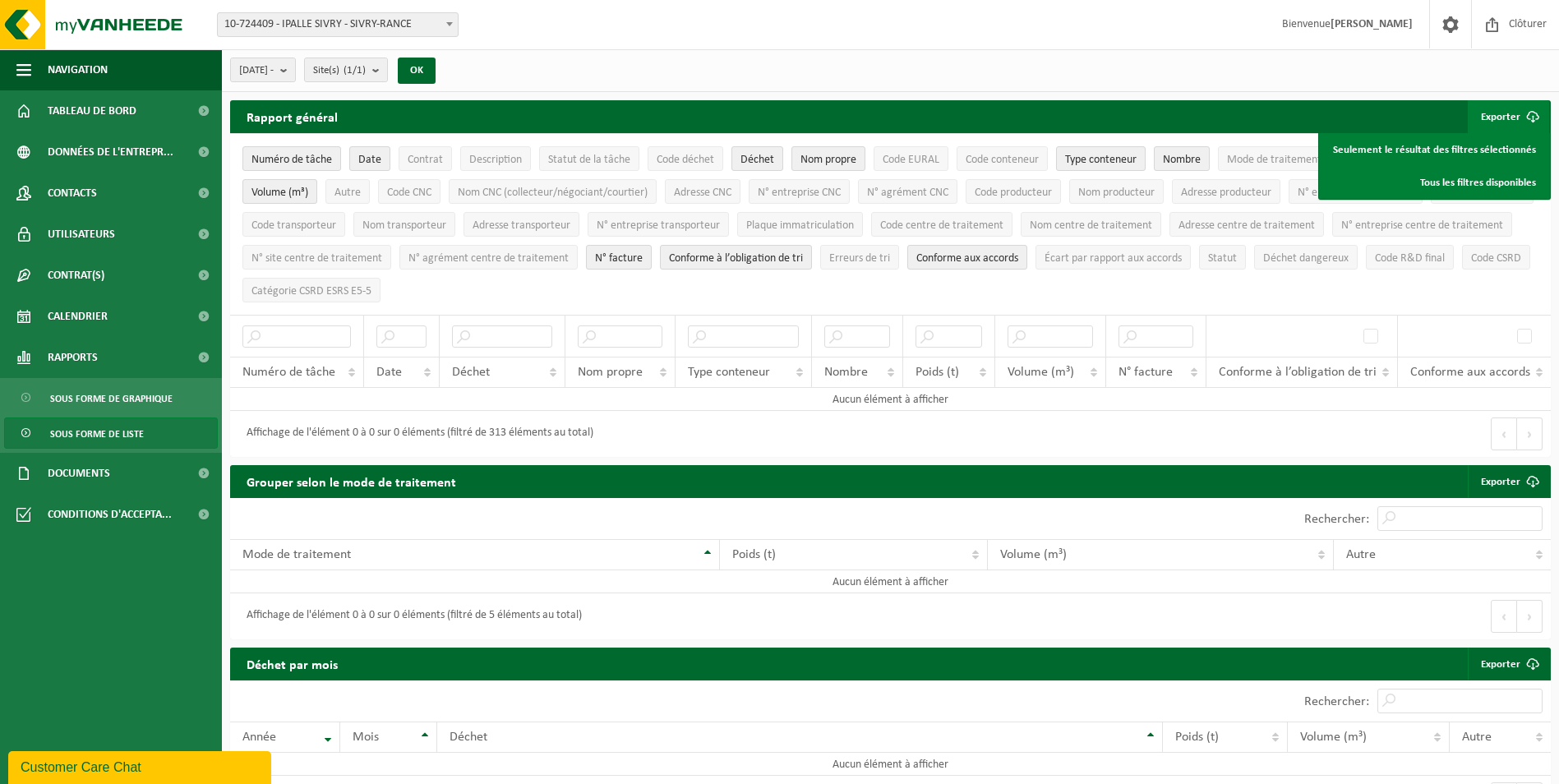
click at [340, 25] on span "10-724409 - IPALLE SIVRY - SIVRY-RANCE" at bounding box center [337, 25] width 240 height 23
click at [436, 70] on button "OK" at bounding box center [416, 70] width 38 height 26
click at [138, 442] on span "Sous forme de liste" at bounding box center [97, 433] width 93 height 31
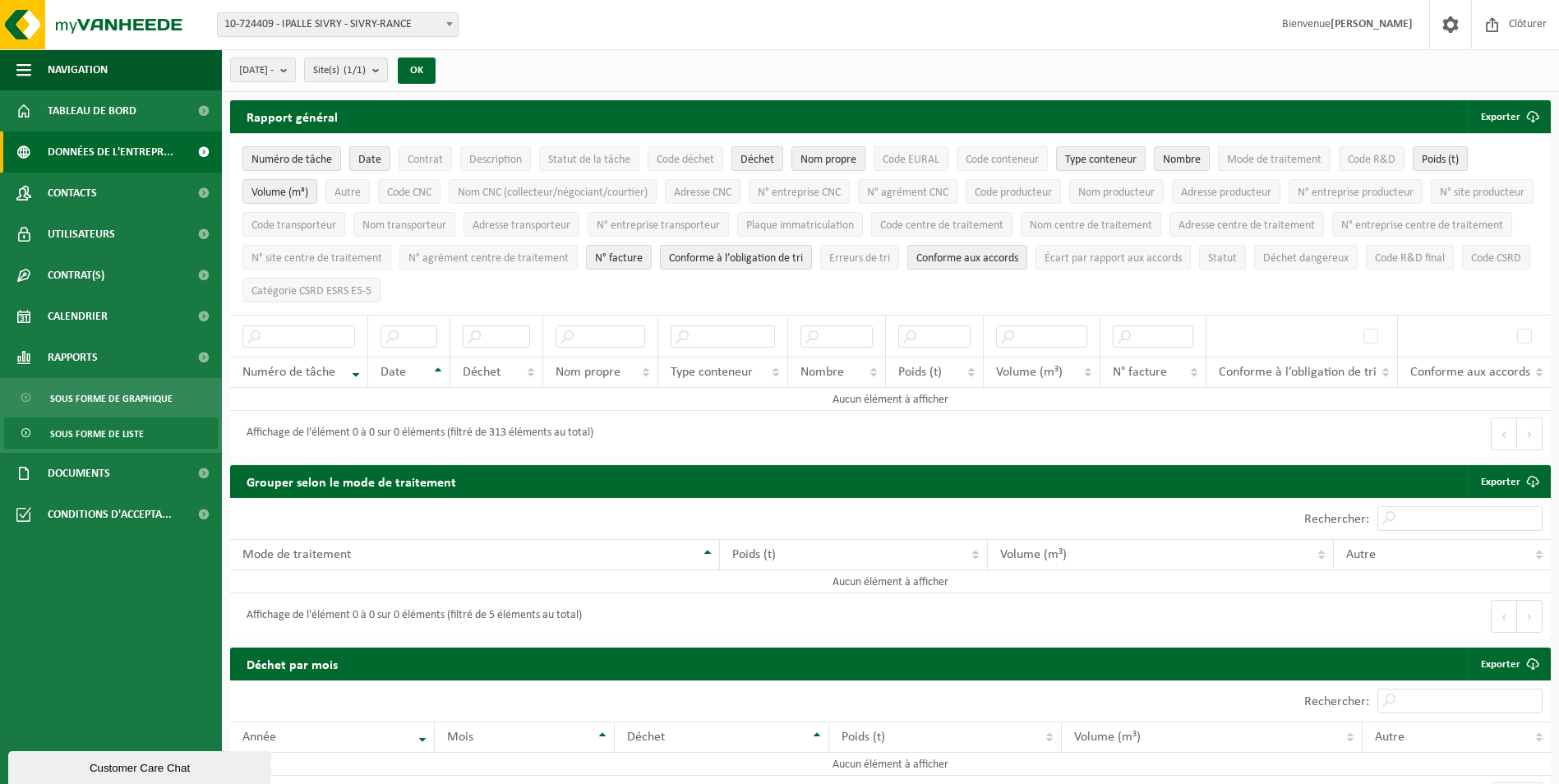
click at [125, 150] on span "Données de l'entrepr..." at bounding box center [110, 151] width 126 height 41
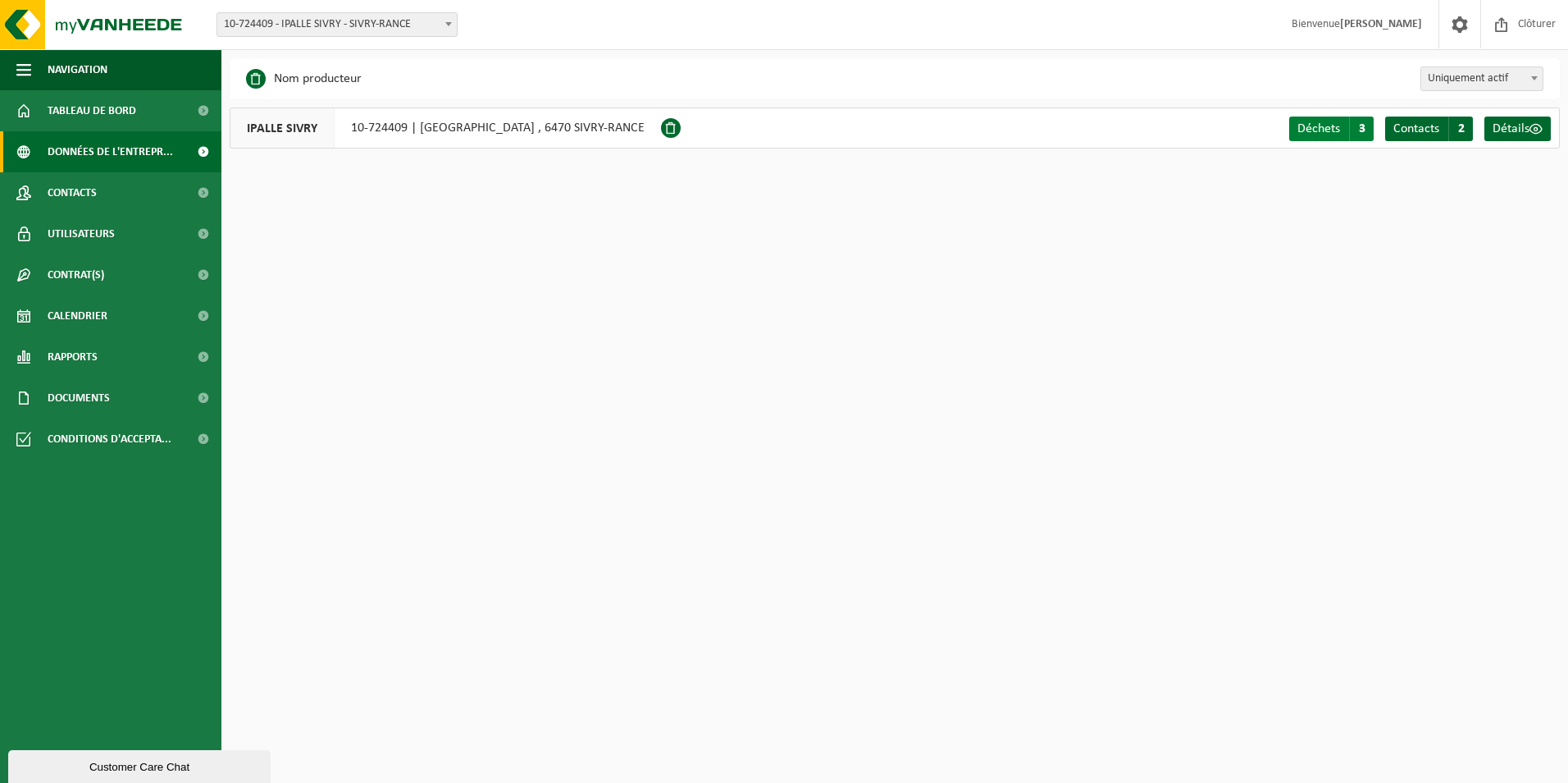
click at [1319, 132] on span "Déchets" at bounding box center [1319, 128] width 43 height 13
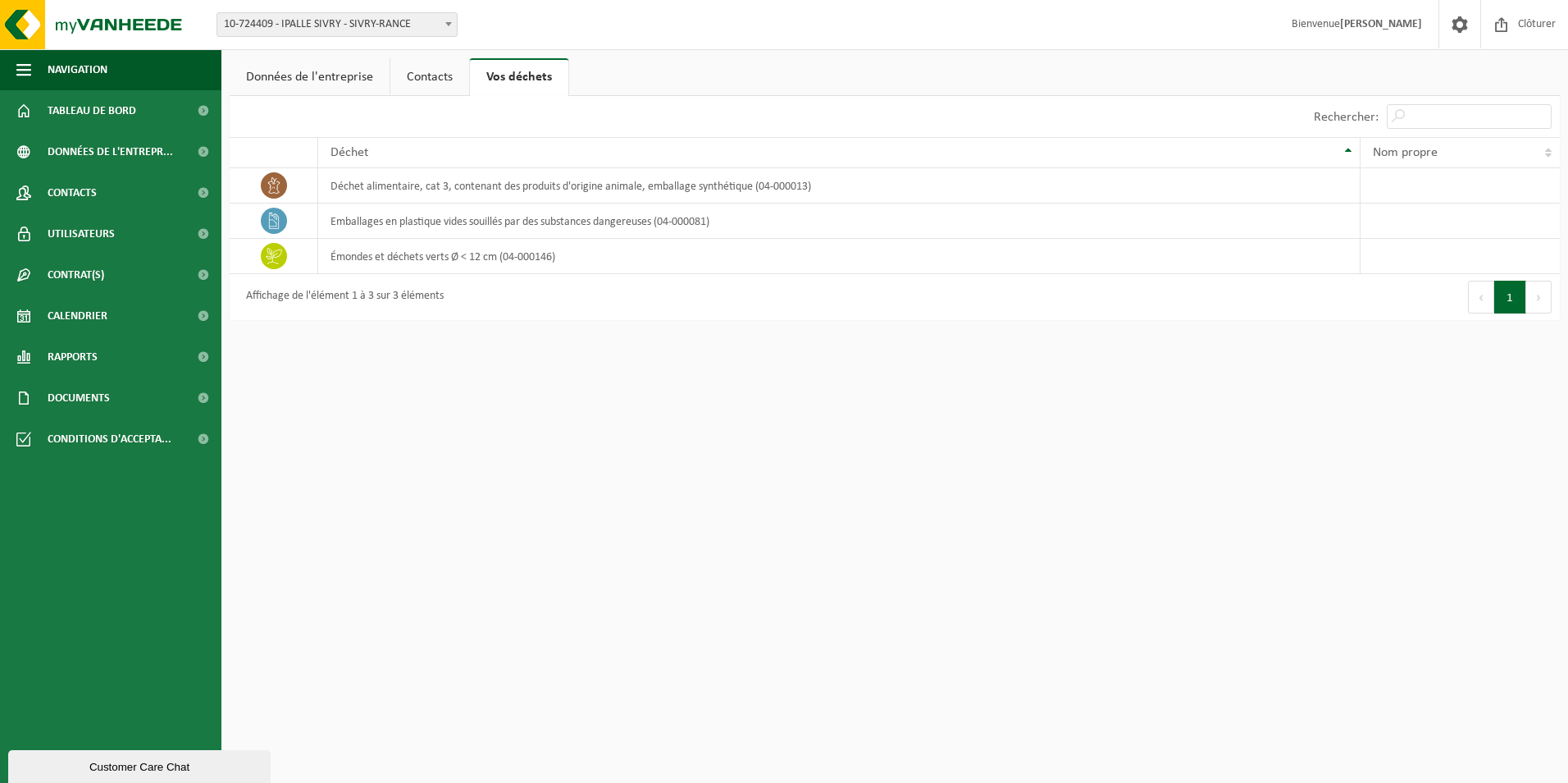
click at [432, 72] on link "Contacts" at bounding box center [430, 76] width 79 height 38
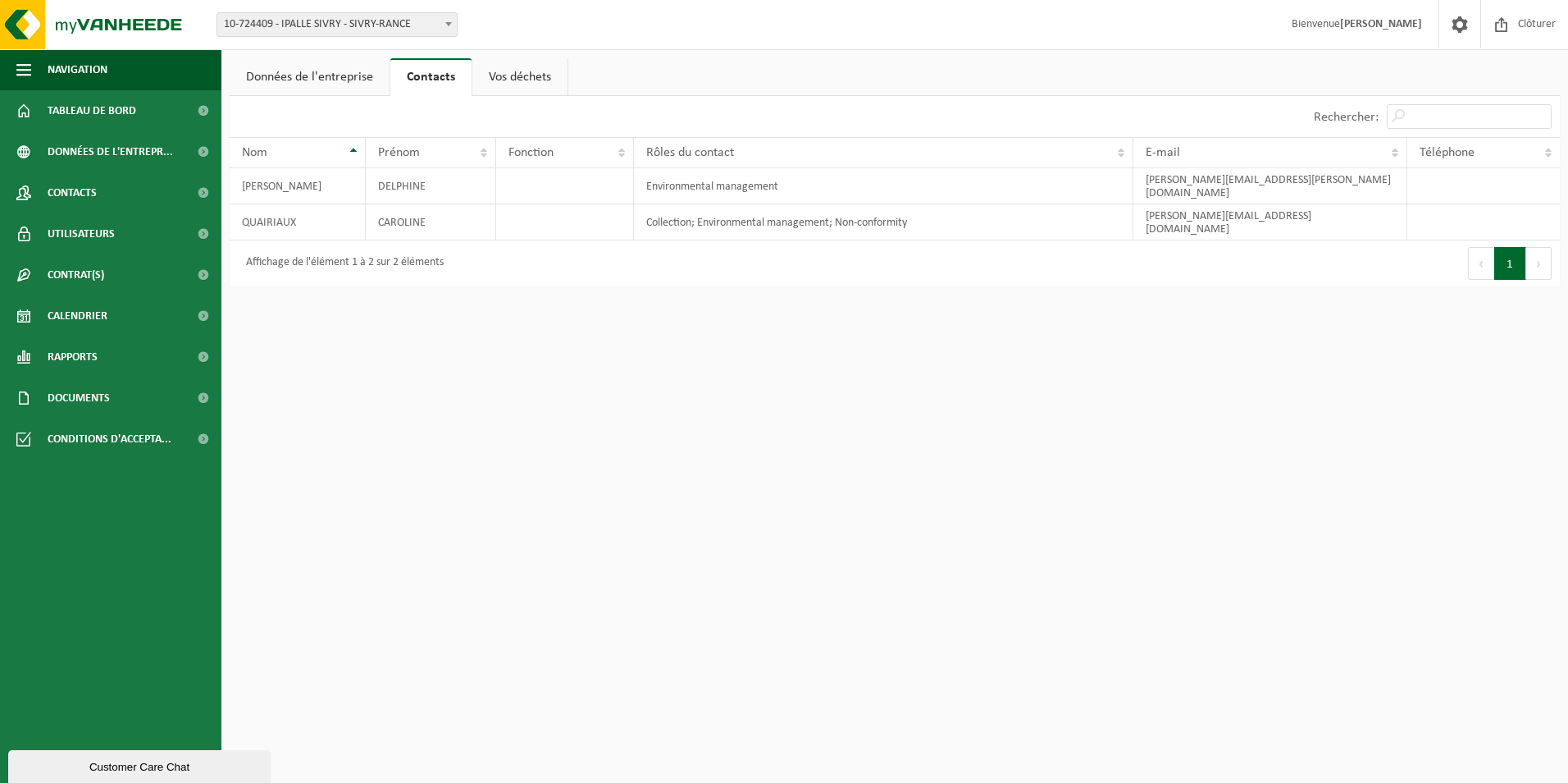
click at [309, 80] on link "Données de l'entreprise" at bounding box center [309, 76] width 160 height 38
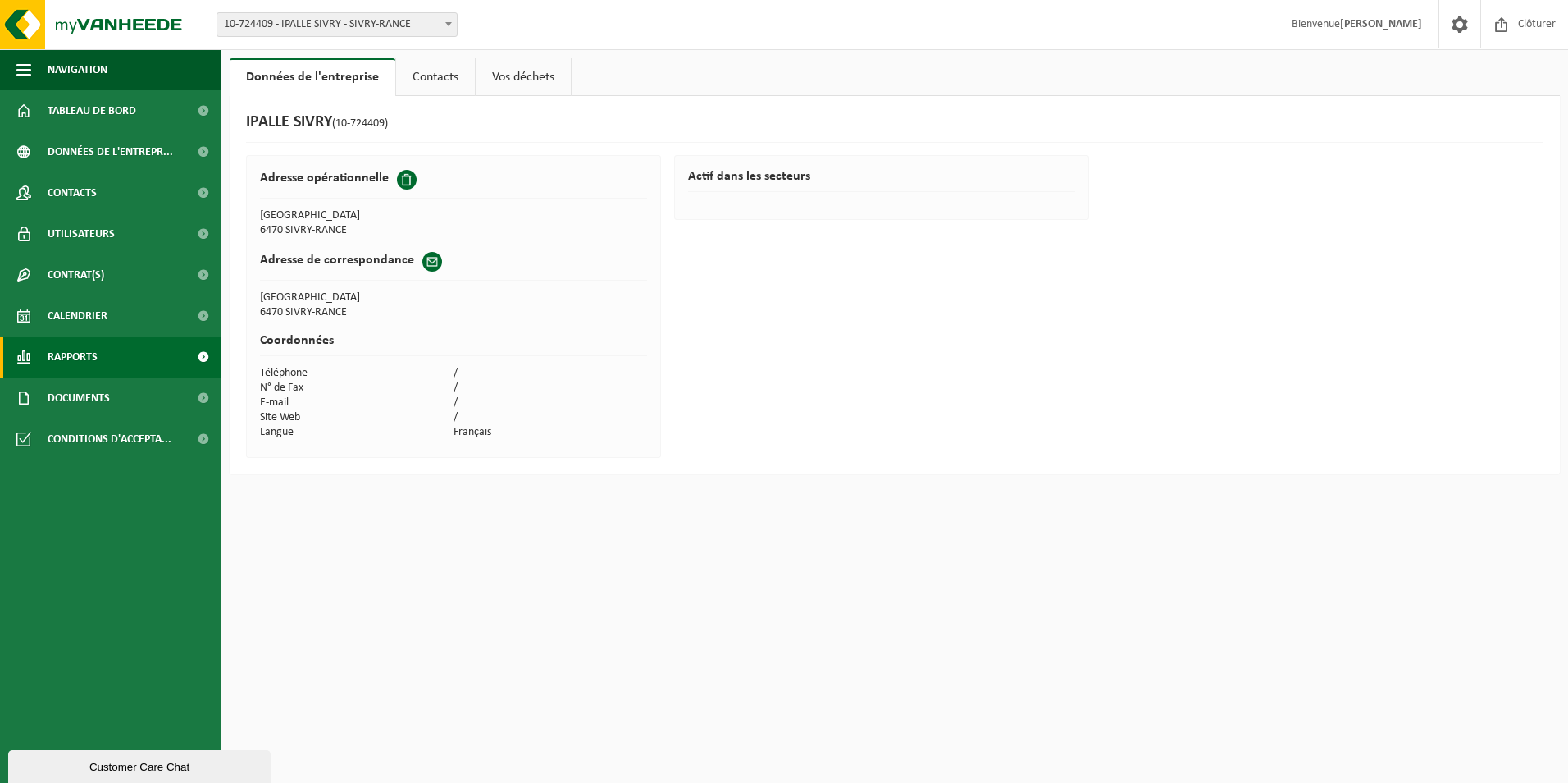
click at [116, 341] on link "Rapports" at bounding box center [111, 357] width 221 height 41
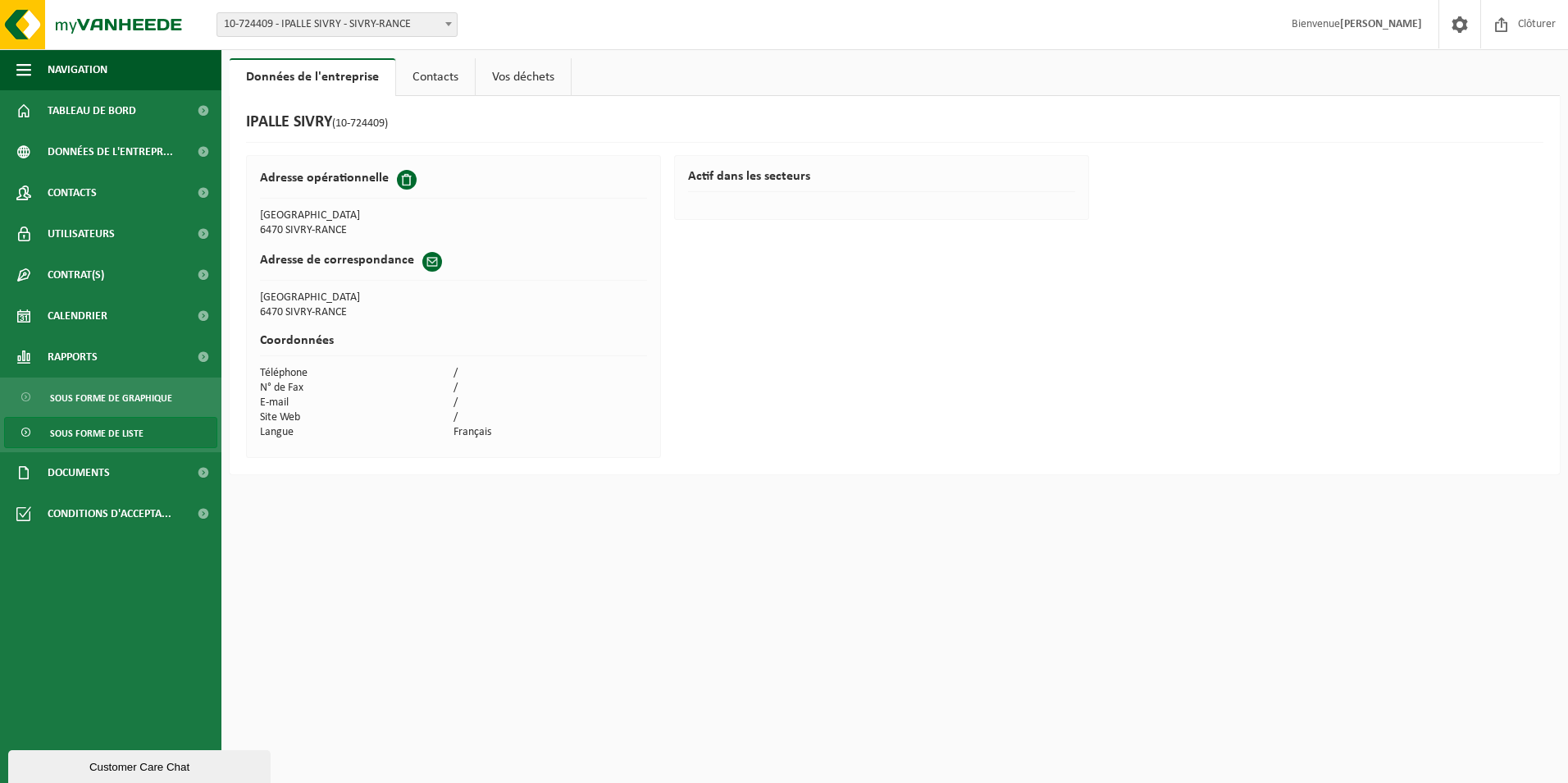
click at [119, 440] on span "Sous forme de liste" at bounding box center [97, 432] width 93 height 31
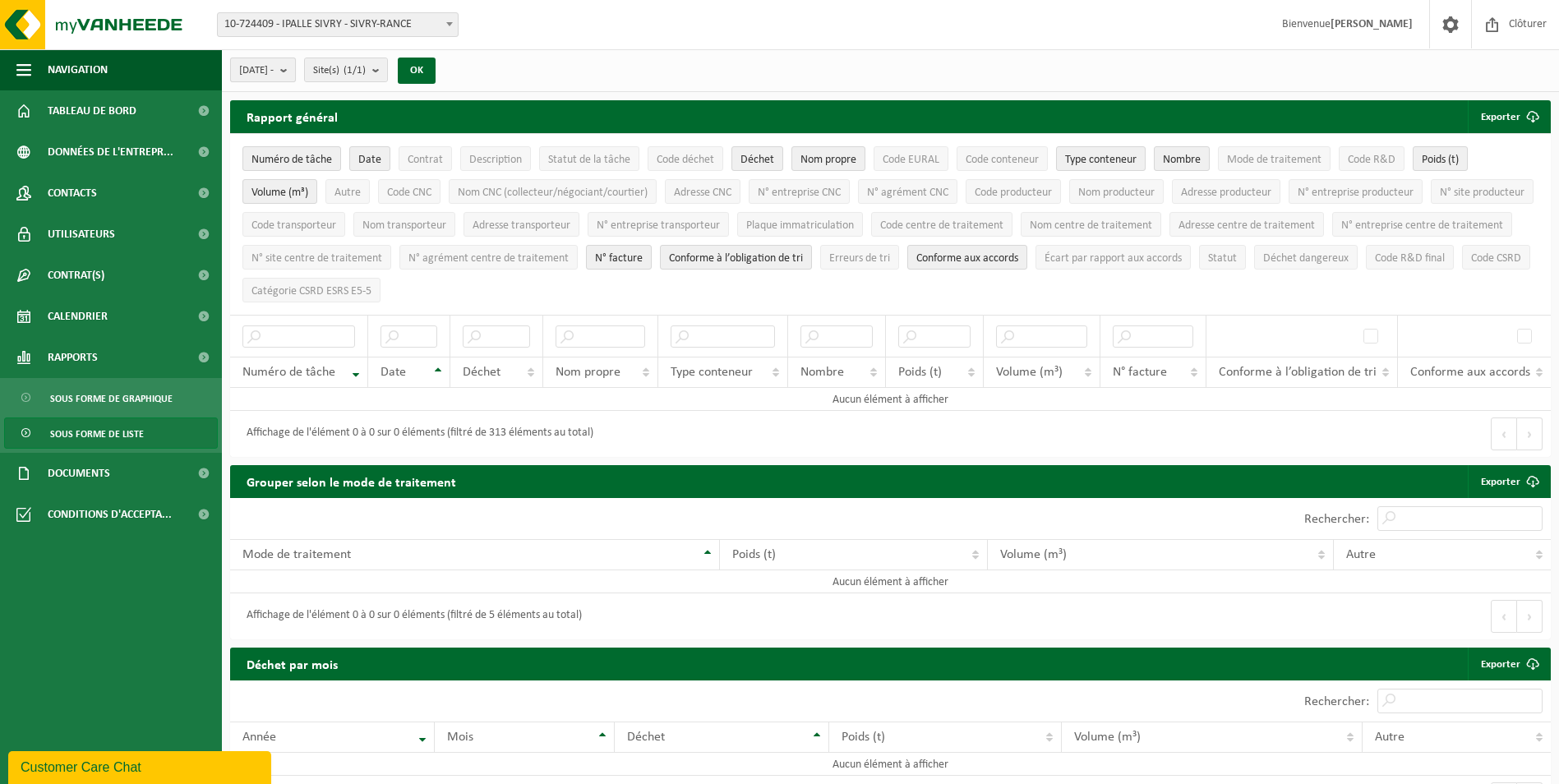
click at [295, 77] on b "submit" at bounding box center [287, 70] width 15 height 23
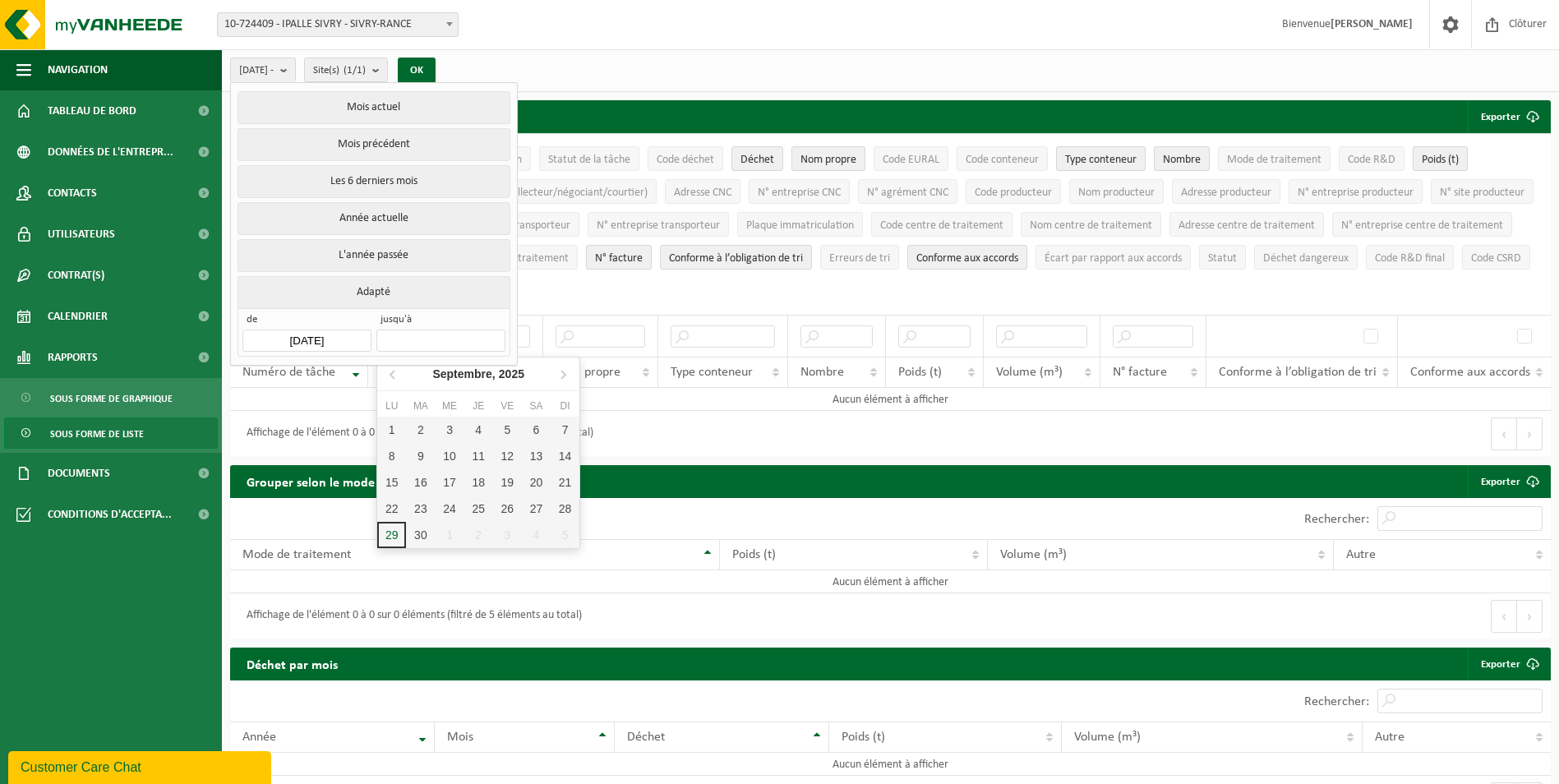
click at [439, 343] on input "text" at bounding box center [441, 340] width 129 height 22
click at [392, 370] on icon at bounding box center [393, 374] width 26 height 26
click at [577, 537] on div "31" at bounding box center [565, 535] width 29 height 26
type input "[DATE]"
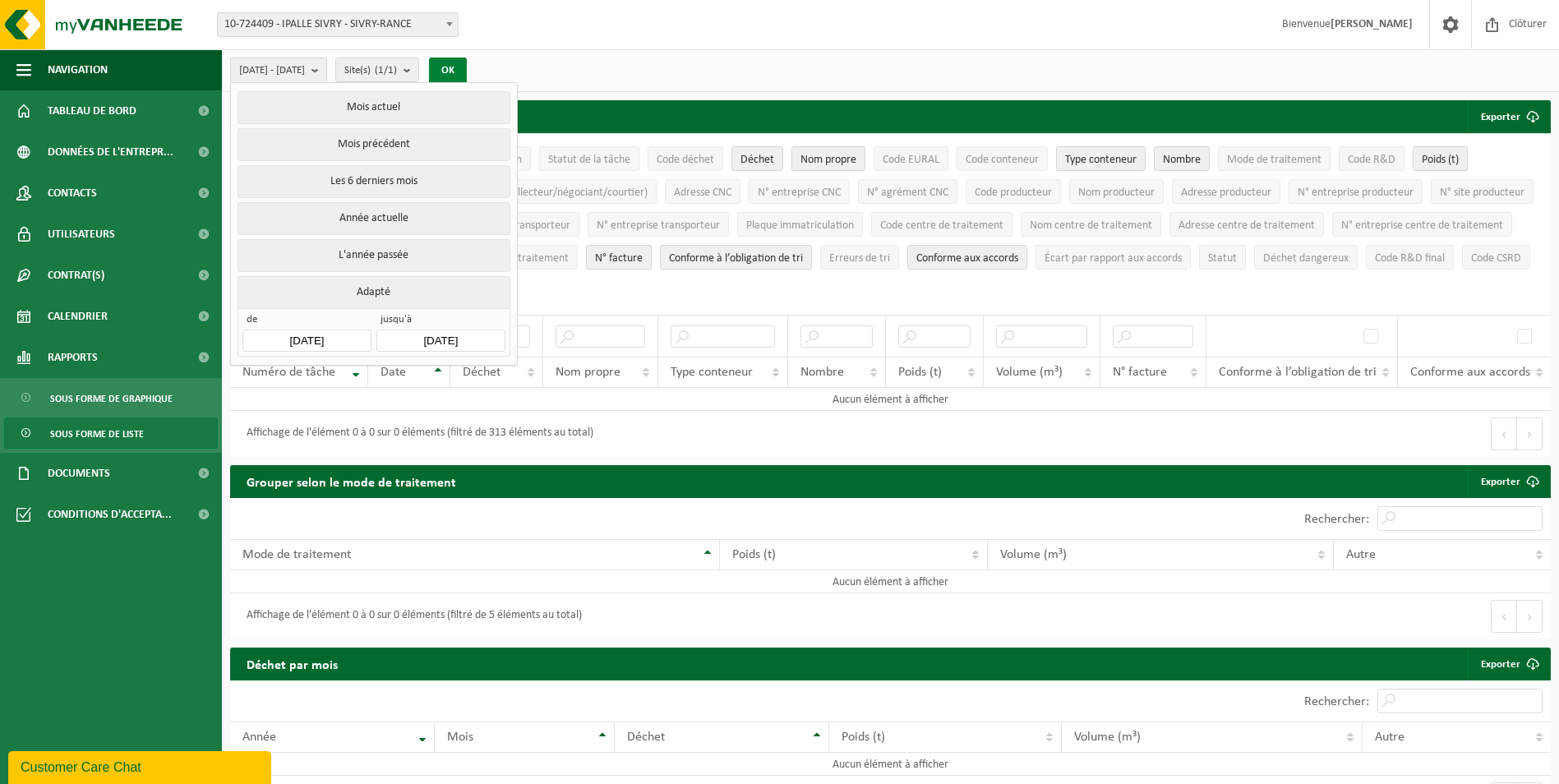
click at [467, 67] on button "OK" at bounding box center [447, 70] width 38 height 26
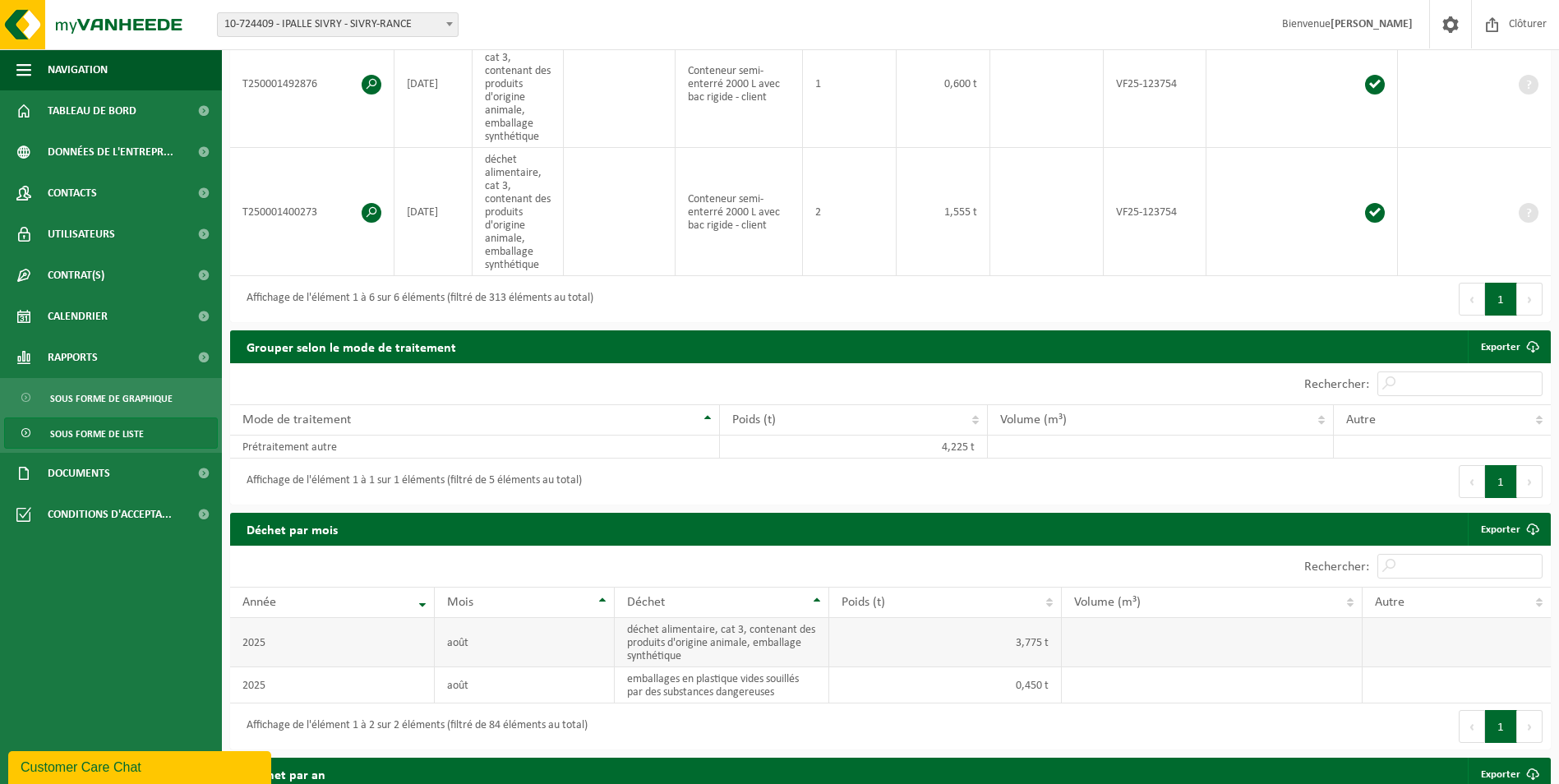
scroll to position [985, 0]
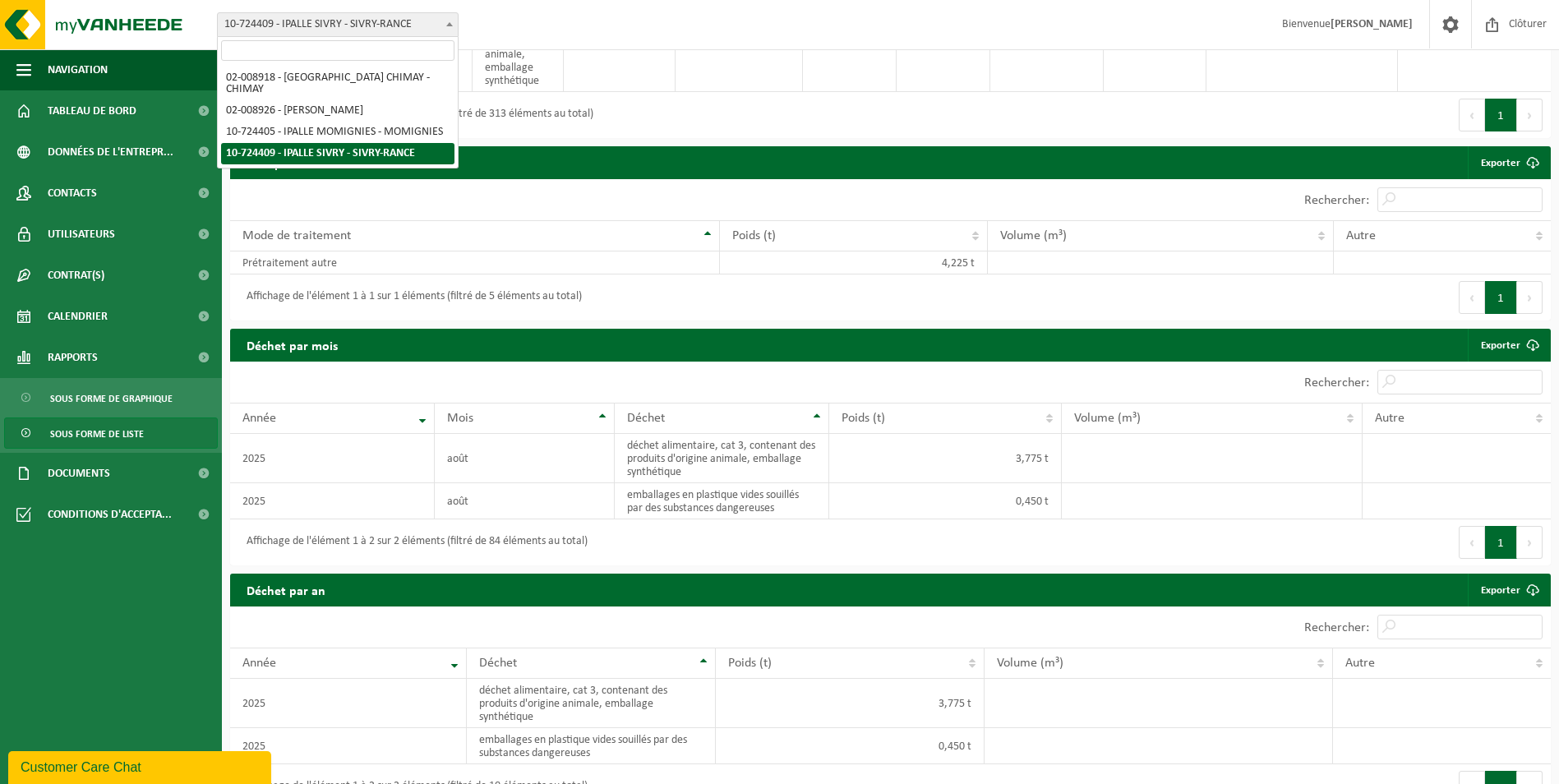
click at [326, 12] on span "10-724409 - IPALLE SIVRY - SIVRY-RANCE" at bounding box center [338, 25] width 242 height 25
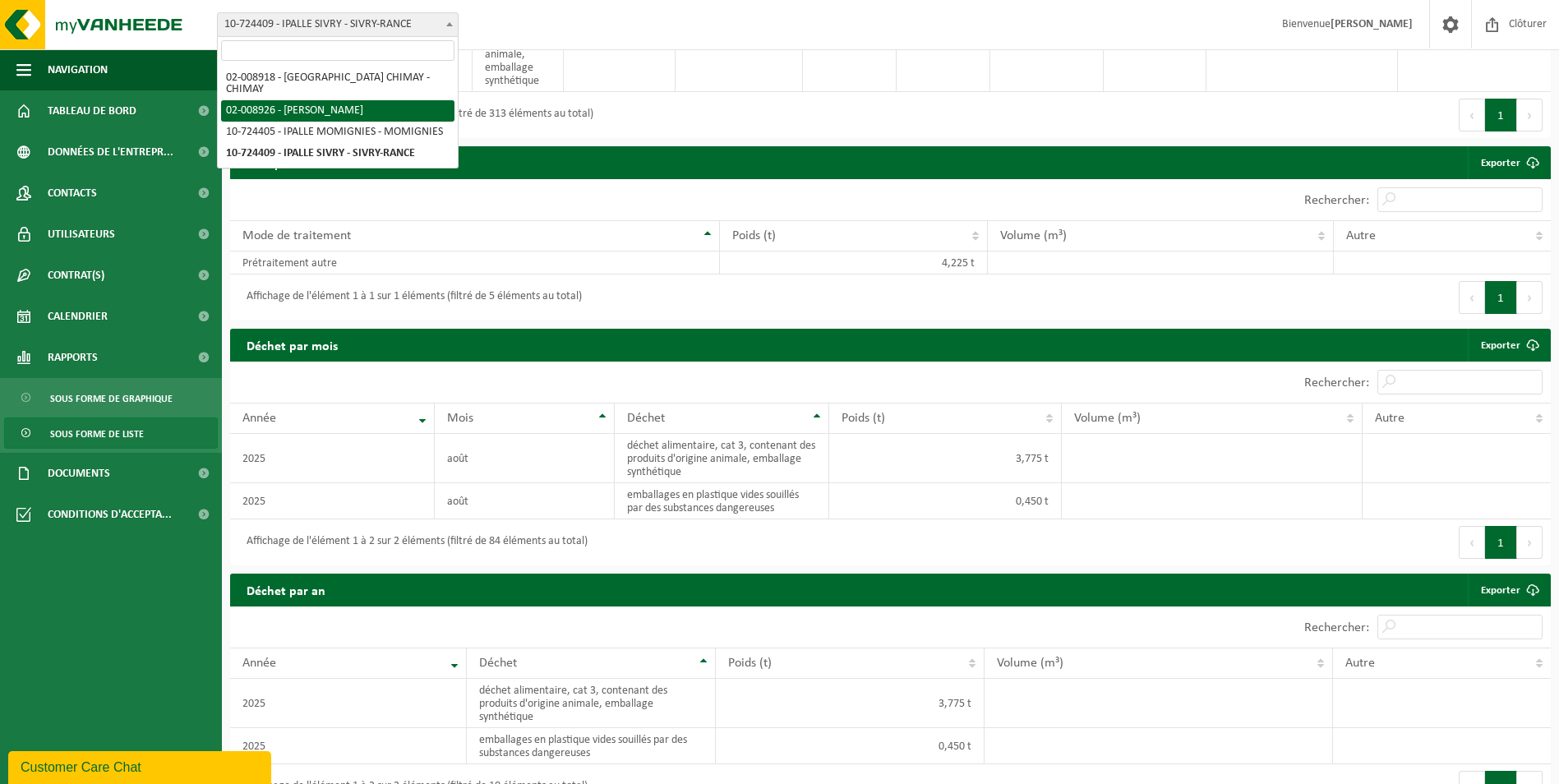
select select "9985"
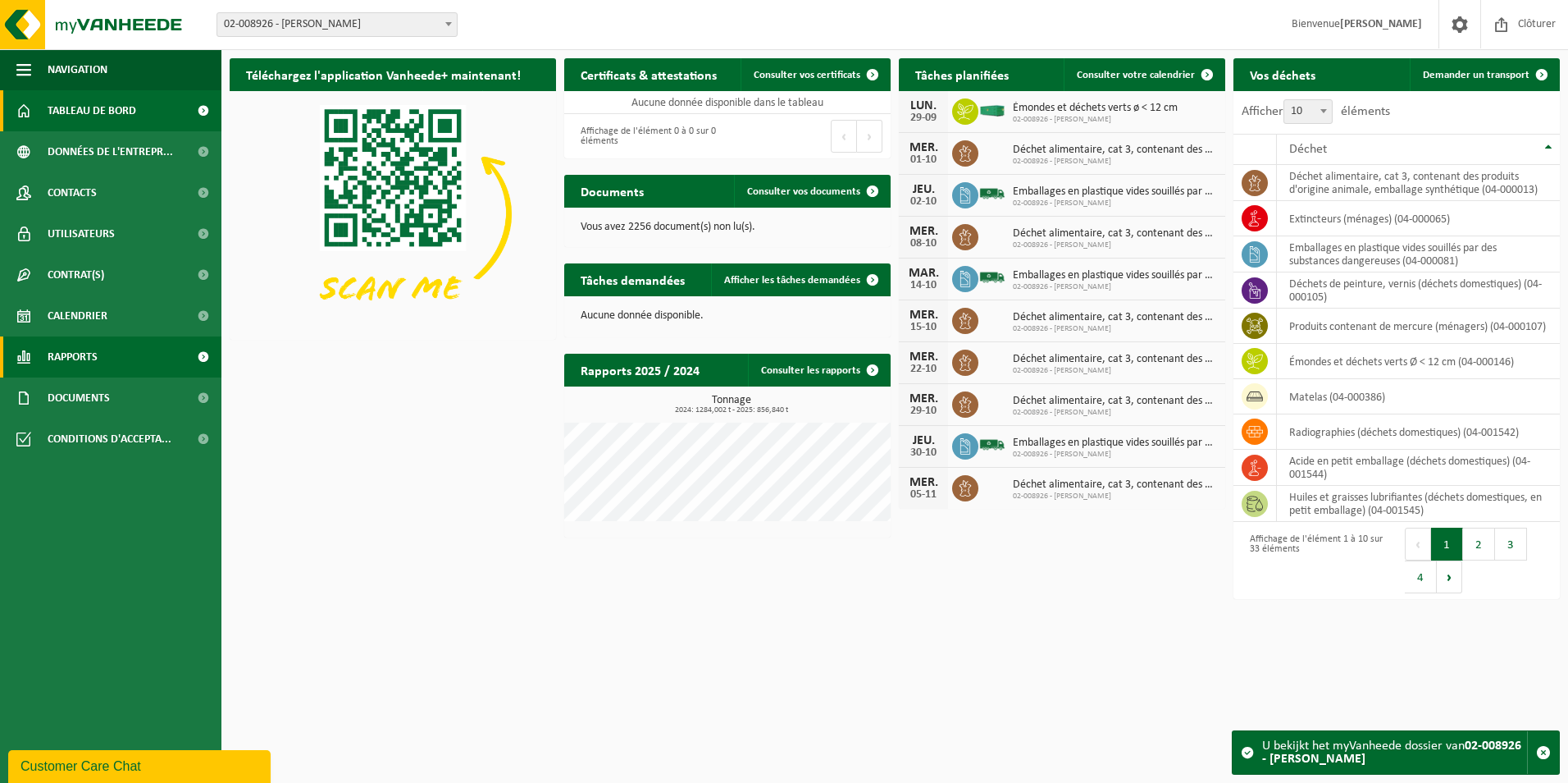
click at [110, 355] on link "Rapports" at bounding box center [111, 357] width 221 height 41
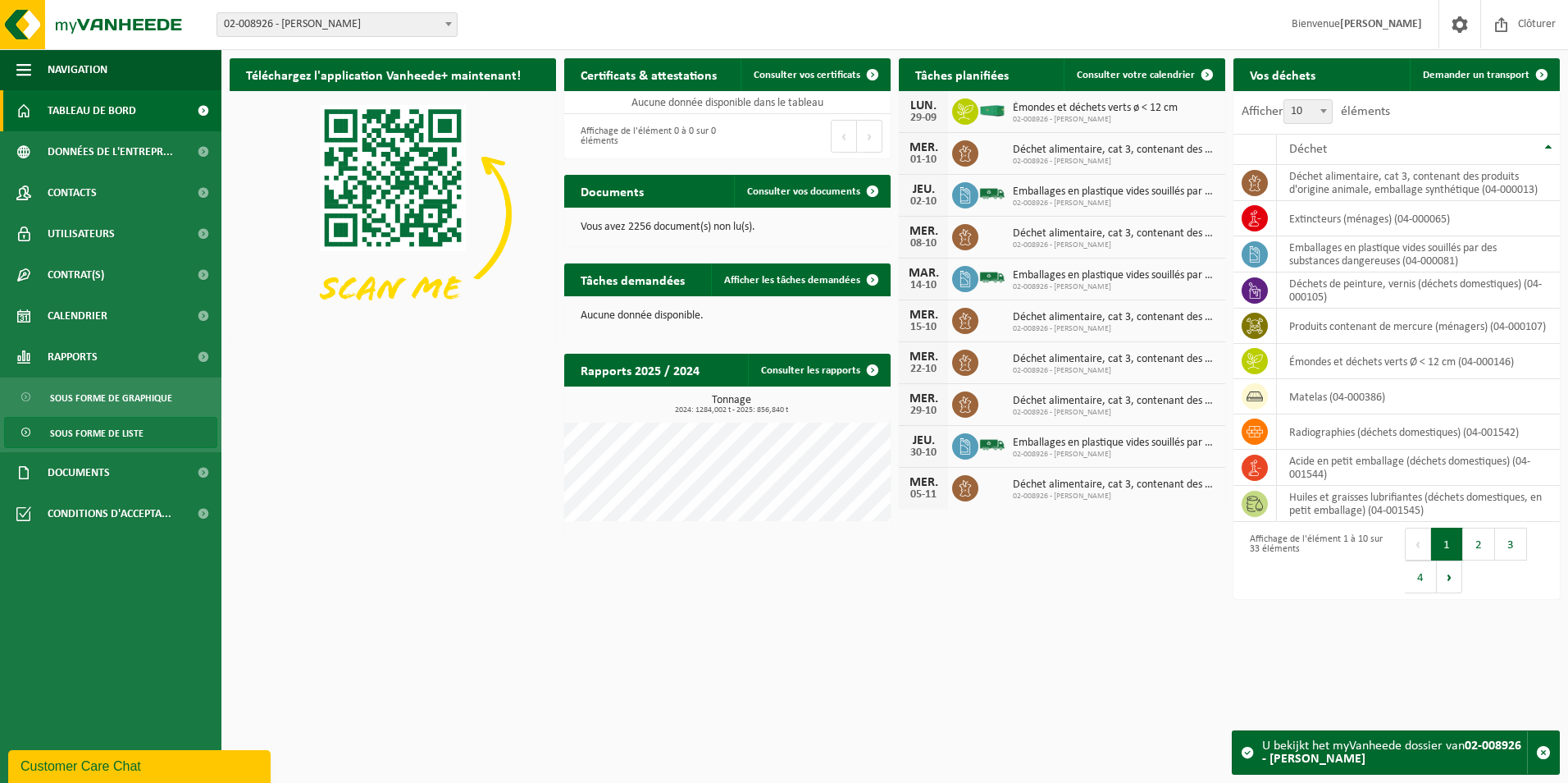
click at [149, 437] on link "Sous forme de liste" at bounding box center [111, 431] width 213 height 31
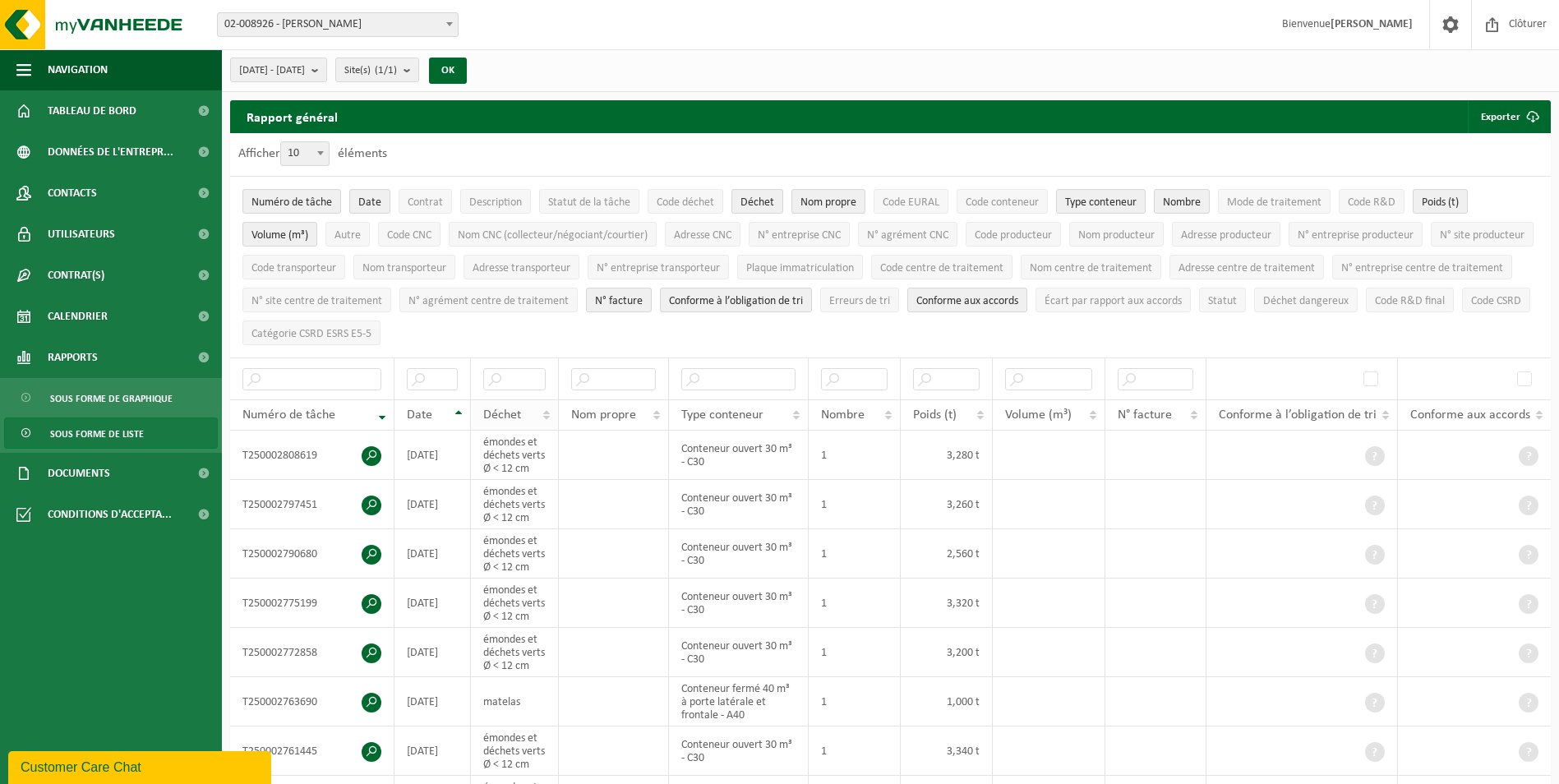
click at [517, 408] on span "Déchet" at bounding box center [502, 414] width 38 height 13
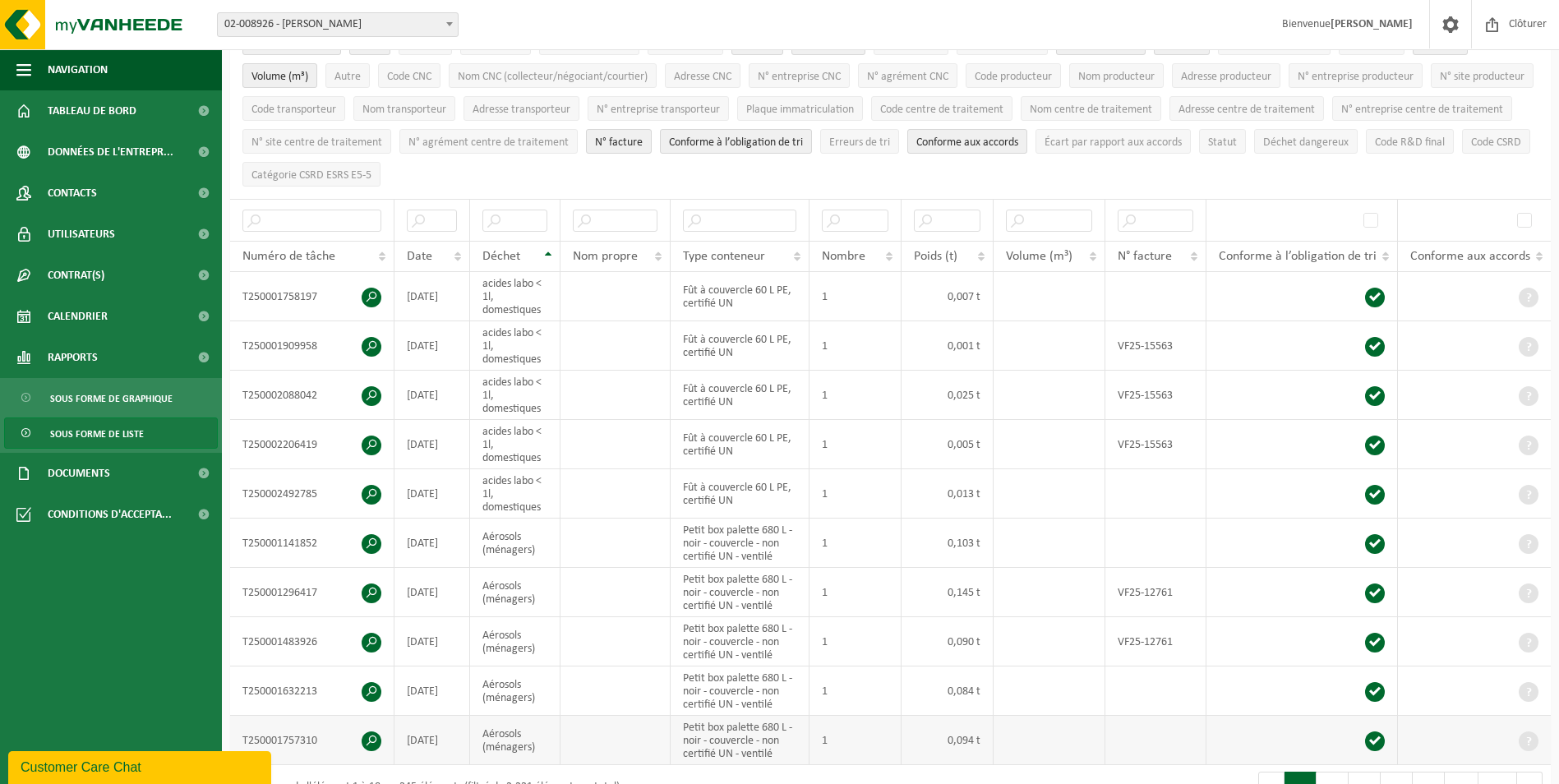
scroll to position [411, 0]
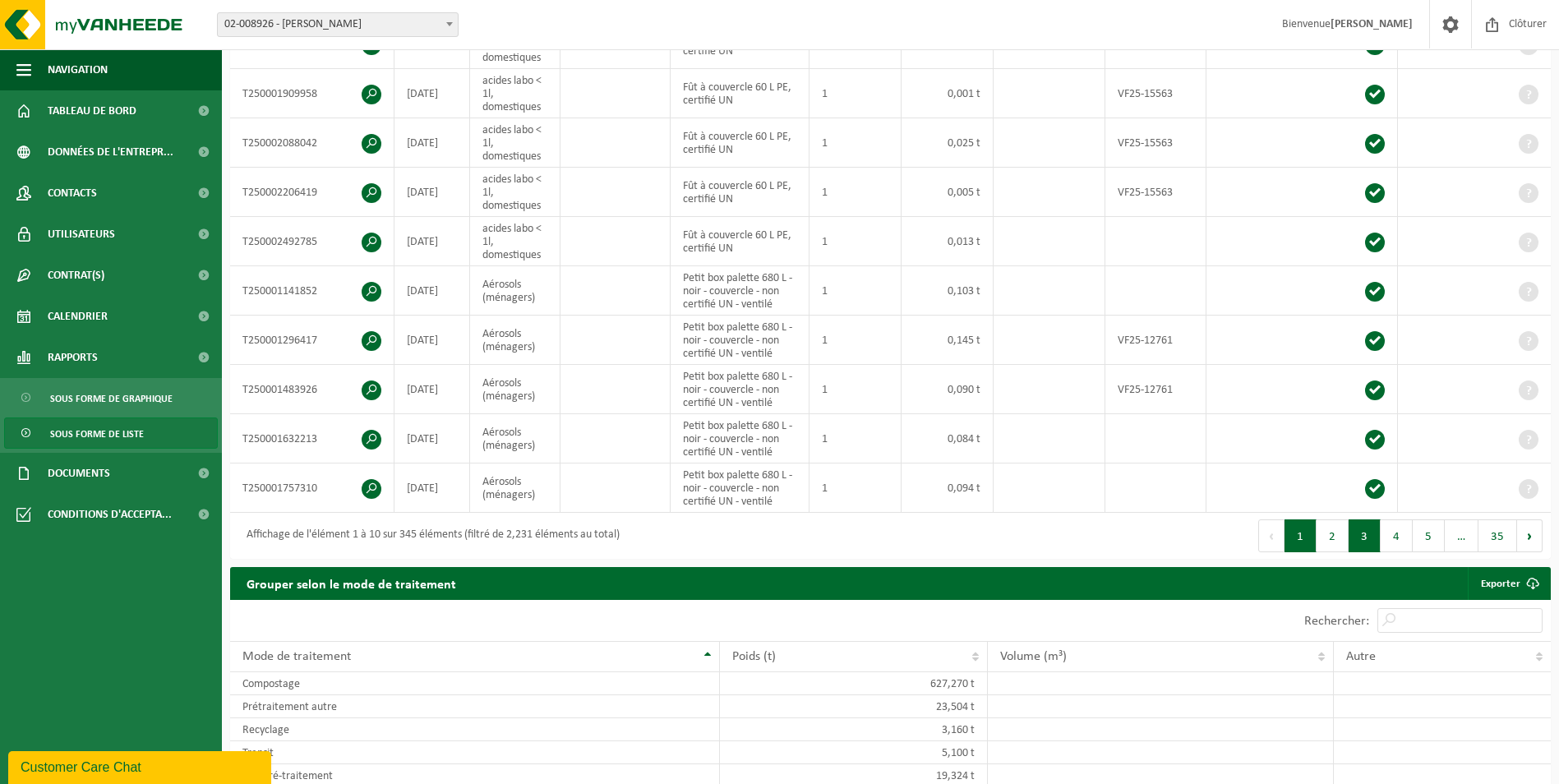
click at [1364, 539] on button "3" at bounding box center [1364, 535] width 32 height 33
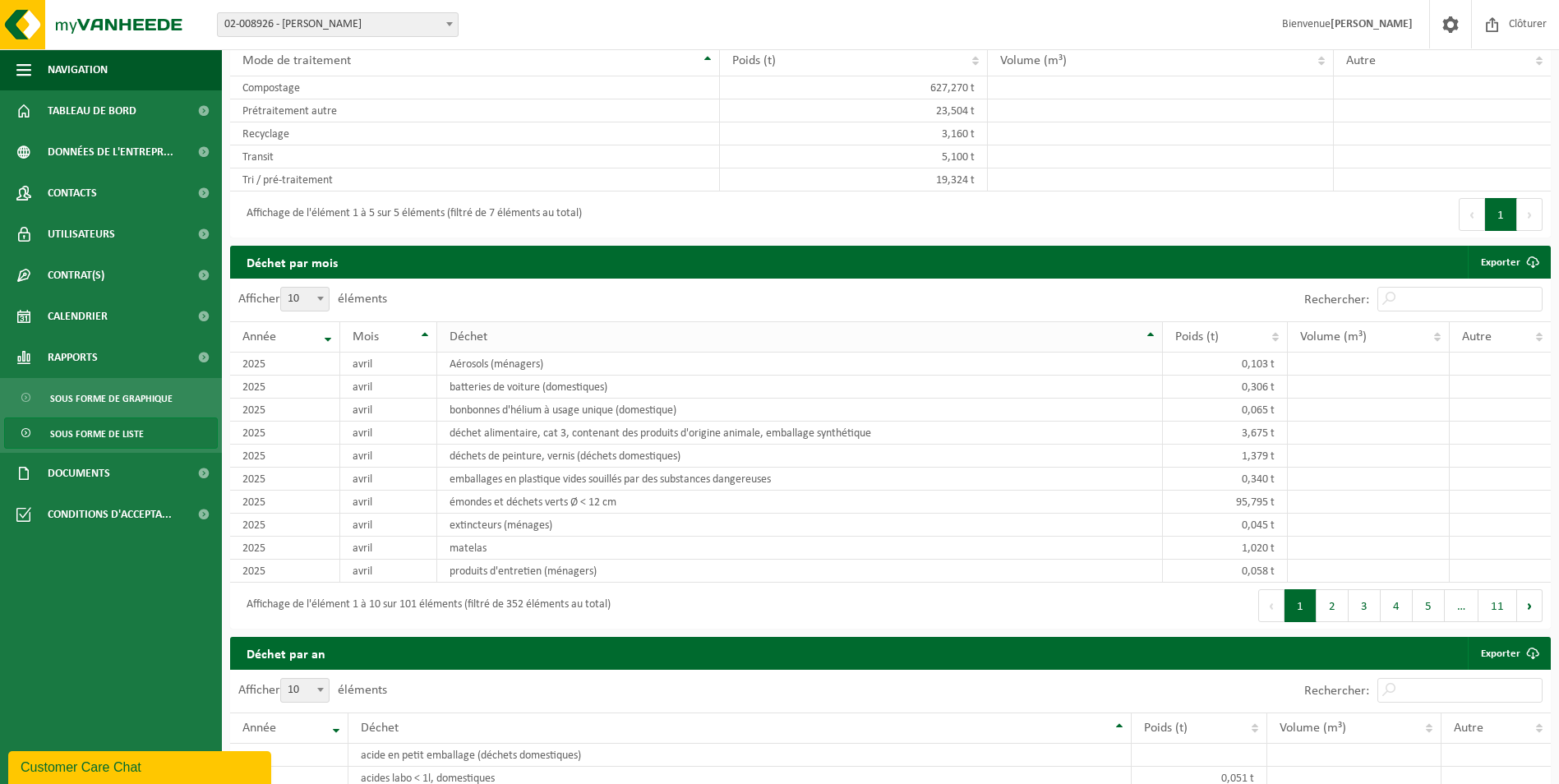
scroll to position [1101, 0]
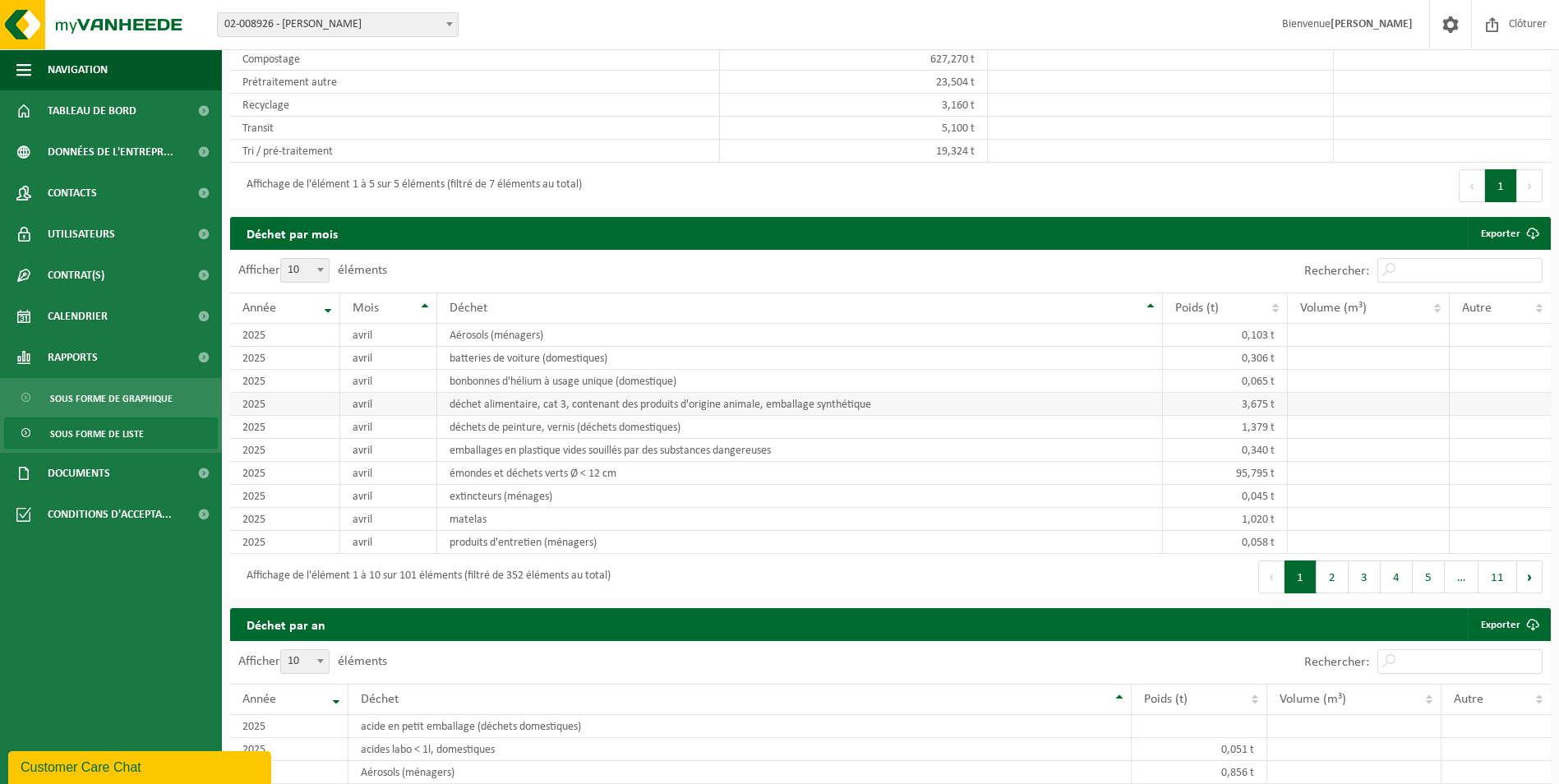
click at [1173, 399] on td "3,675 t" at bounding box center [1225, 404] width 125 height 23
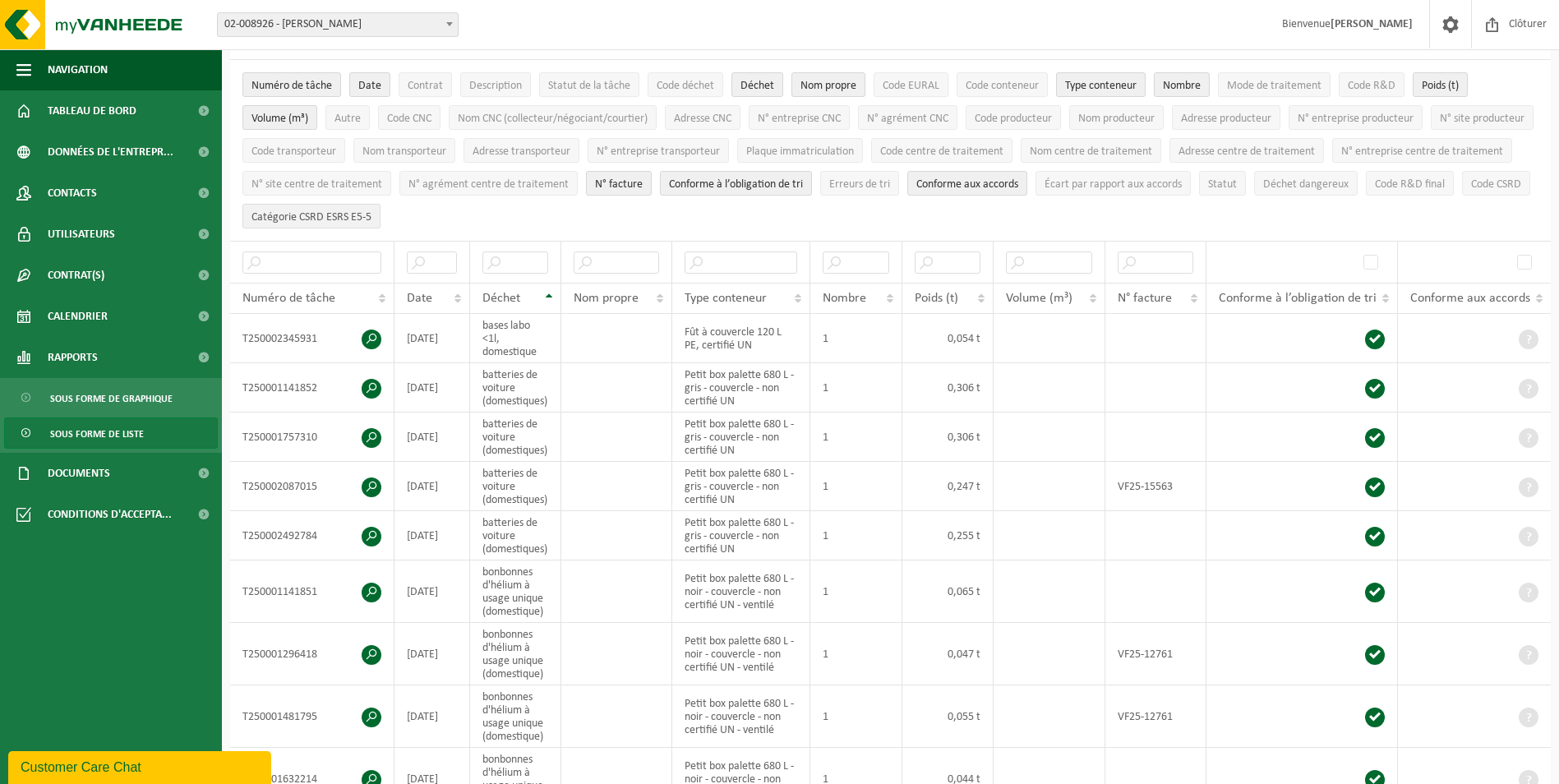
scroll to position [115, 0]
click at [543, 289] on th "Déchet" at bounding box center [516, 299] width 92 height 31
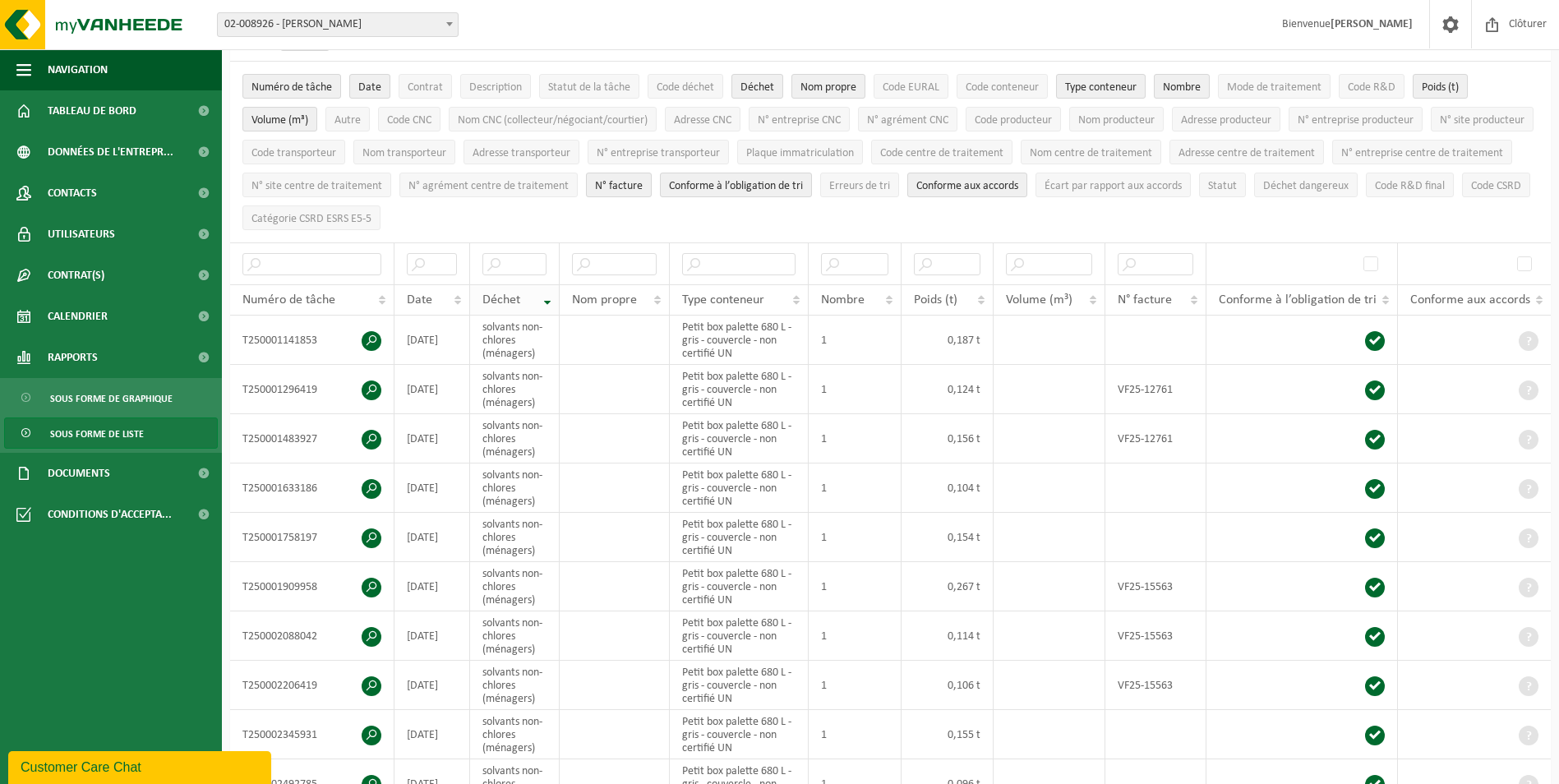
click at [543, 289] on th "Déchet" at bounding box center [514, 299] width 89 height 31
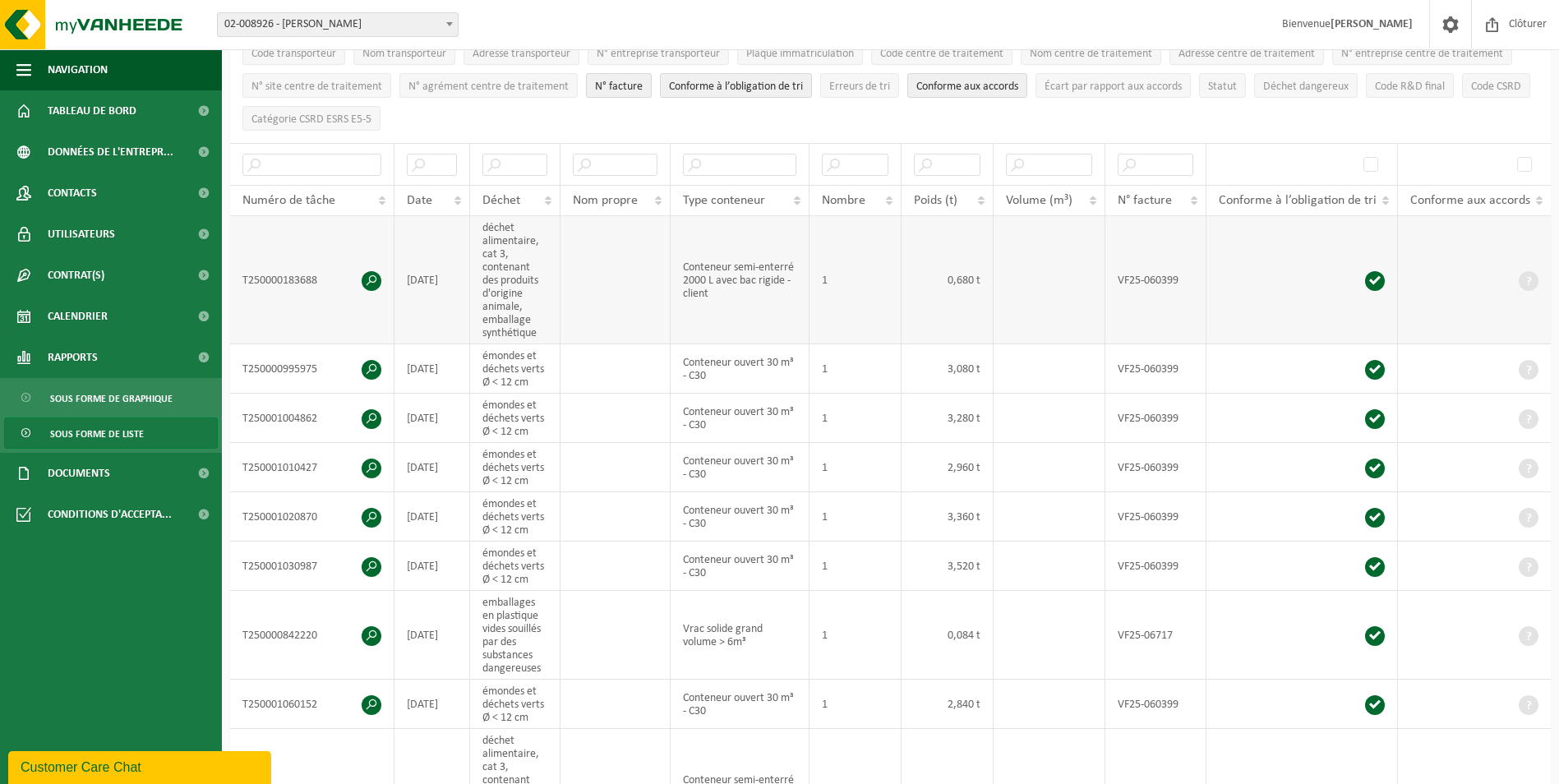
scroll to position [197, 0]
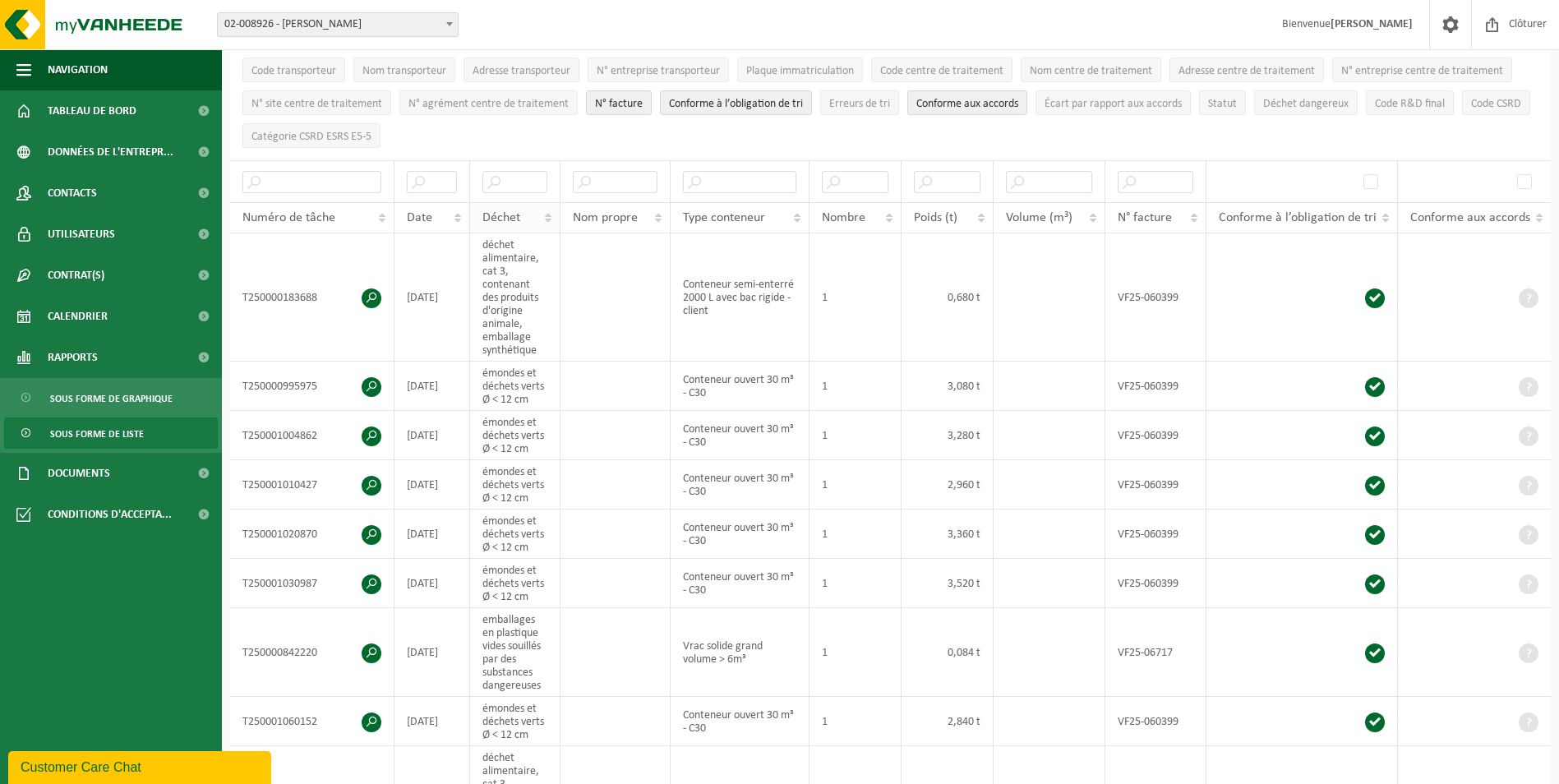
click at [519, 218] on span "Déchet" at bounding box center [501, 217] width 38 height 13
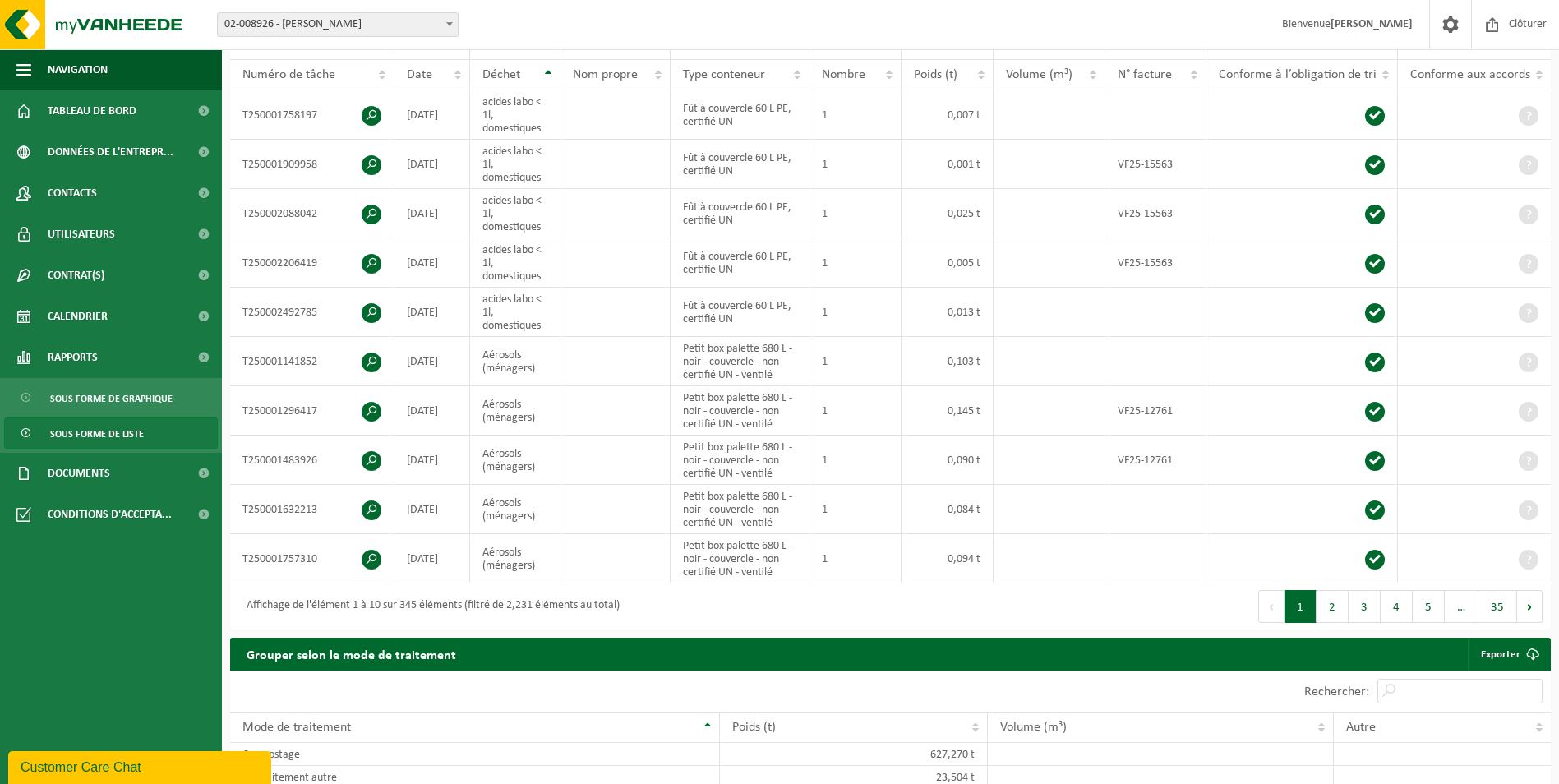
scroll to position [362, 0]
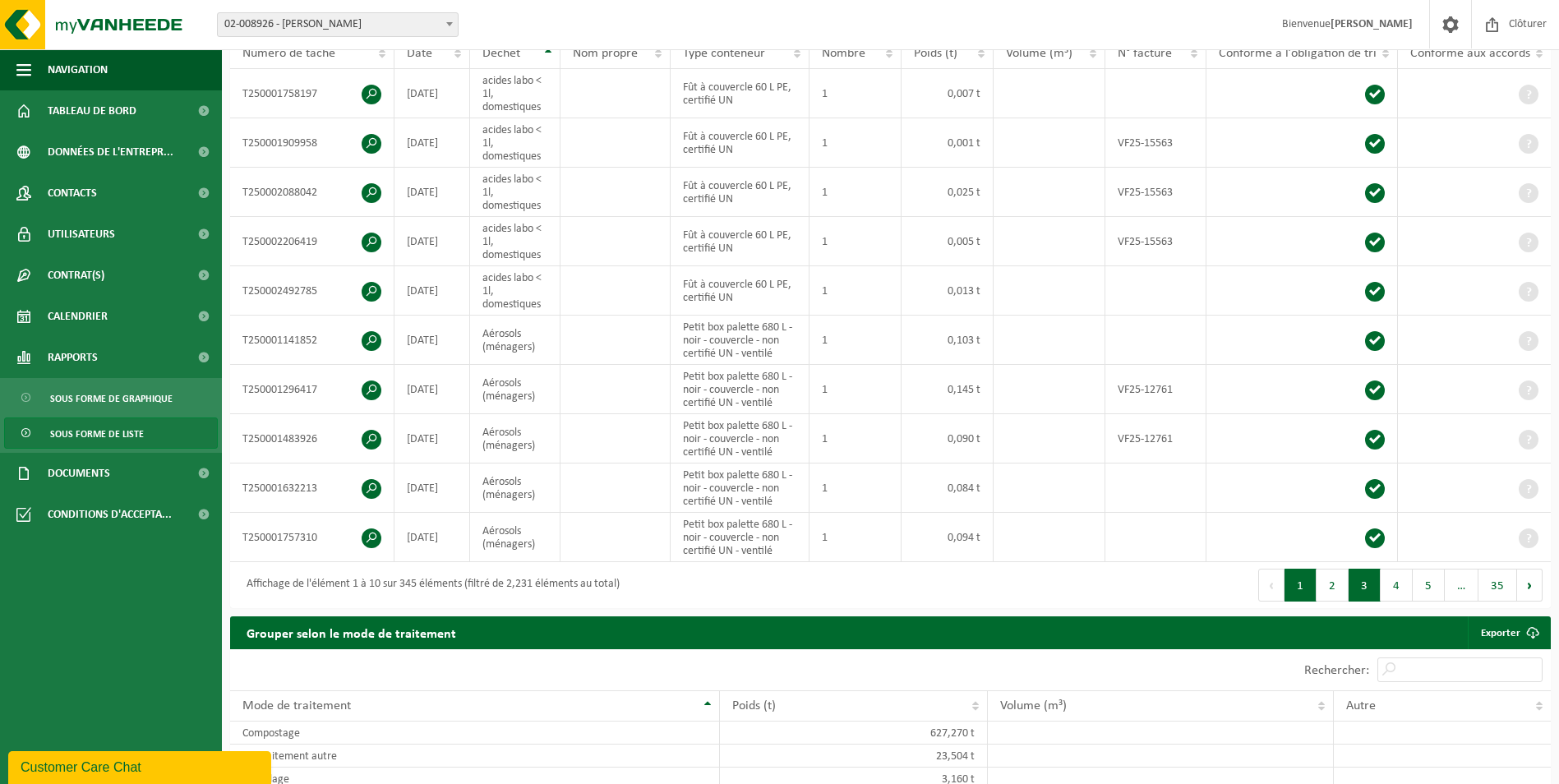
click at [1370, 580] on button "3" at bounding box center [1364, 584] width 32 height 33
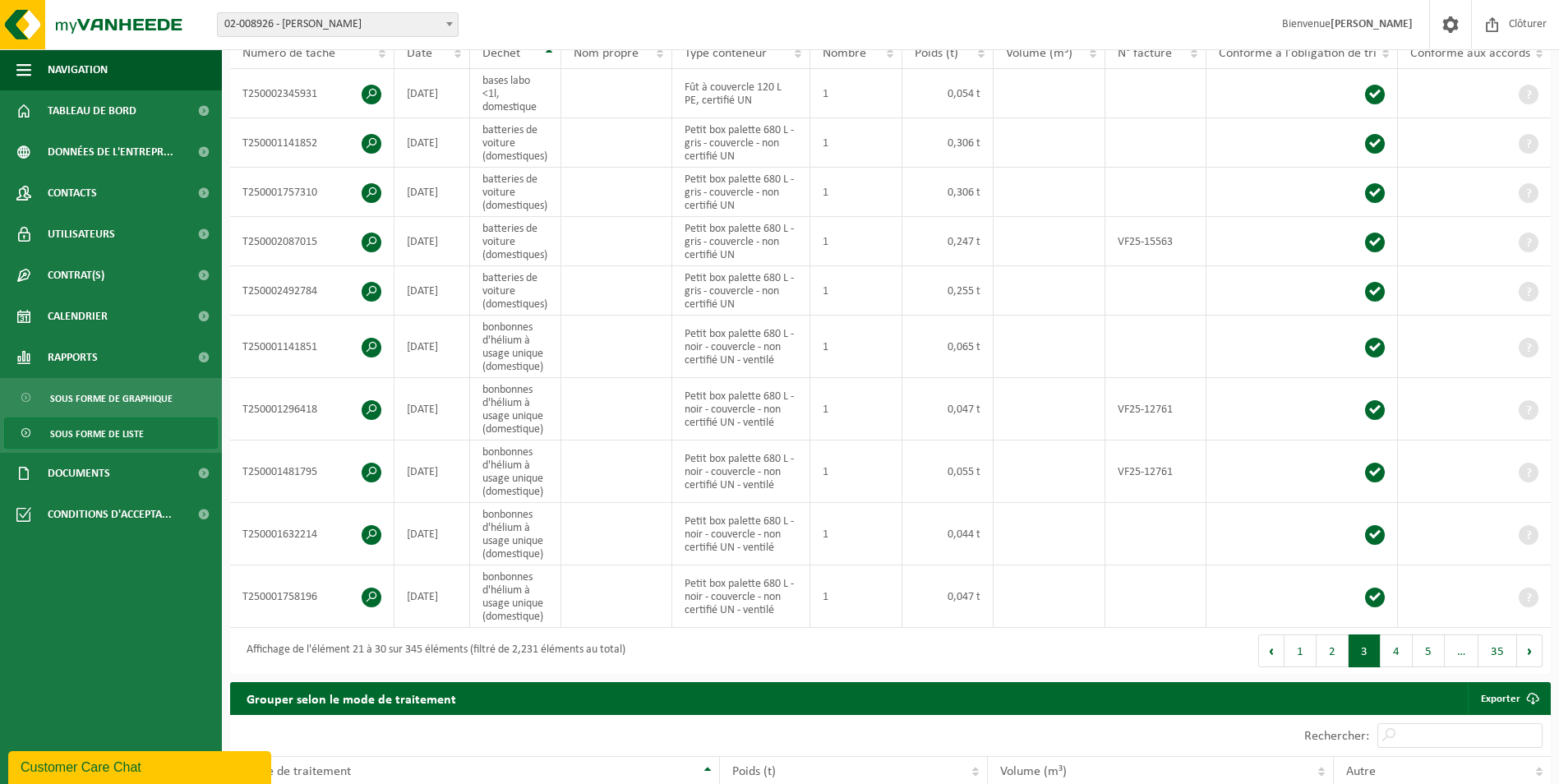
scroll to position [394, 0]
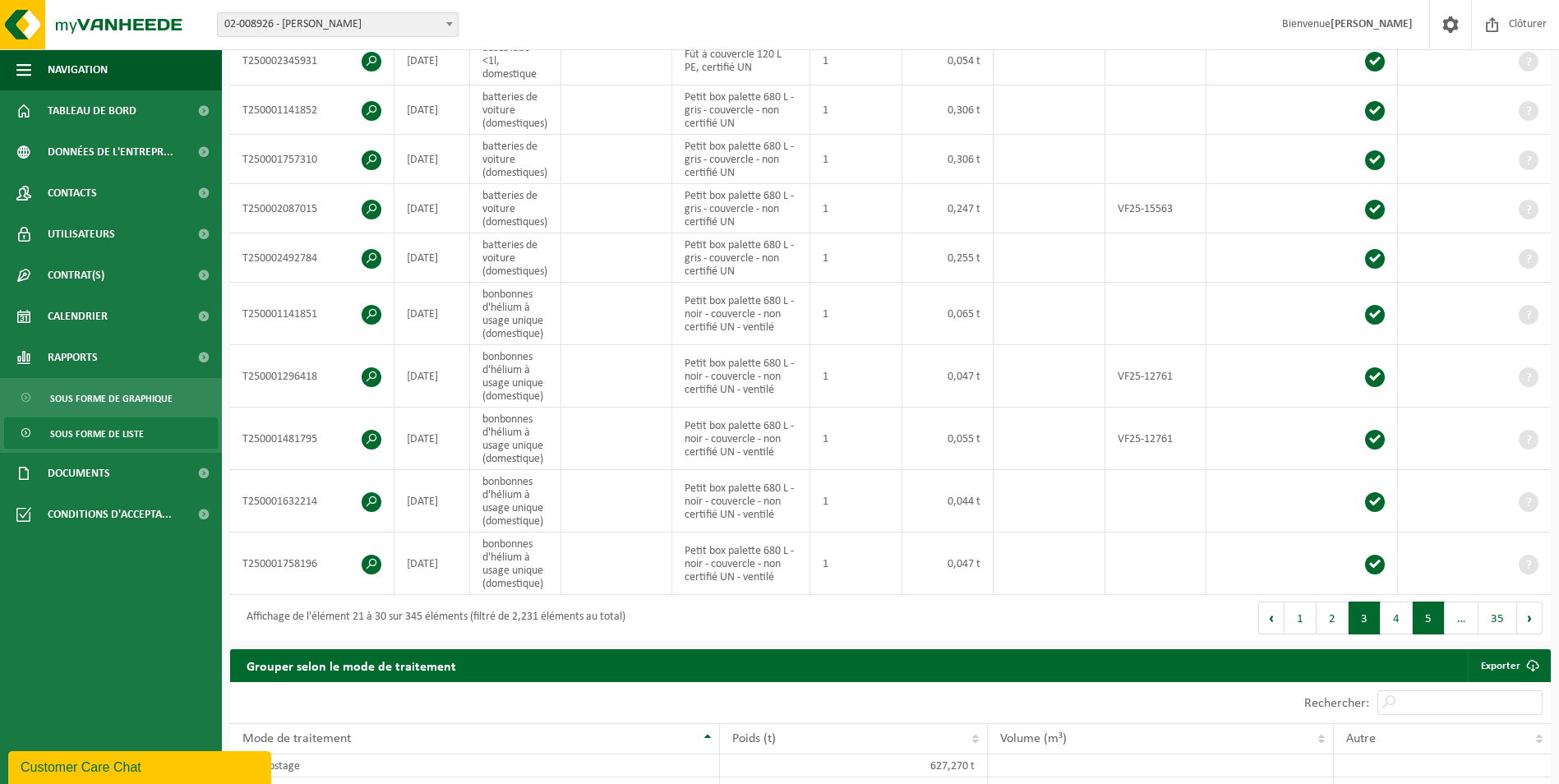
click at [1427, 606] on button "5" at bounding box center [1429, 618] width 32 height 33
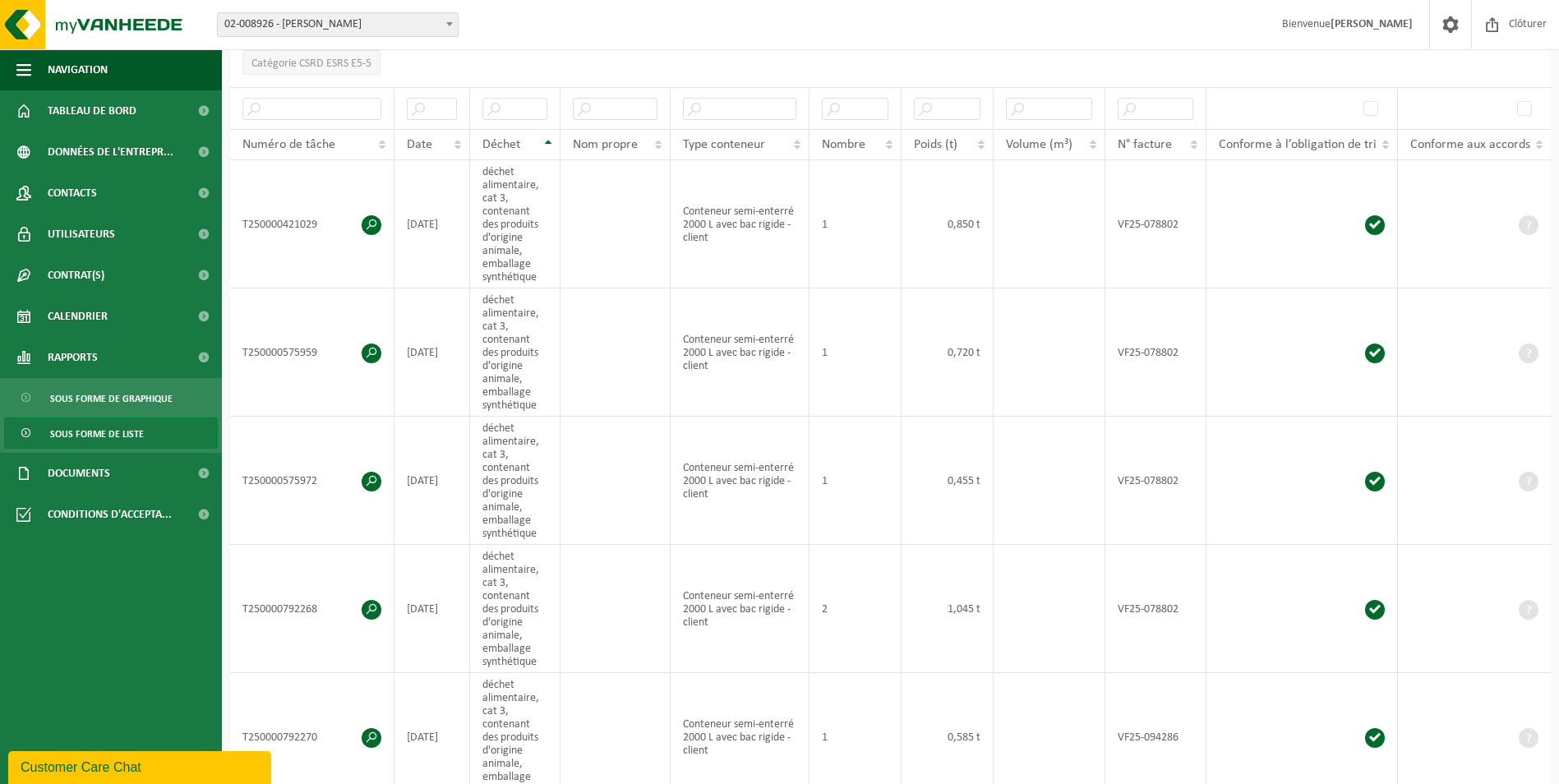
scroll to position [0, 0]
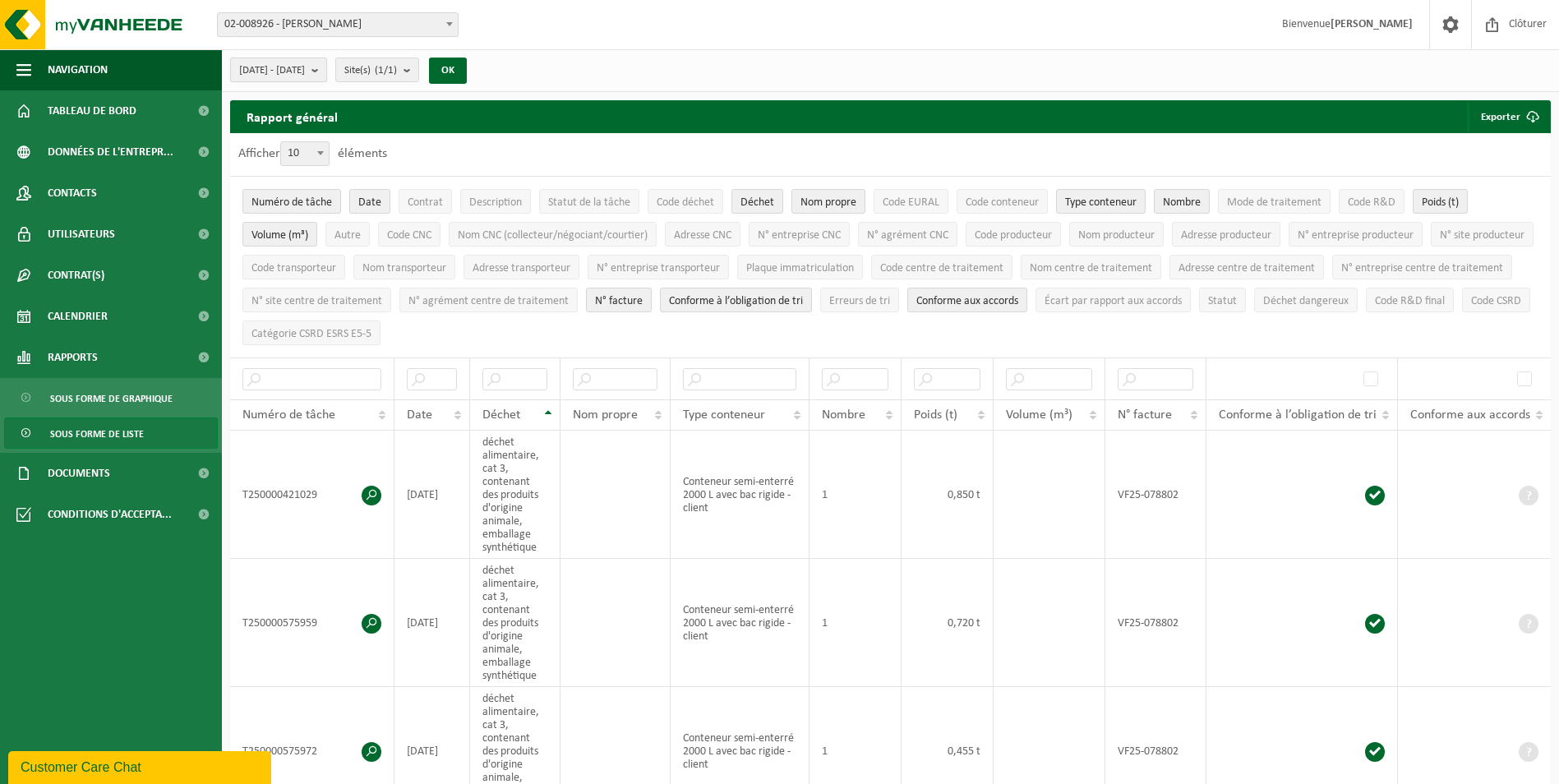
click at [327, 64] on b "submit" at bounding box center [319, 70] width 15 height 23
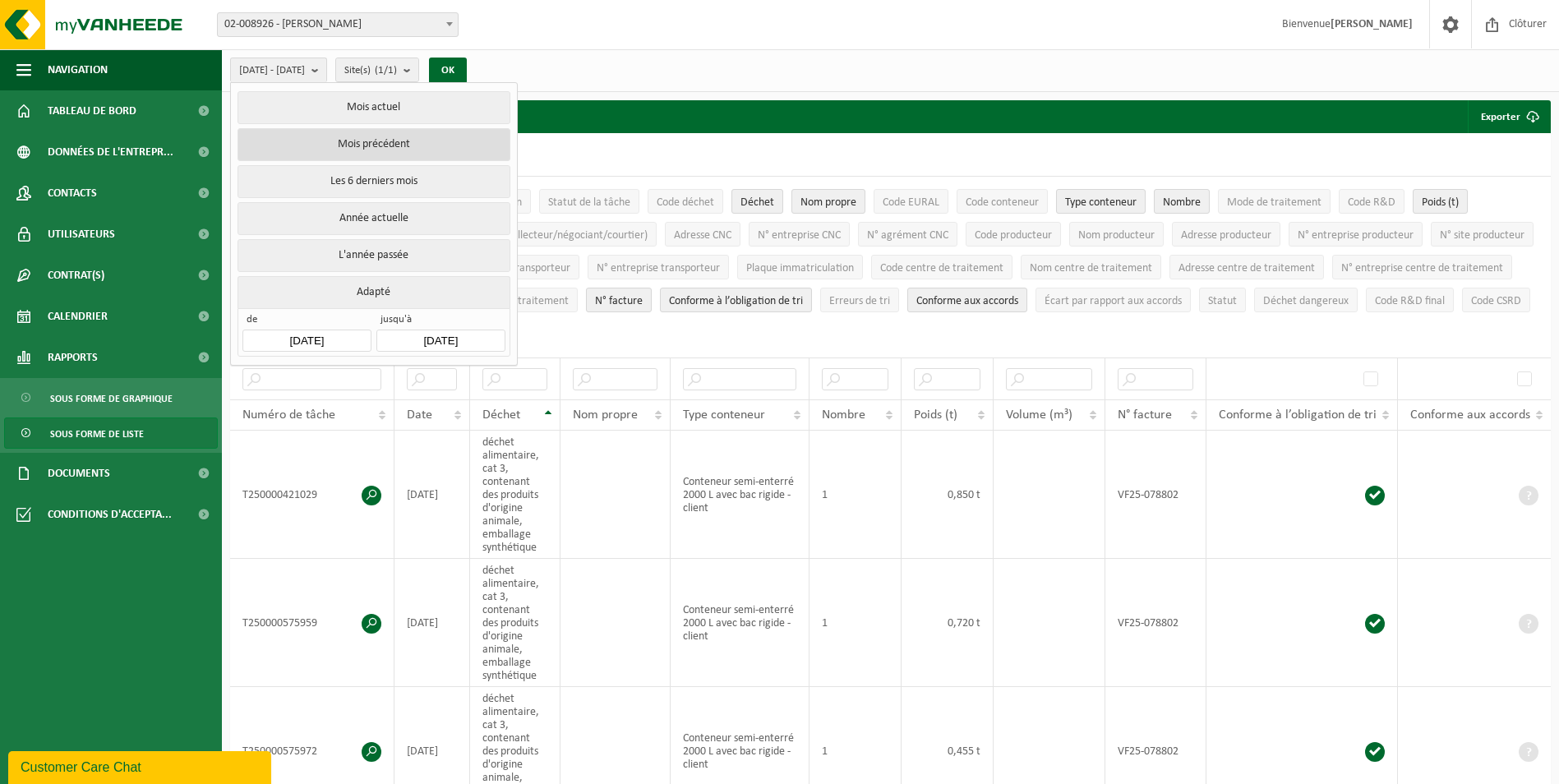
click at [371, 143] on button "Mois précédent" at bounding box center [373, 144] width 272 height 33
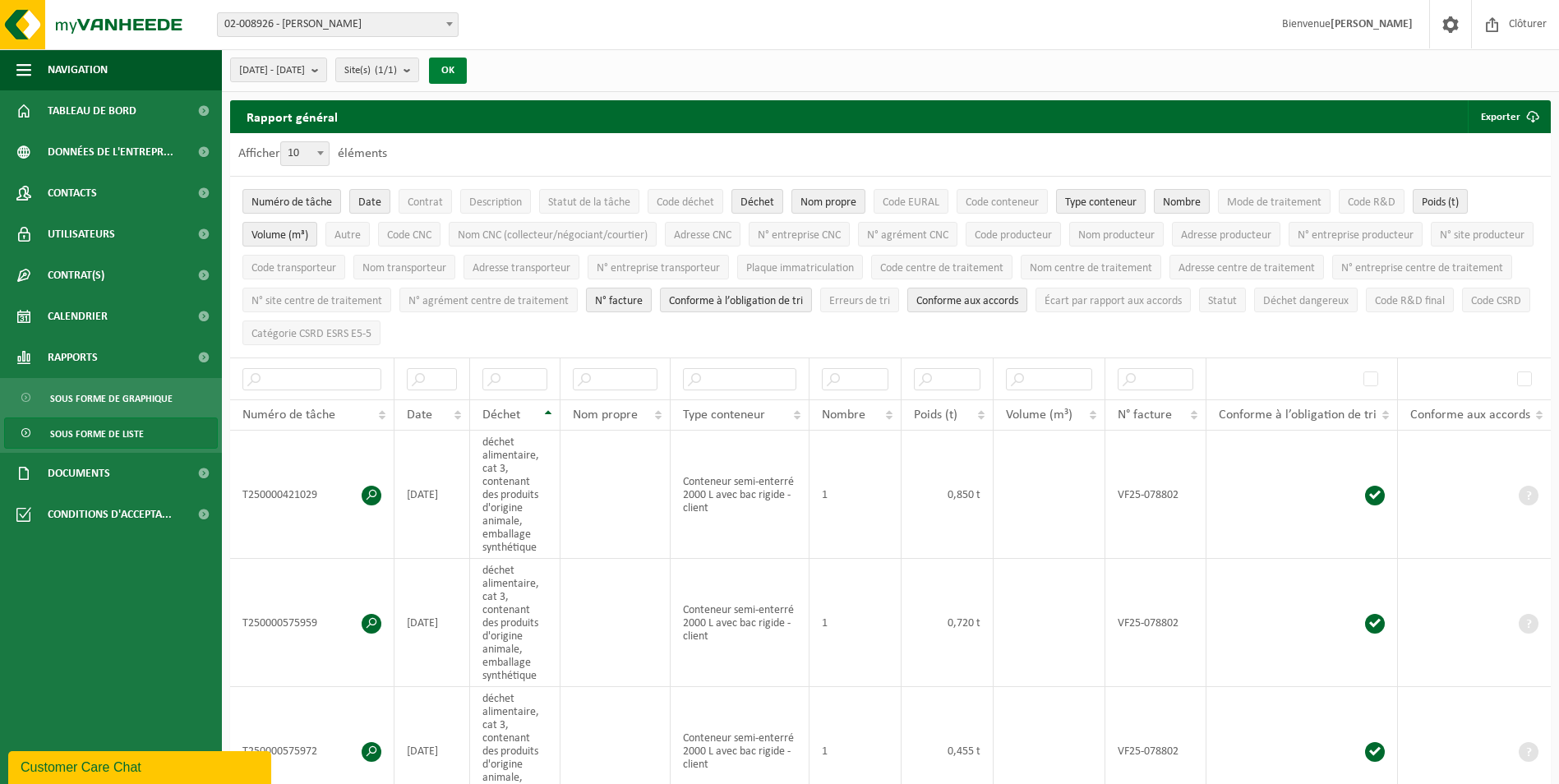
click at [467, 70] on button "OK" at bounding box center [447, 70] width 38 height 26
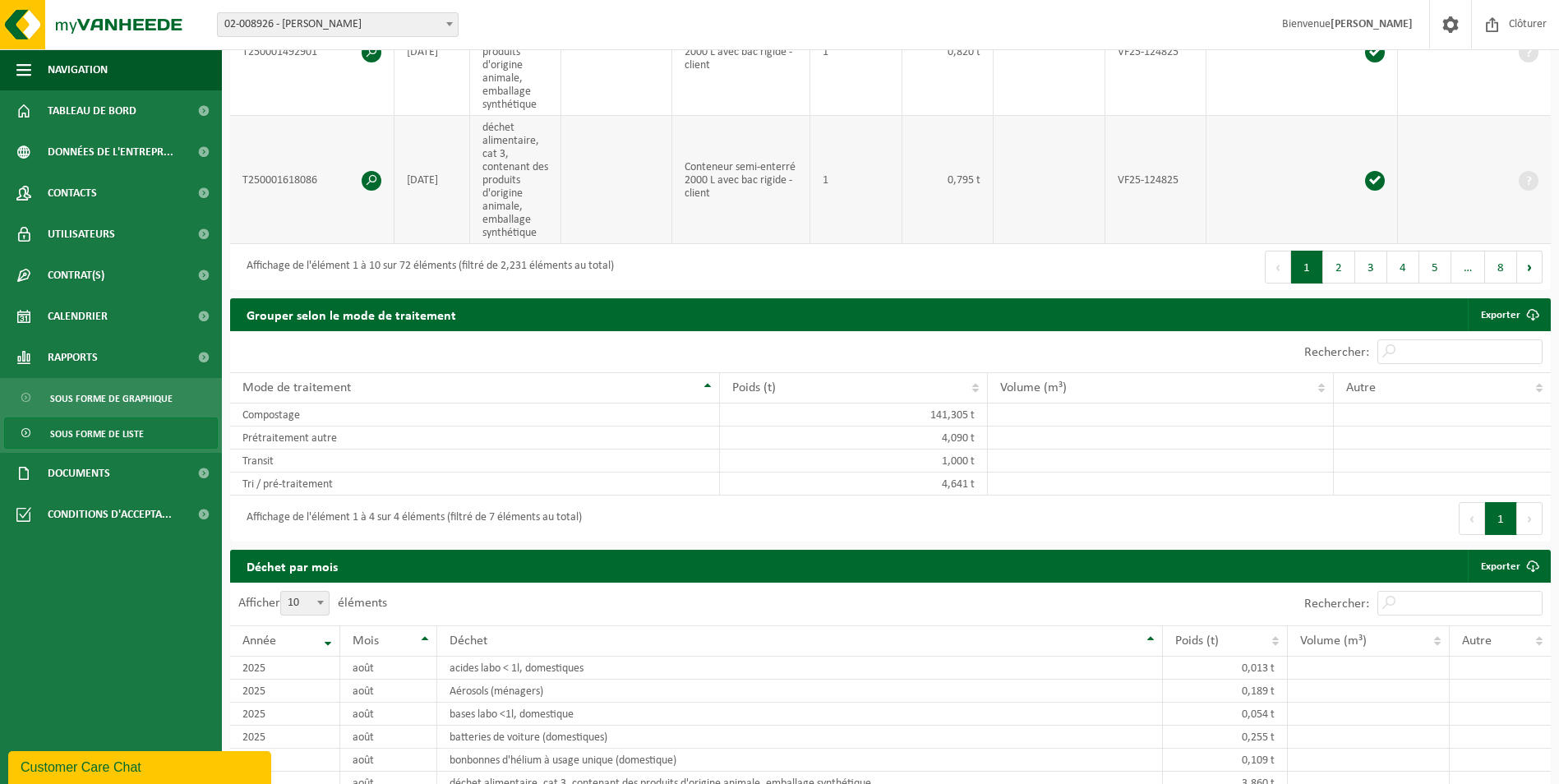
scroll to position [1233, 0]
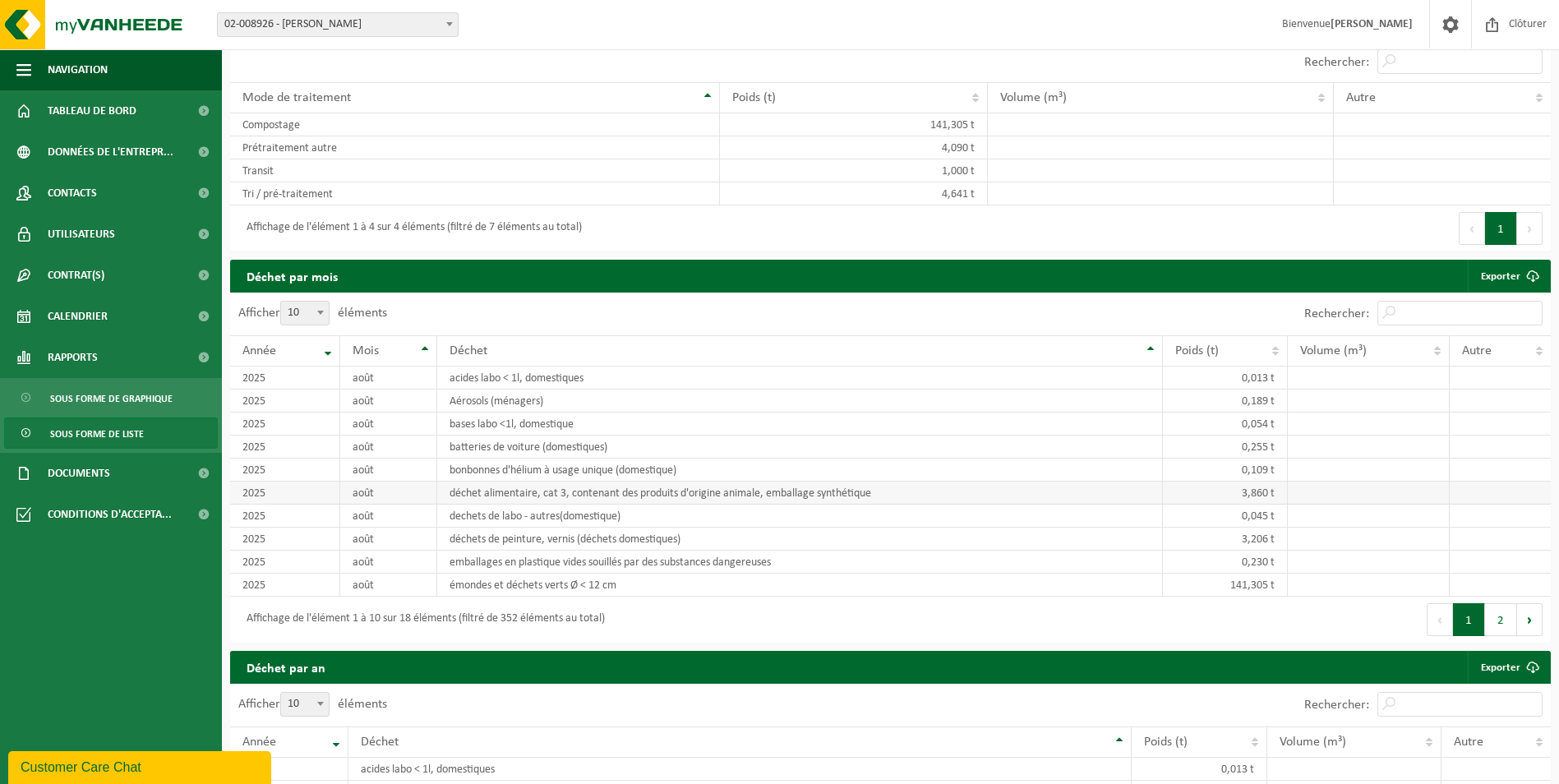
click at [1171, 490] on td "3,860 t" at bounding box center [1225, 493] width 125 height 23
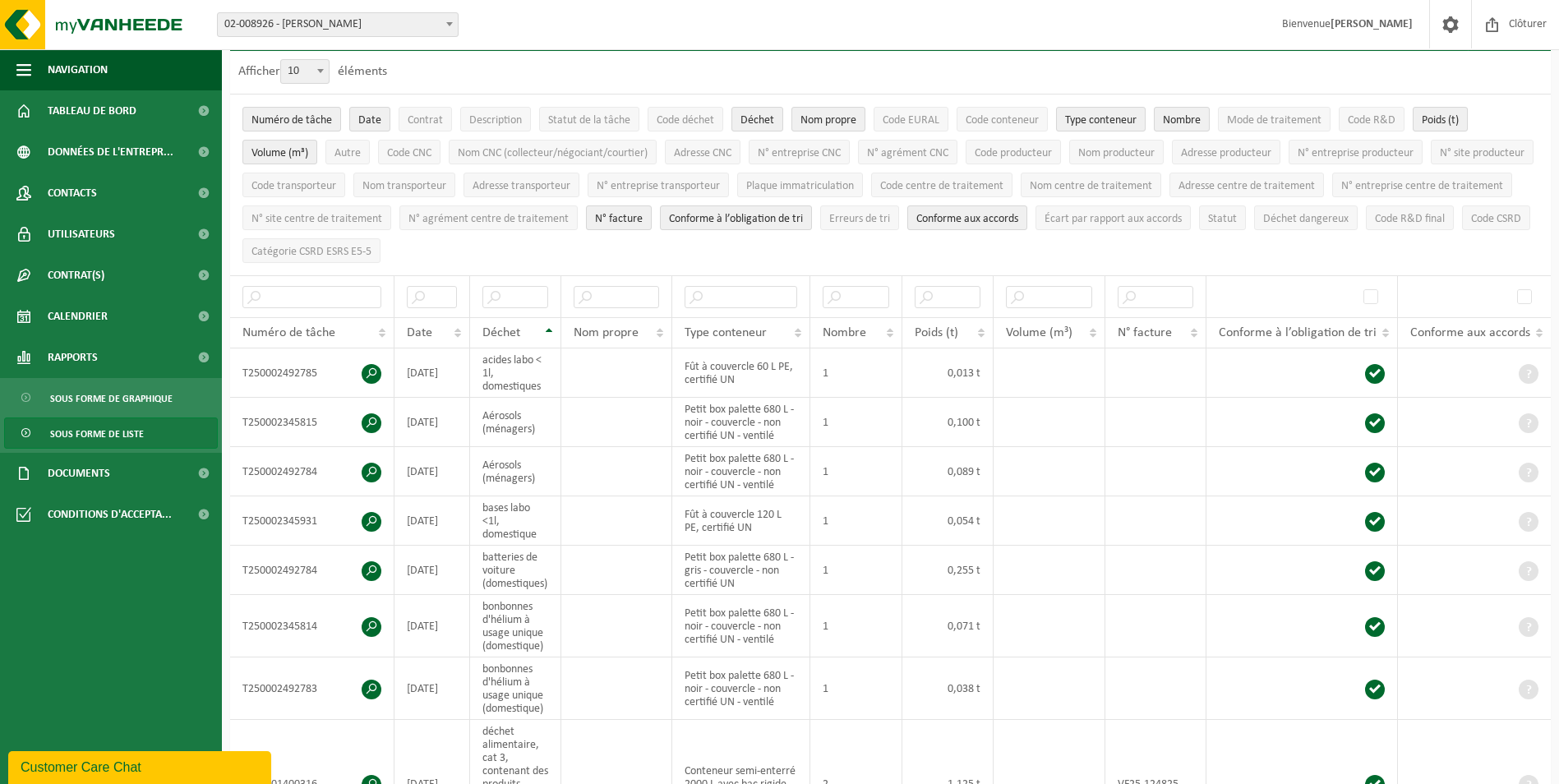
scroll to position [0, 0]
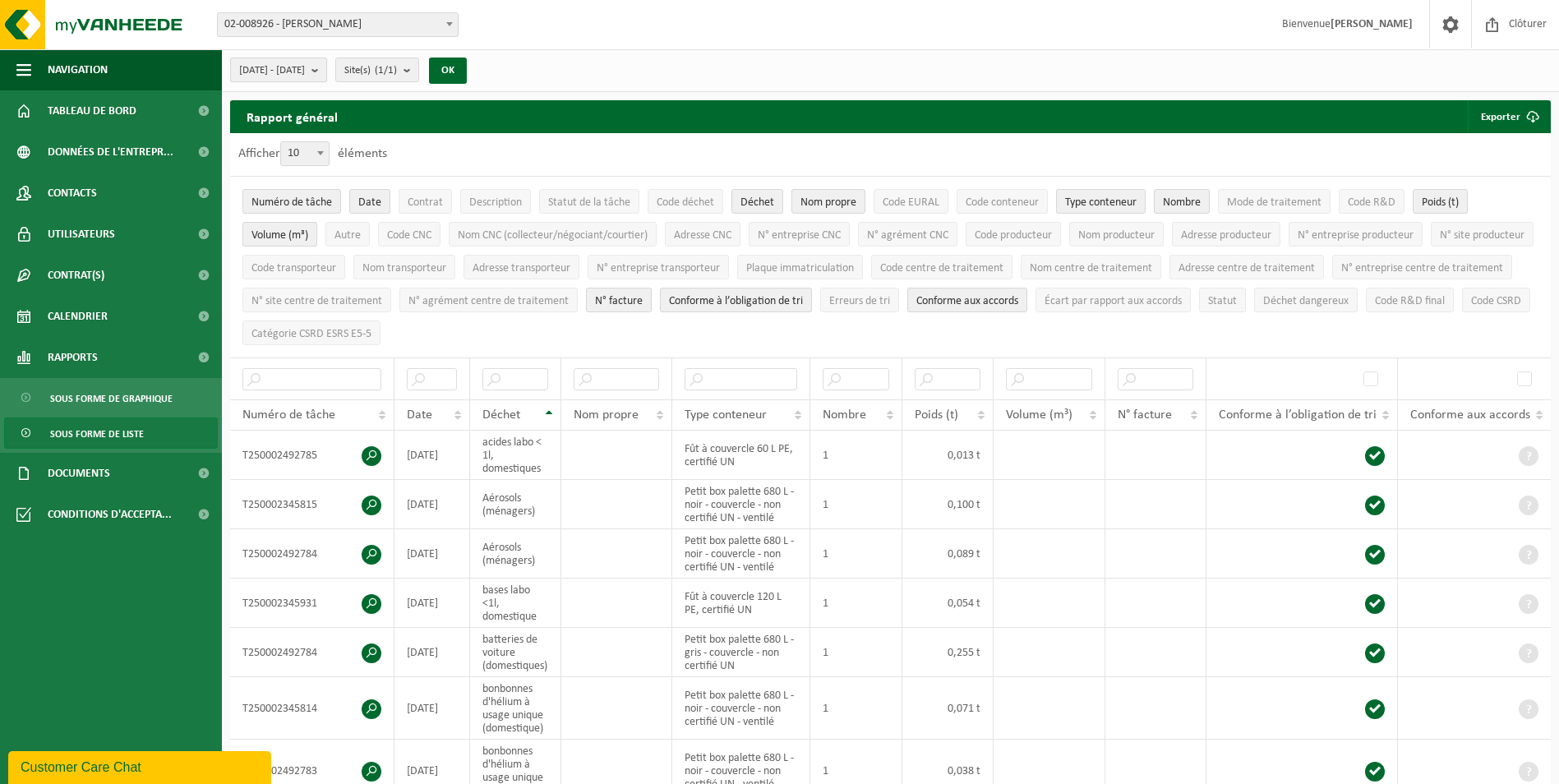
click at [305, 70] on span "[DATE] - [DATE]" at bounding box center [272, 70] width 66 height 25
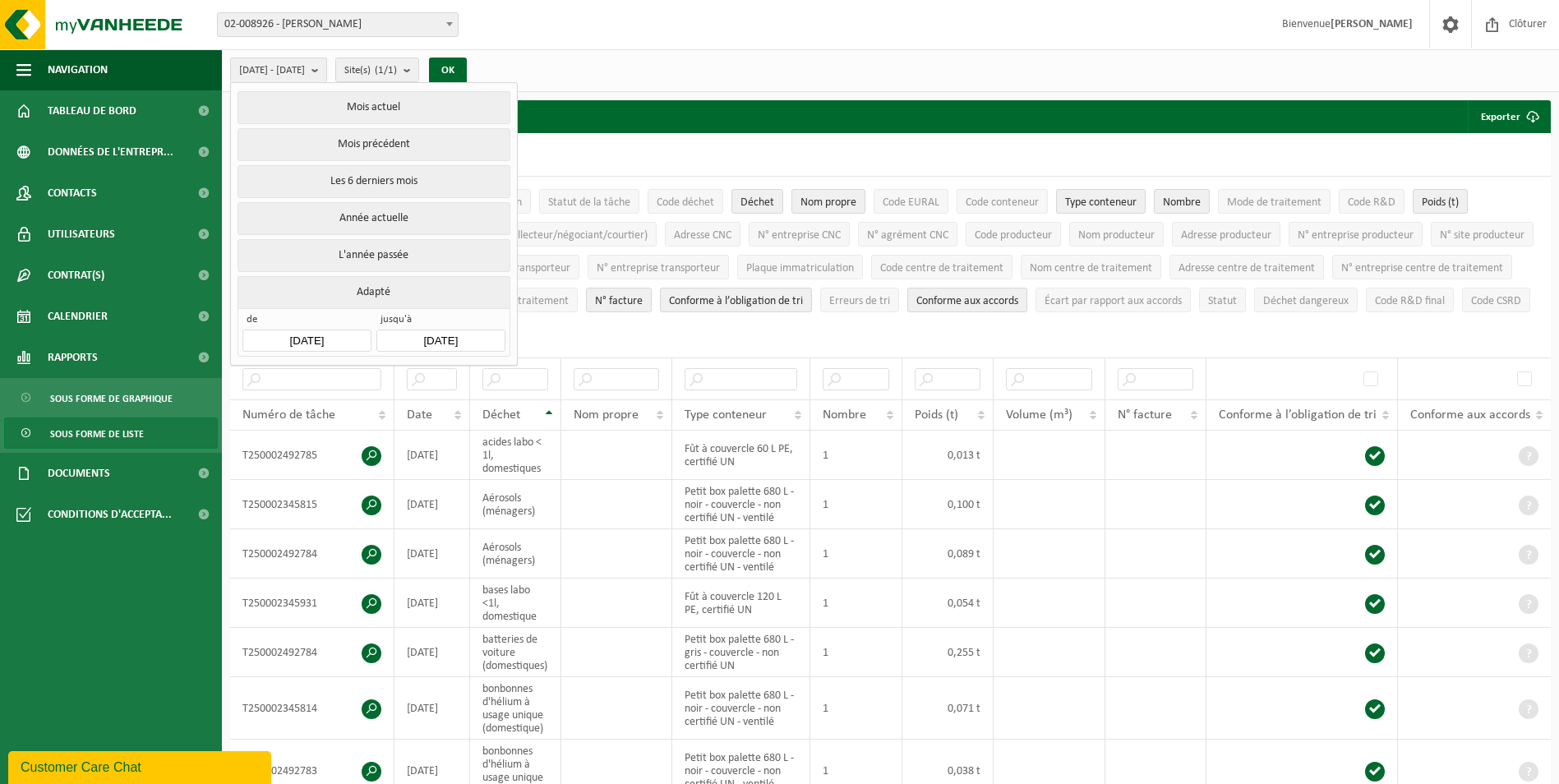
click at [628, 62] on div "[DATE] - [DATE] Mois actuel Mois précédent Les 6 derniers mois Année actuelle L…" at bounding box center [890, 70] width 1337 height 43
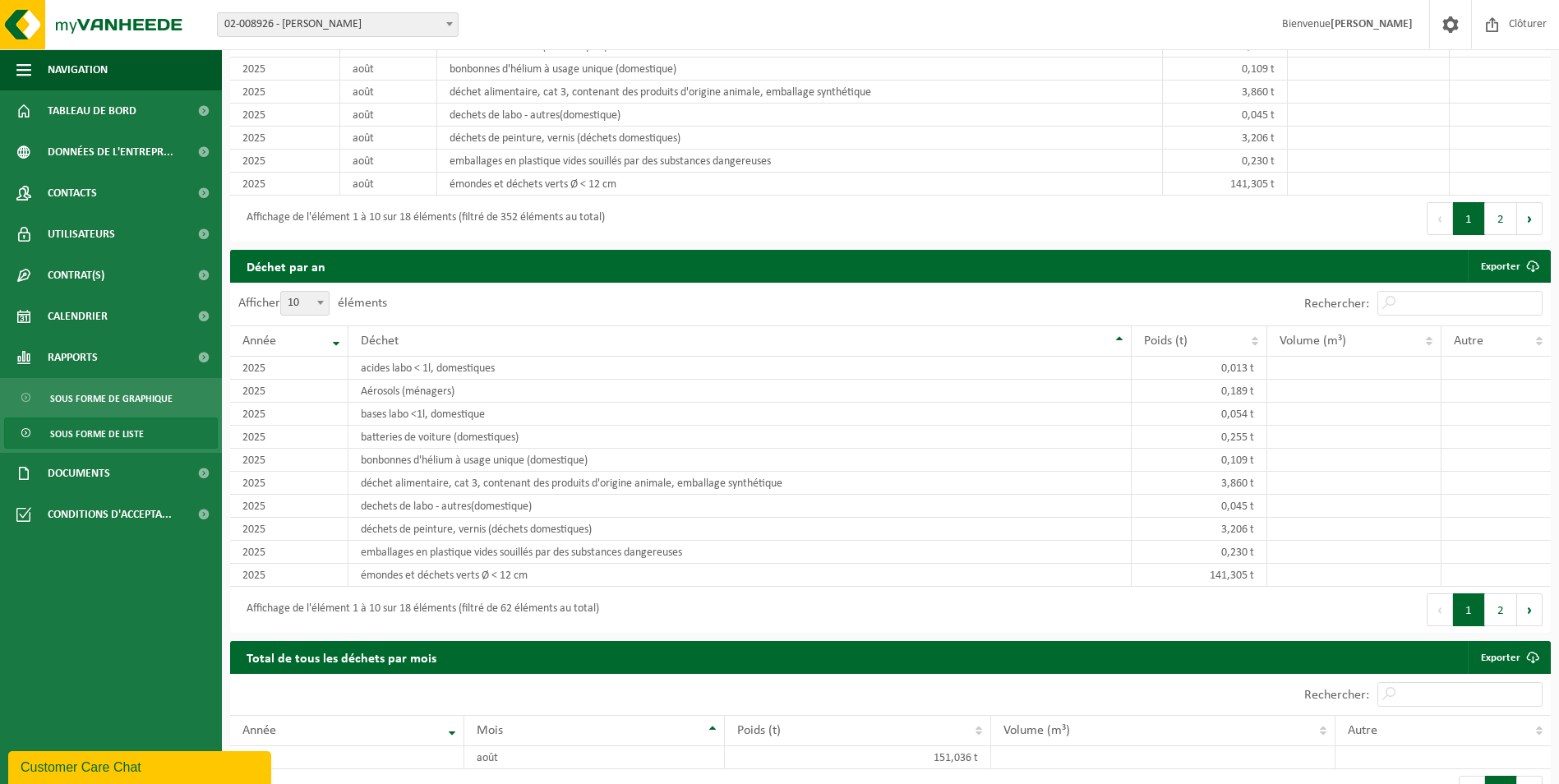
scroll to position [1643, 0]
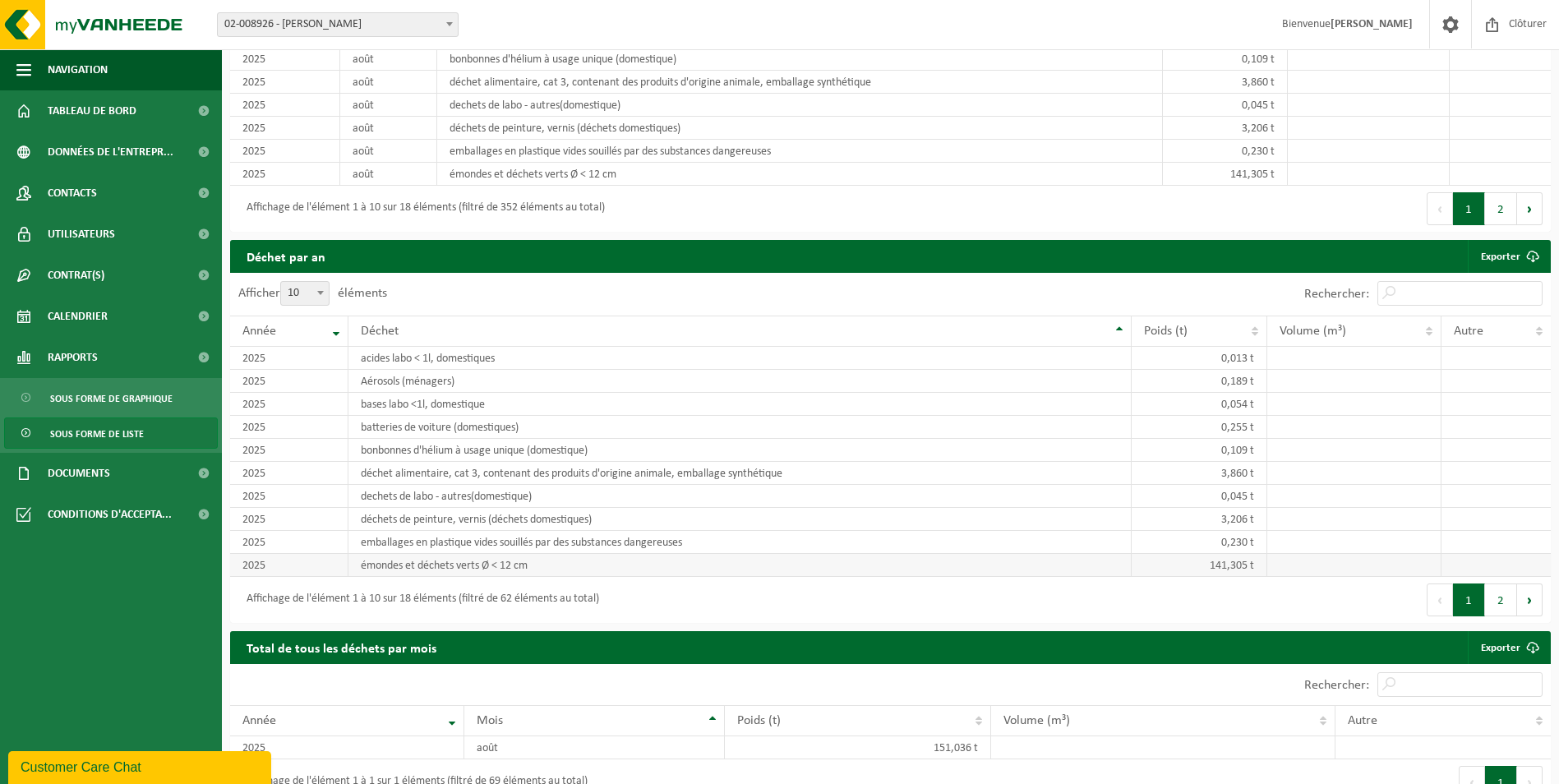
click at [1174, 566] on td "141,305 t" at bounding box center [1199, 565] width 135 height 23
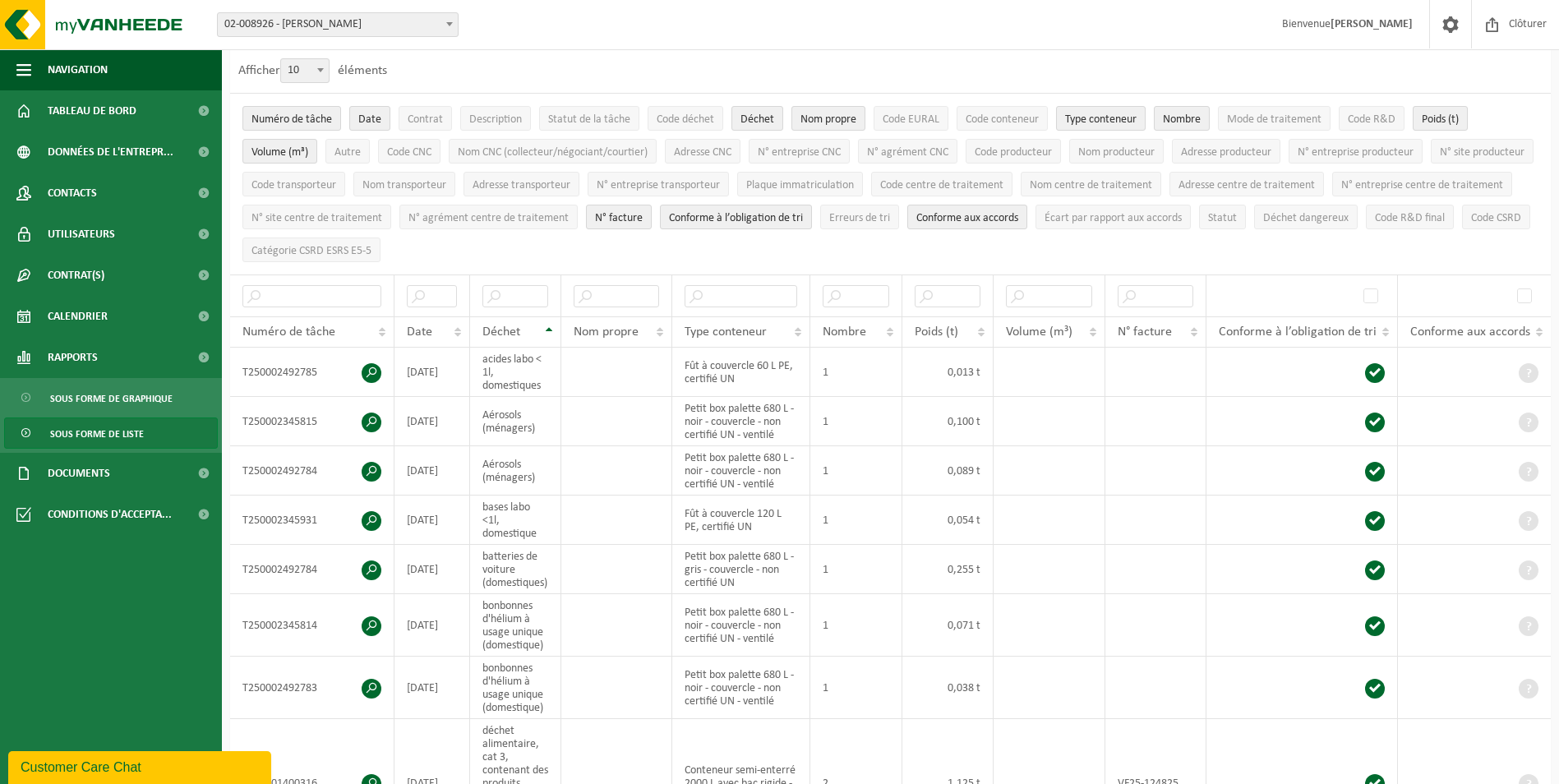
scroll to position [82, 0]
click at [555, 328] on th "Déchet" at bounding box center [516, 332] width 92 height 31
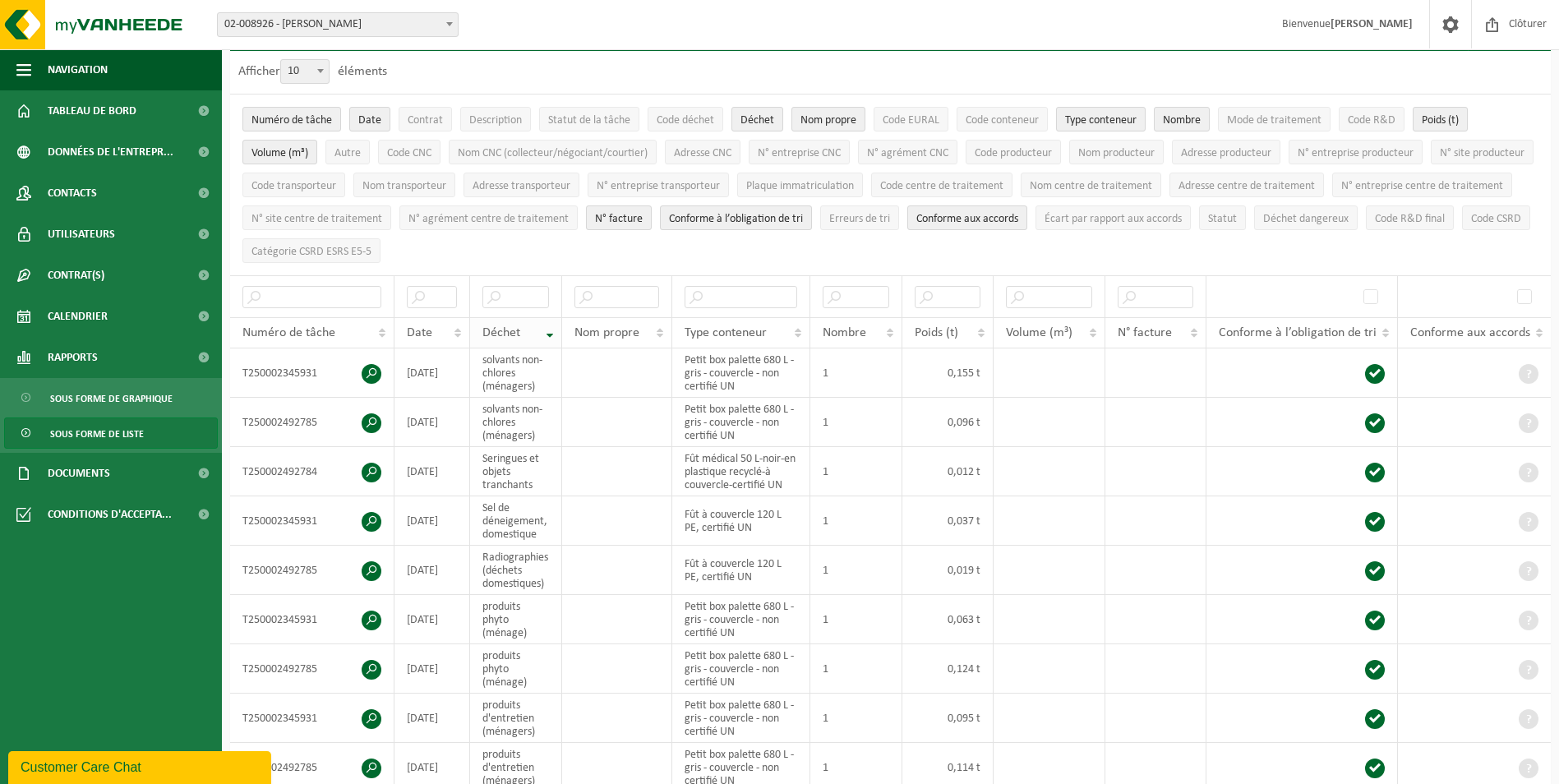
click at [549, 330] on th "Déchet" at bounding box center [516, 332] width 92 height 31
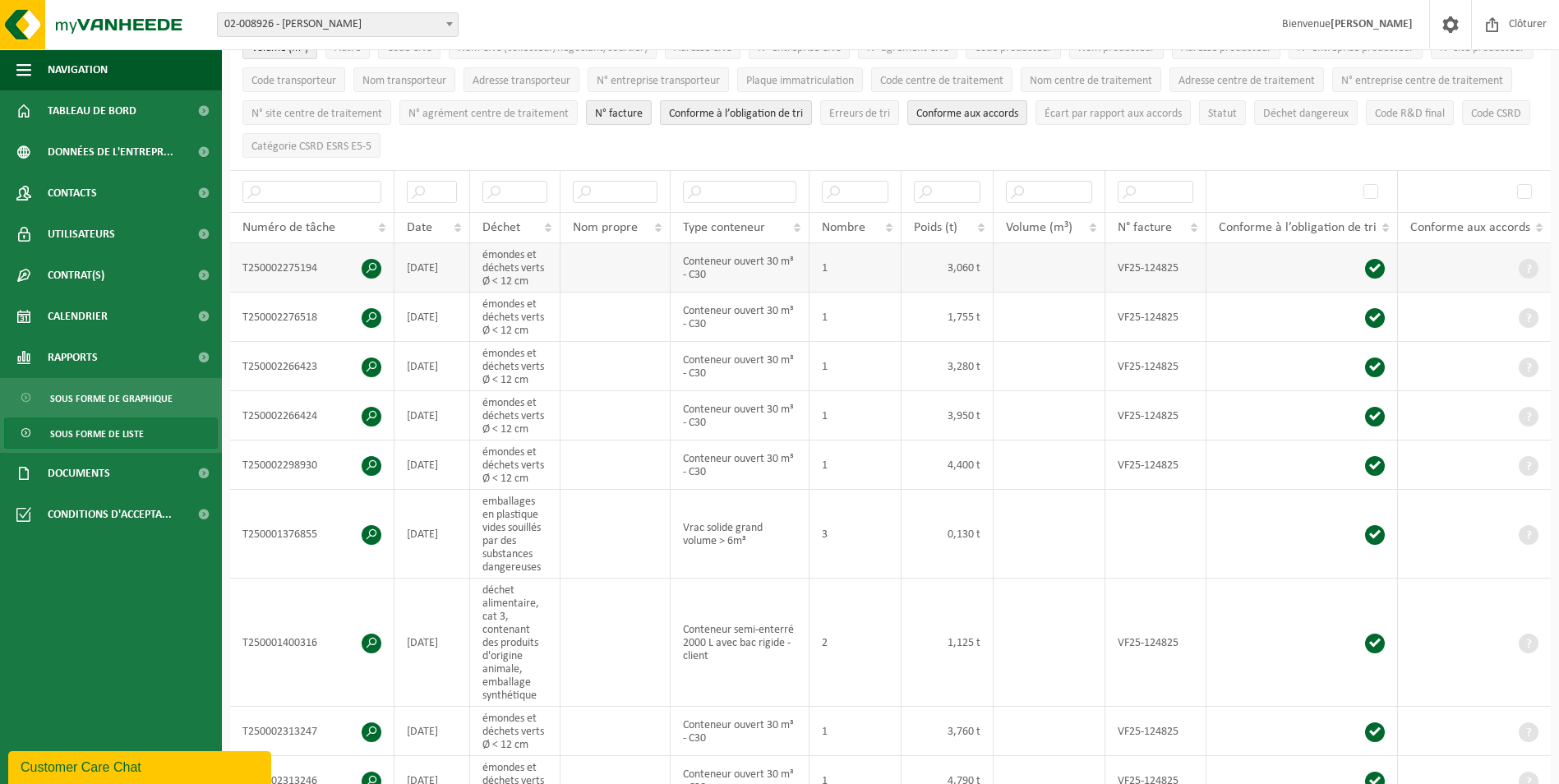
scroll to position [165, 0]
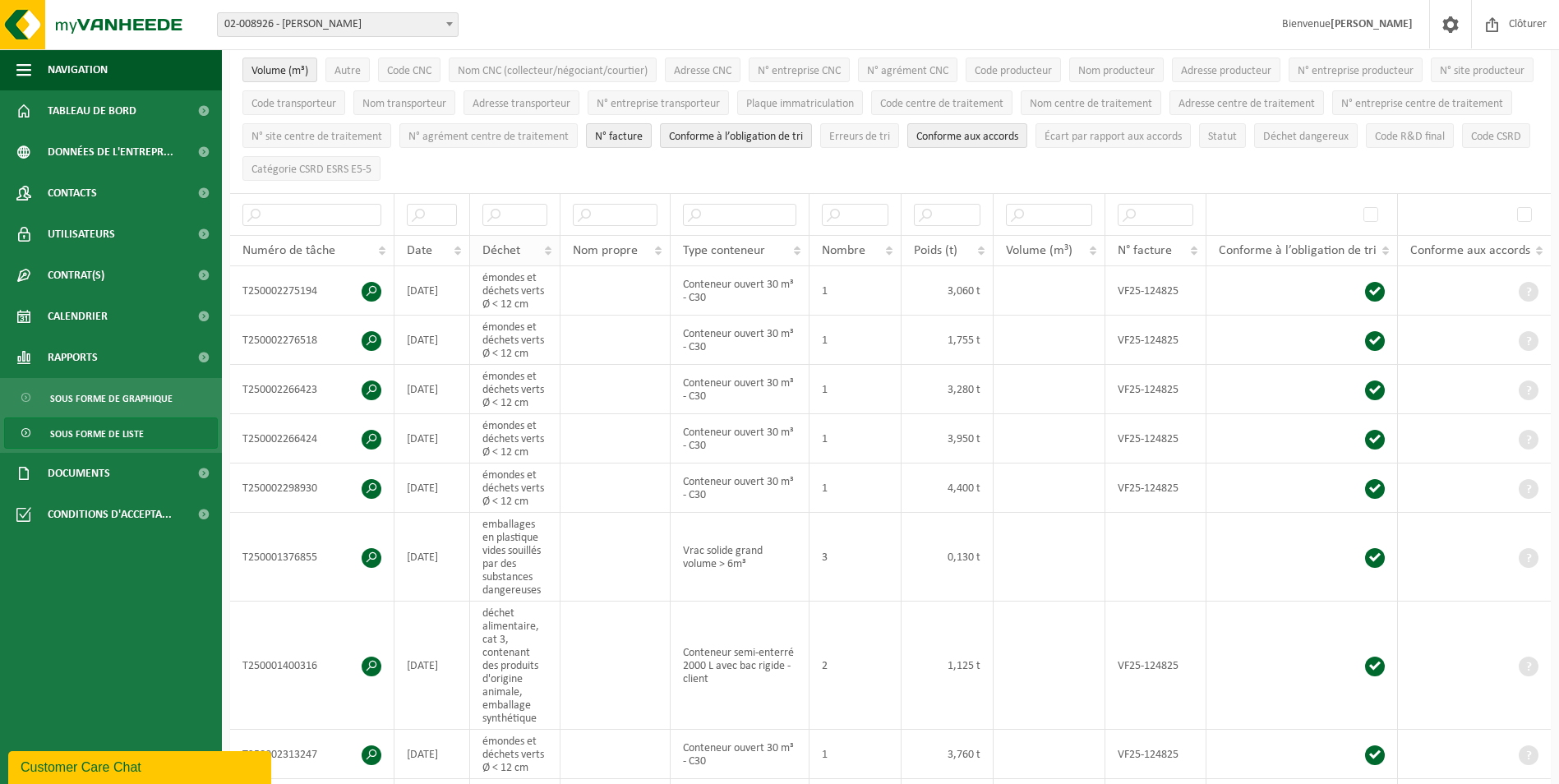
click at [548, 247] on th "Déchet" at bounding box center [515, 250] width 91 height 31
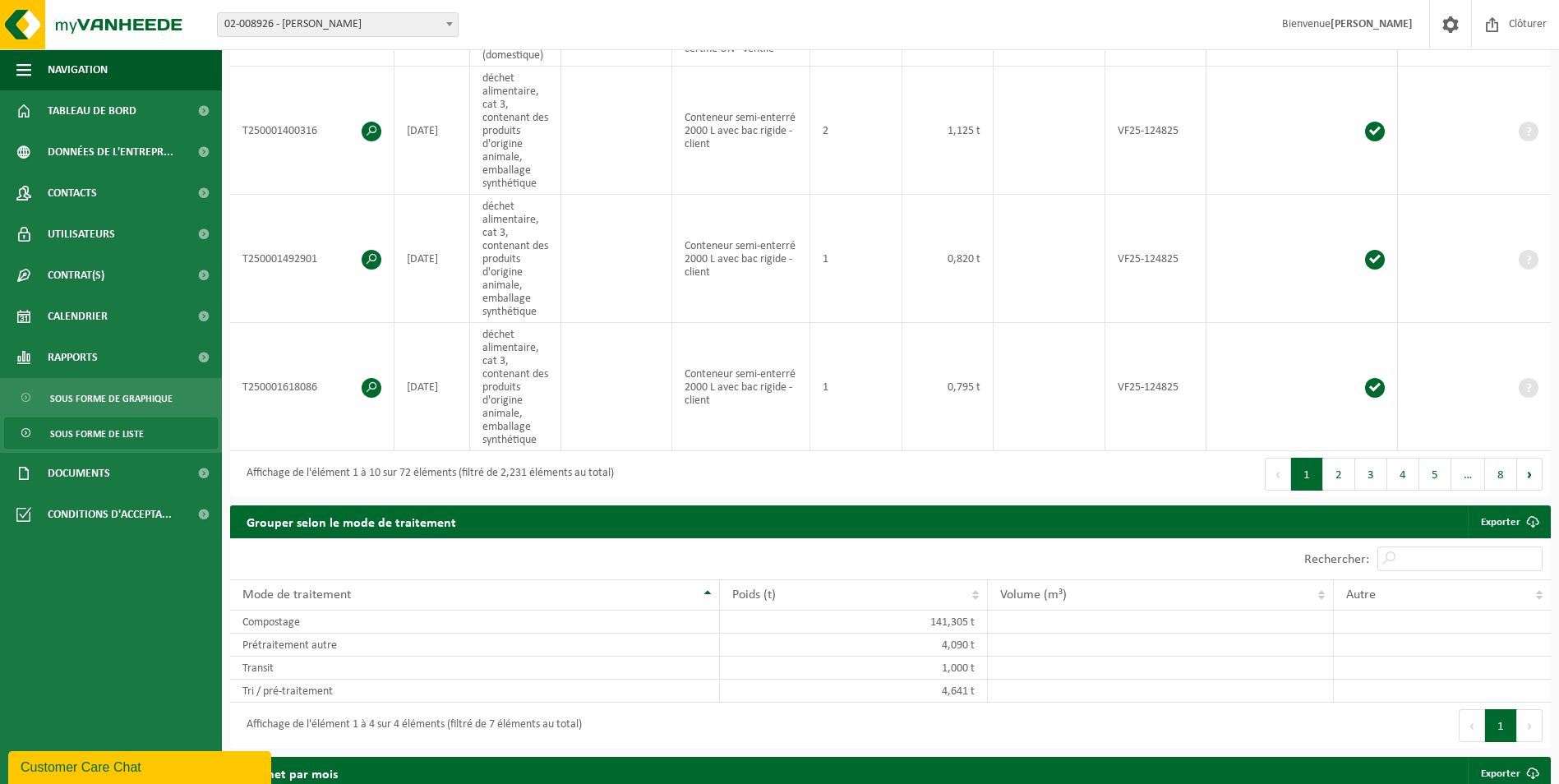
scroll to position [739, 0]
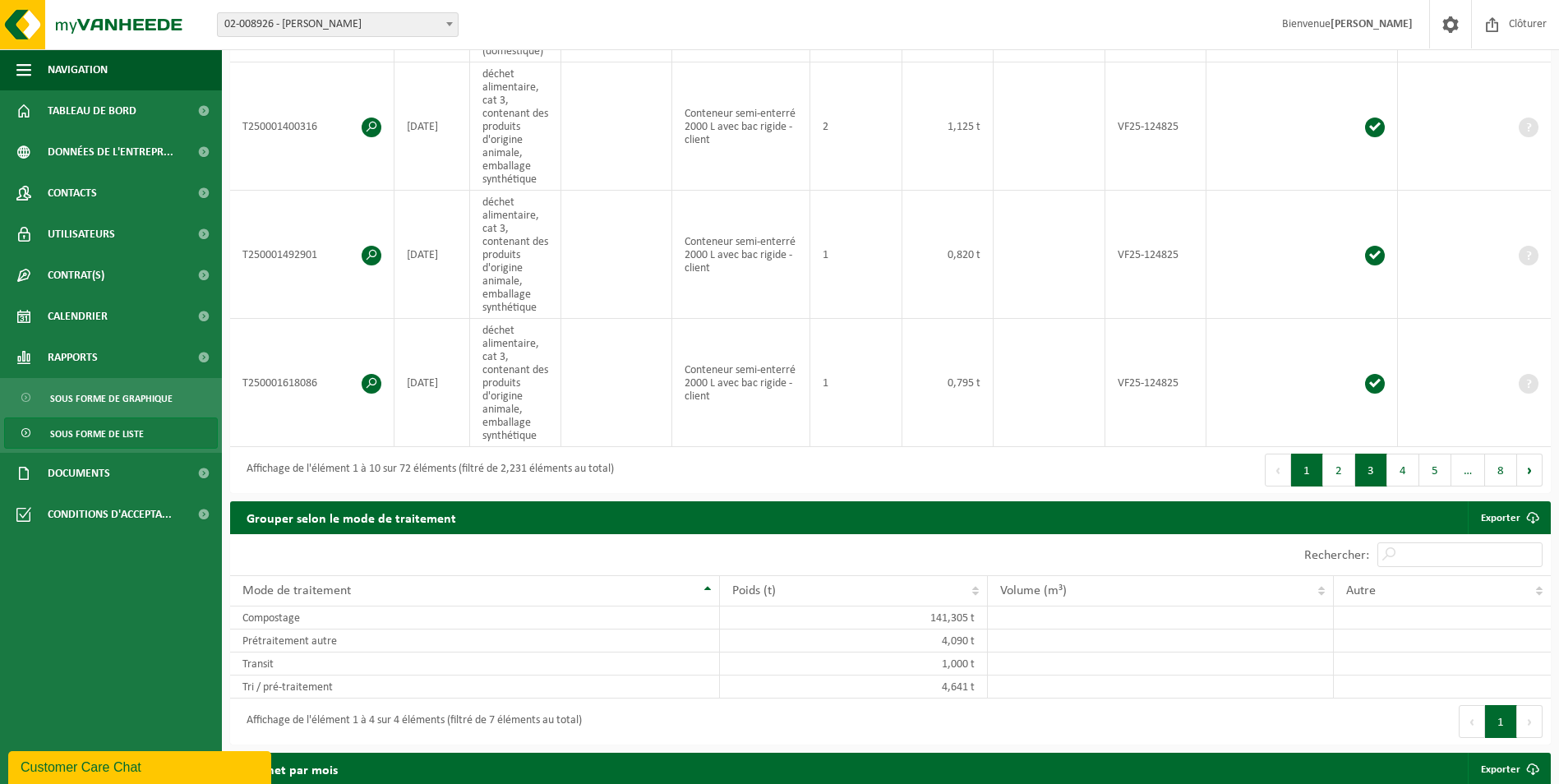
click at [1386, 466] on button "3" at bounding box center [1371, 469] width 32 height 33
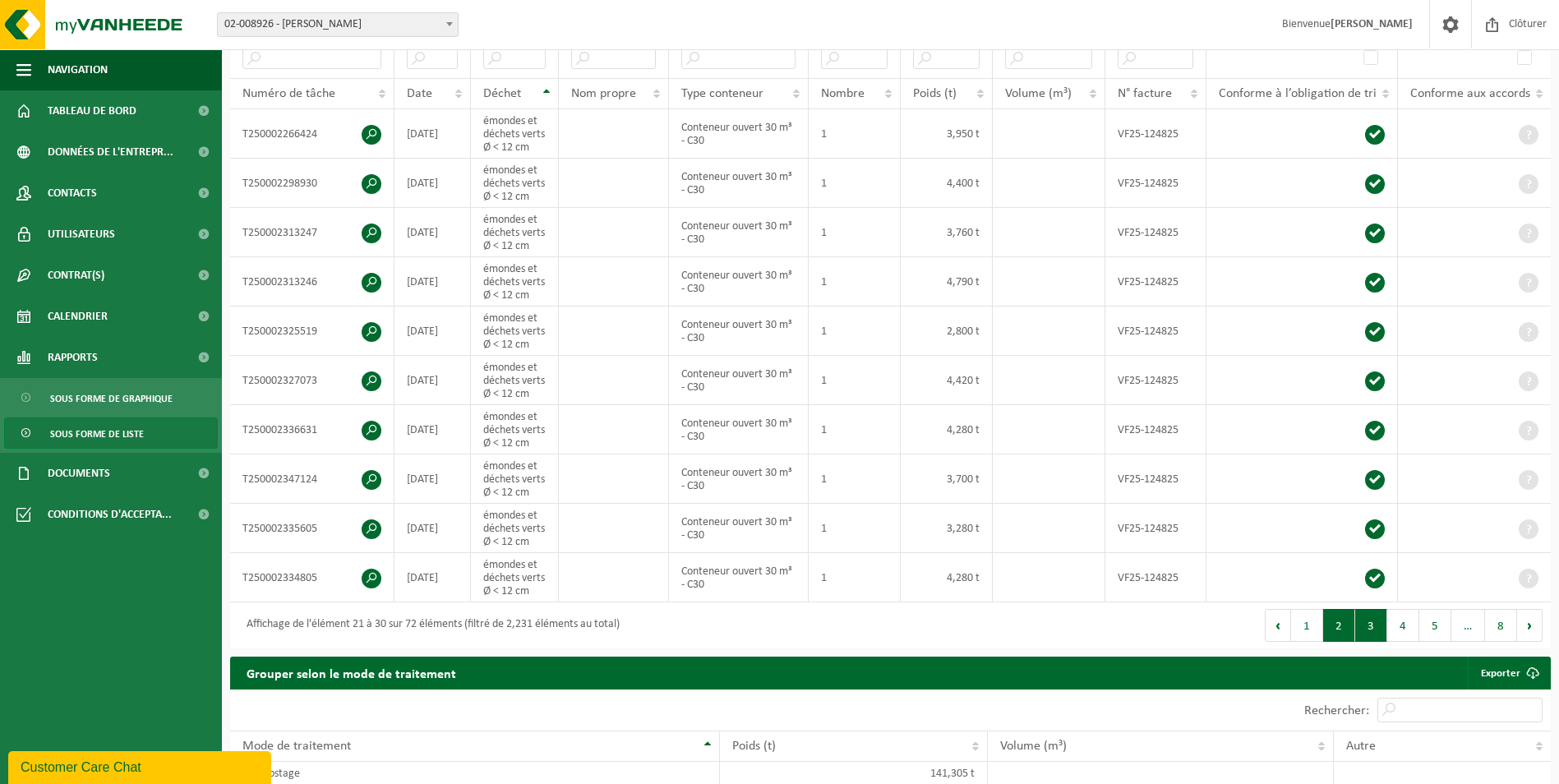
scroll to position [328, 0]
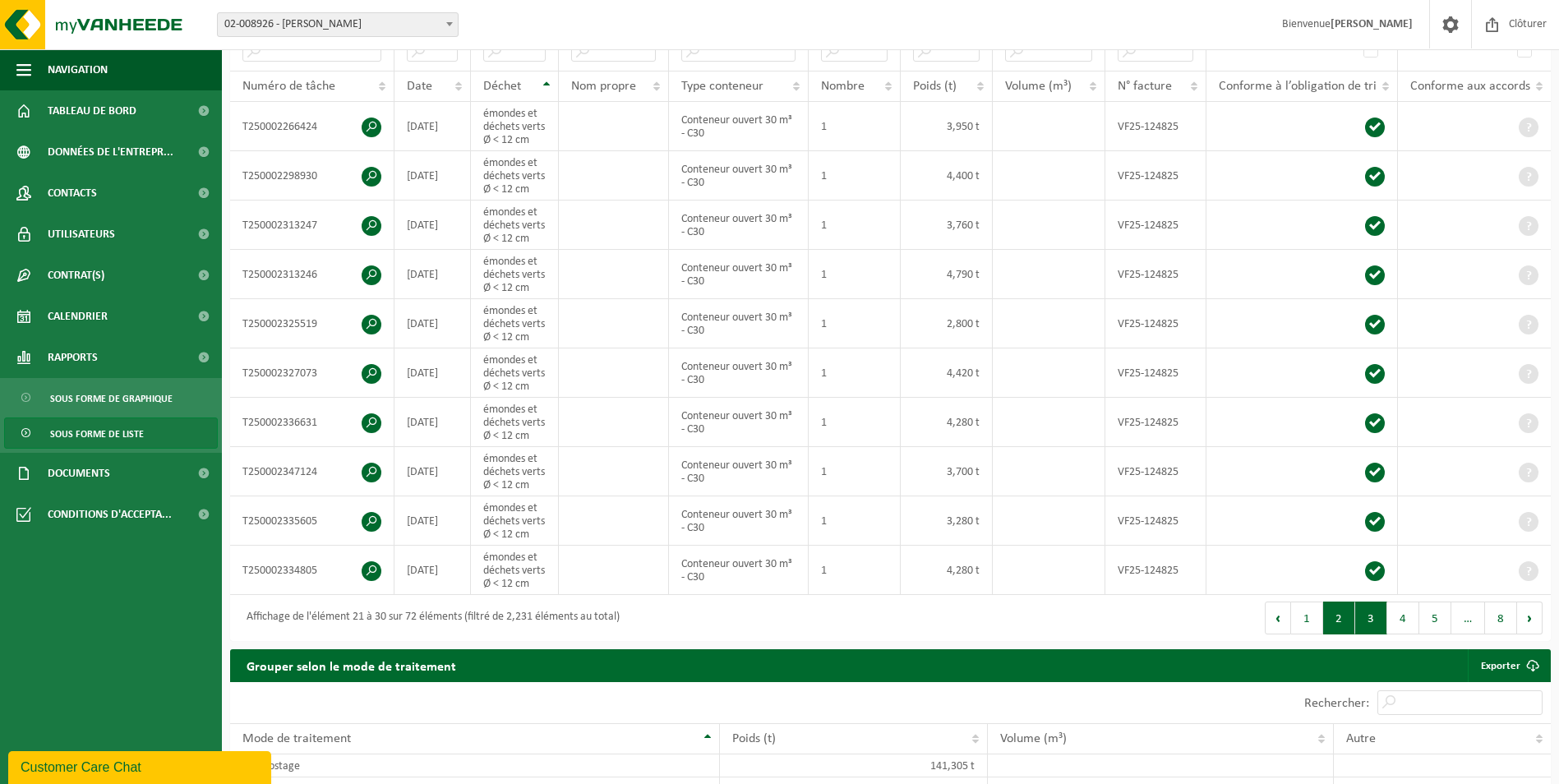
click at [1346, 620] on button "2" at bounding box center [1339, 618] width 32 height 33
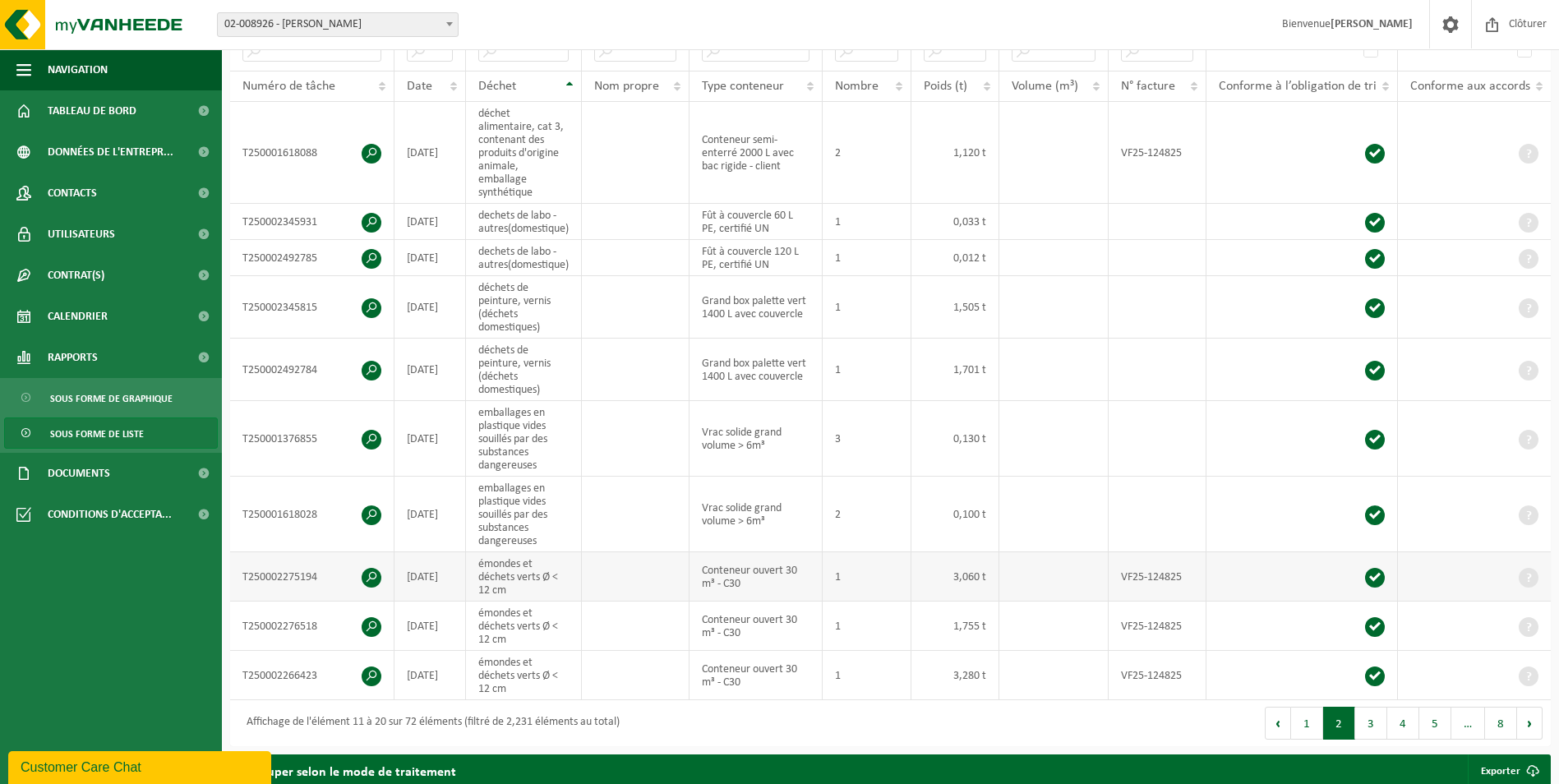
click at [485, 552] on td "émondes et déchets verts Ø < 12 cm" at bounding box center [524, 576] width 116 height 49
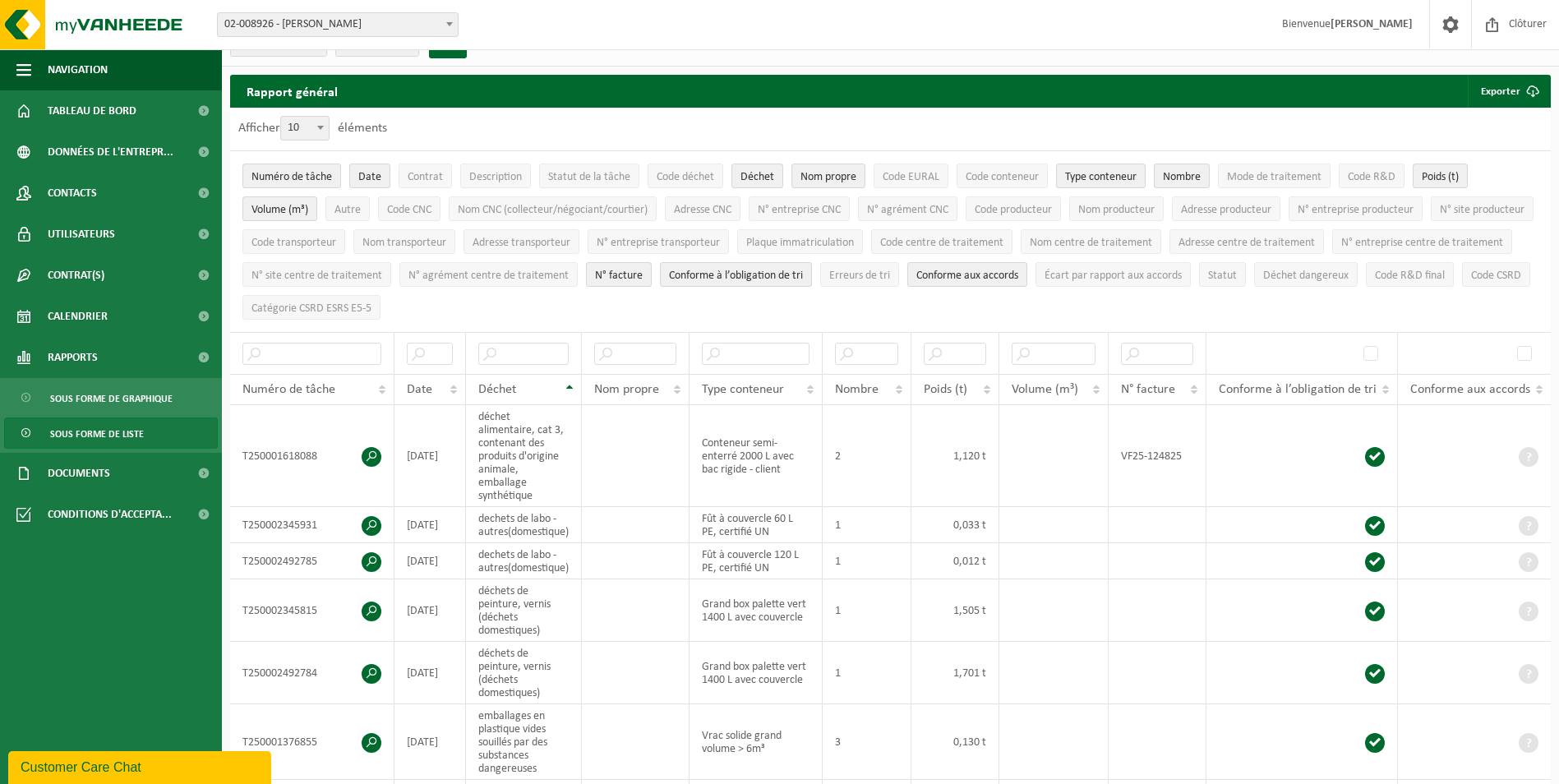
scroll to position [0, 0]
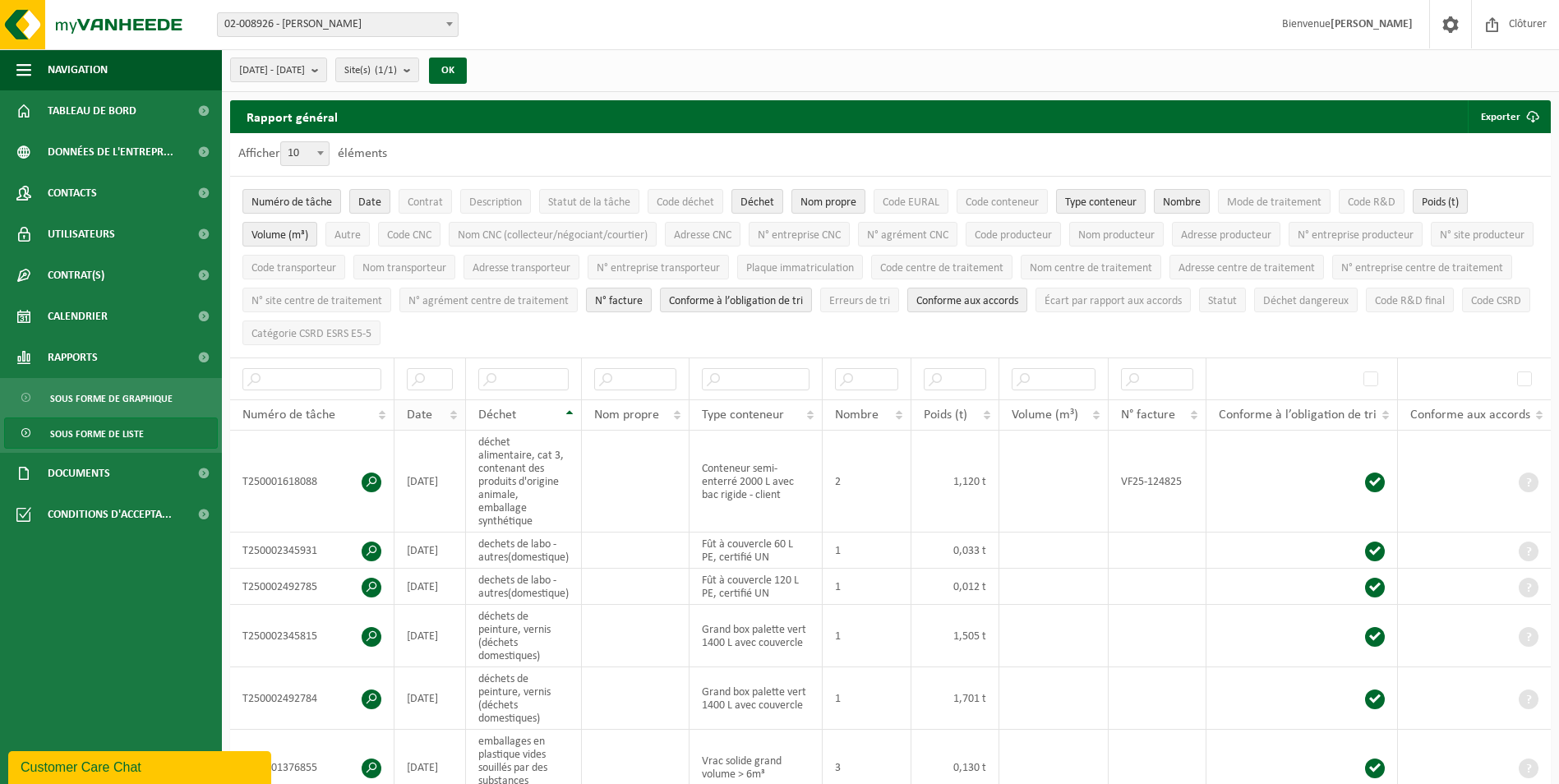
click at [449, 409] on th "Date" at bounding box center [430, 414] width 71 height 31
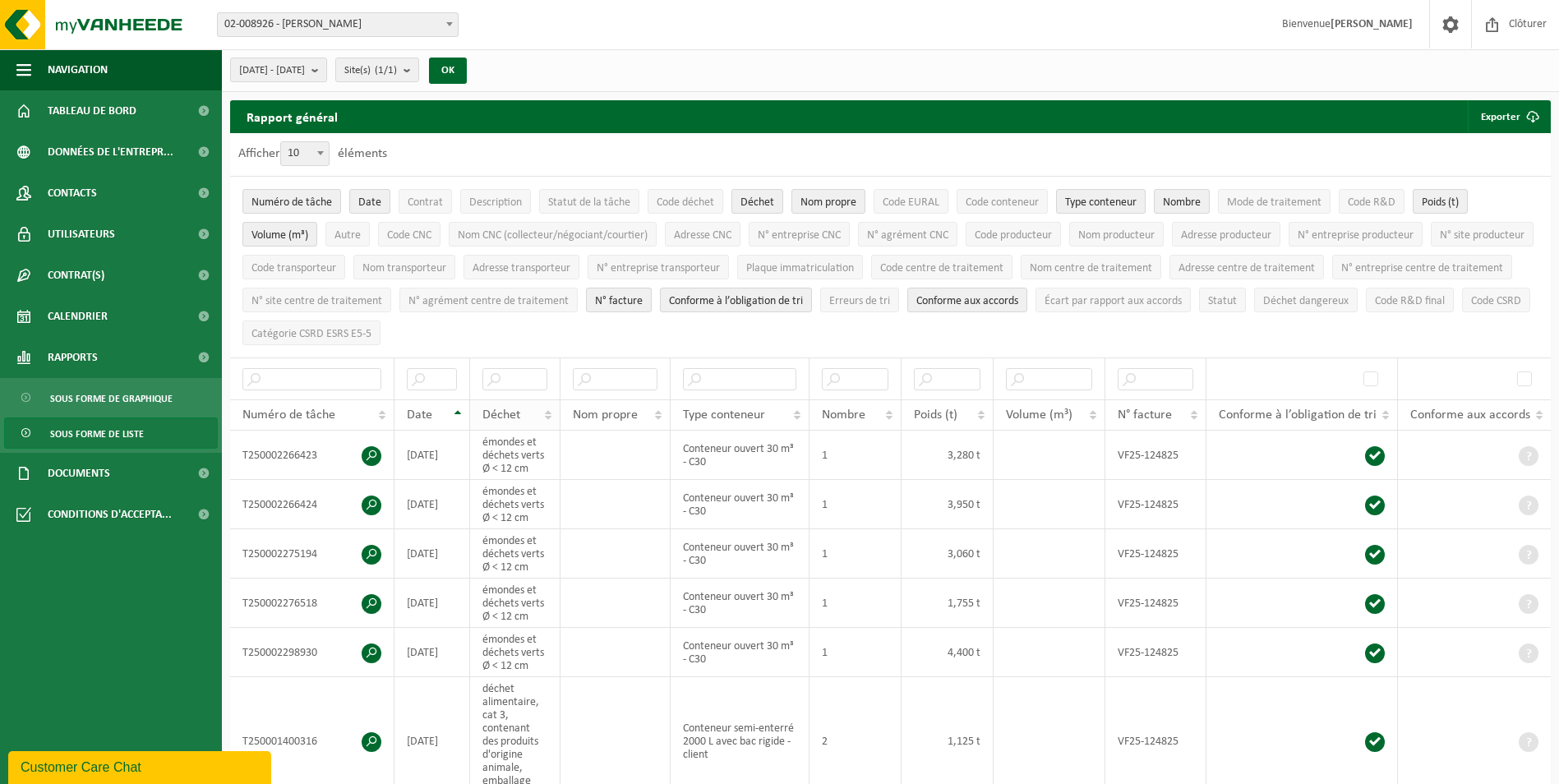
click at [541, 401] on th "Déchet" at bounding box center [515, 414] width 91 height 31
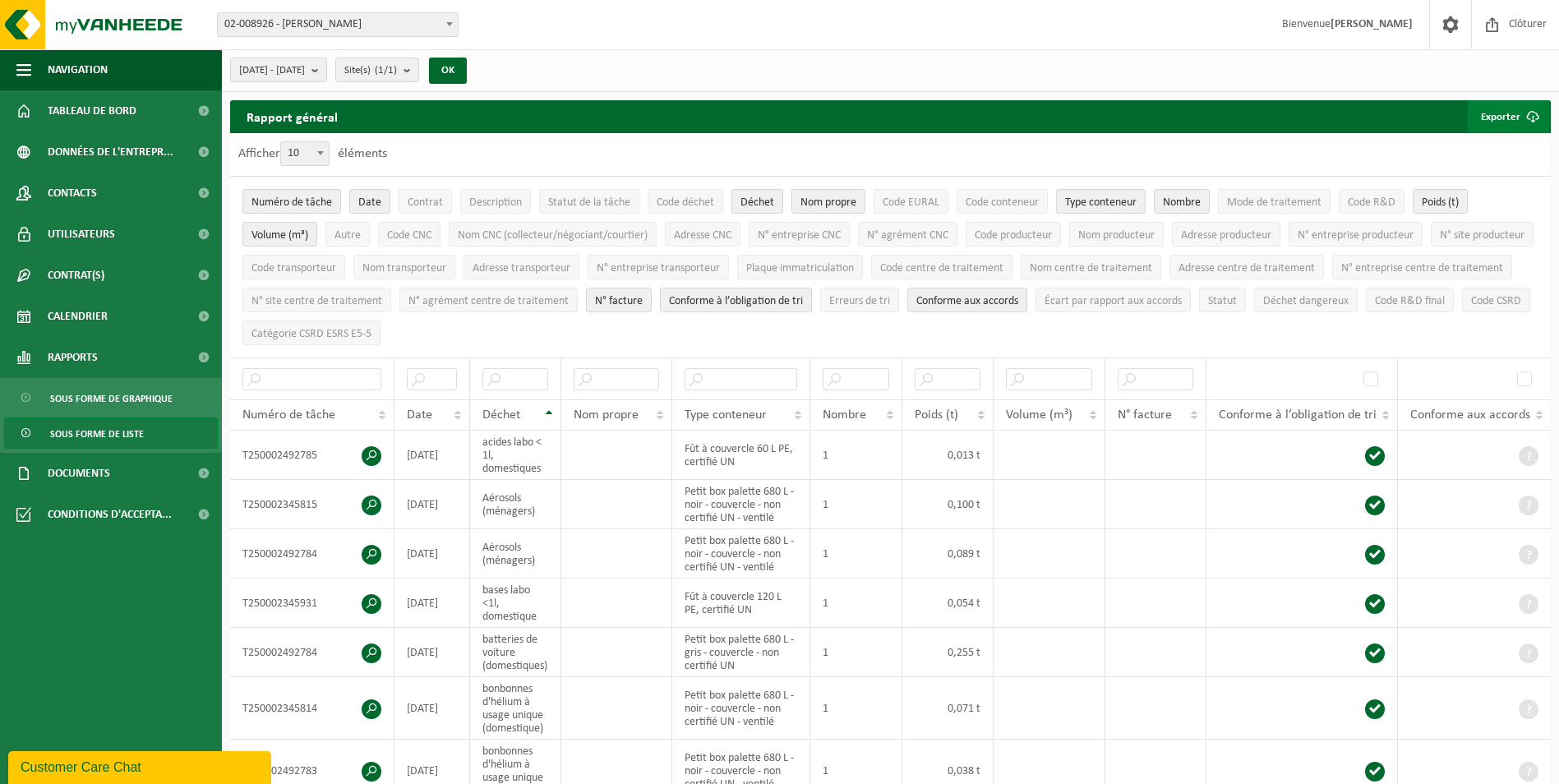
click at [1496, 115] on button "Exporter" at bounding box center [1509, 116] width 81 height 33
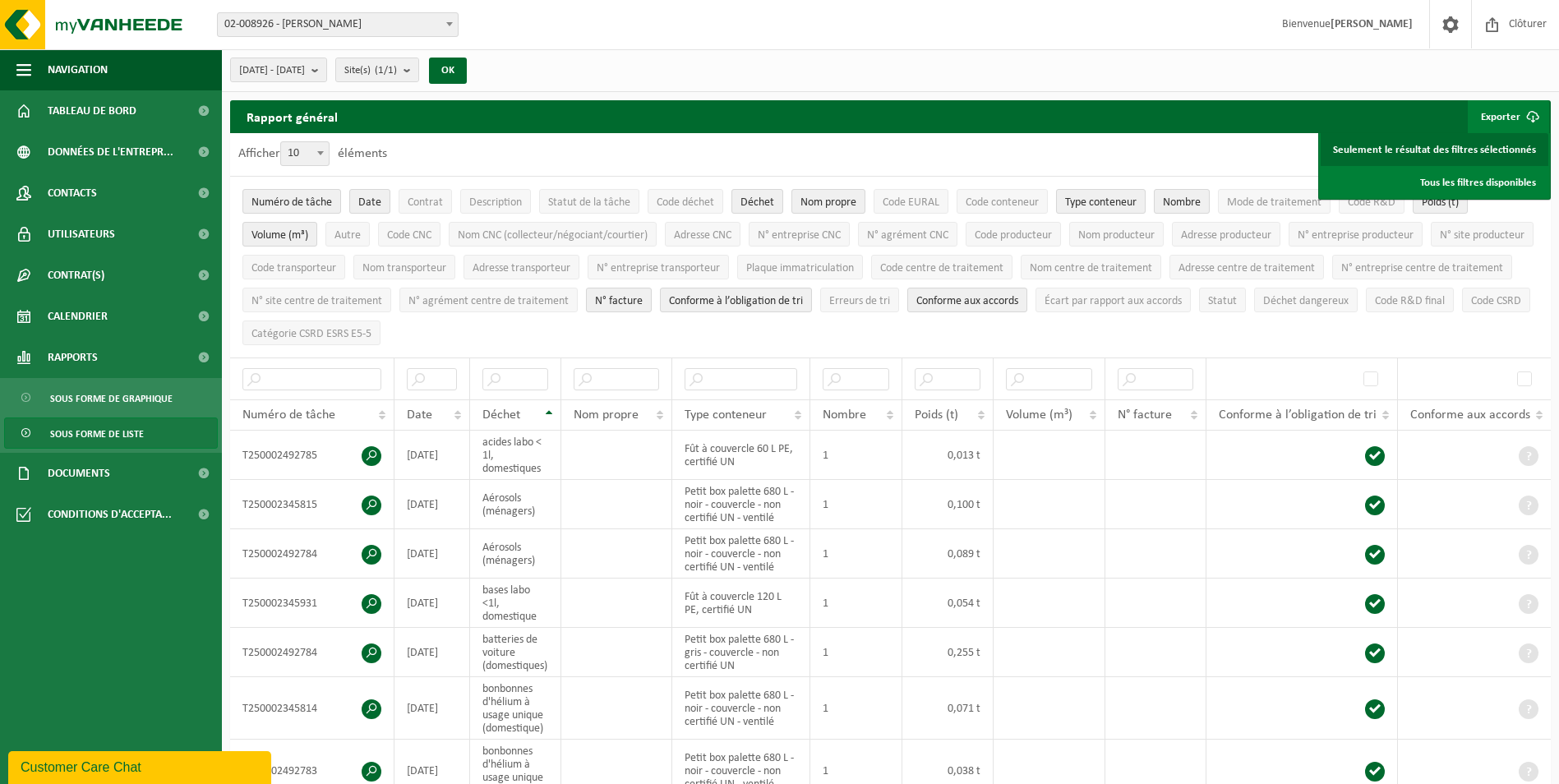
click at [1408, 151] on link "Seulement le résultat des filtres sélectionnés" at bounding box center [1435, 149] width 228 height 33
click at [613, 473] on td at bounding box center [616, 455] width 110 height 49
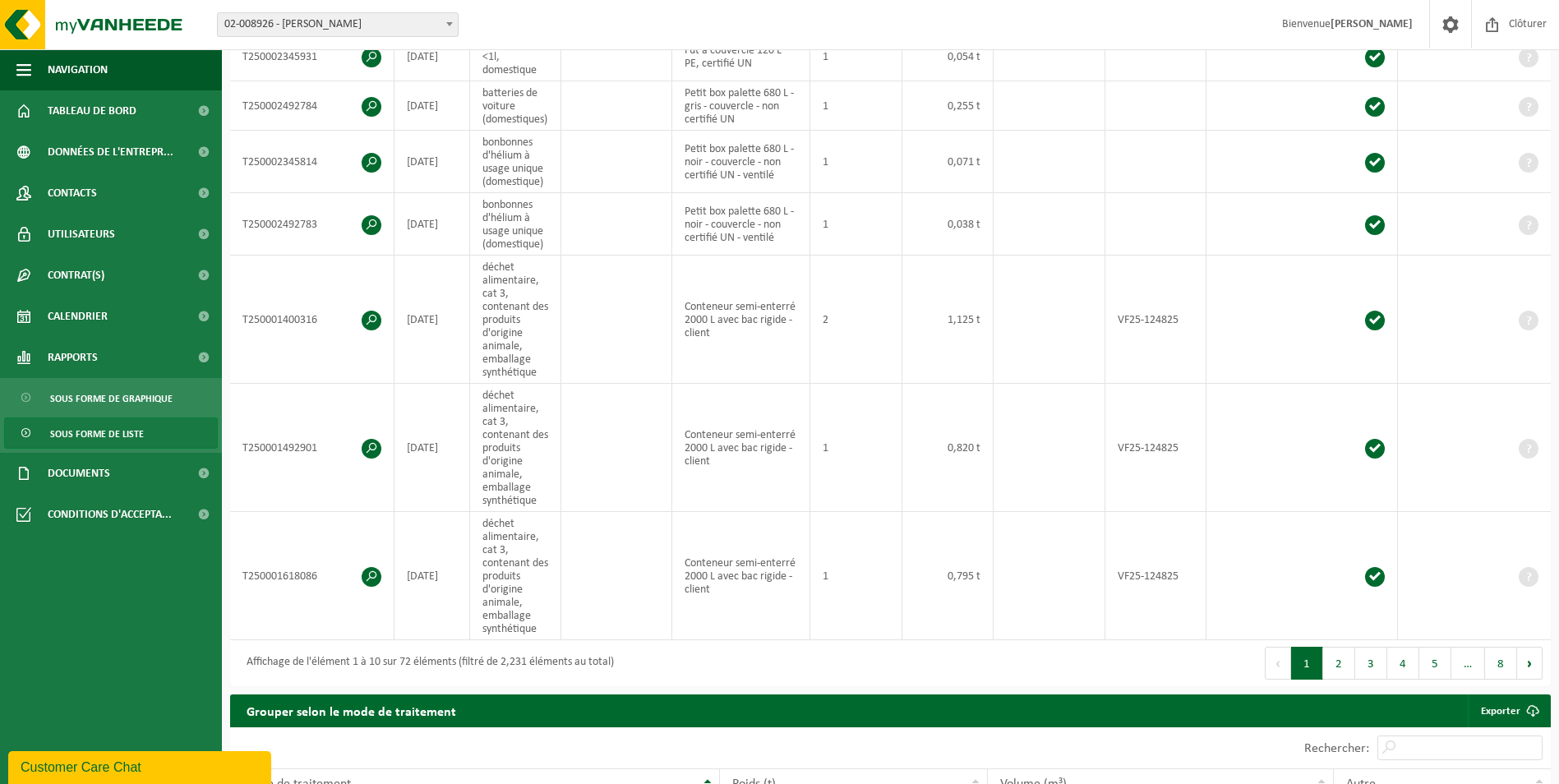
scroll to position [575, 0]
